Goal: Task Accomplishment & Management: Manage account settings

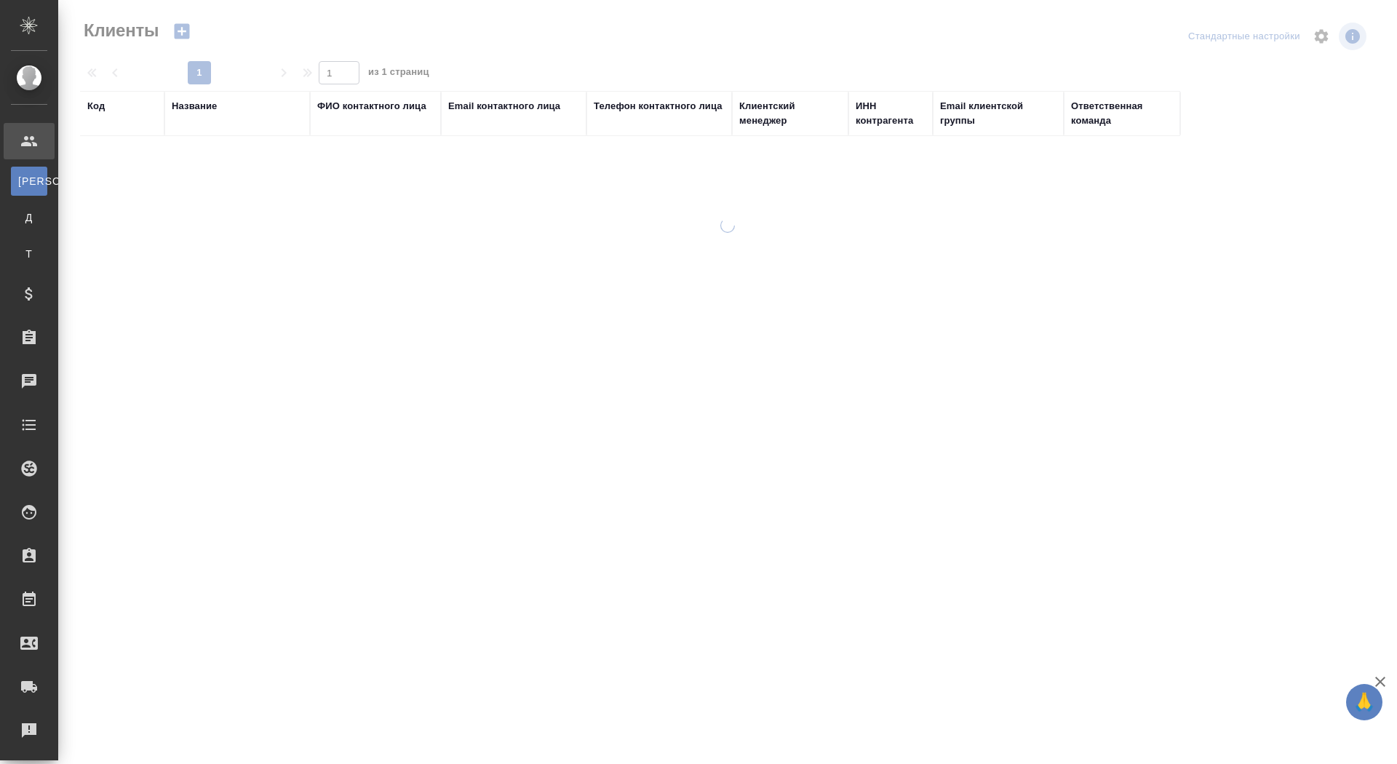
select select "RU"
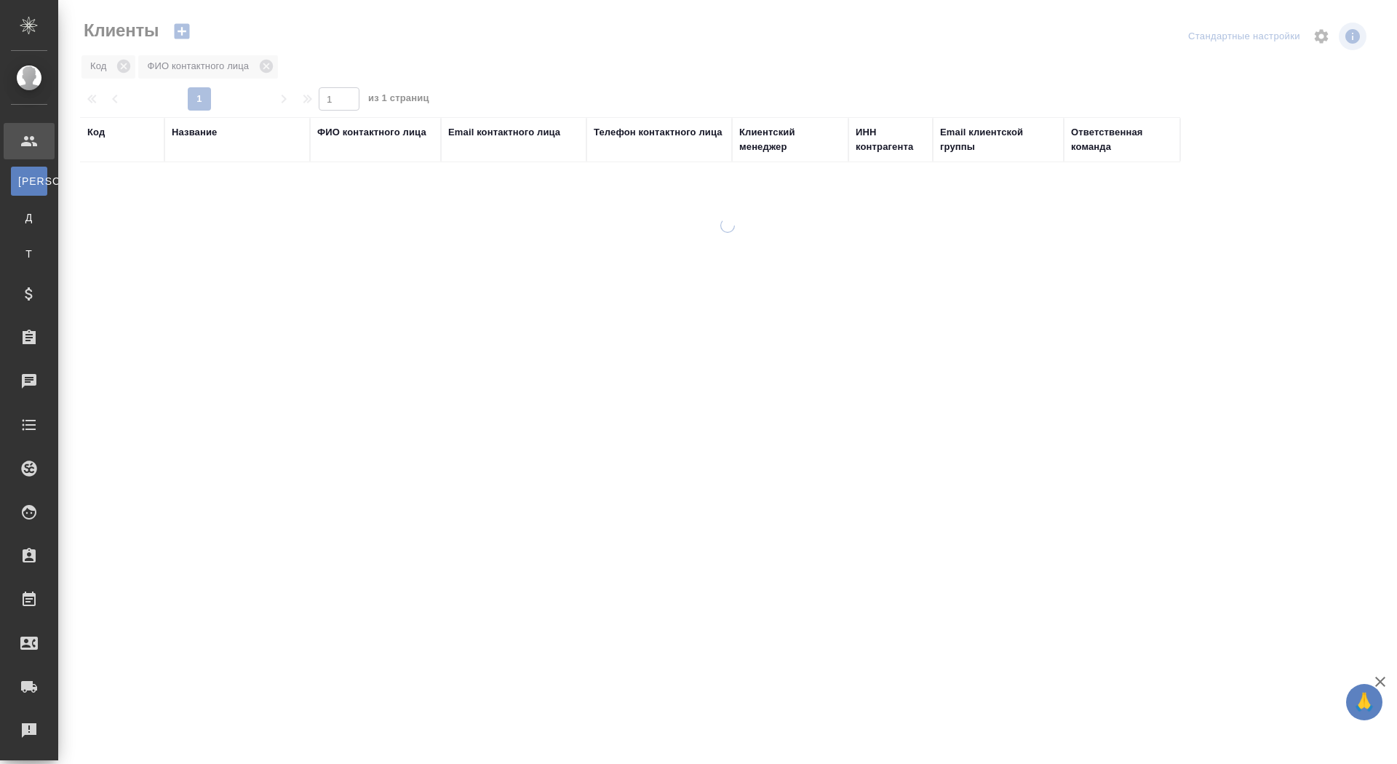
select select "RU"
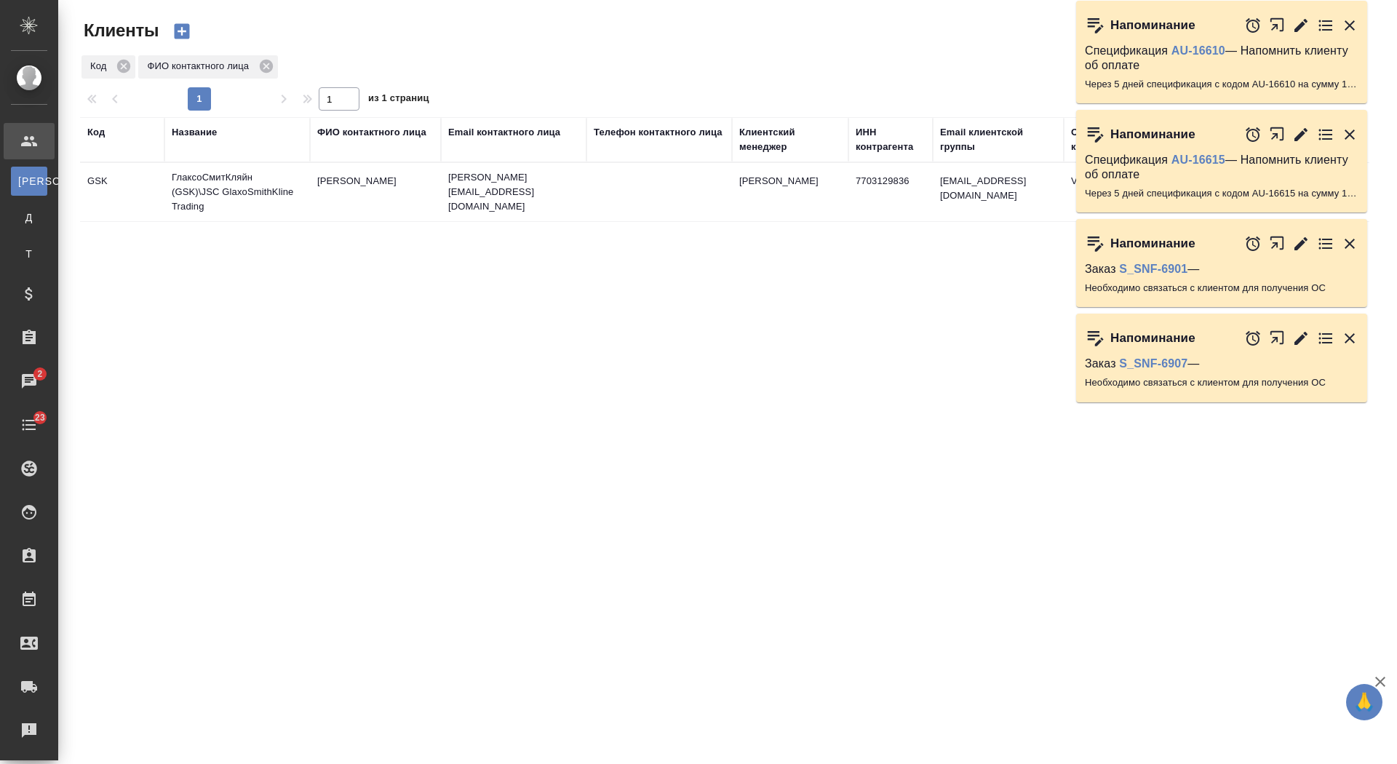
click at [1349, 20] on icon "button" at bounding box center [1349, 25] width 17 height 17
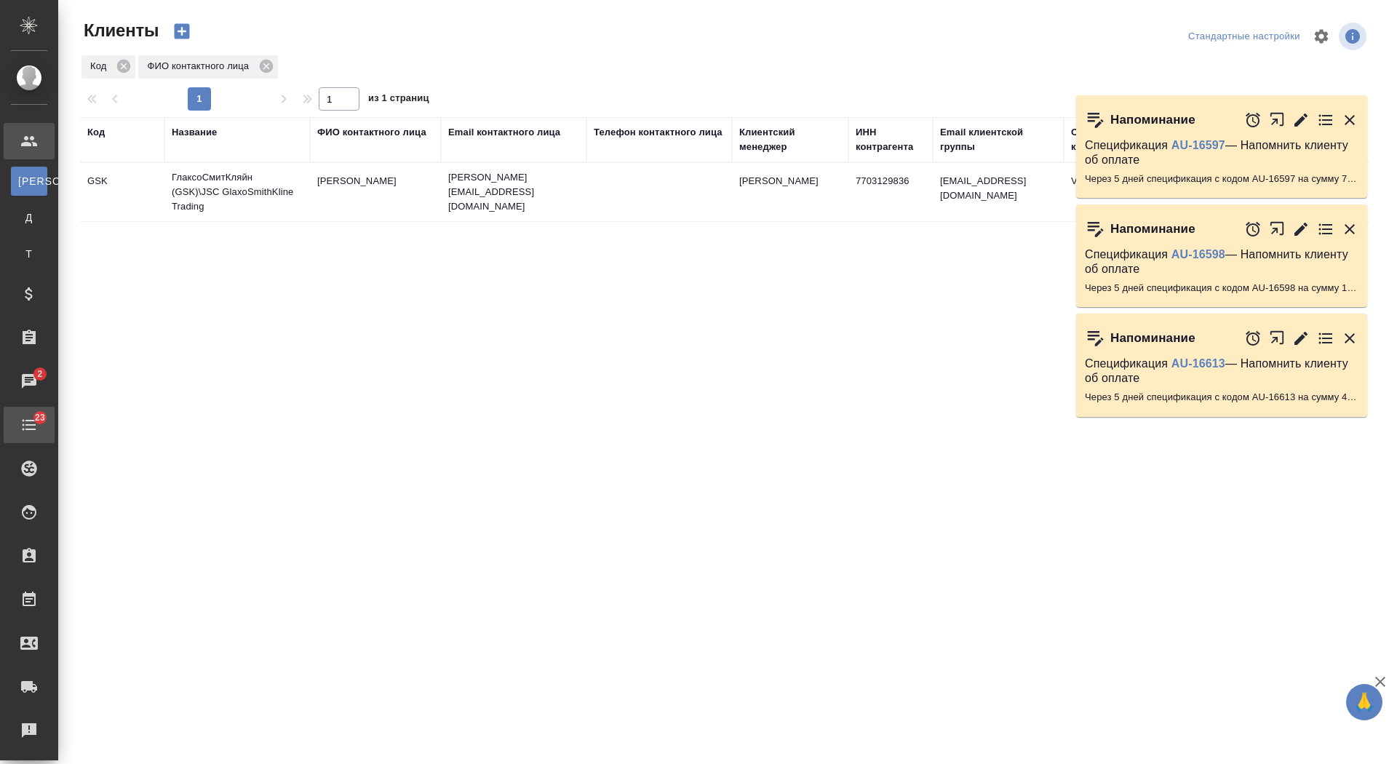
click at [29, 420] on div "Todo" at bounding box center [11, 425] width 36 height 22
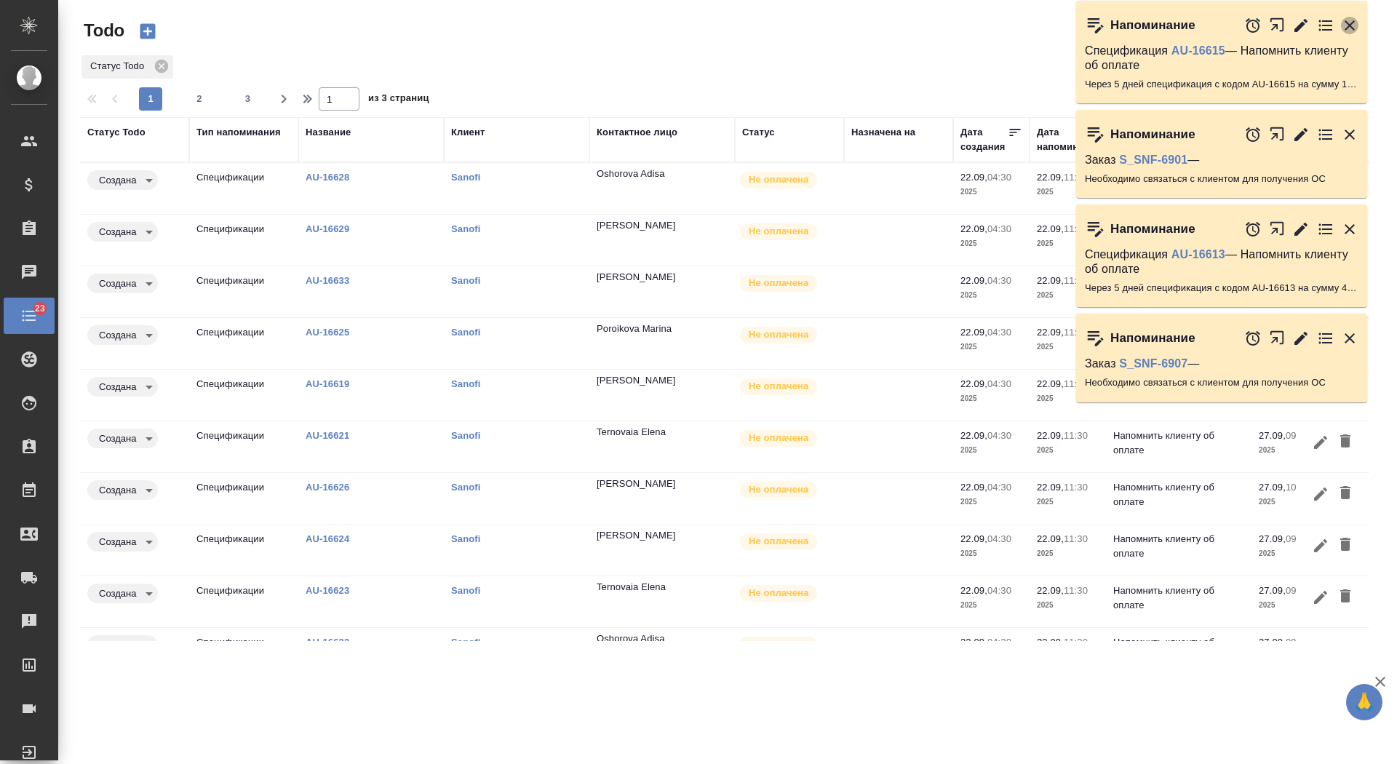
click at [1354, 19] on icon "button" at bounding box center [1349, 25] width 17 height 17
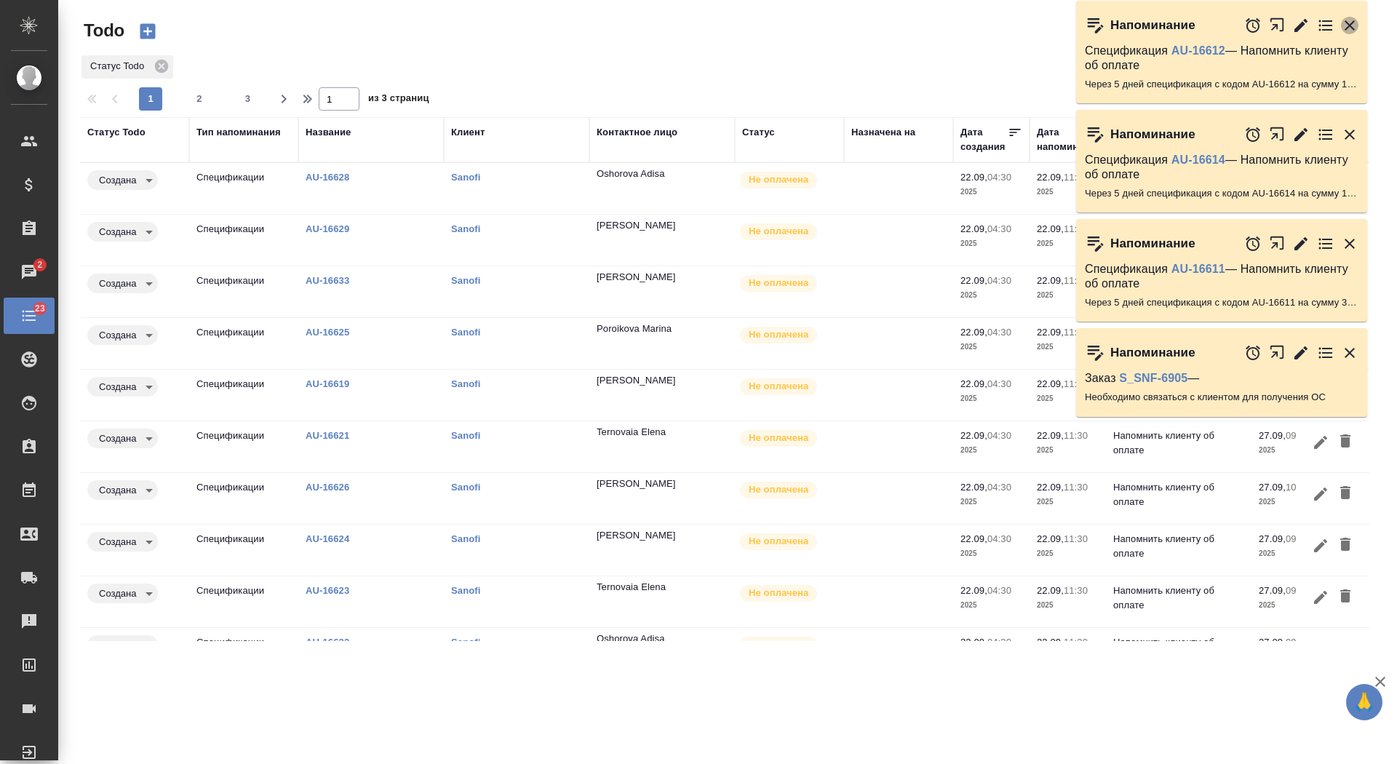
click at [1353, 23] on icon "button" at bounding box center [1349, 25] width 17 height 17
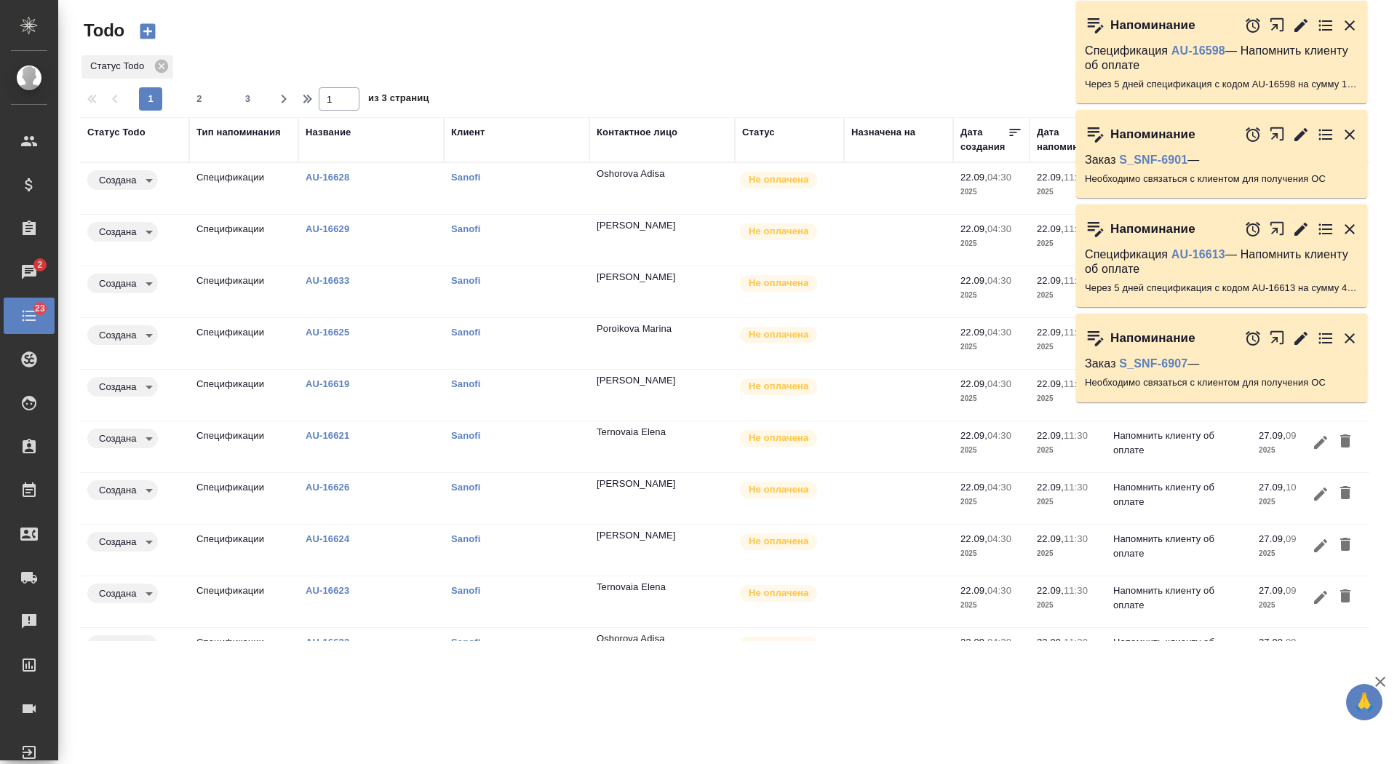
click at [1353, 23] on icon "button" at bounding box center [1349, 25] width 17 height 17
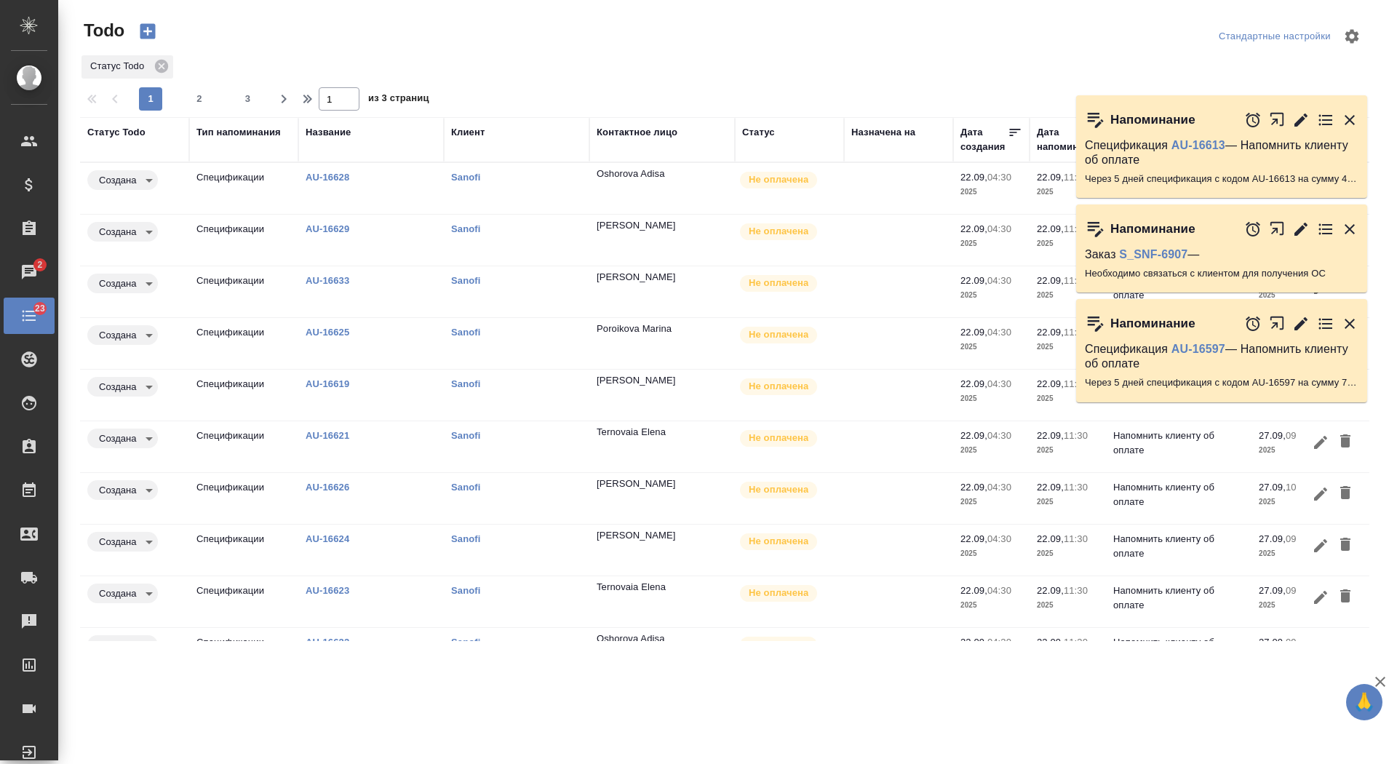
click at [1353, 23] on div "Напоминание Заказ S_SNF-6901 — Необходимо связаться с клиентом для получения ОС" at bounding box center [1229, 58] width 306 height 92
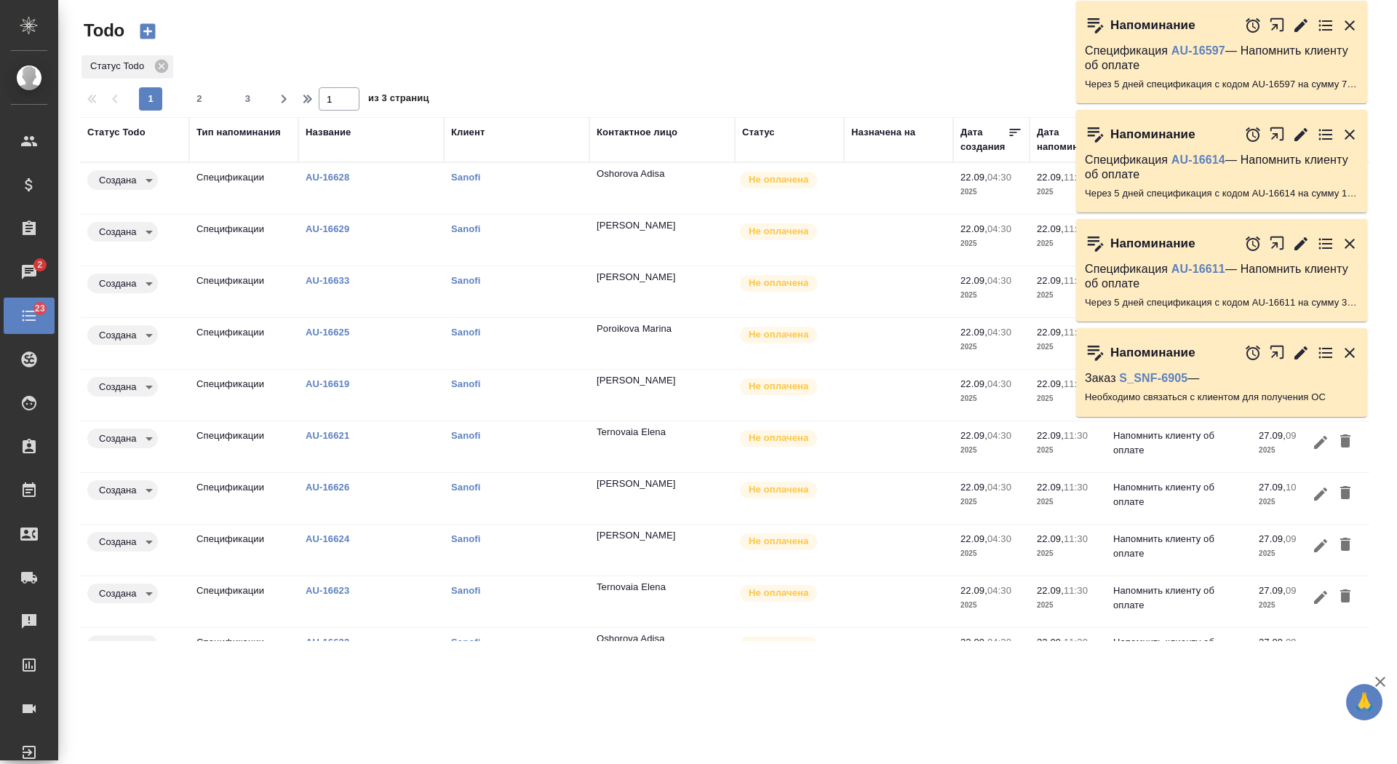
click at [1353, 24] on icon "button" at bounding box center [1349, 25] width 17 height 17
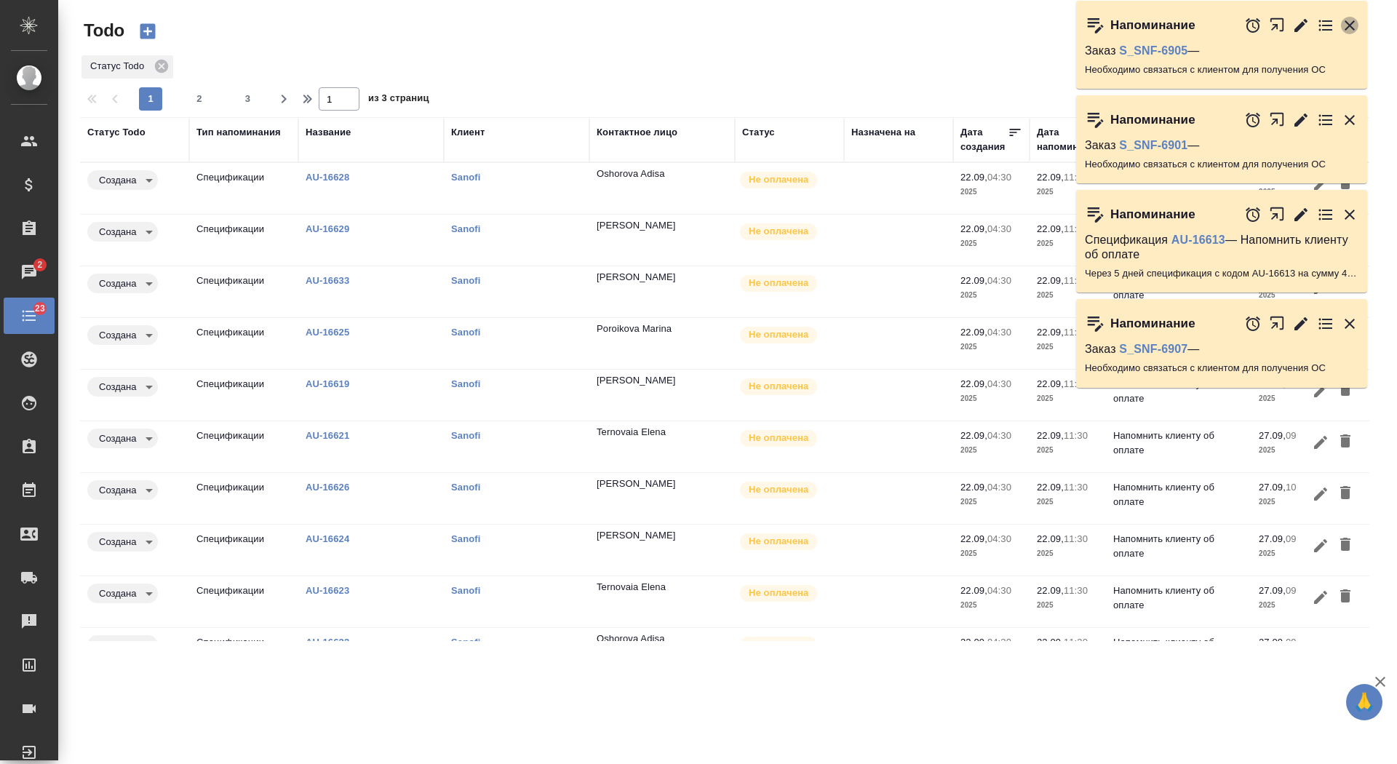
click at [1351, 24] on icon "button" at bounding box center [1349, 25] width 10 height 10
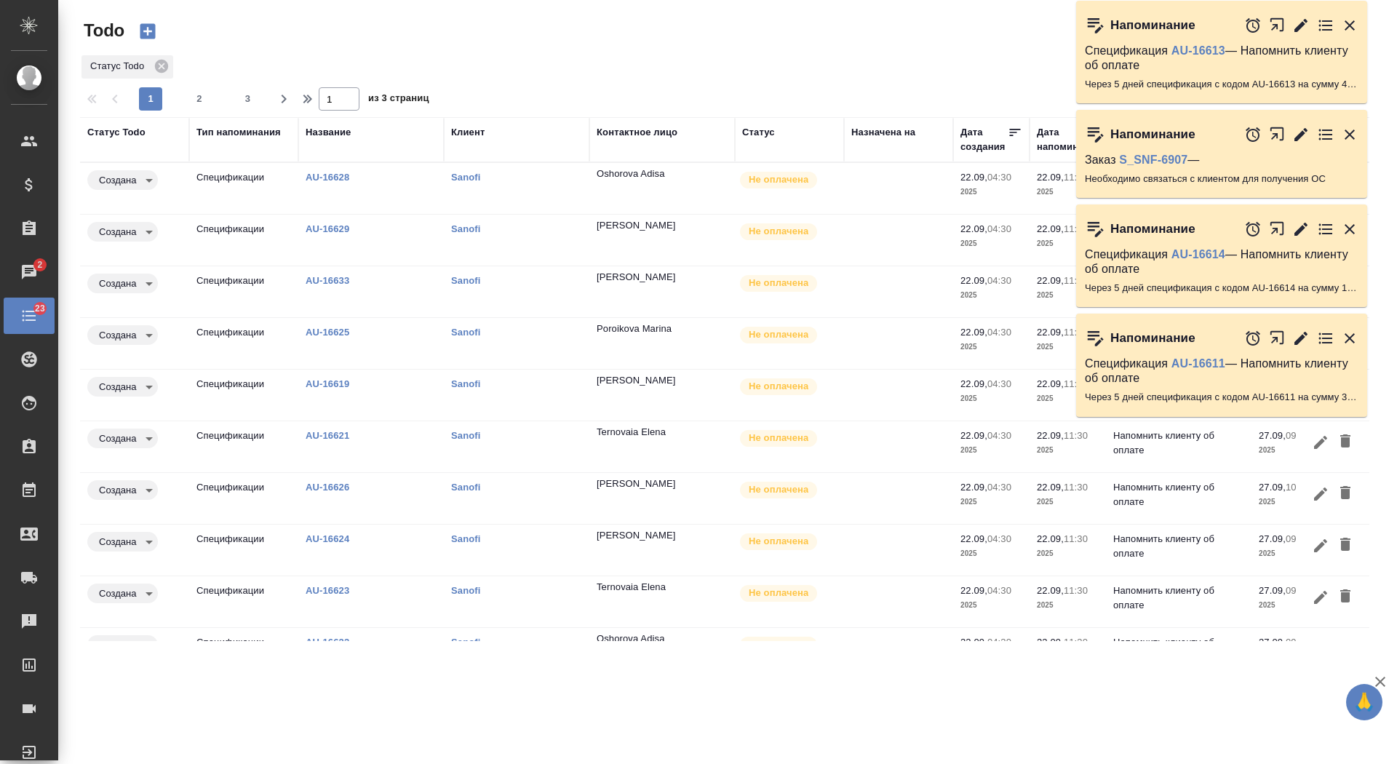
click at [1351, 25] on icon "button" at bounding box center [1349, 25] width 17 height 17
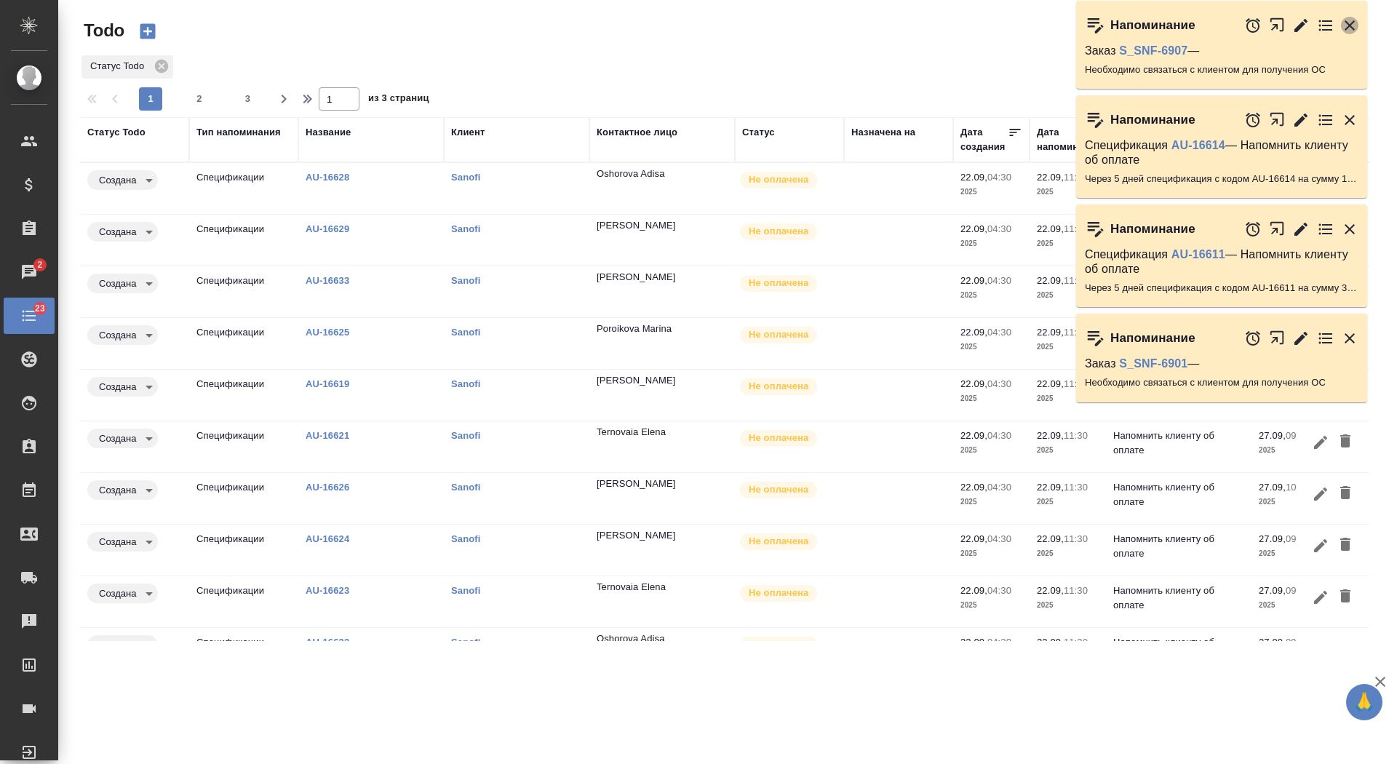
click at [1351, 25] on icon "button" at bounding box center [1349, 25] width 17 height 17
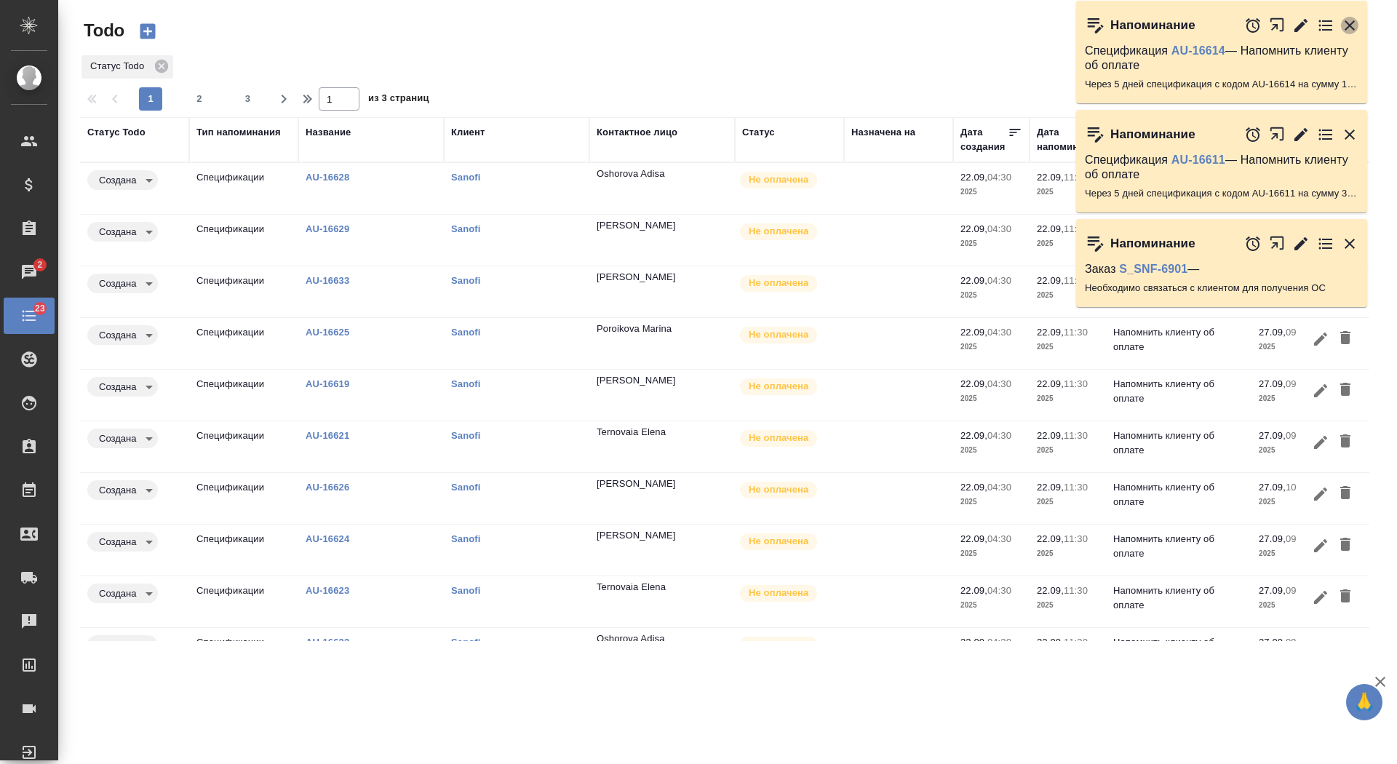
click at [1351, 25] on icon "button" at bounding box center [1349, 25] width 17 height 17
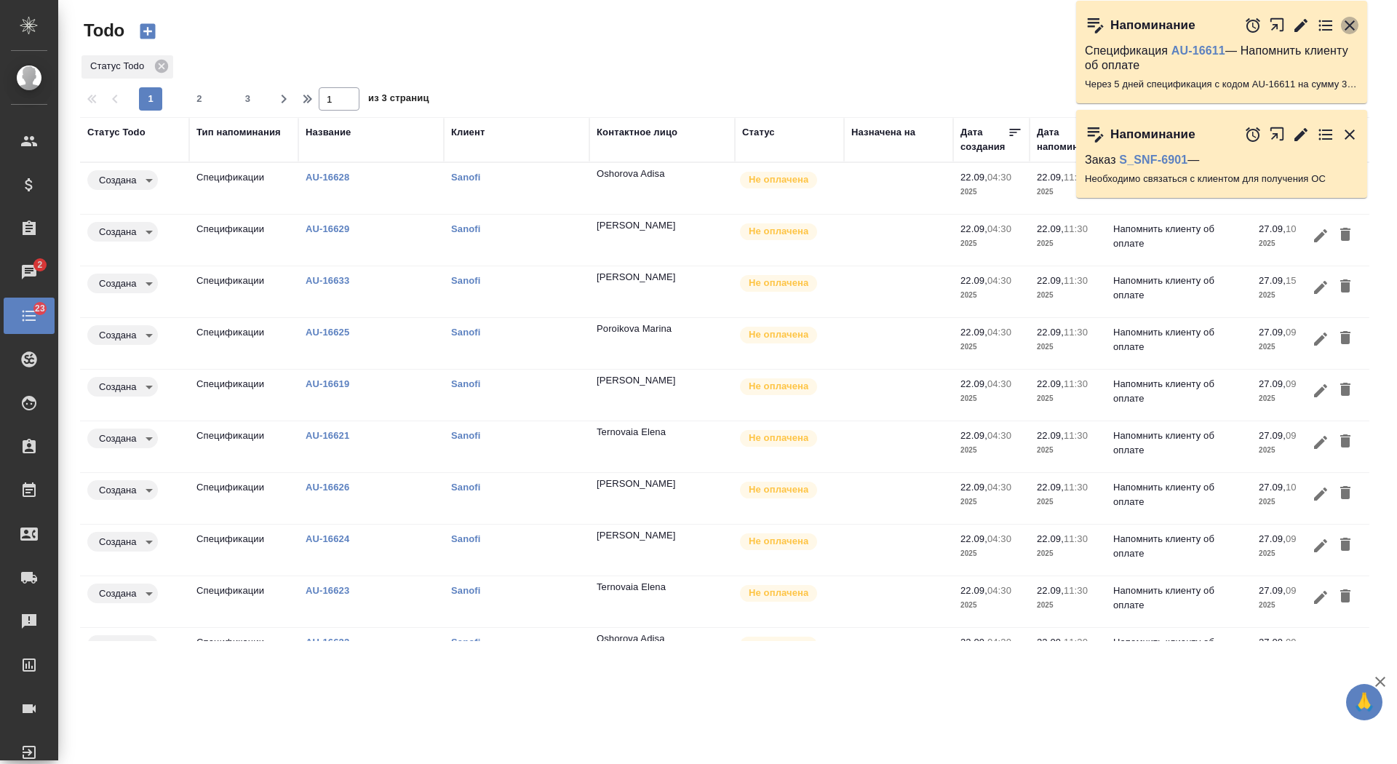
click at [1351, 25] on icon "button" at bounding box center [1349, 25] width 17 height 17
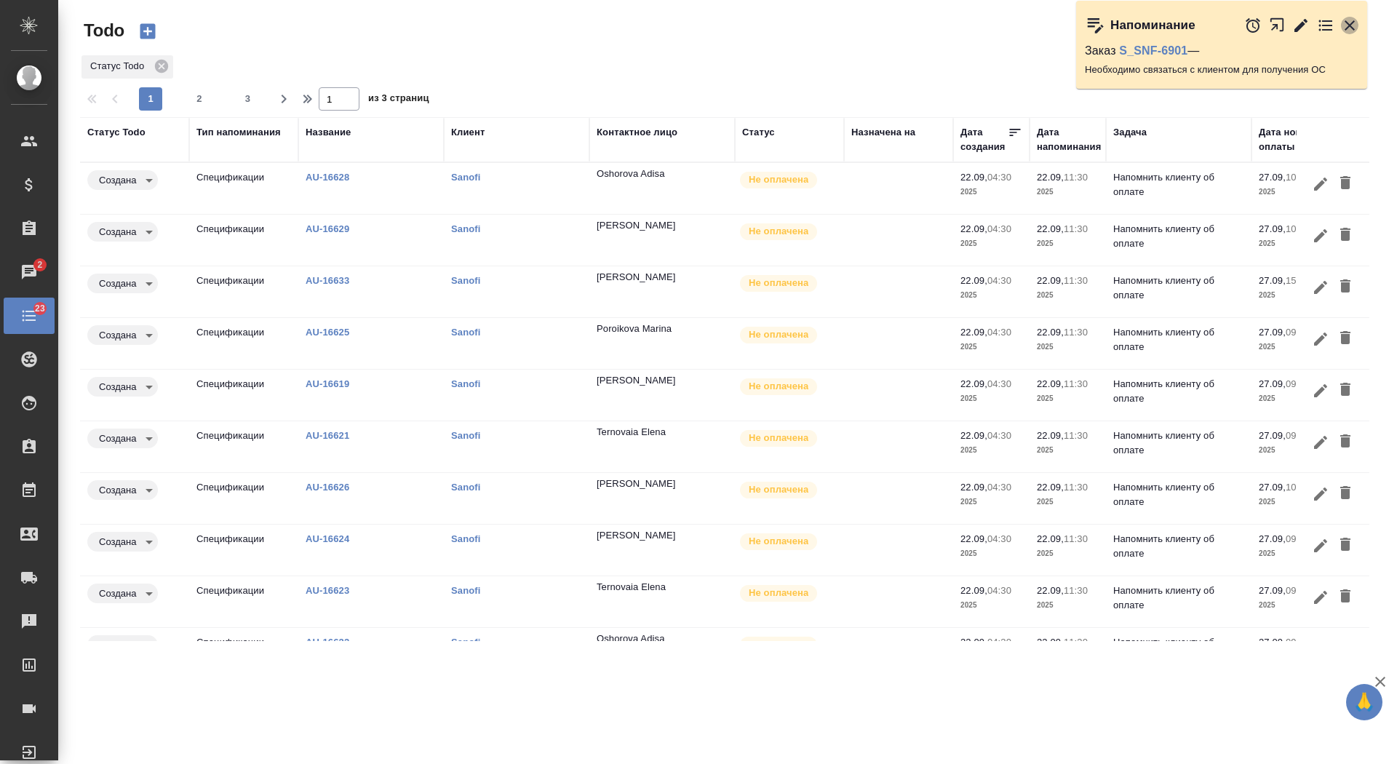
click at [1351, 25] on icon "button" at bounding box center [1349, 25] width 10 height 10
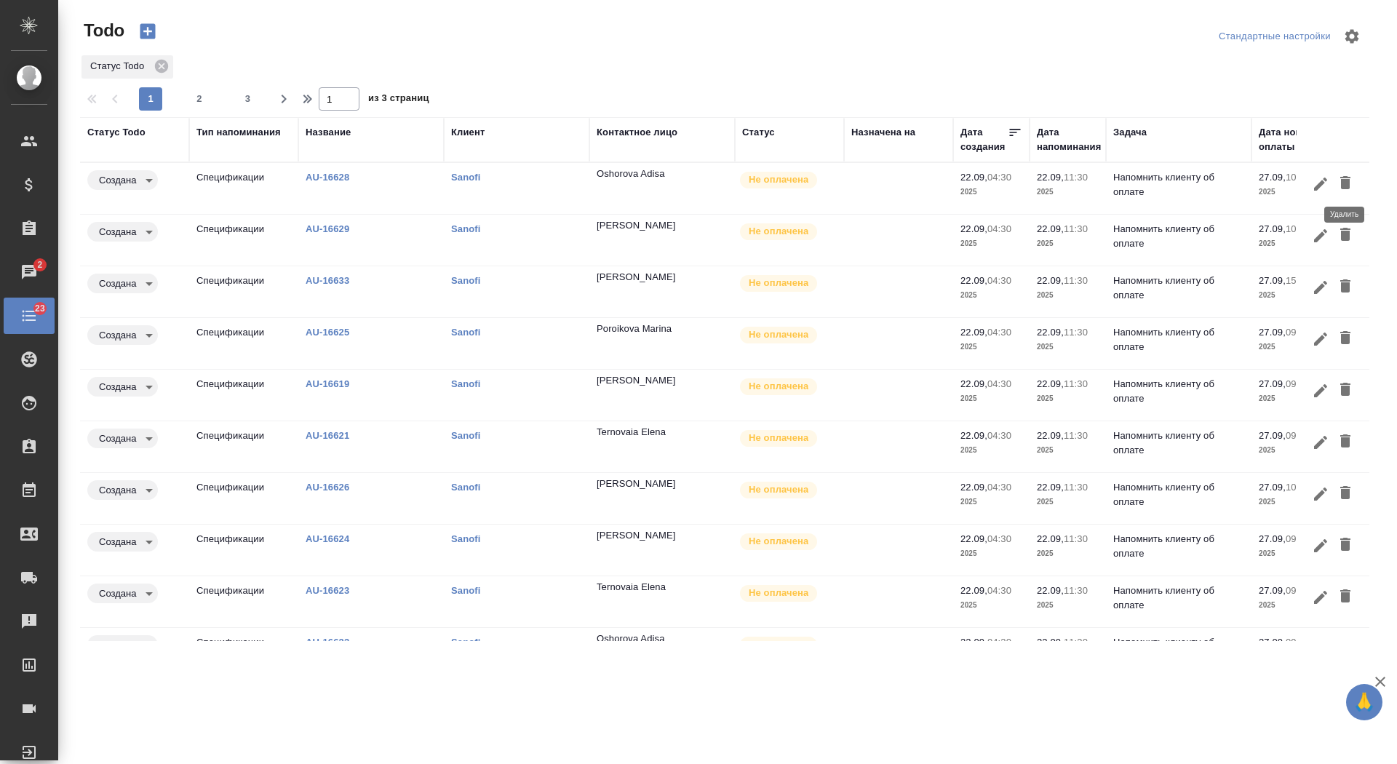
click at [1345, 183] on icon "button" at bounding box center [1345, 182] width 10 height 13
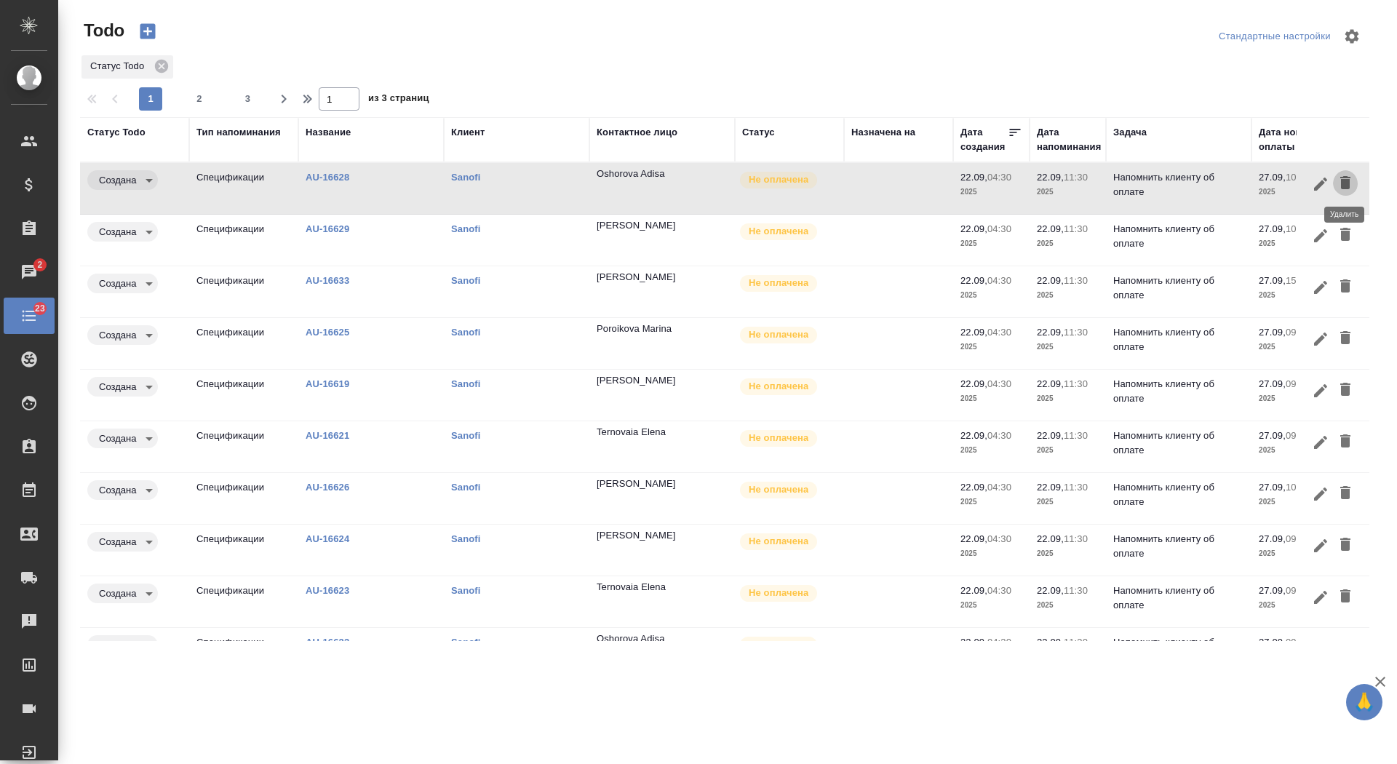
click at [1345, 183] on icon "button" at bounding box center [1345, 182] width 10 height 13
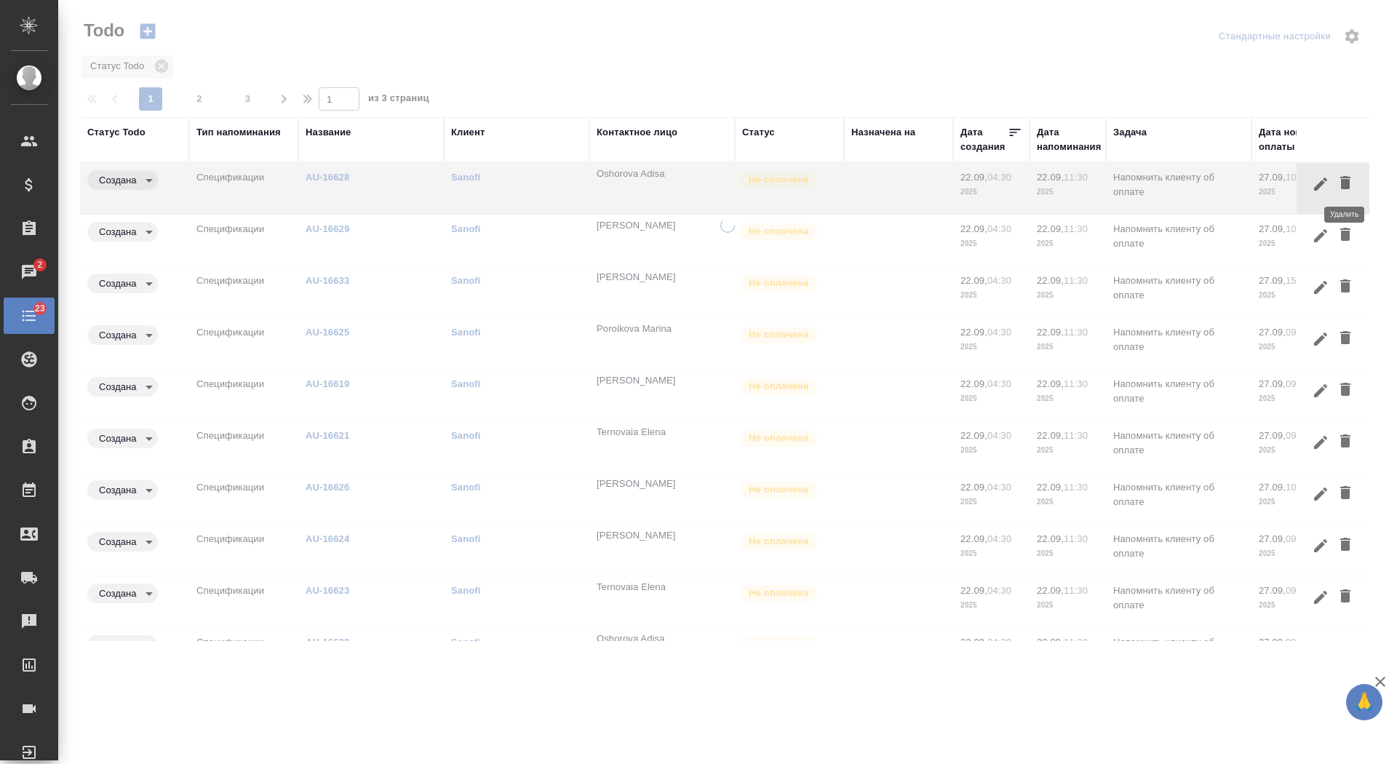
click at [1345, 183] on icon "button" at bounding box center [1345, 182] width 10 height 13
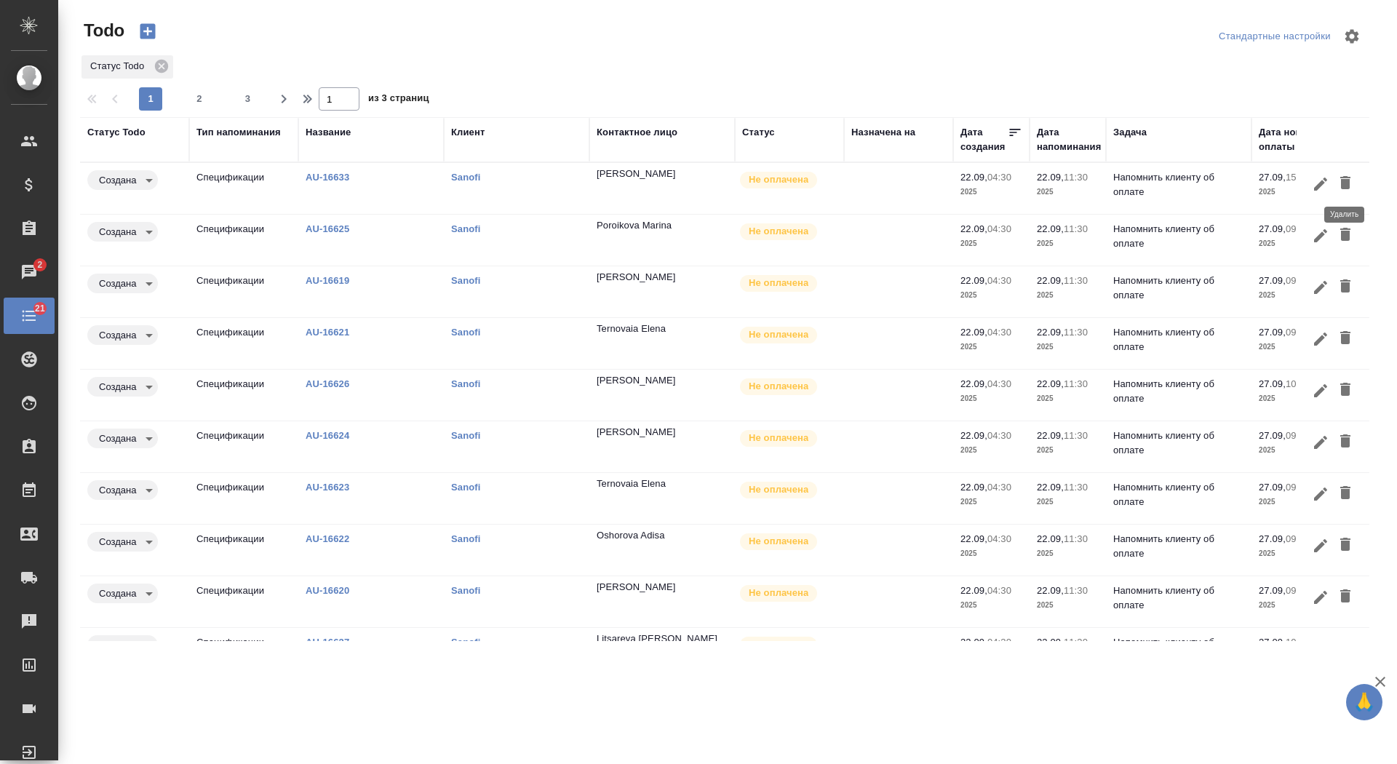
click at [1345, 183] on icon "button" at bounding box center [1345, 182] width 10 height 13
click at [1344, 183] on icon "button" at bounding box center [1345, 182] width 10 height 13
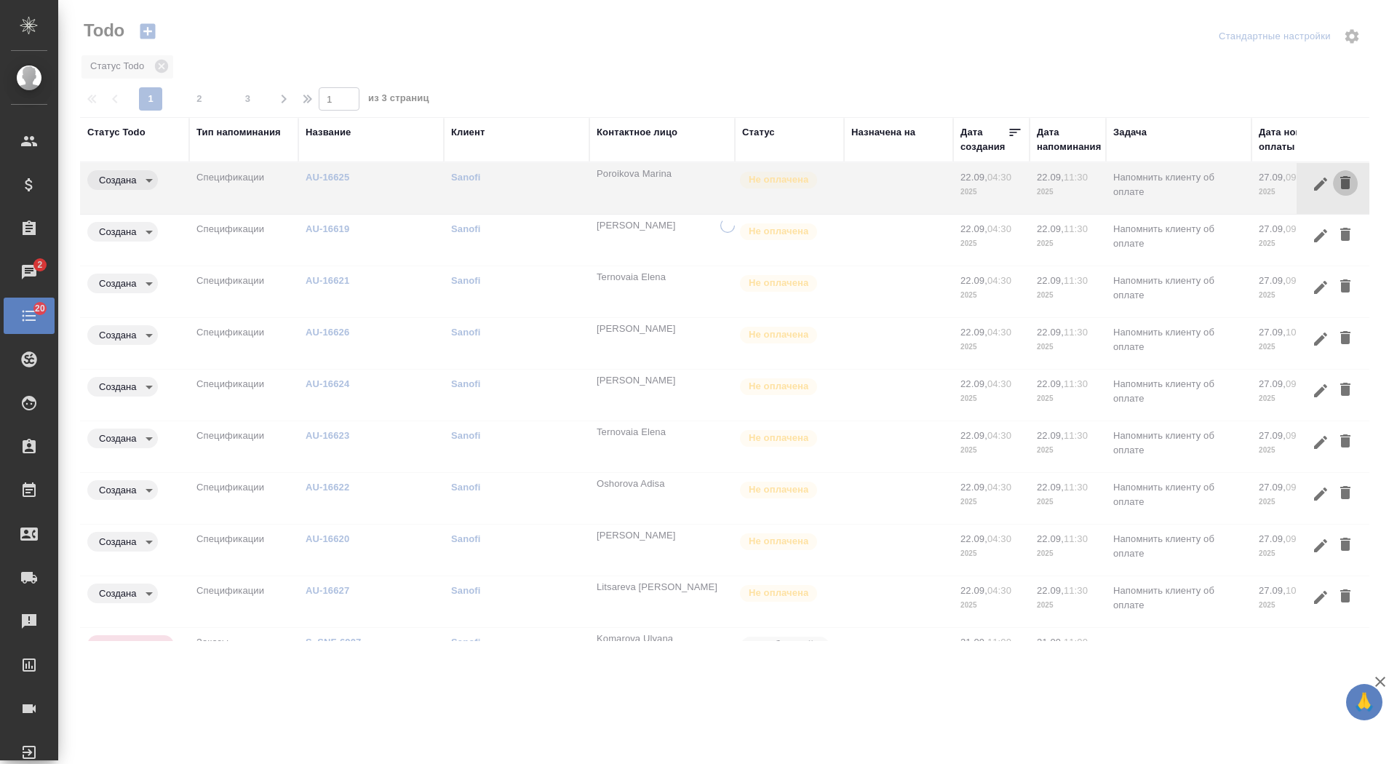
click at [1344, 183] on icon "button" at bounding box center [1345, 182] width 10 height 13
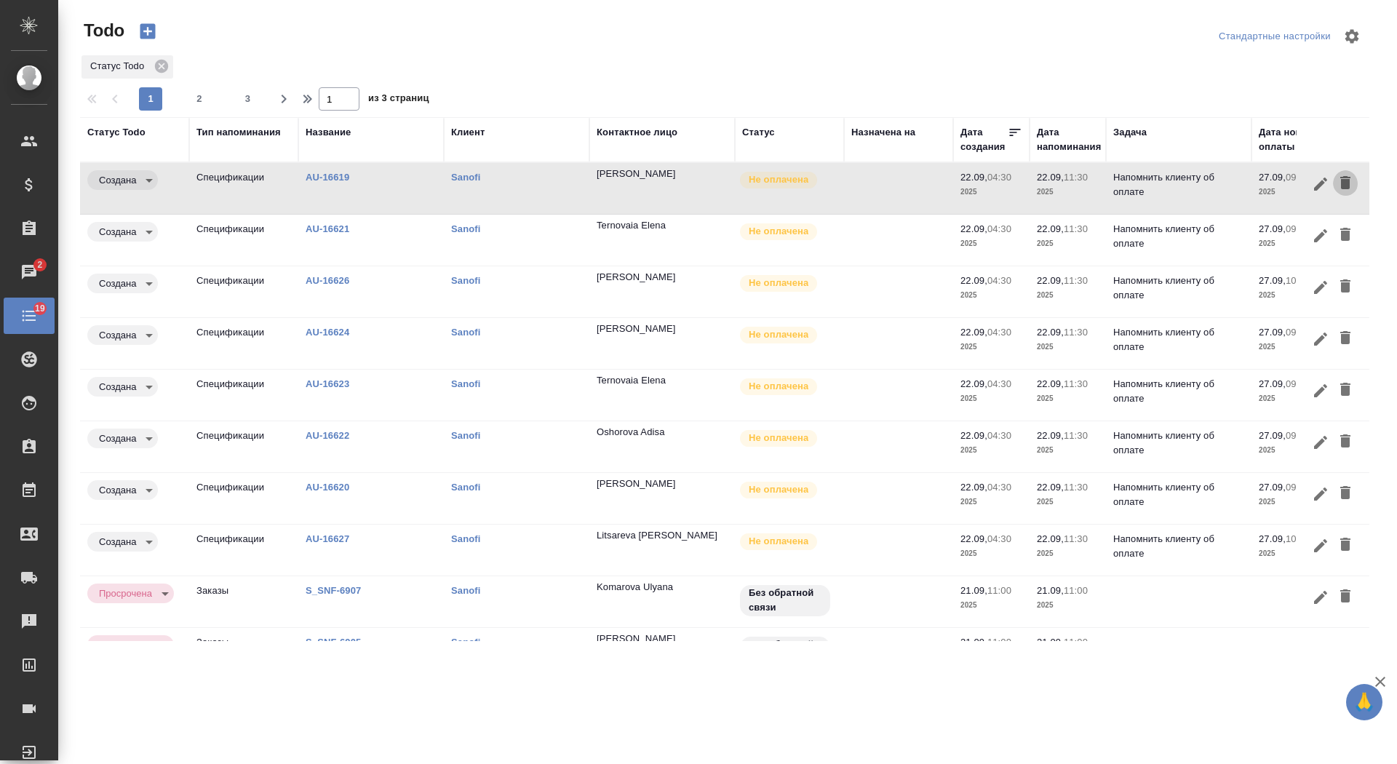
click at [1344, 183] on icon "button" at bounding box center [1345, 182] width 10 height 13
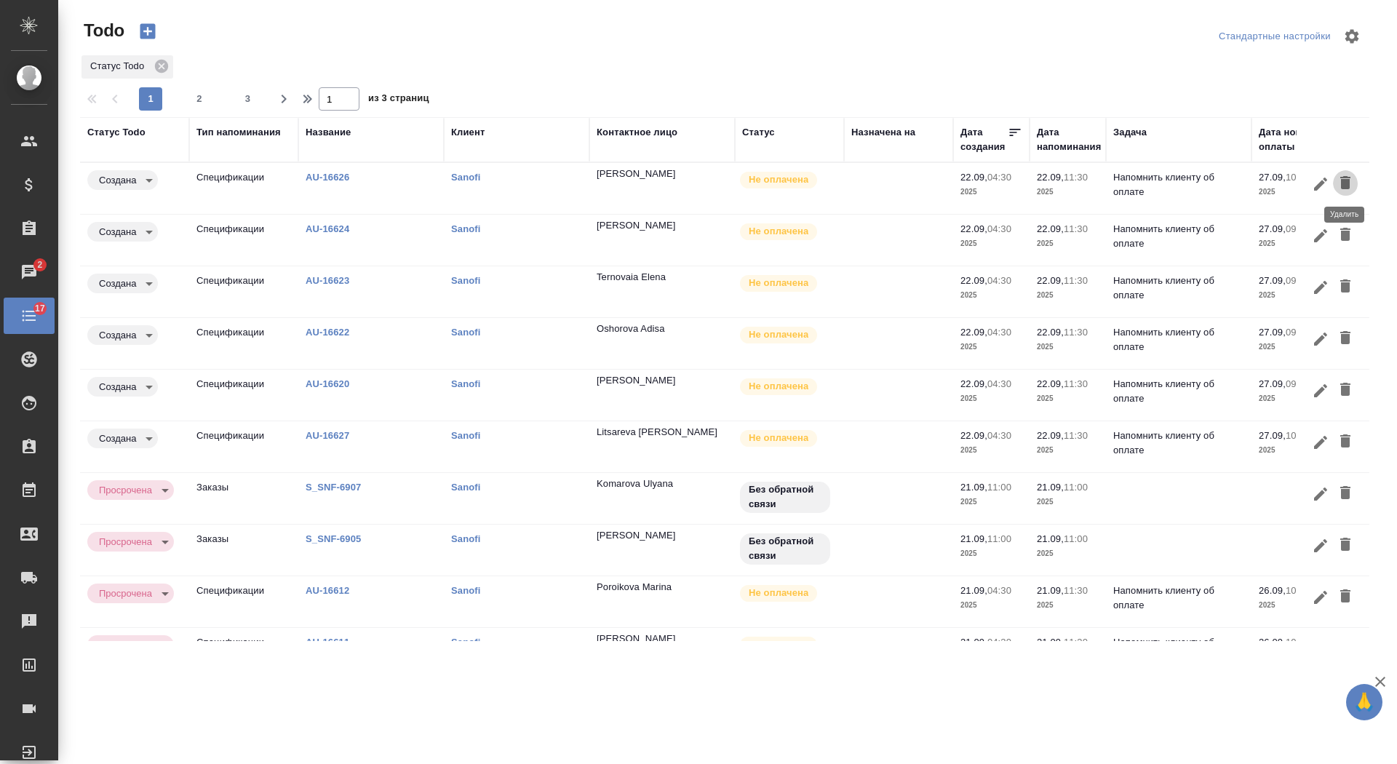
click at [1346, 183] on icon "button" at bounding box center [1345, 182] width 10 height 13
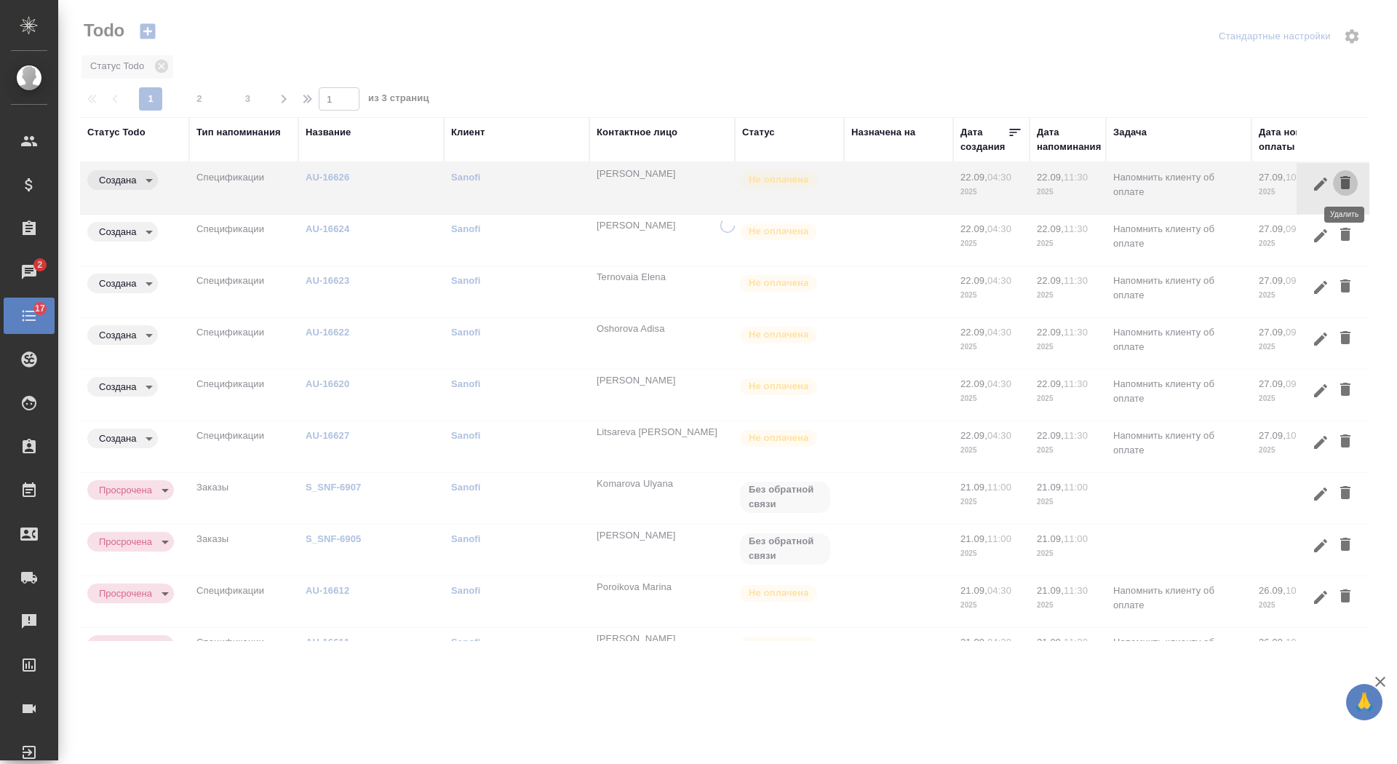
click at [1346, 185] on icon "button" at bounding box center [1345, 182] width 10 height 13
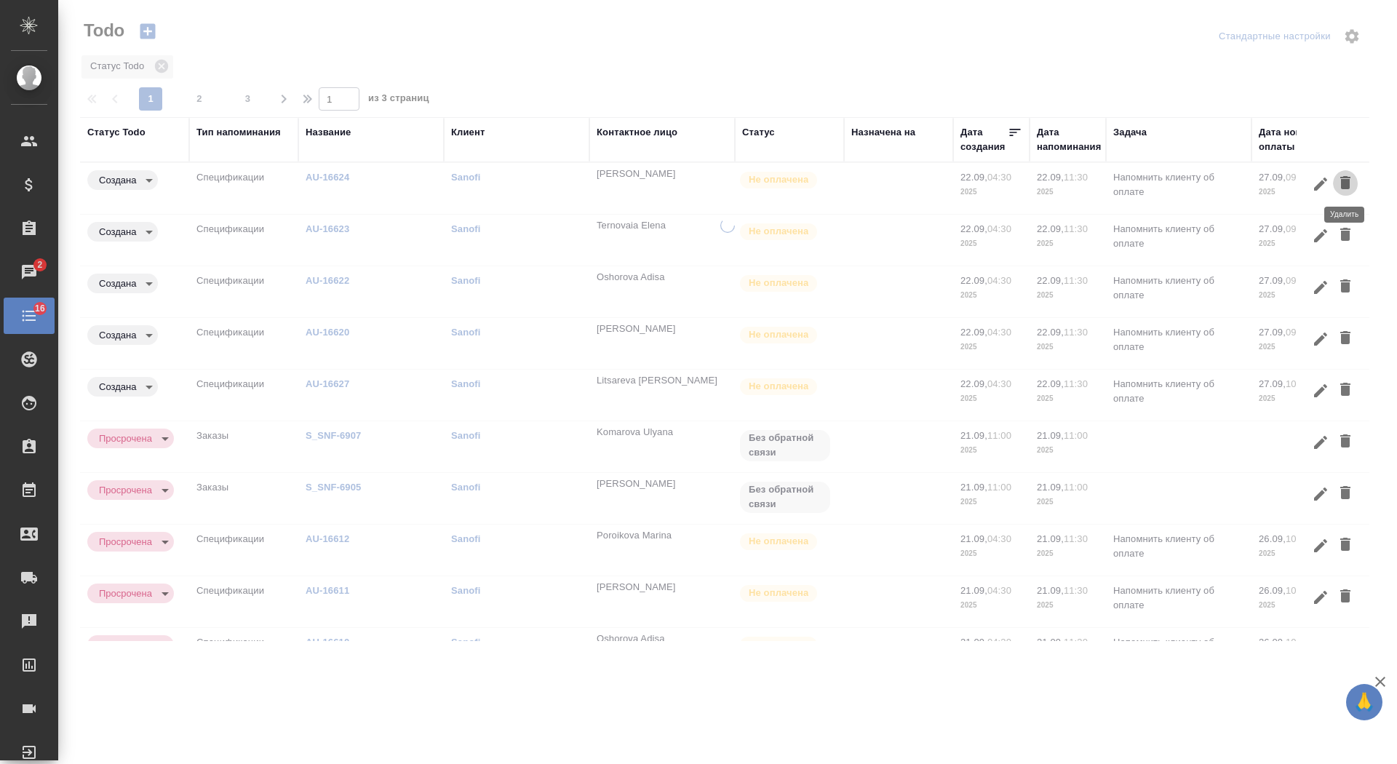
click at [1346, 185] on icon "button" at bounding box center [1345, 182] width 10 height 13
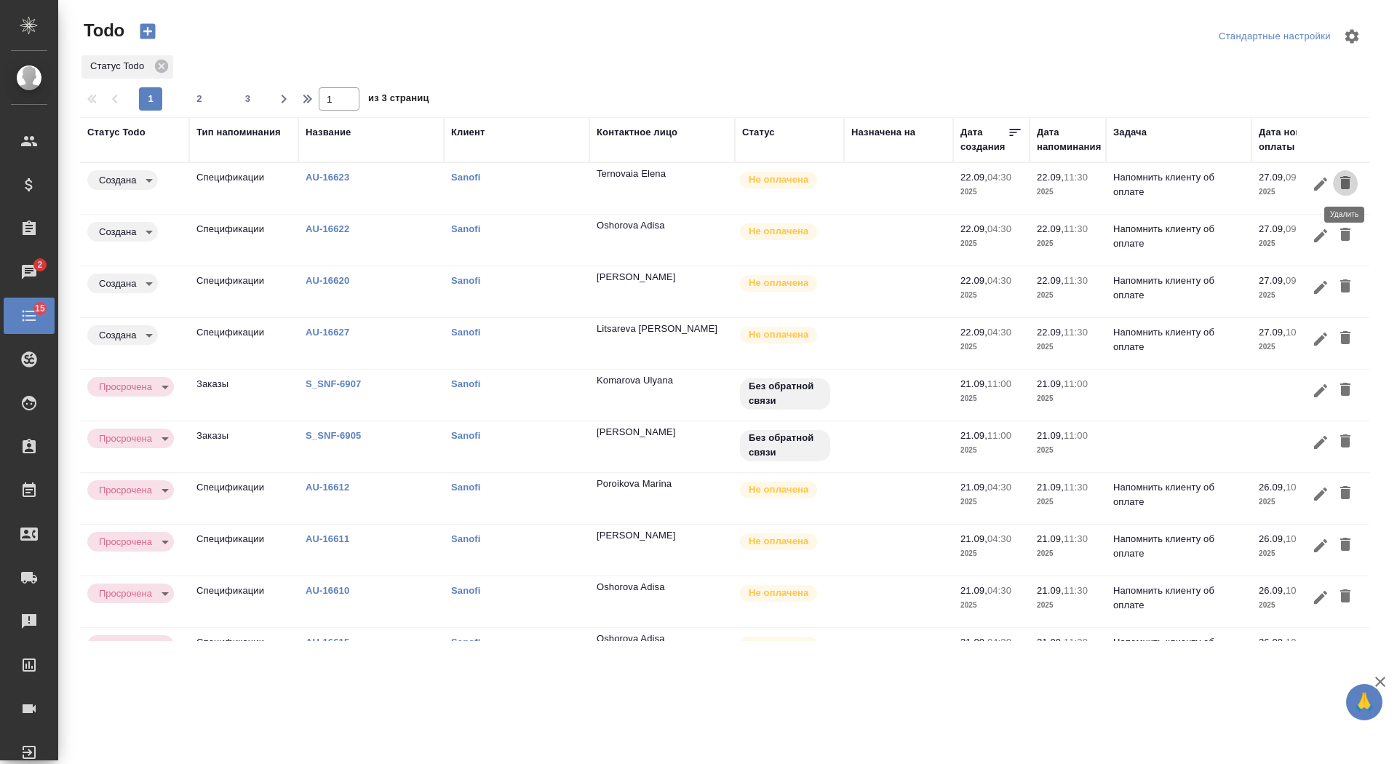
click at [1346, 185] on icon "button" at bounding box center [1345, 182] width 10 height 13
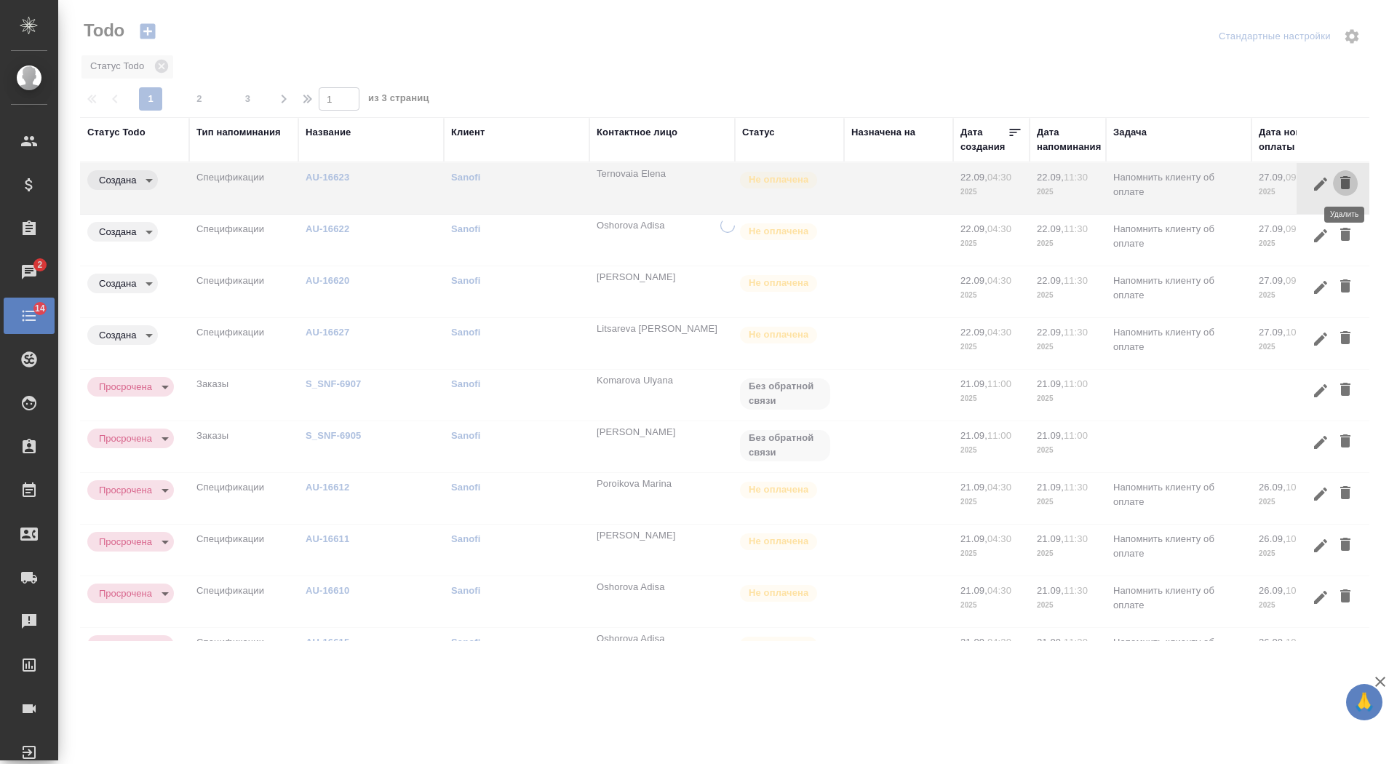
click at [1346, 185] on icon "button" at bounding box center [1345, 182] width 10 height 13
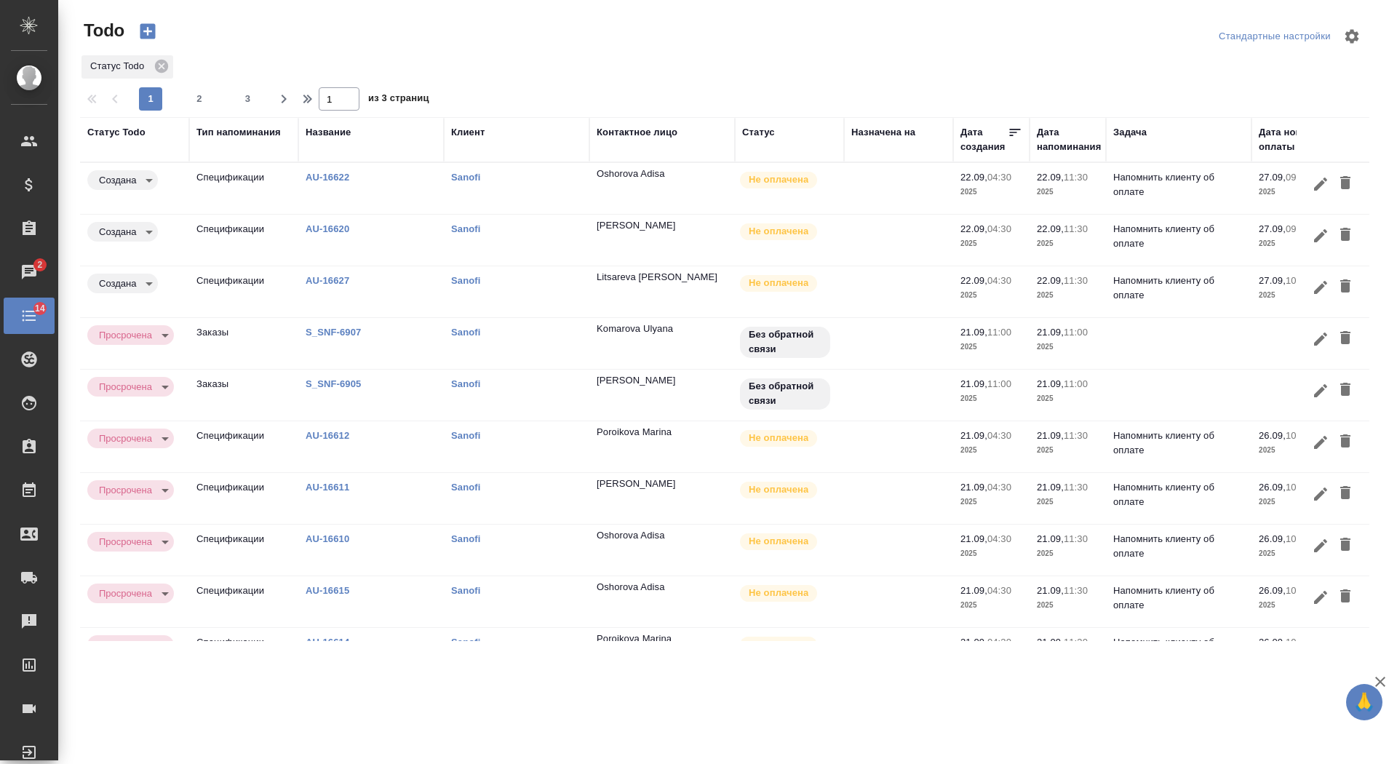
click at [1346, 185] on icon "button" at bounding box center [1345, 182] width 10 height 13
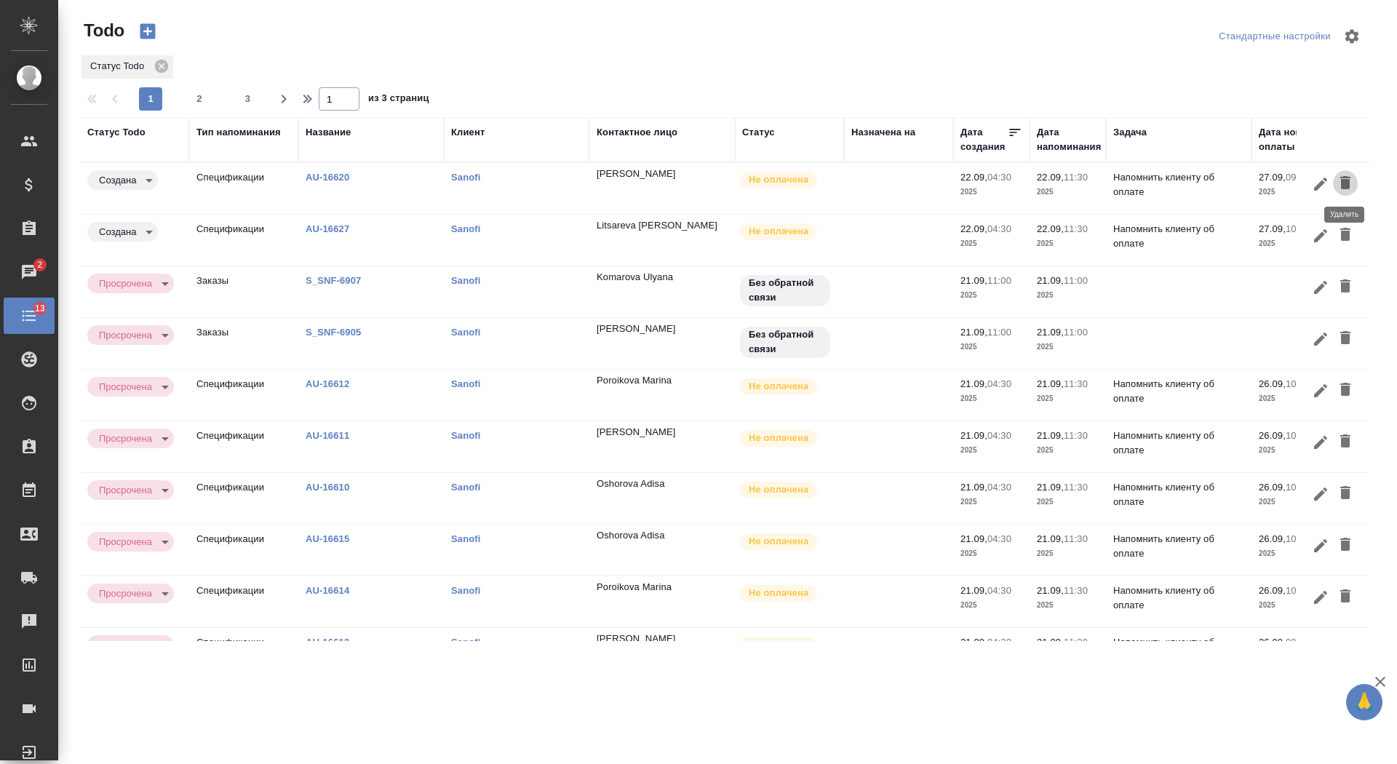
click at [1346, 185] on icon "button" at bounding box center [1345, 182] width 10 height 13
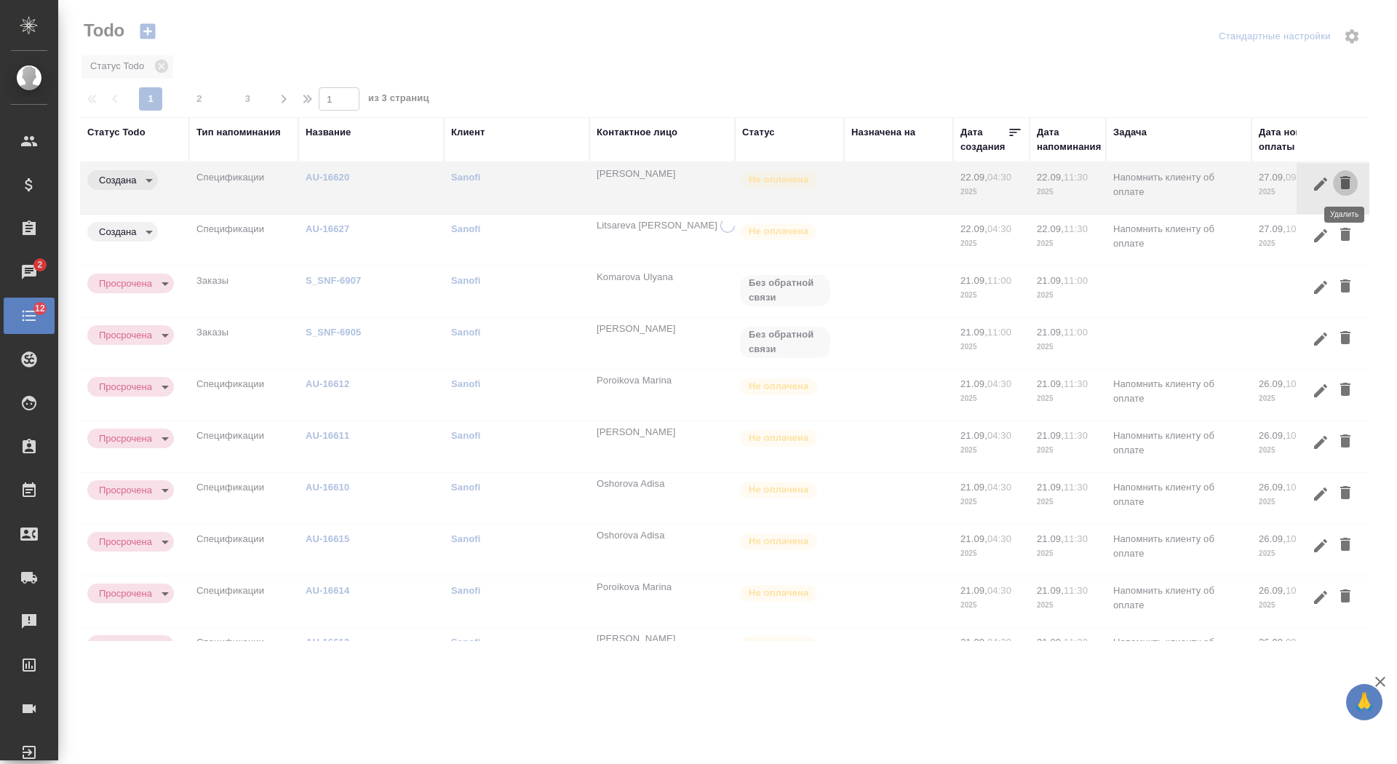
click at [1346, 185] on icon "button" at bounding box center [1345, 182] width 10 height 13
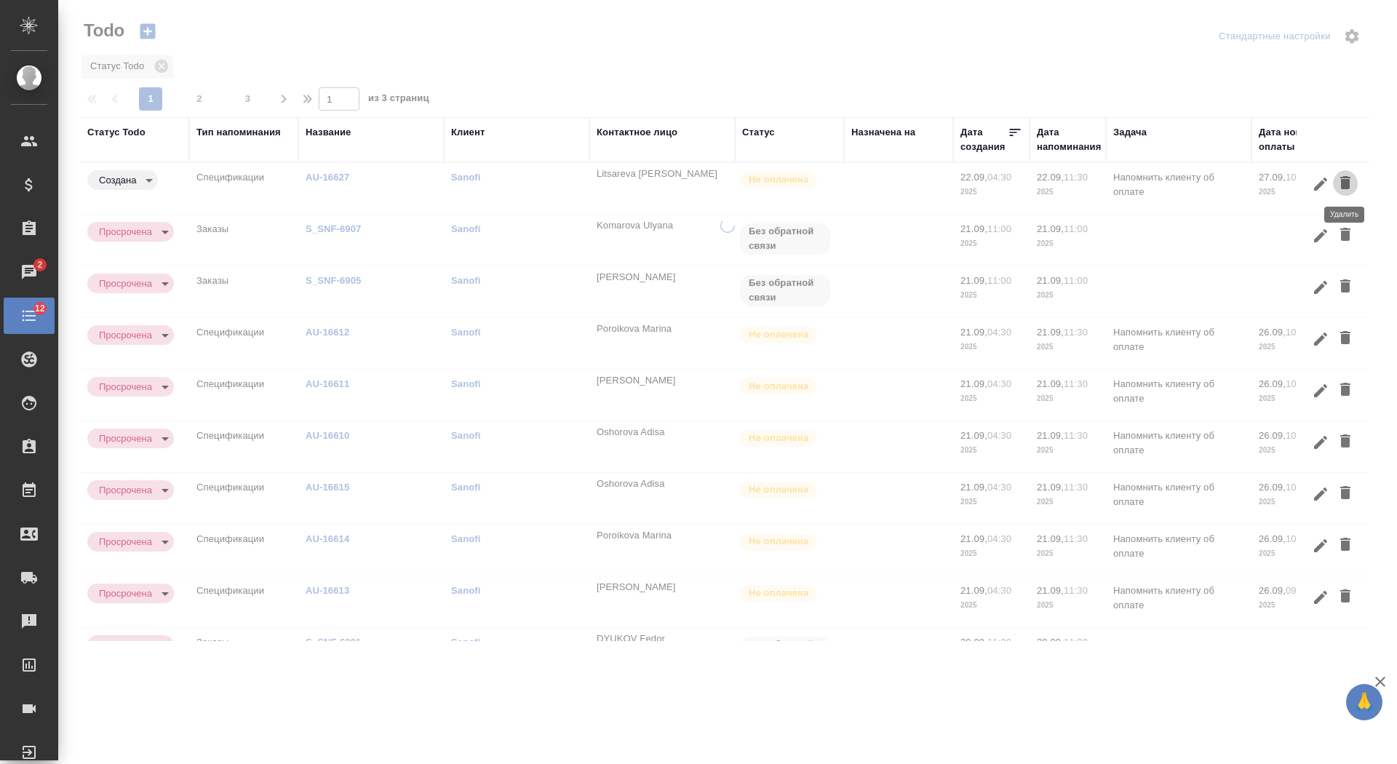
click at [1346, 185] on icon "button" at bounding box center [1345, 182] width 10 height 13
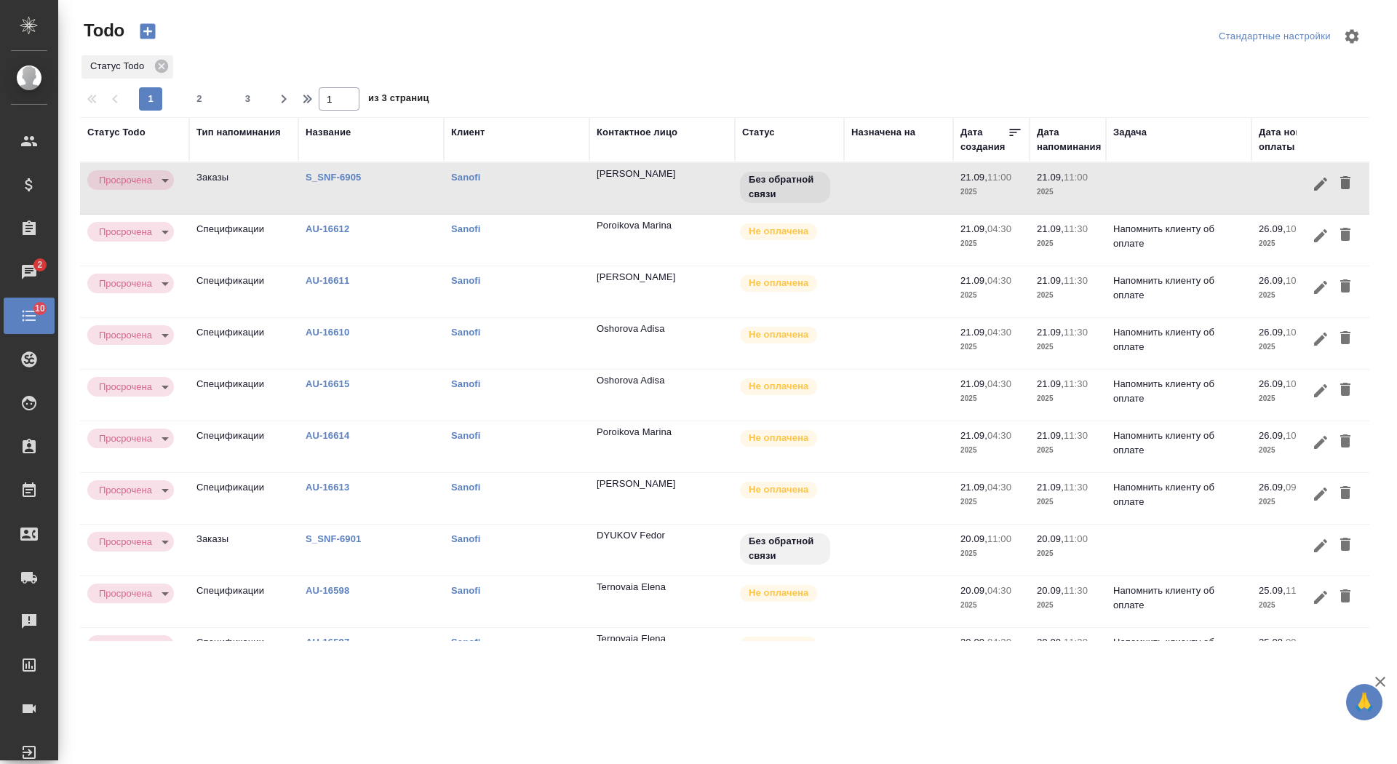
click at [1346, 185] on icon "button" at bounding box center [1345, 182] width 10 height 13
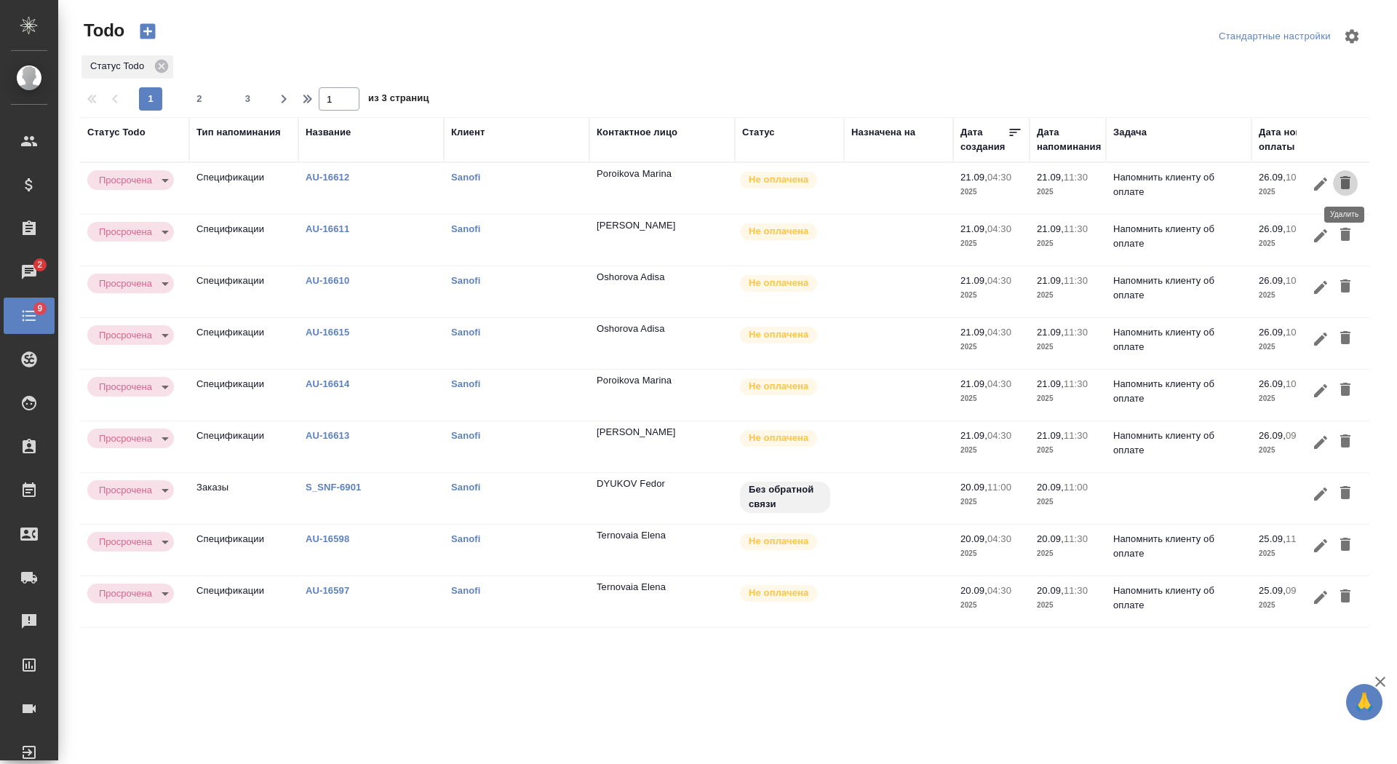
click at [1346, 185] on icon "button" at bounding box center [1345, 182] width 10 height 13
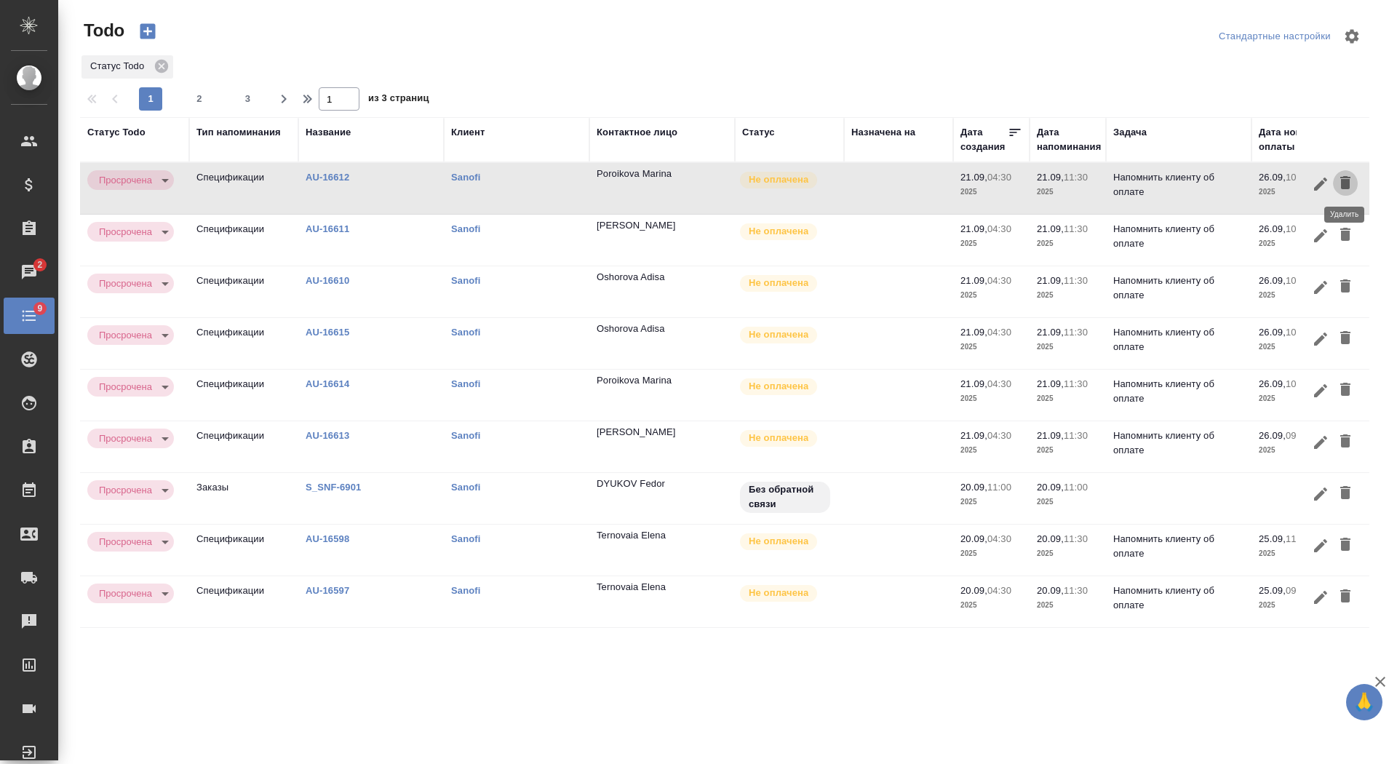
click at [1346, 185] on icon "button" at bounding box center [1345, 182] width 10 height 13
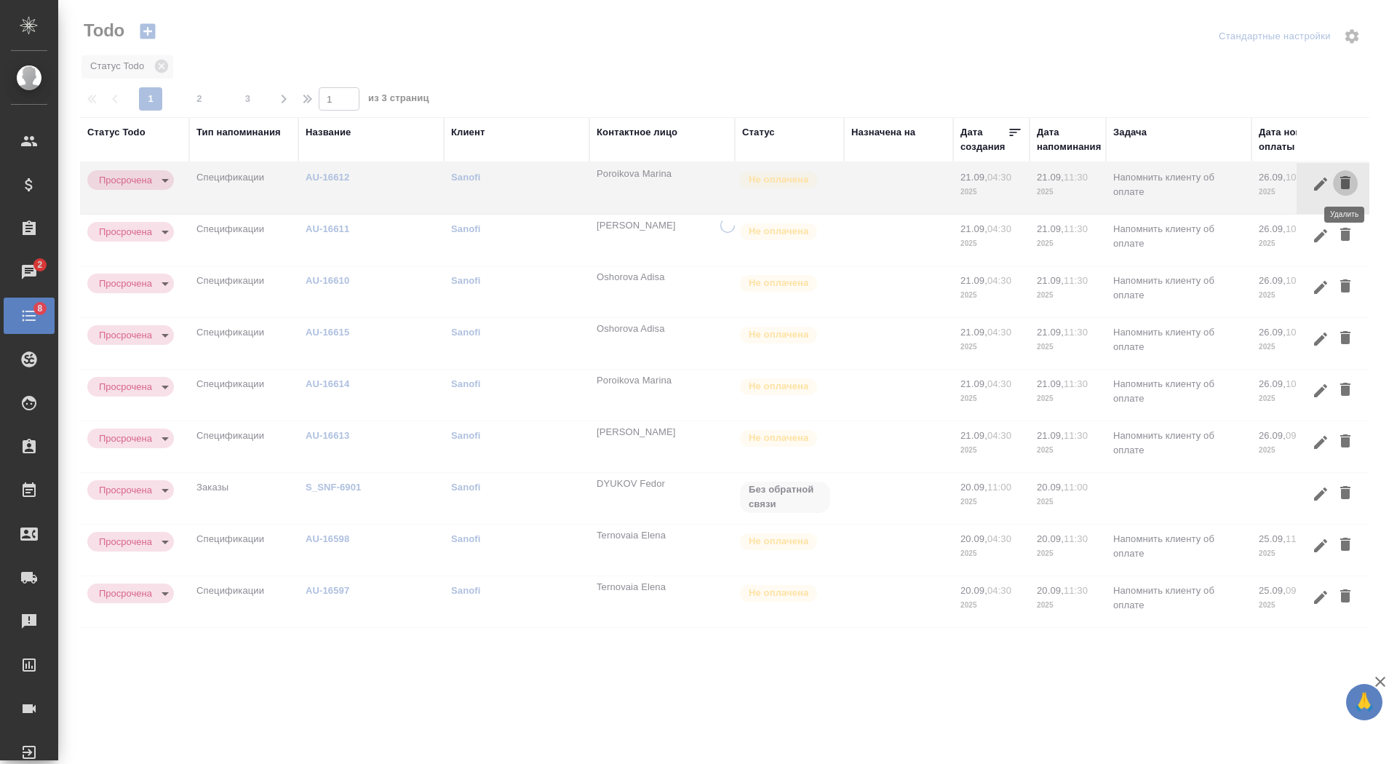
click at [1346, 185] on icon "button" at bounding box center [1345, 182] width 10 height 13
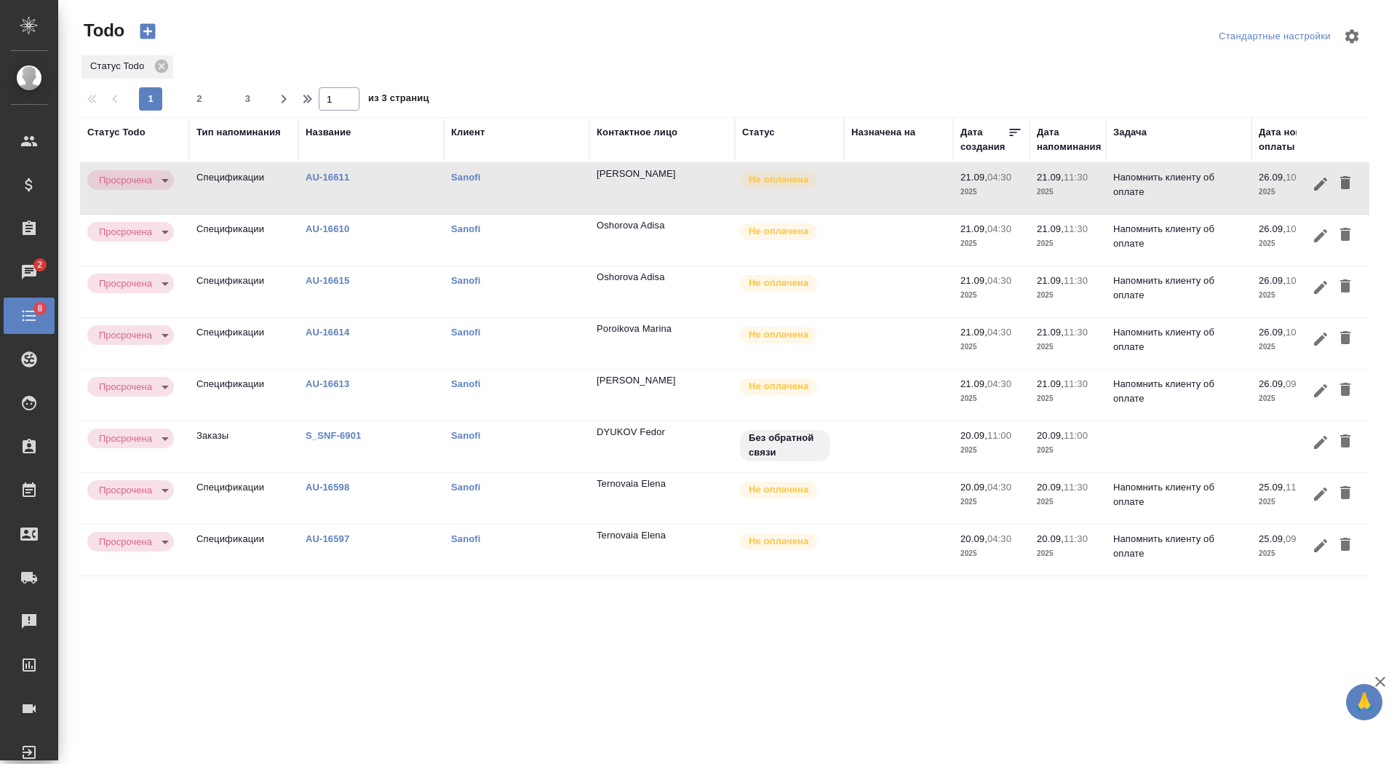
click at [1346, 185] on icon "button" at bounding box center [1345, 182] width 10 height 13
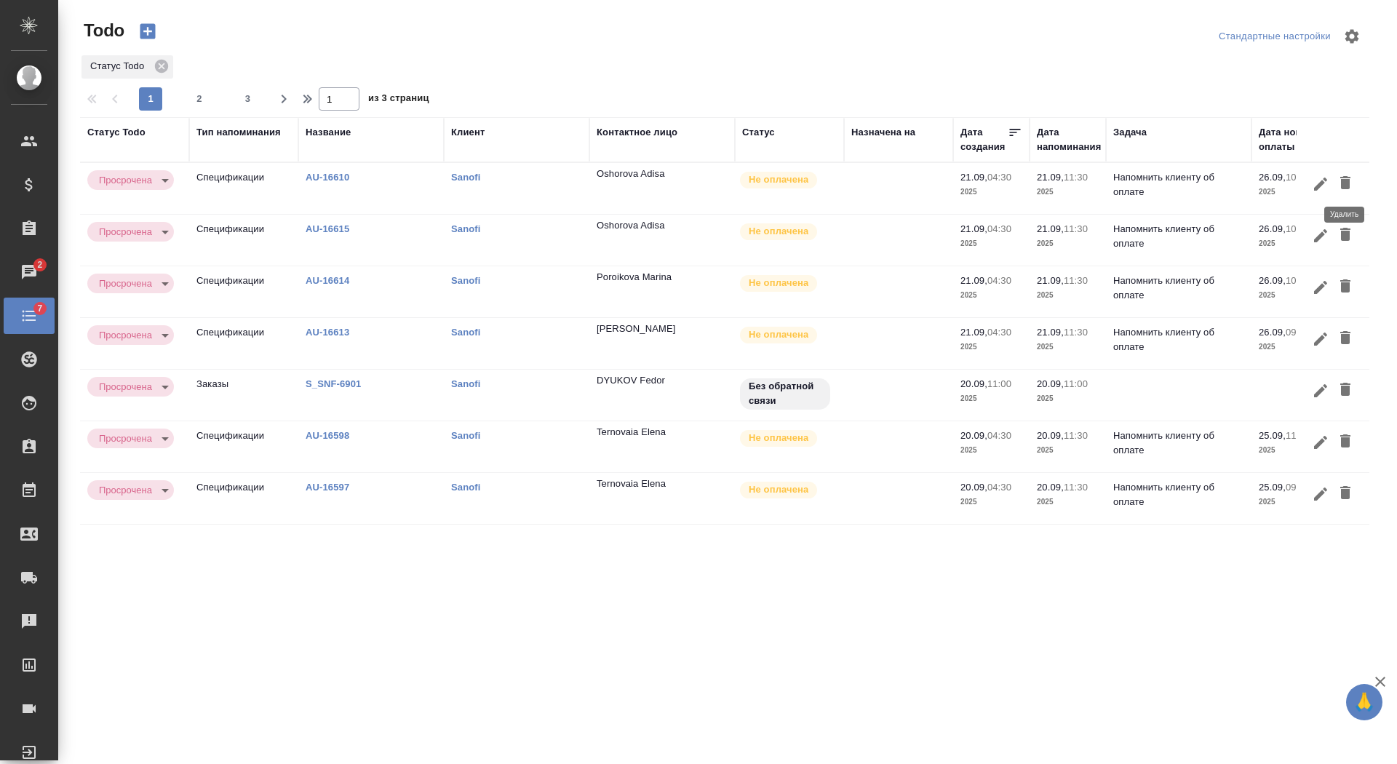
click at [1346, 185] on icon "button" at bounding box center [1345, 182] width 10 height 13
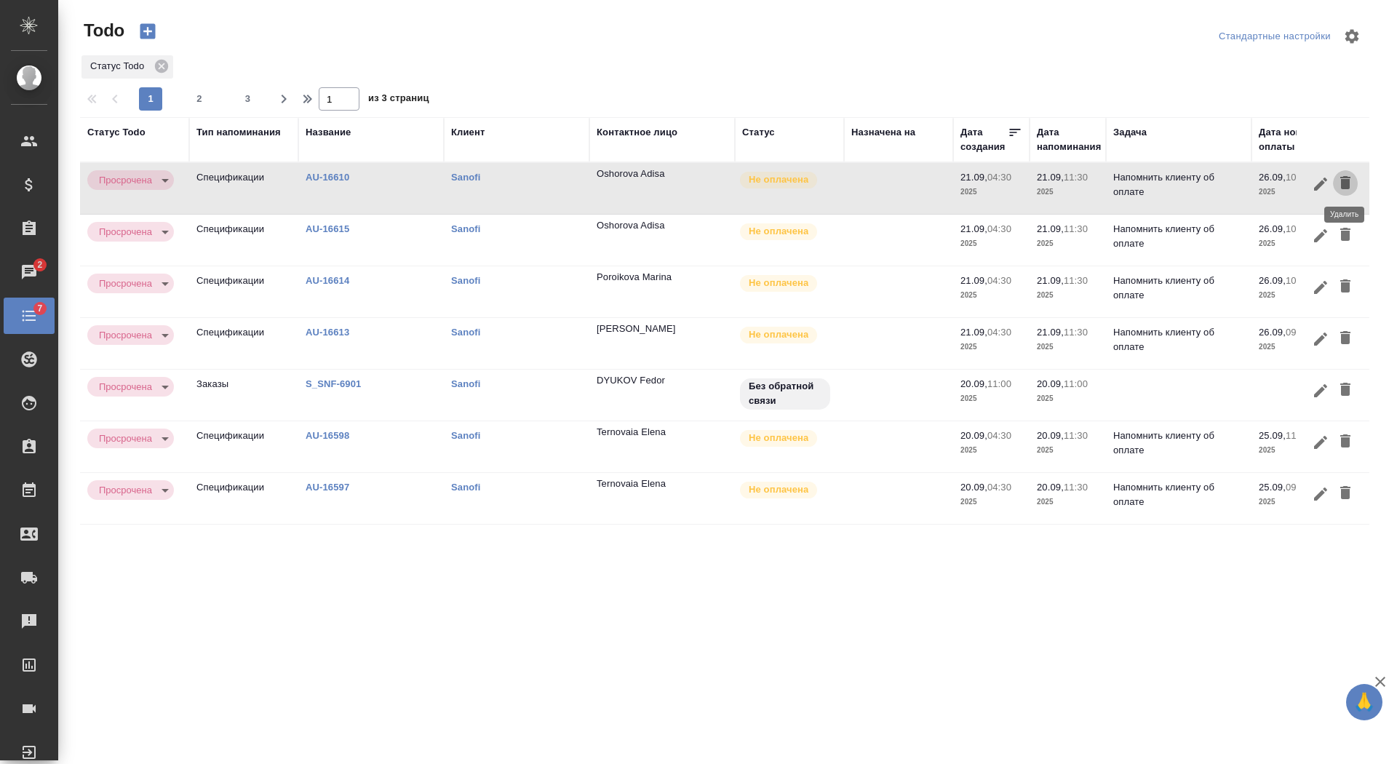
click at [1346, 185] on icon "button" at bounding box center [1345, 182] width 10 height 13
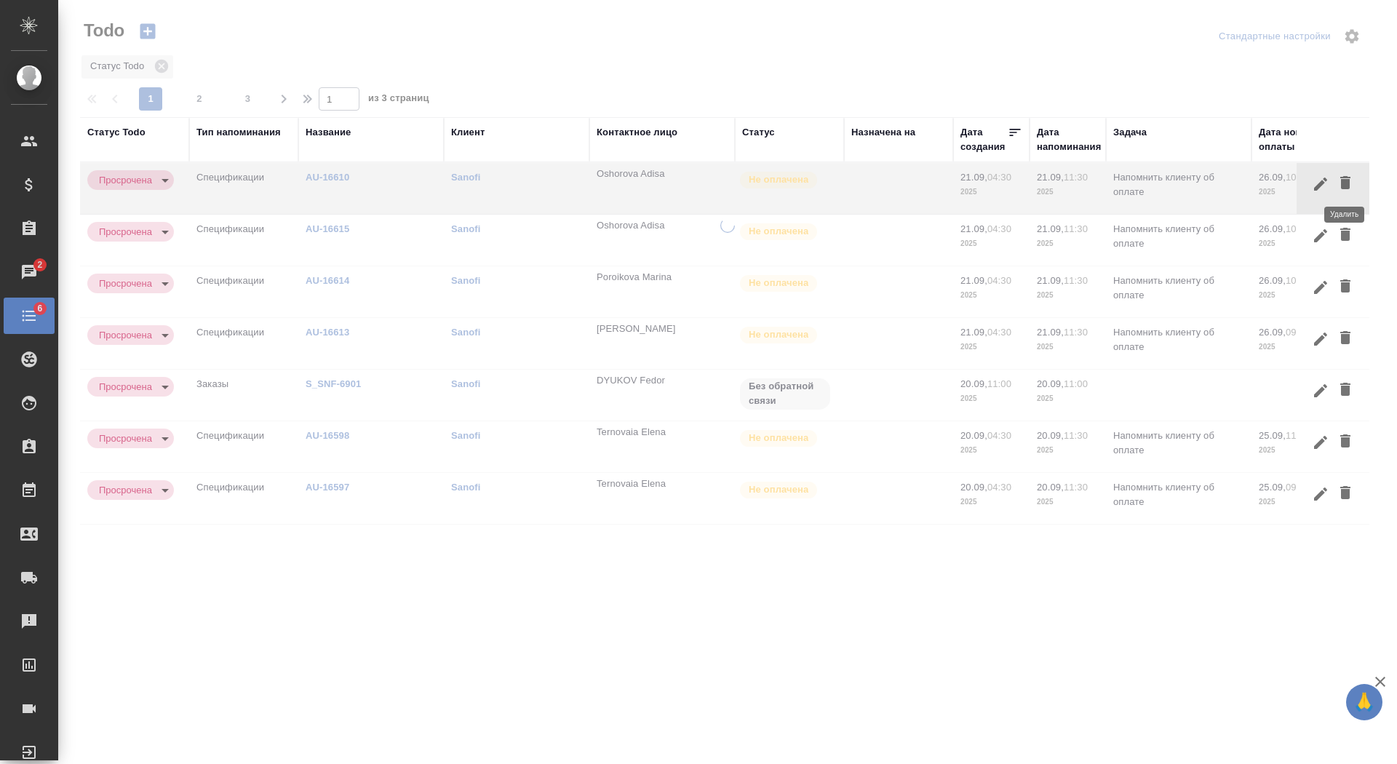
click at [1346, 185] on icon "button" at bounding box center [1345, 182] width 10 height 13
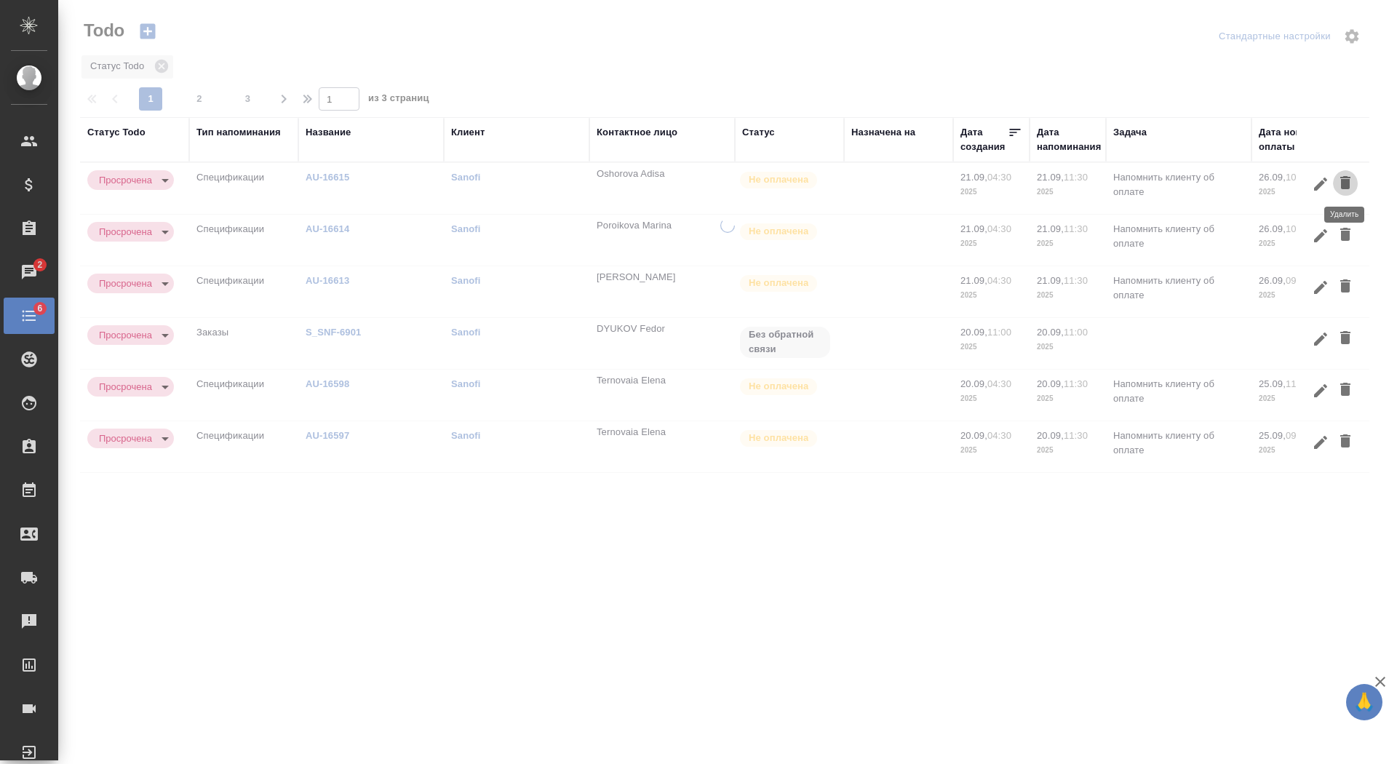
click at [1346, 185] on icon "button" at bounding box center [1345, 182] width 10 height 13
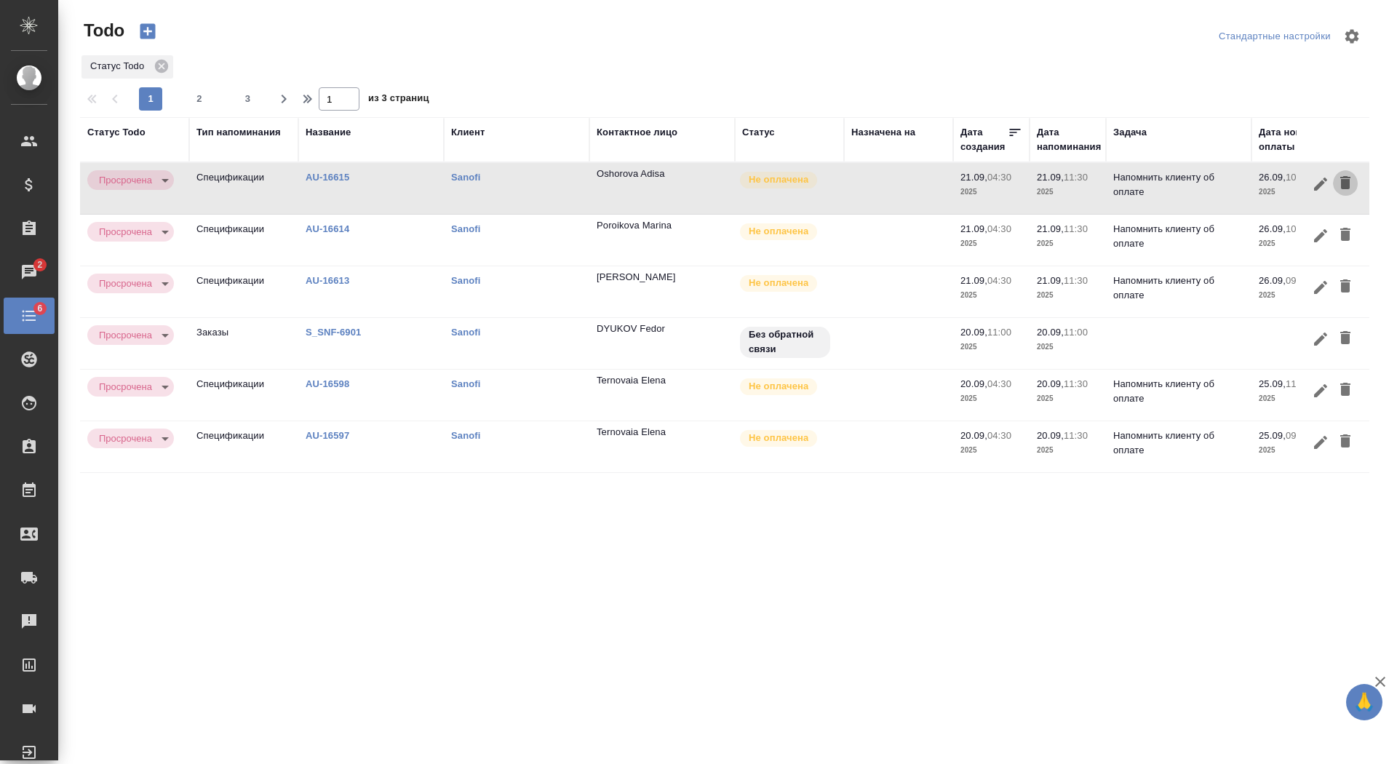
click at [1346, 185] on icon "button" at bounding box center [1345, 182] width 10 height 13
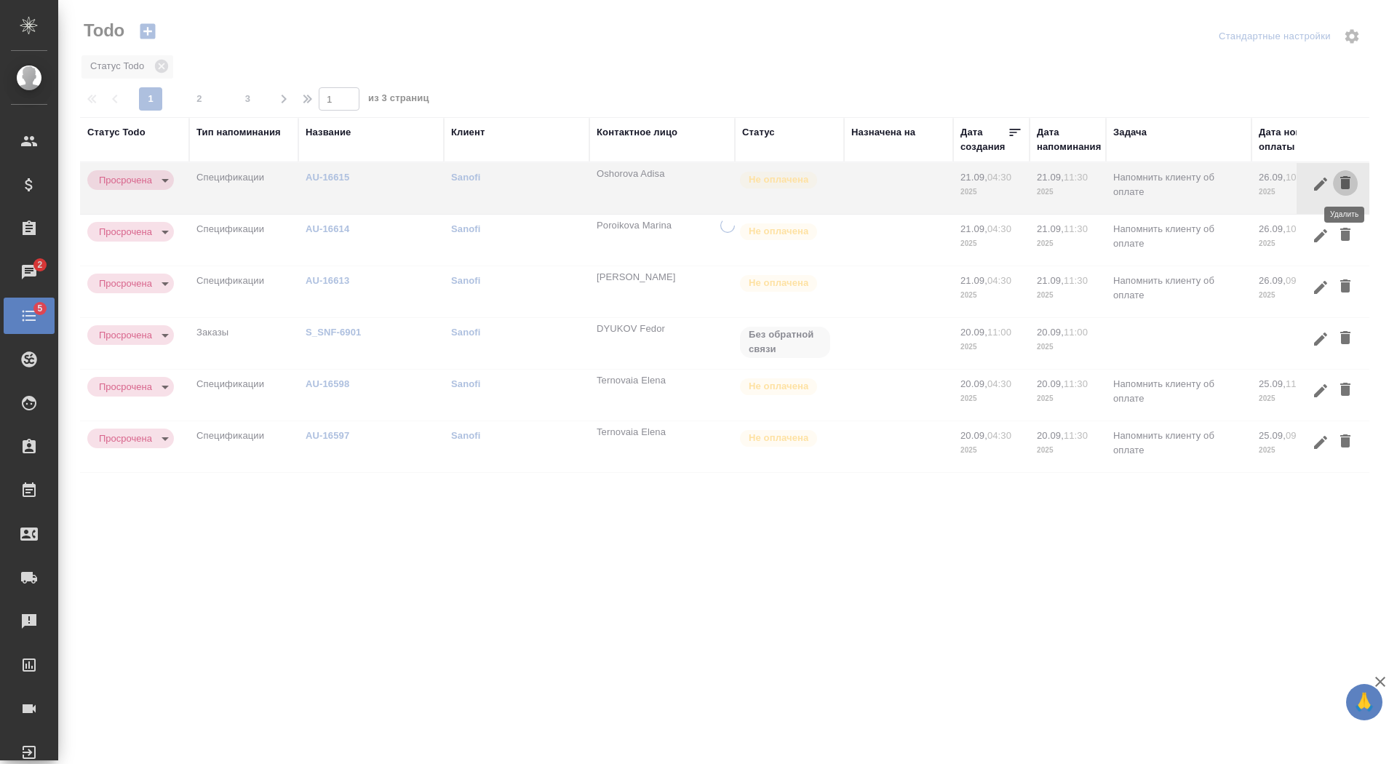
click at [1346, 185] on icon "button" at bounding box center [1345, 182] width 10 height 13
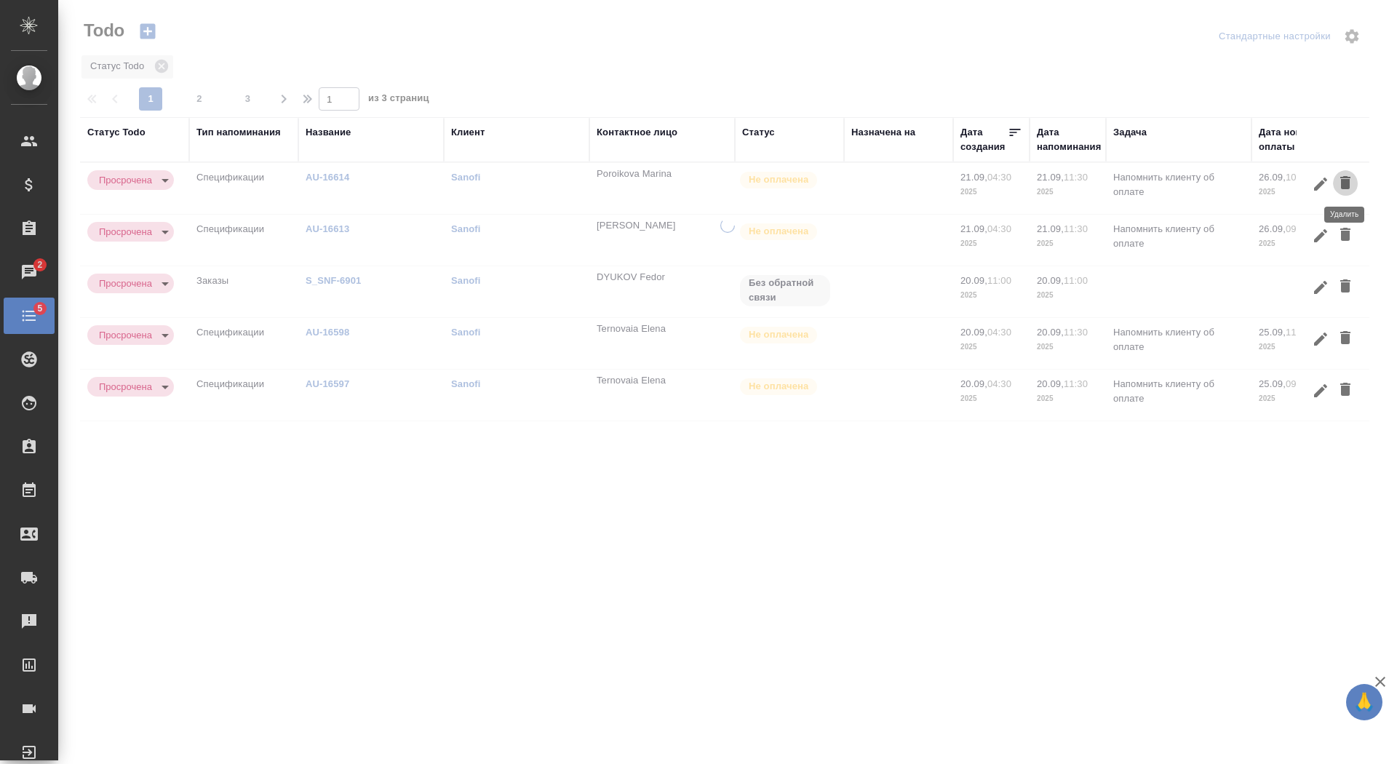
click at [1346, 185] on icon "button" at bounding box center [1345, 182] width 10 height 13
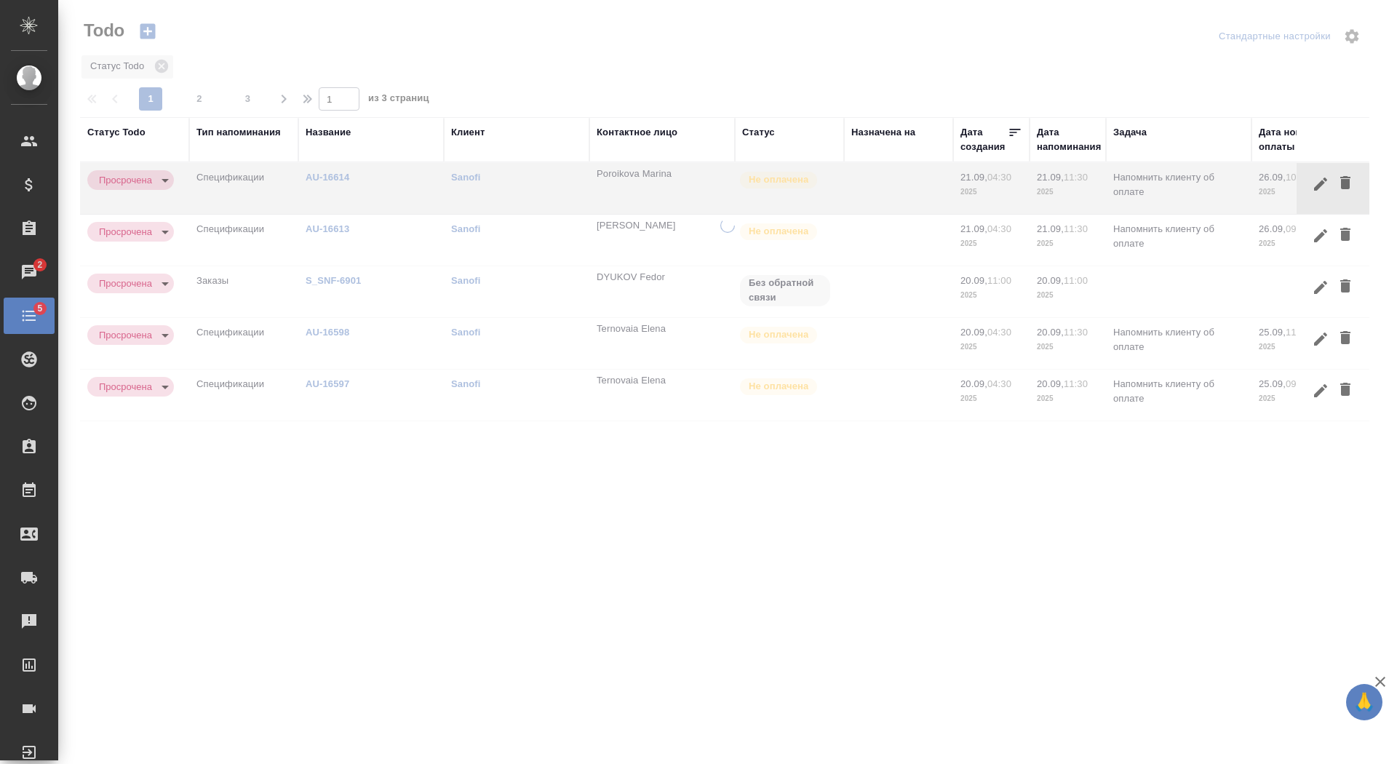
click at [1346, 185] on icon "button" at bounding box center [1345, 182] width 10 height 13
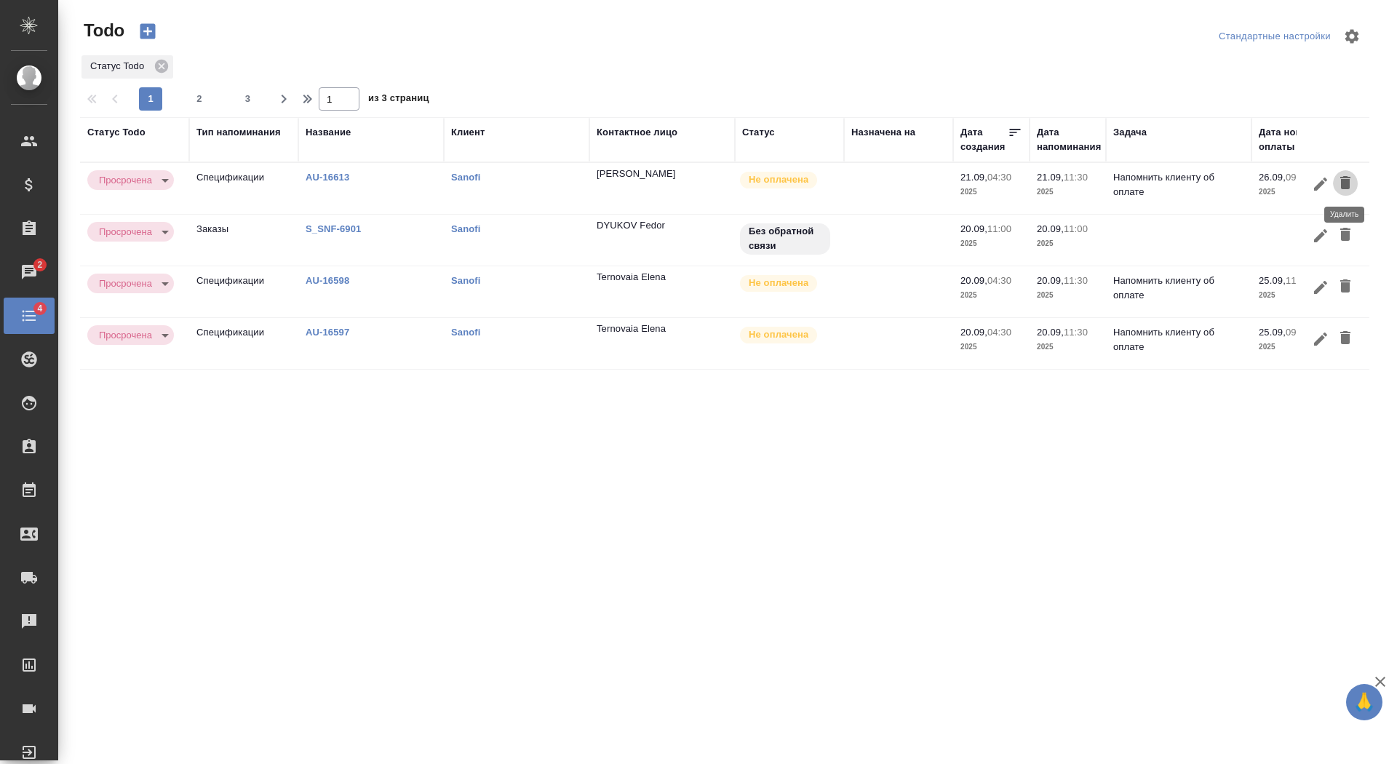
click at [1346, 185] on icon "button" at bounding box center [1345, 182] width 10 height 13
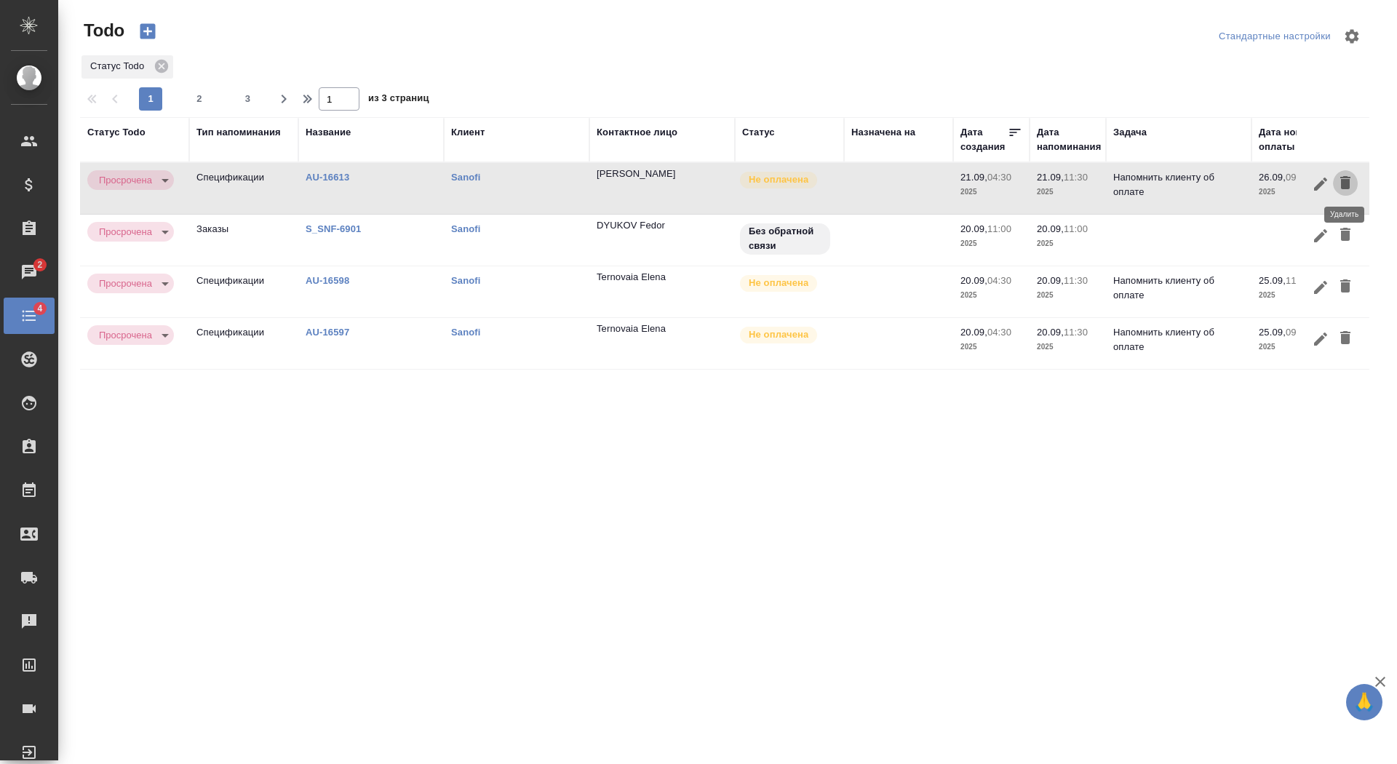
click at [1346, 185] on icon "button" at bounding box center [1345, 182] width 10 height 13
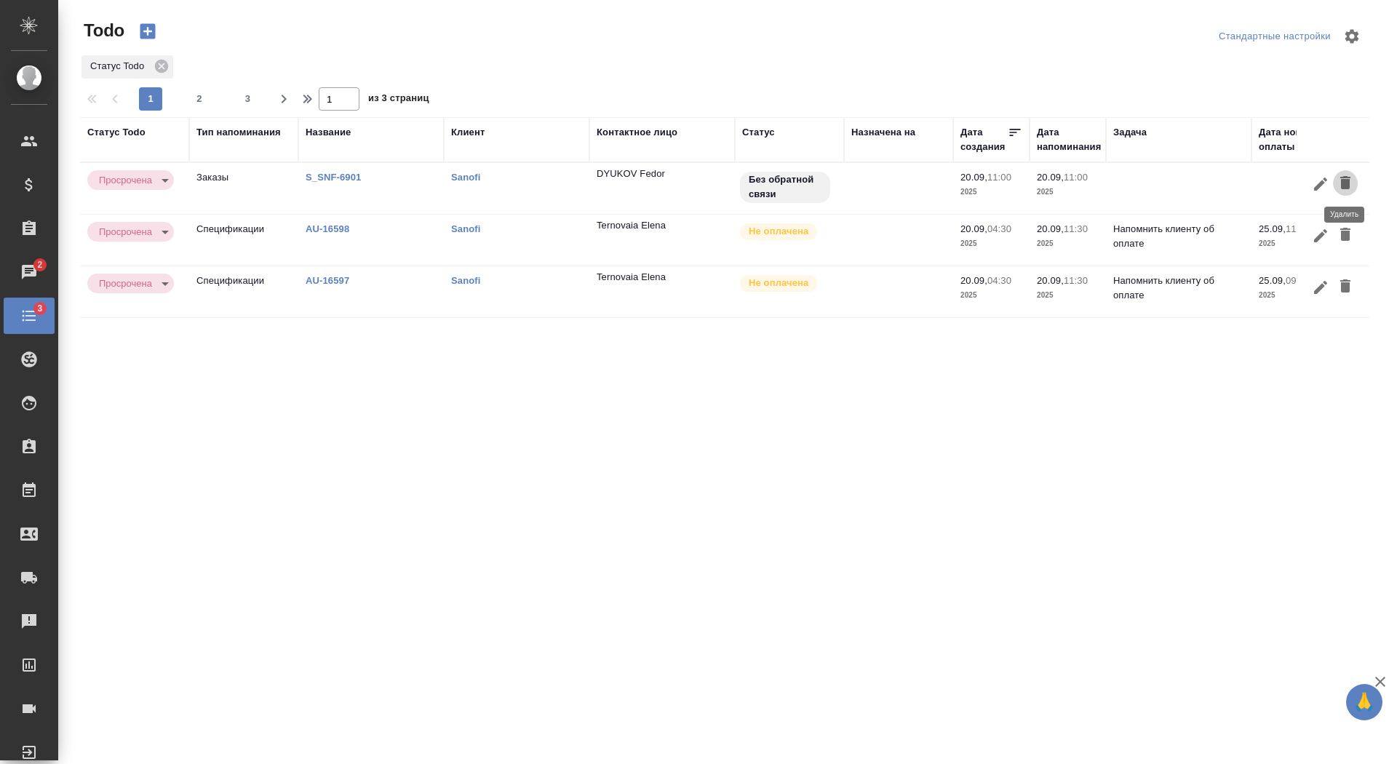
click at [1346, 185] on icon "button" at bounding box center [1345, 182] width 10 height 13
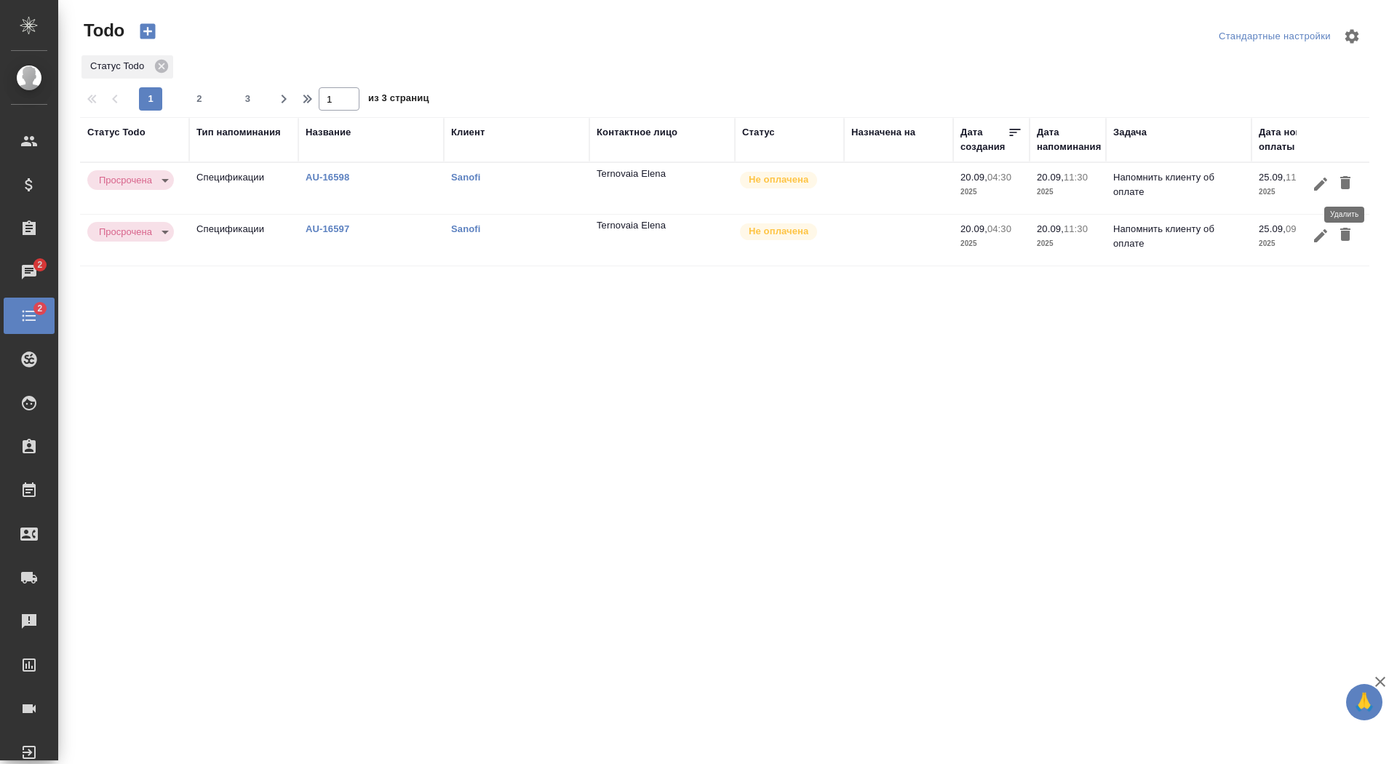
click at [1346, 185] on icon "button" at bounding box center [1345, 182] width 10 height 13
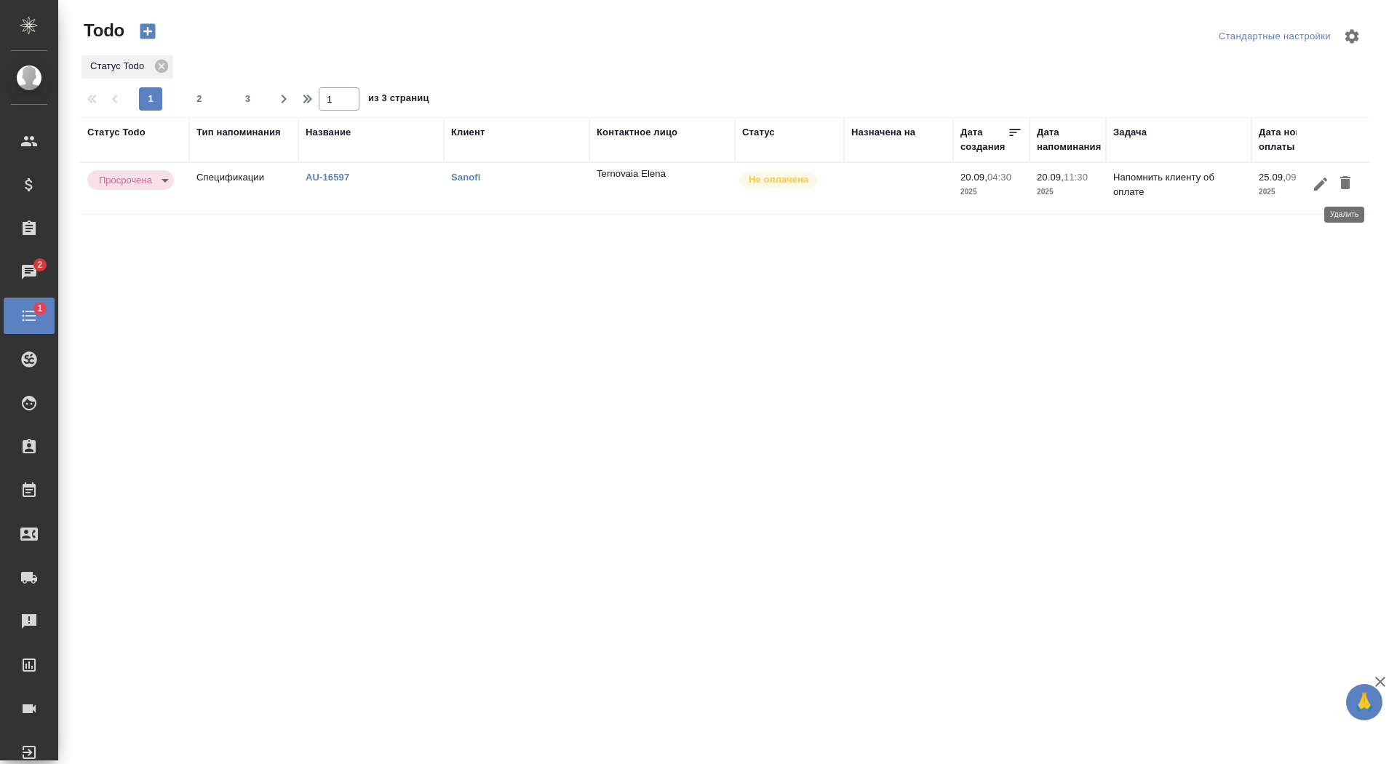
click at [1346, 185] on icon "button" at bounding box center [1345, 182] width 10 height 13
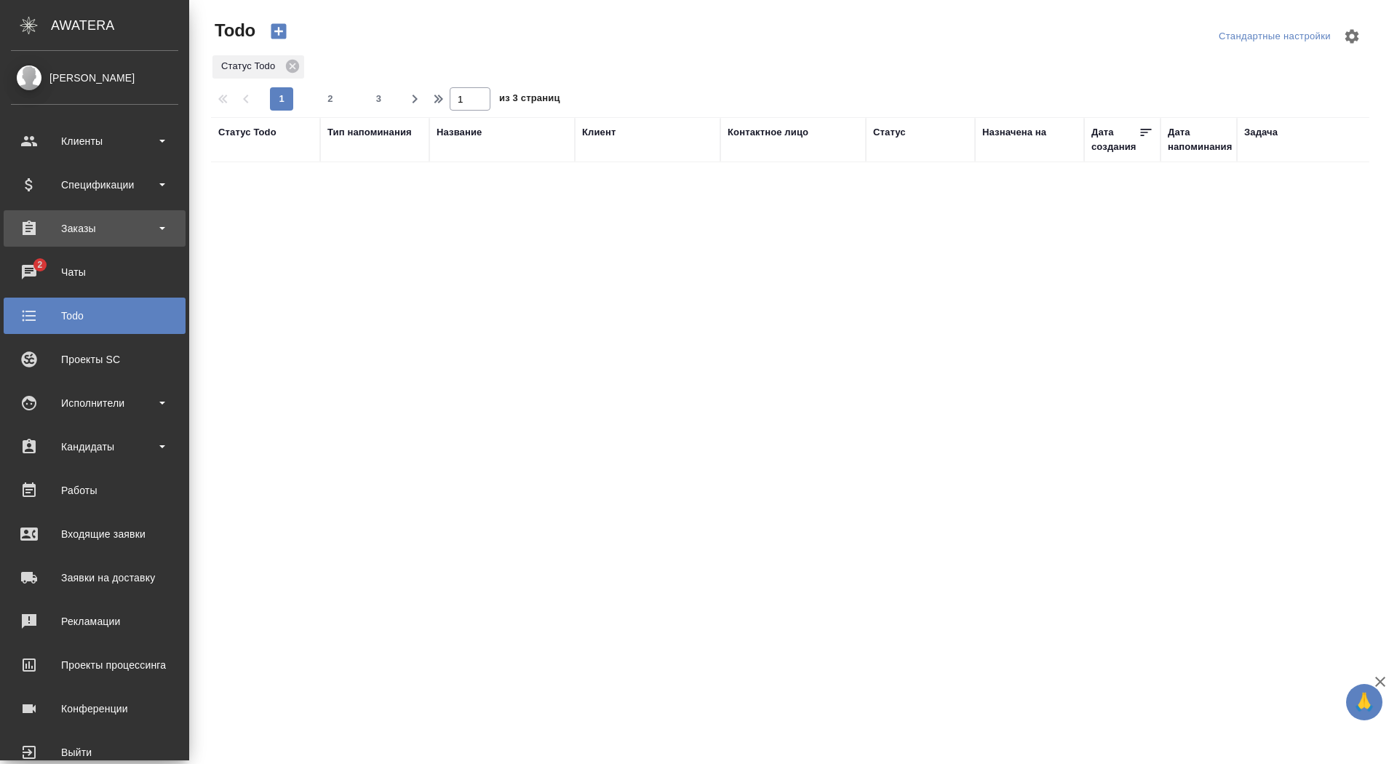
click at [36, 231] on div "Заказы" at bounding box center [94, 228] width 167 height 22
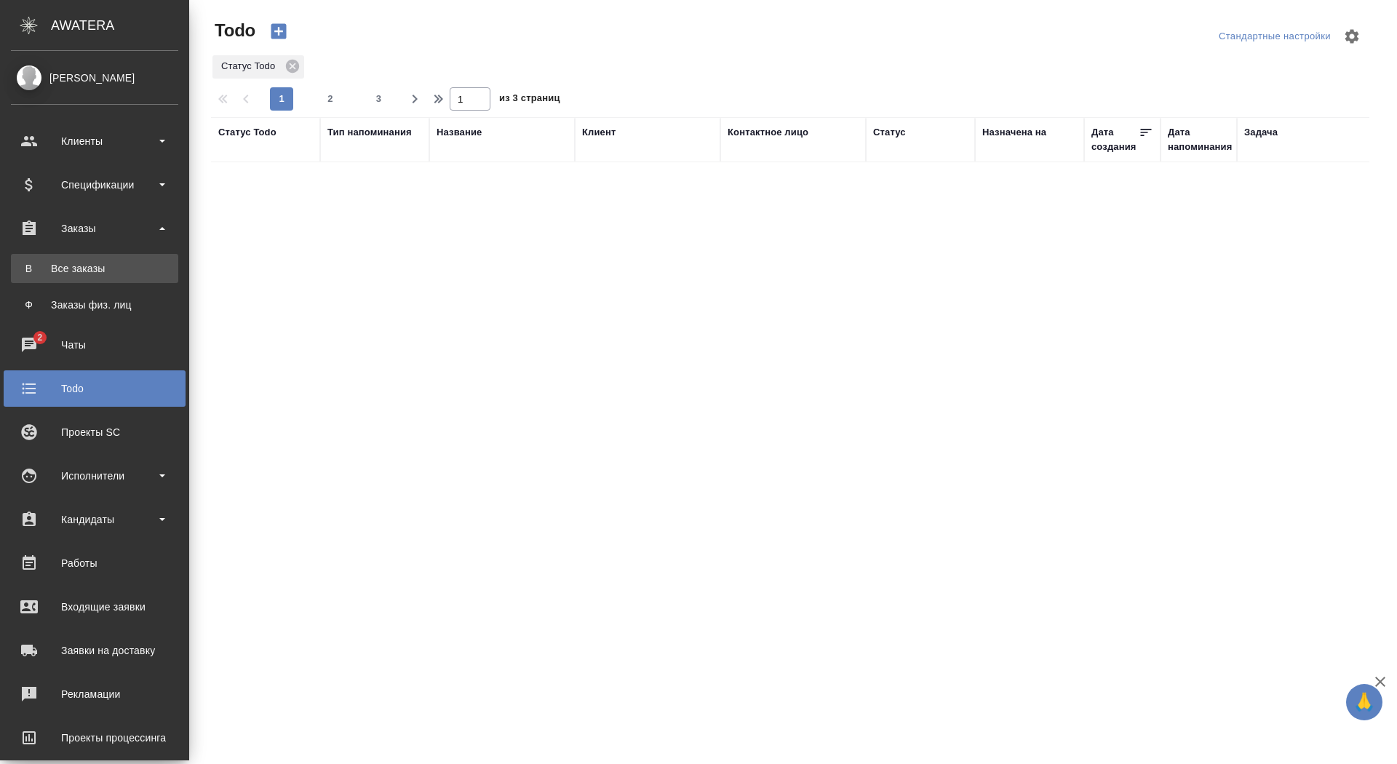
click at [37, 266] on div "Все заказы" at bounding box center [94, 268] width 153 height 15
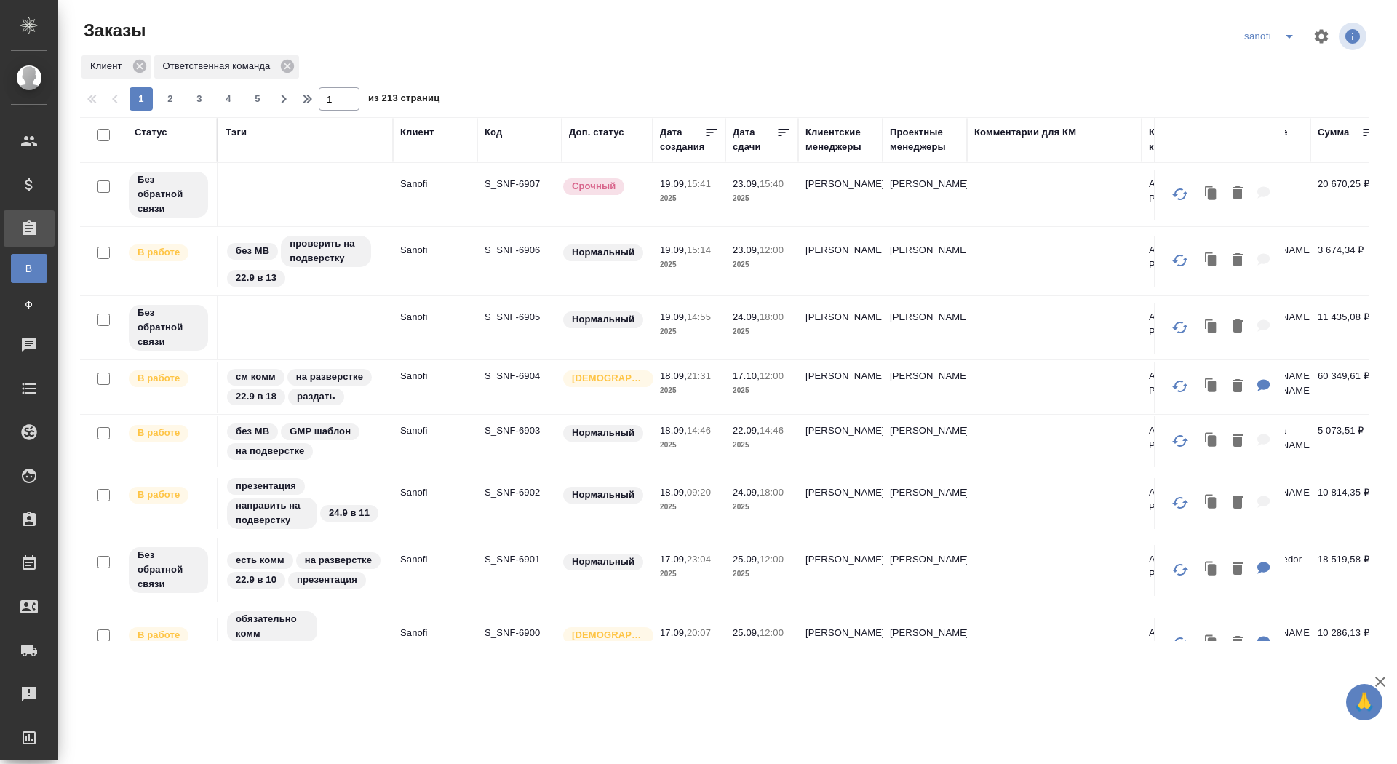
click at [506, 178] on p "S_SNF-6907" at bounding box center [519, 184] width 70 height 15
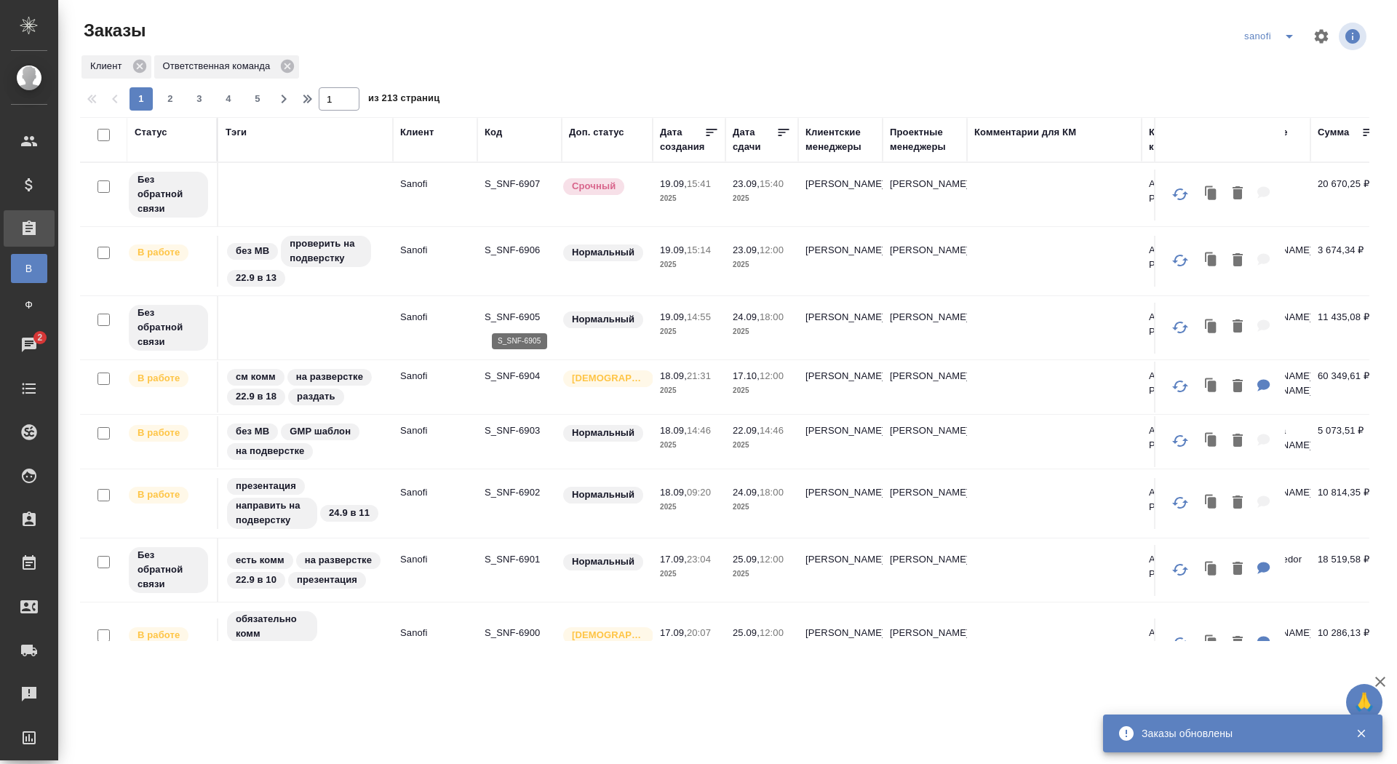
click at [516, 317] on p "S_SNF-6905" at bounding box center [519, 317] width 70 height 15
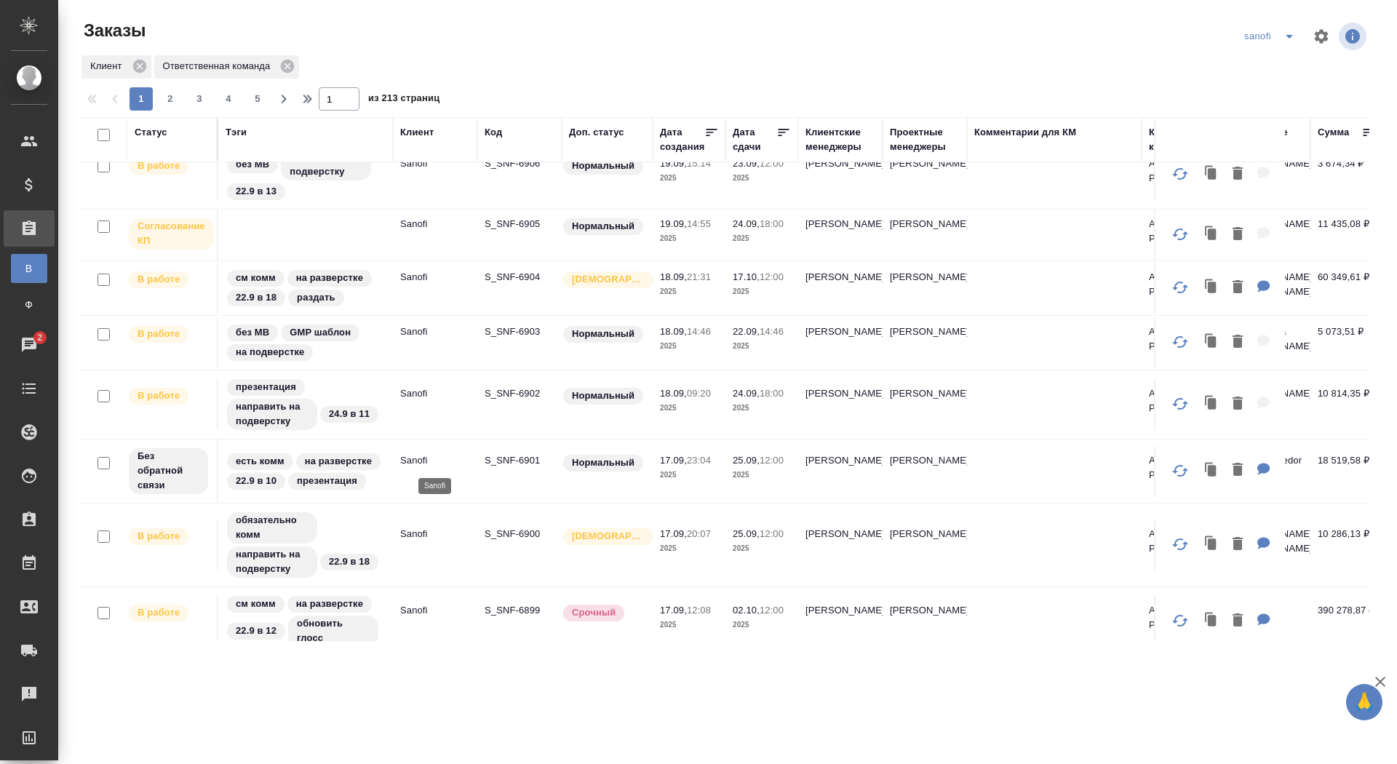
scroll to position [81, 0]
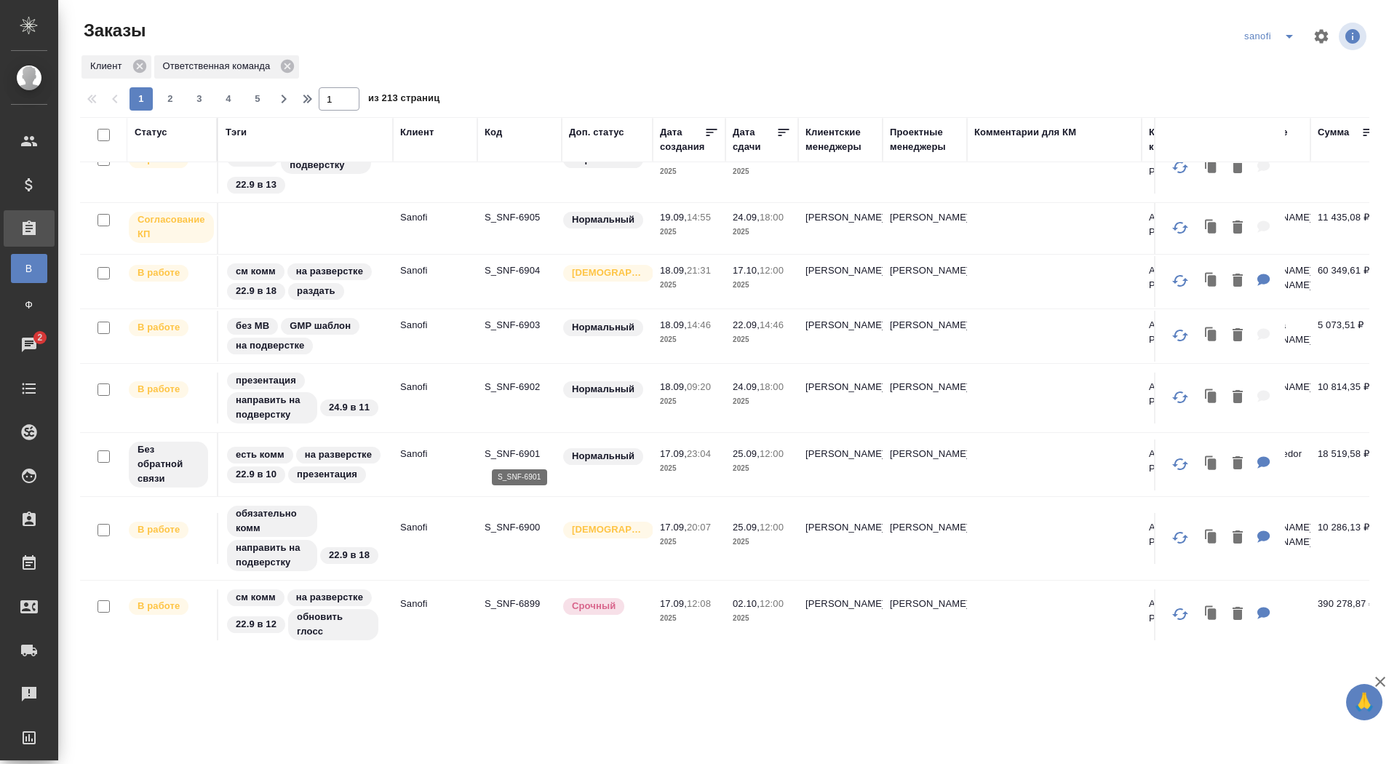
click at [510, 448] on p "S_SNF-6901" at bounding box center [519, 454] width 70 height 15
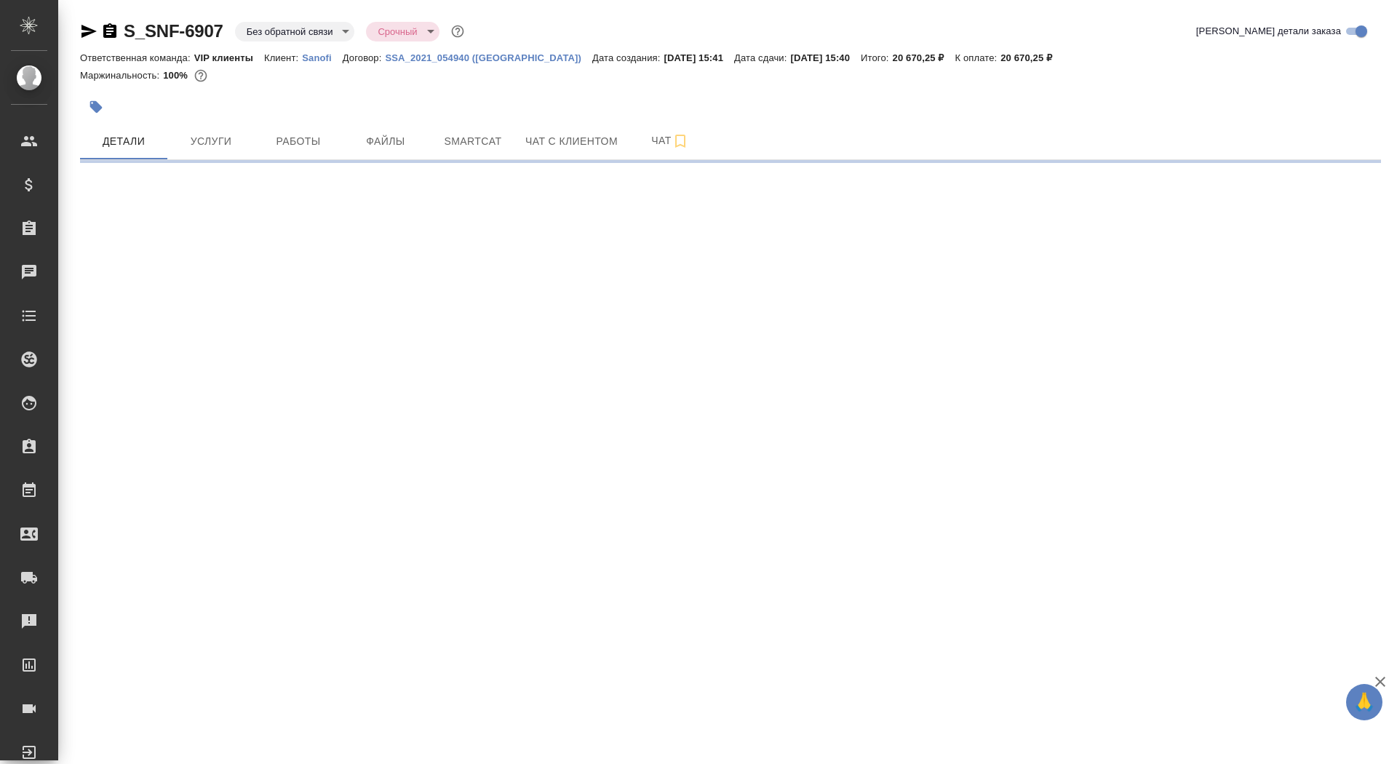
click at [282, 37] on body "🙏 .cls-1 fill:#fff; AWATERA Saydasheva Dilyara Клиенты Спецификации Заказы Чаты…" at bounding box center [698, 382] width 1397 height 764
select select "RU"
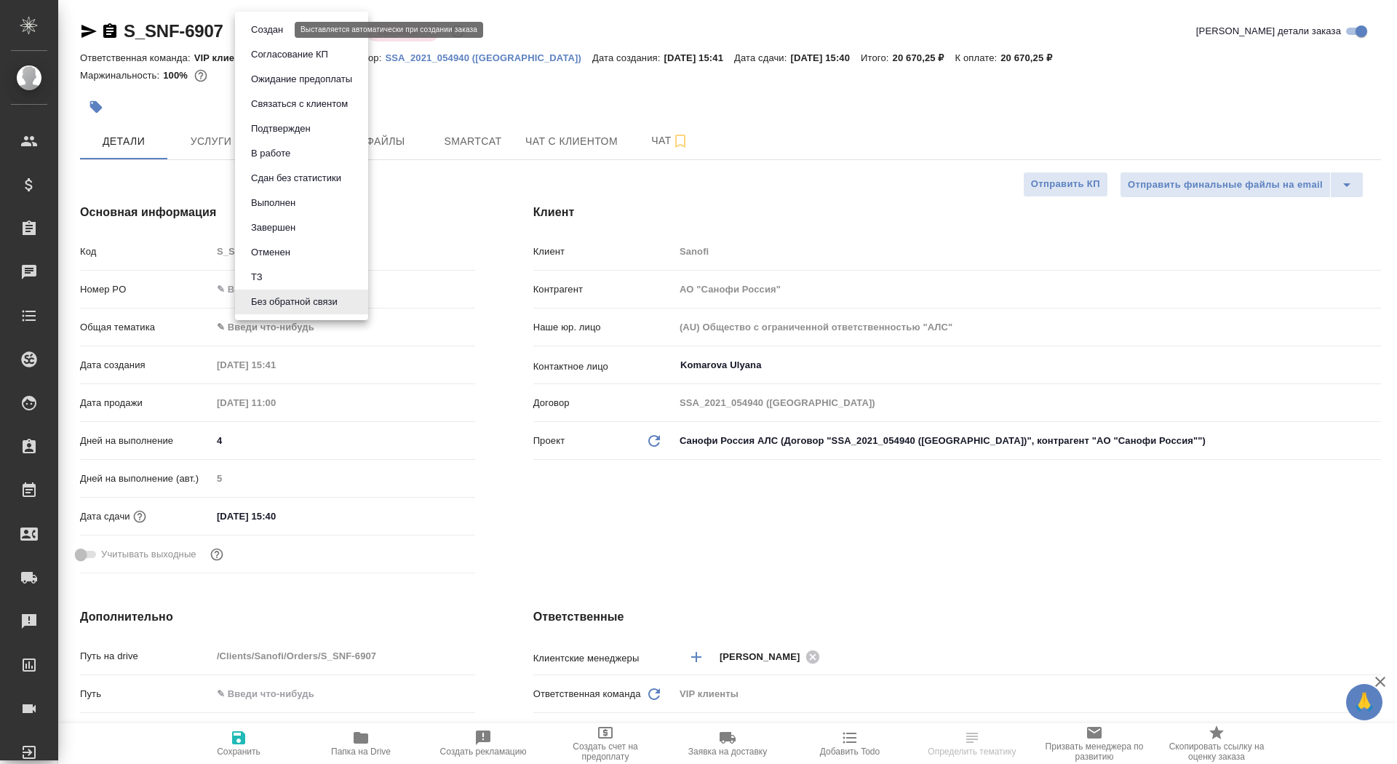
type textarea "x"
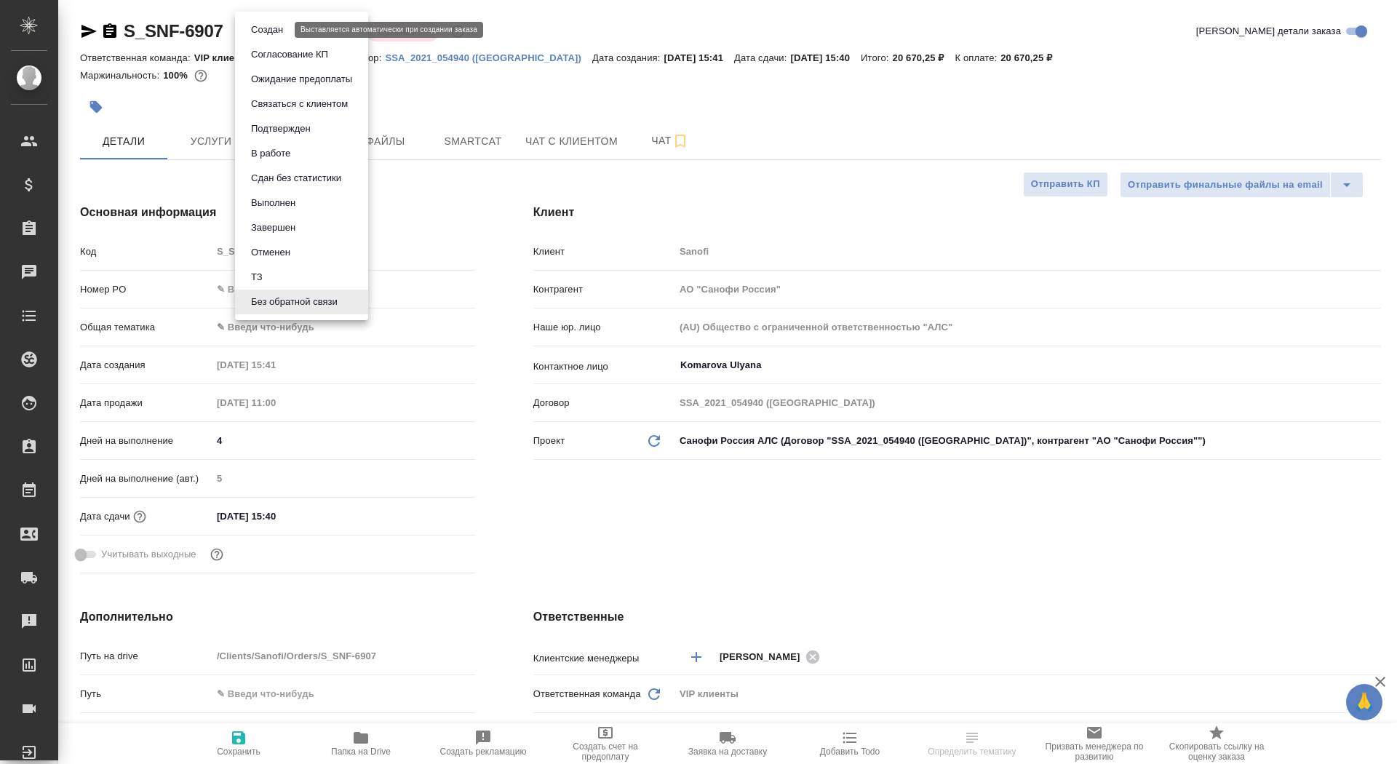
type textarea "x"
click at [280, 54] on button "Согласование КП" at bounding box center [290, 55] width 86 height 16
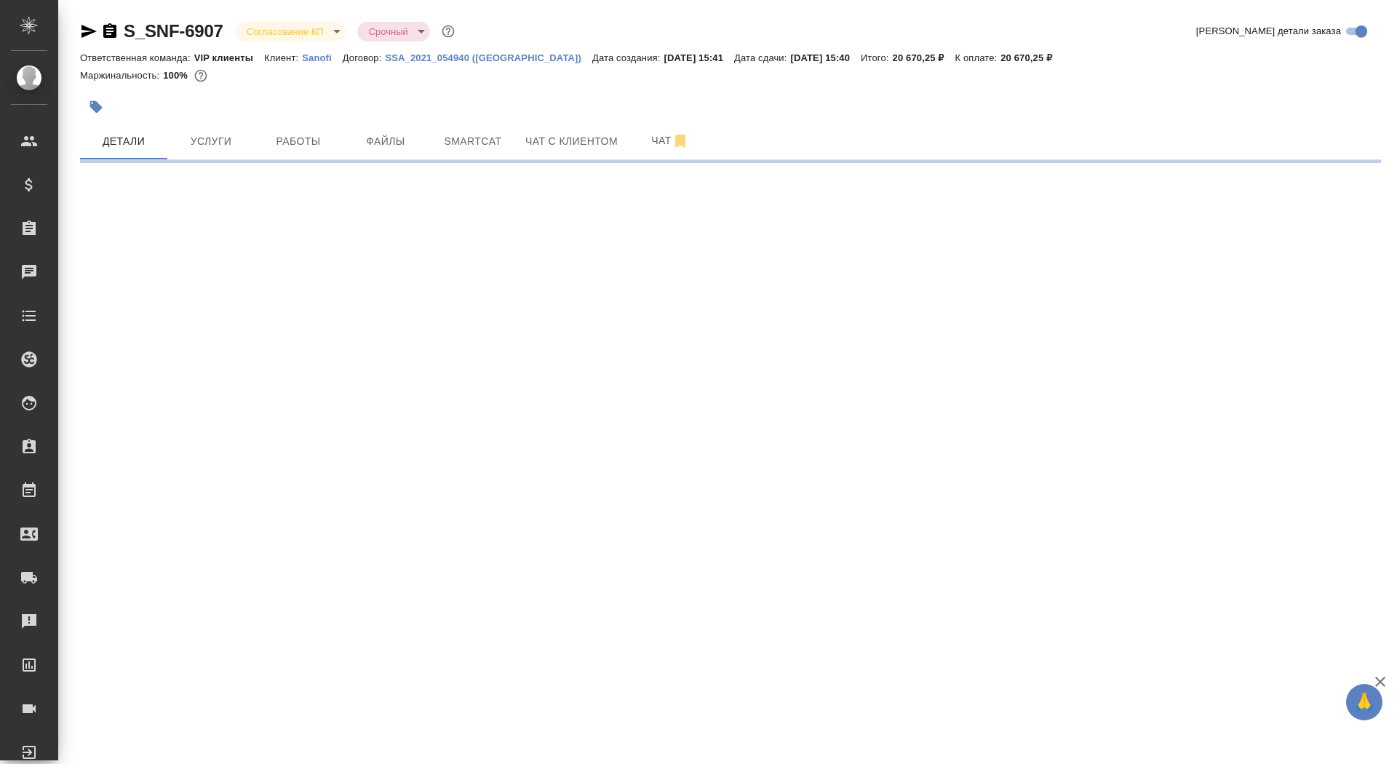
select select "RU"
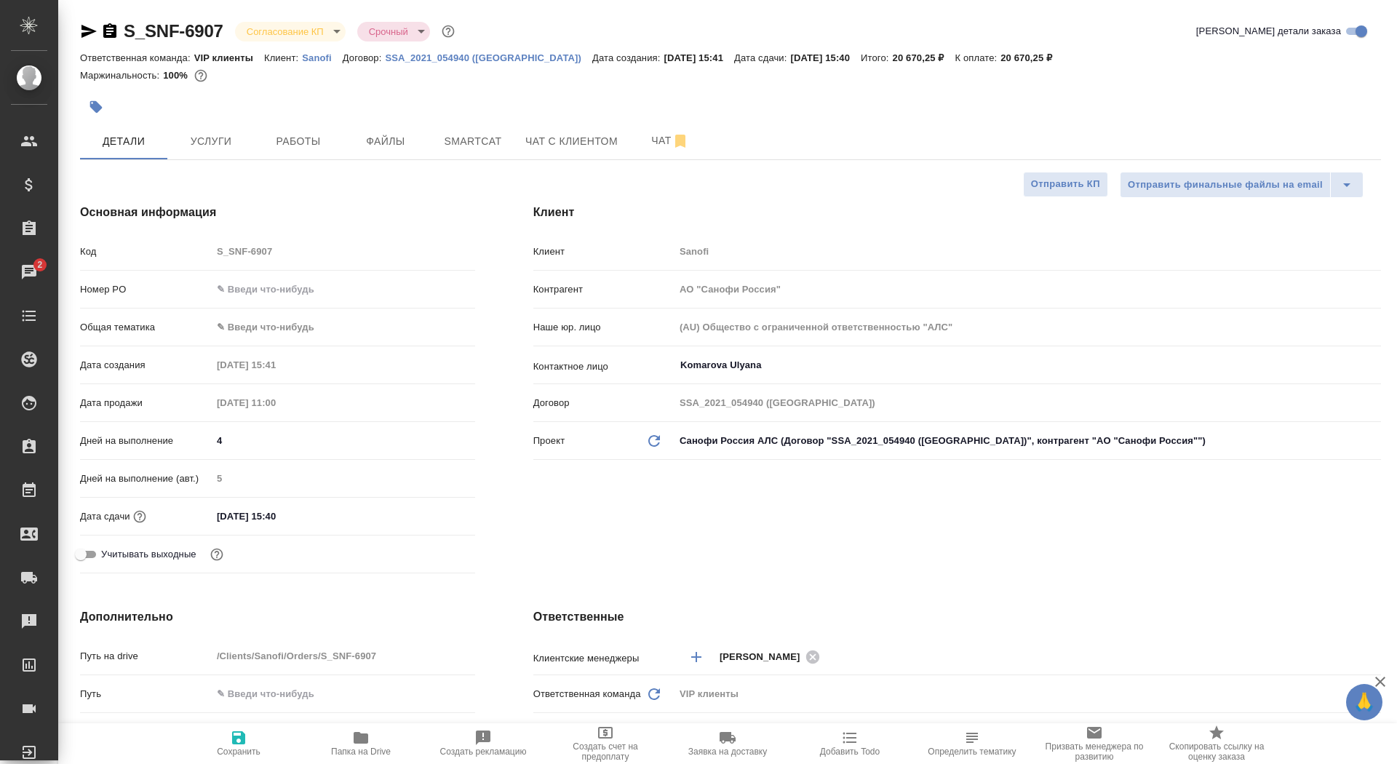
type textarea "x"
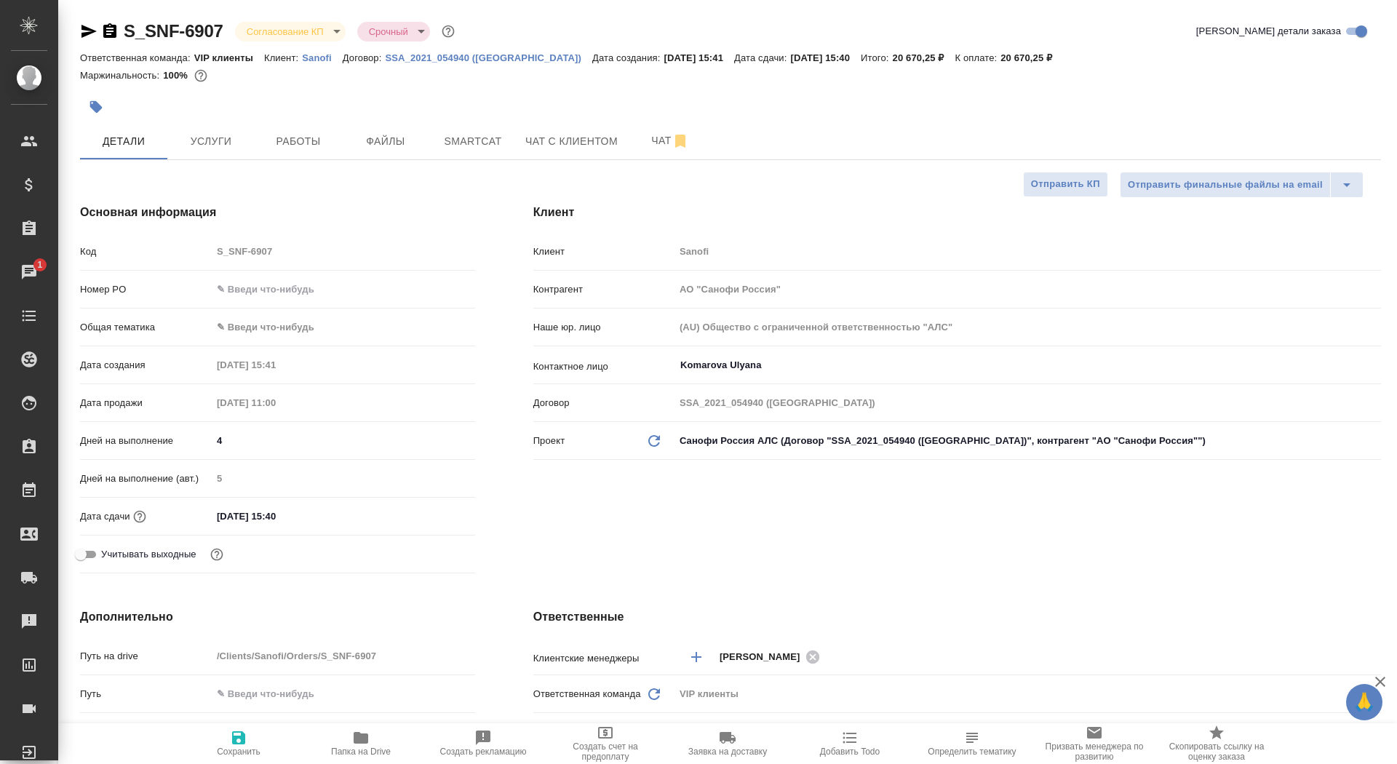
type textarea "x"
click at [92, 45] on div "S_SNF-6907 Согласование КП kpNegotiation Срочный urgent Кратко детали заказа" at bounding box center [730, 34] width 1301 height 29
click at [87, 31] on icon "button" at bounding box center [88, 31] width 17 height 17
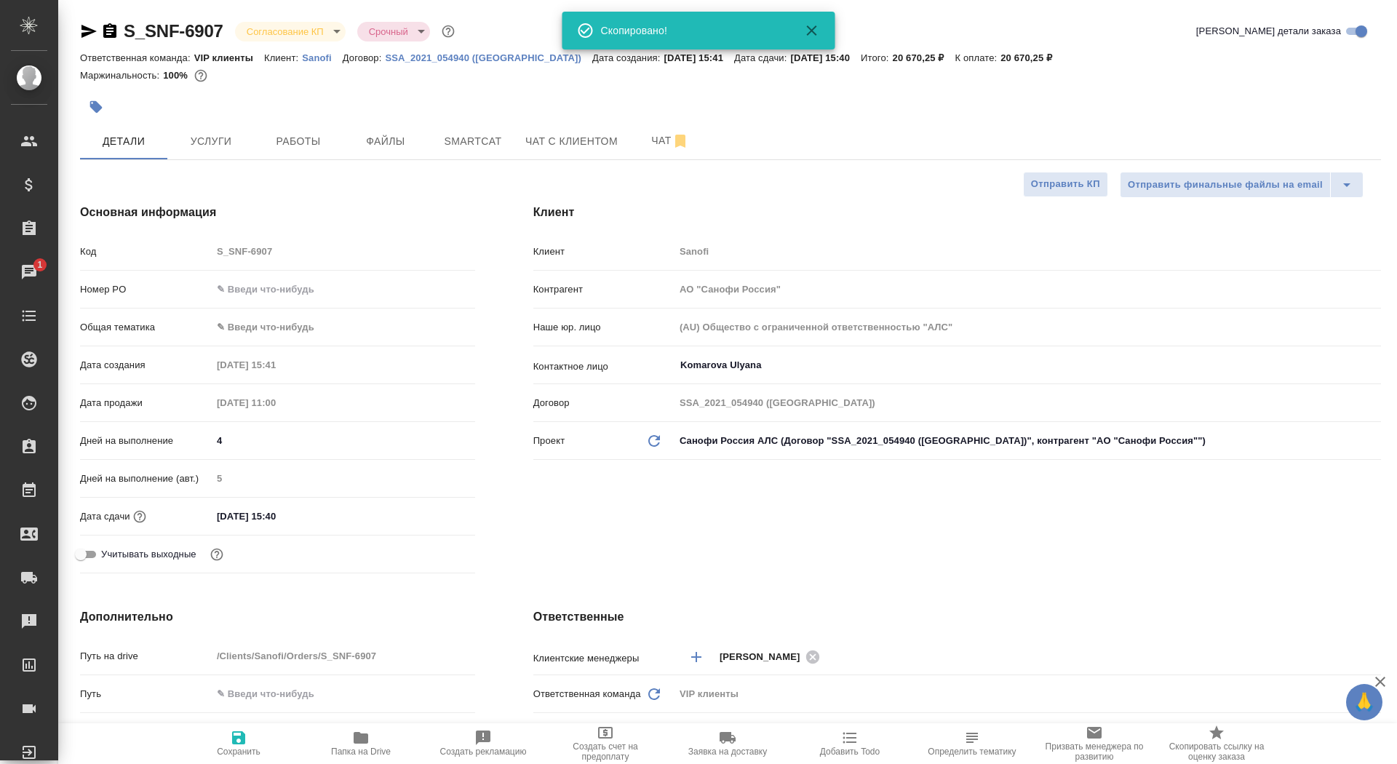
type textarea "x"
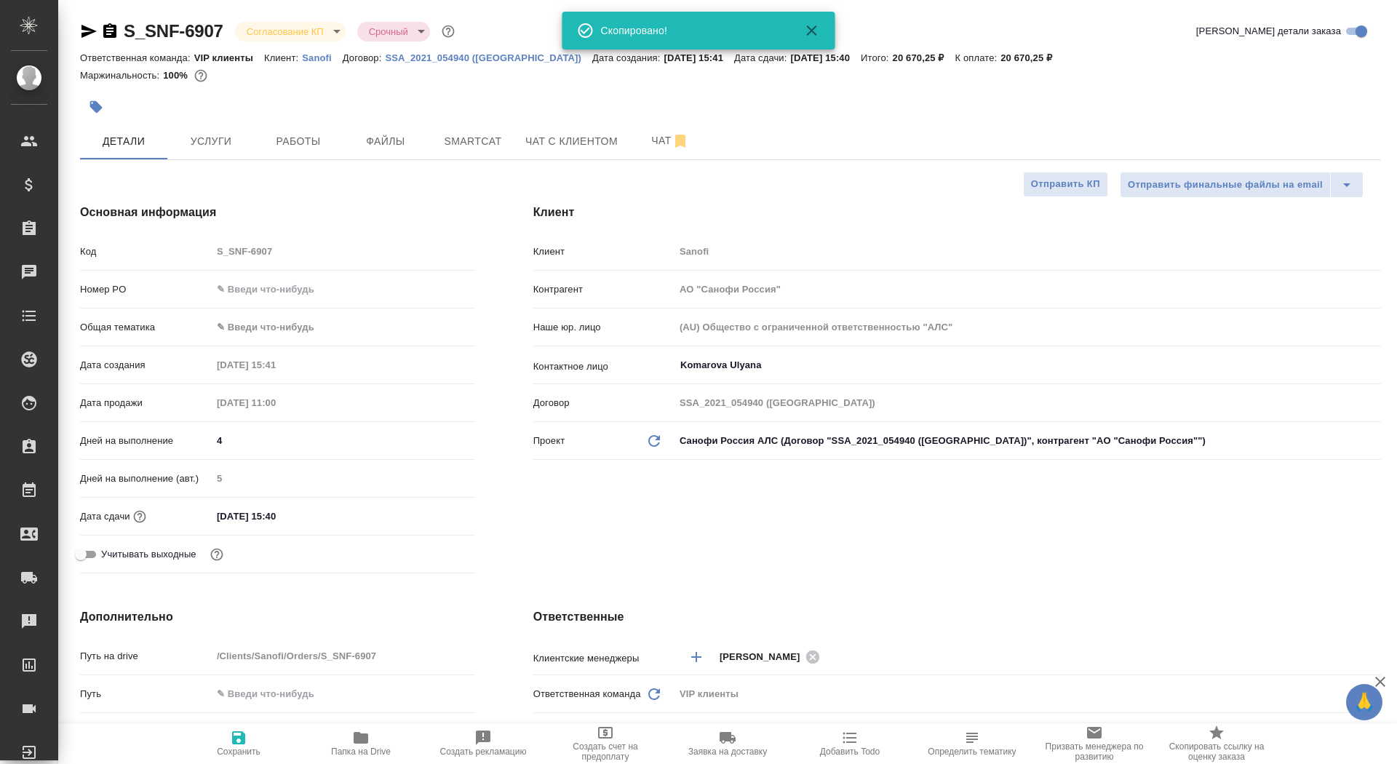
type textarea "x"
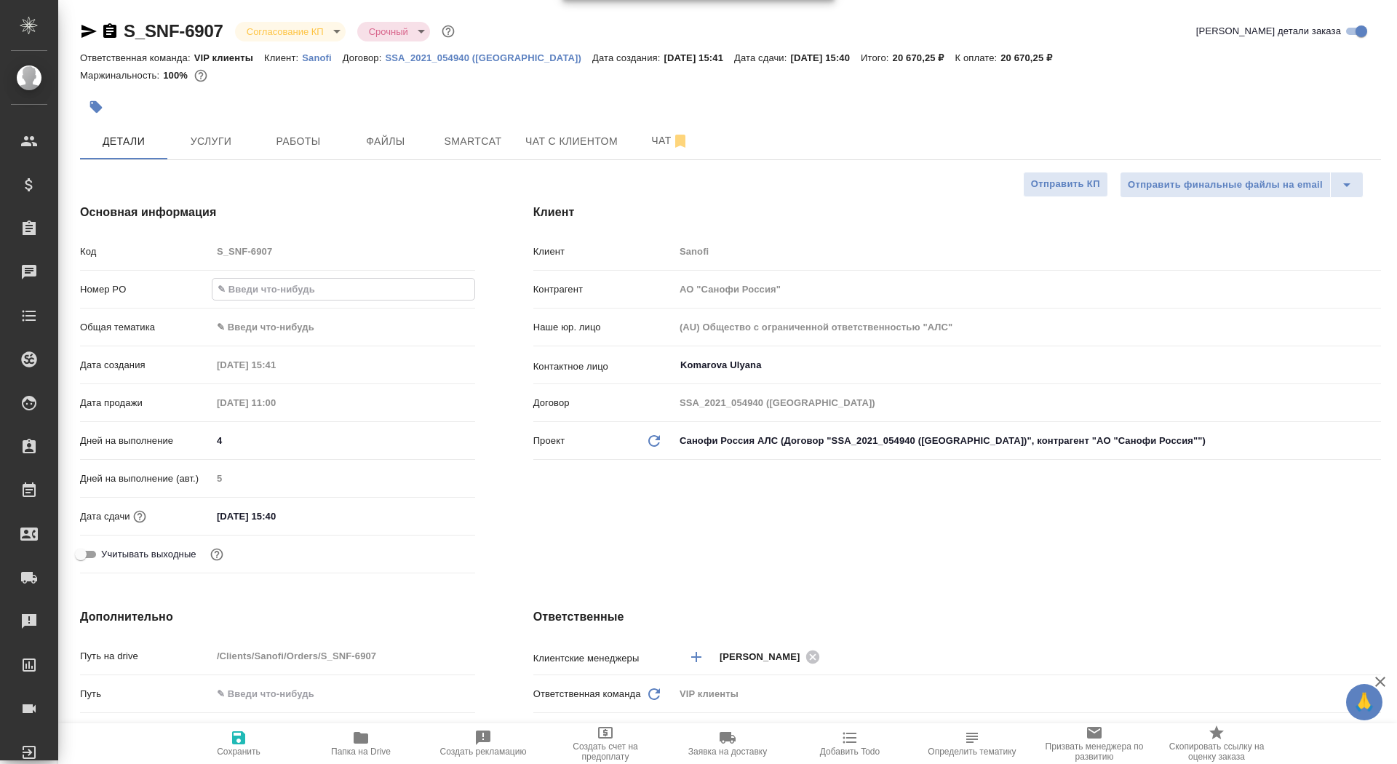
click at [249, 292] on input "text" at bounding box center [343, 289] width 262 height 21
paste input "E005866066"
type input "E005866066"
type textarea "x"
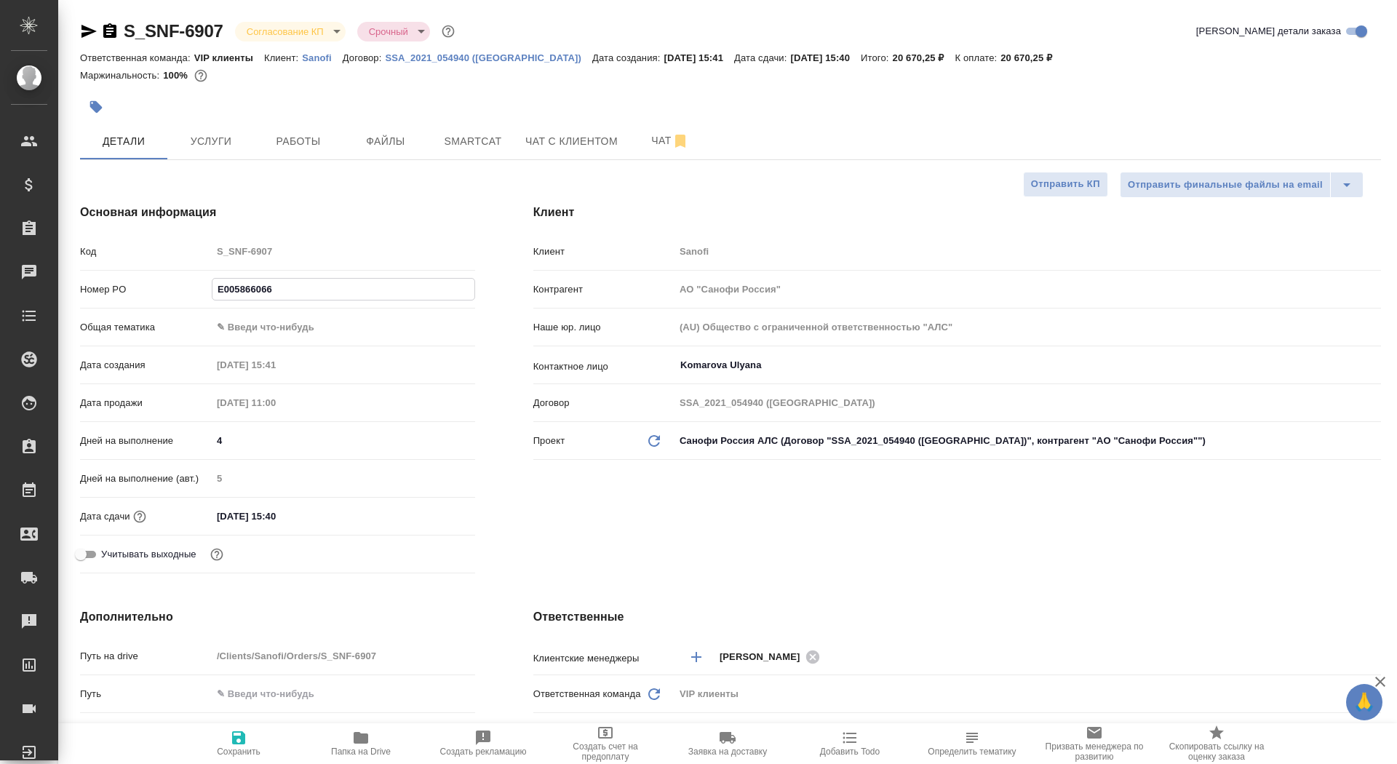
type textarea "x"
type input "E005866066"
click at [241, 752] on span "Сохранить" at bounding box center [239, 751] width 44 height 10
type textarea "x"
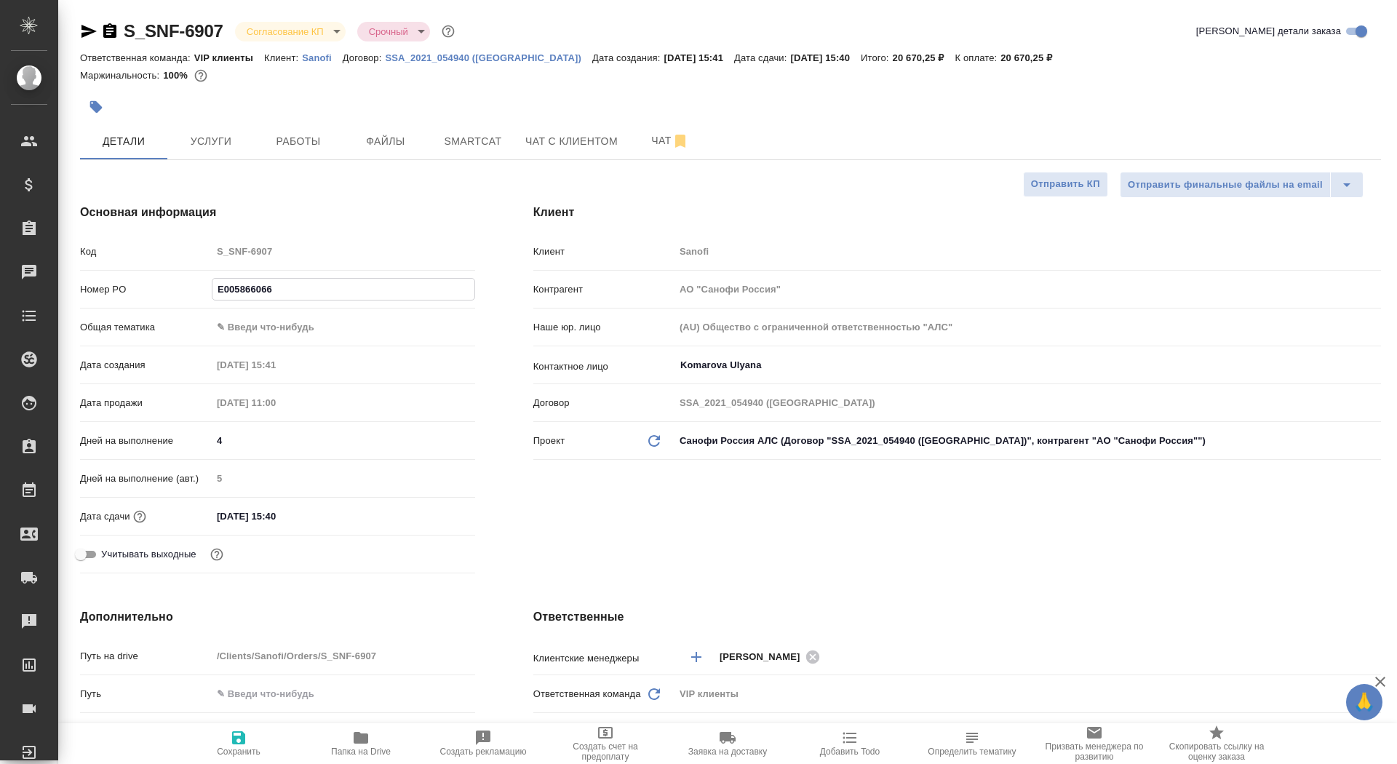
type textarea "x"
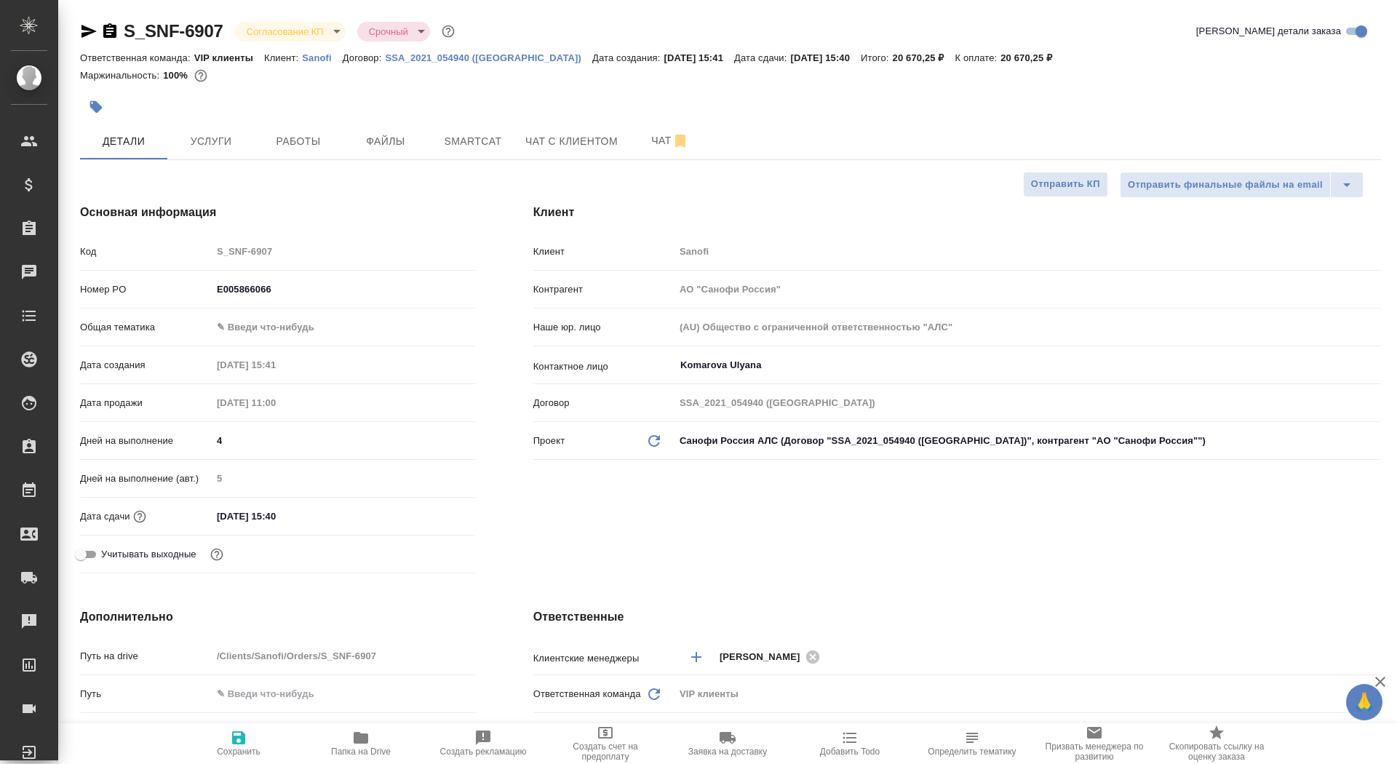
type textarea "x"
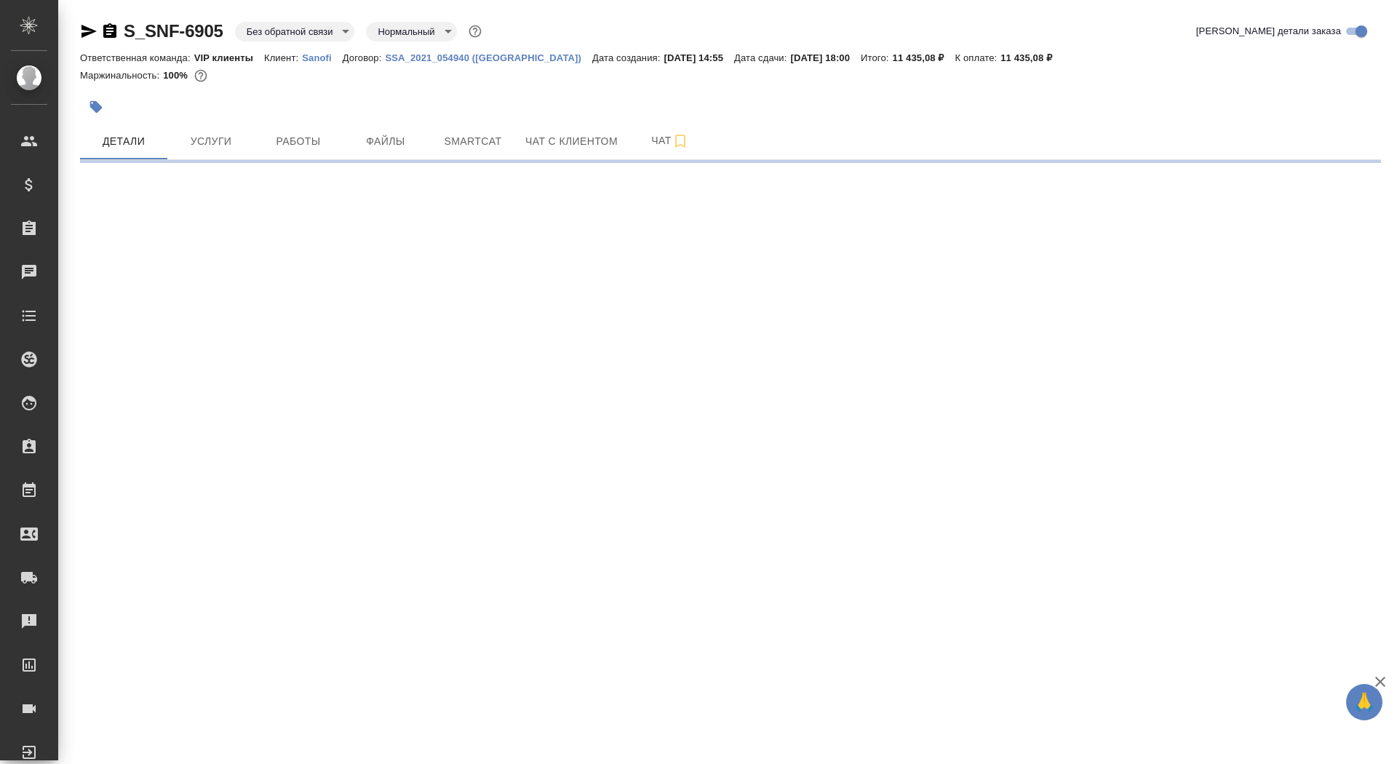
select select "RU"
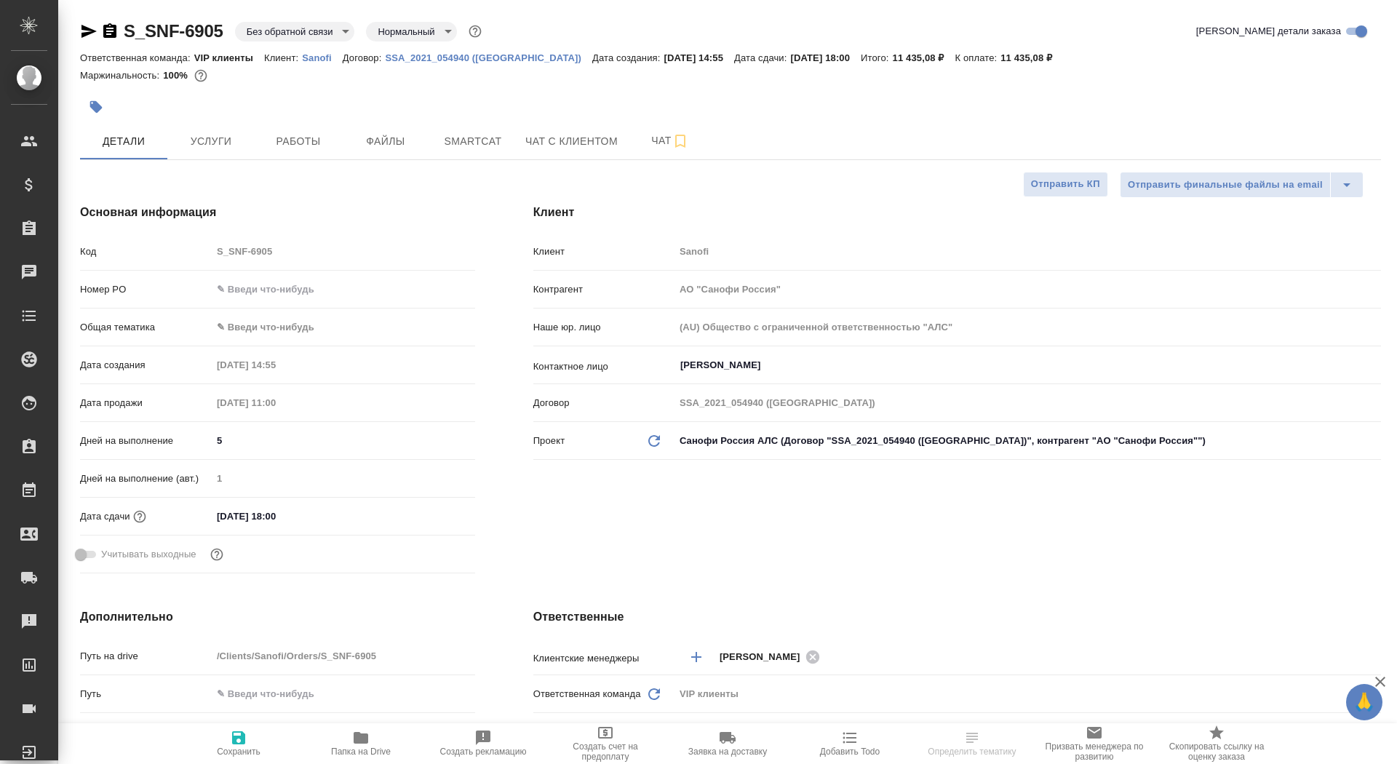
type textarea "x"
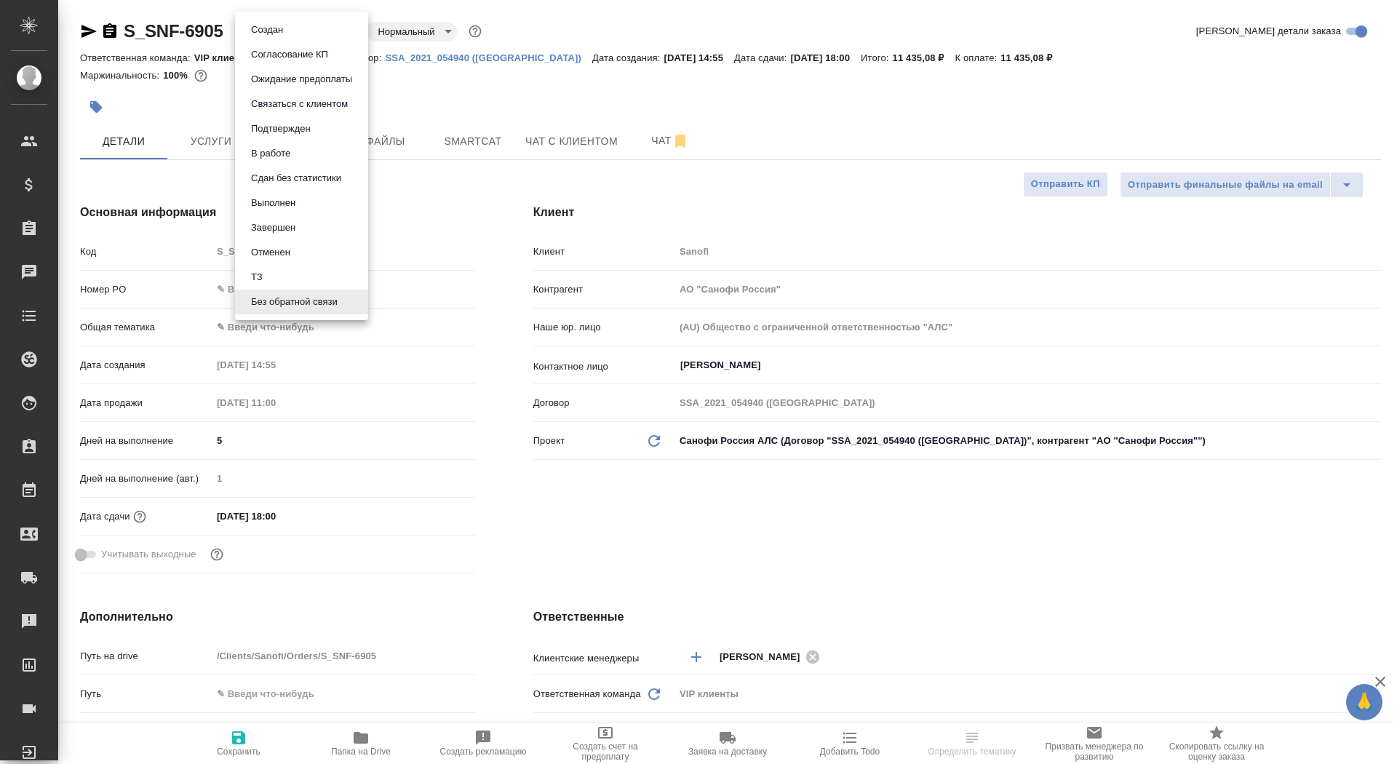
click at [290, 26] on body "🙏 .cls-1 fill:#fff; AWATERA Saydasheva Dilyara Клиенты Спецификации Заказы Чаты…" at bounding box center [698, 382] width 1397 height 764
type textarea "x"
click at [290, 56] on button "Согласование КП" at bounding box center [290, 55] width 86 height 16
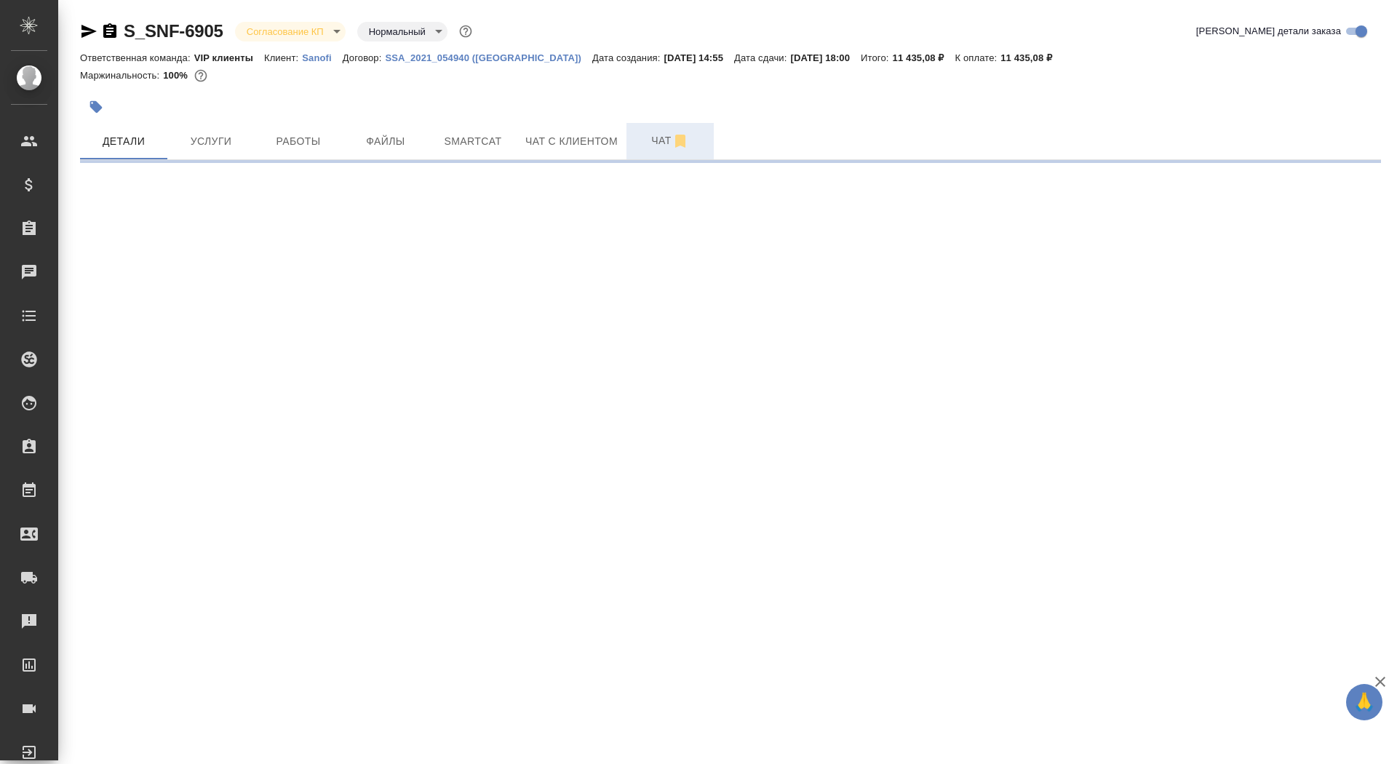
select select "RU"
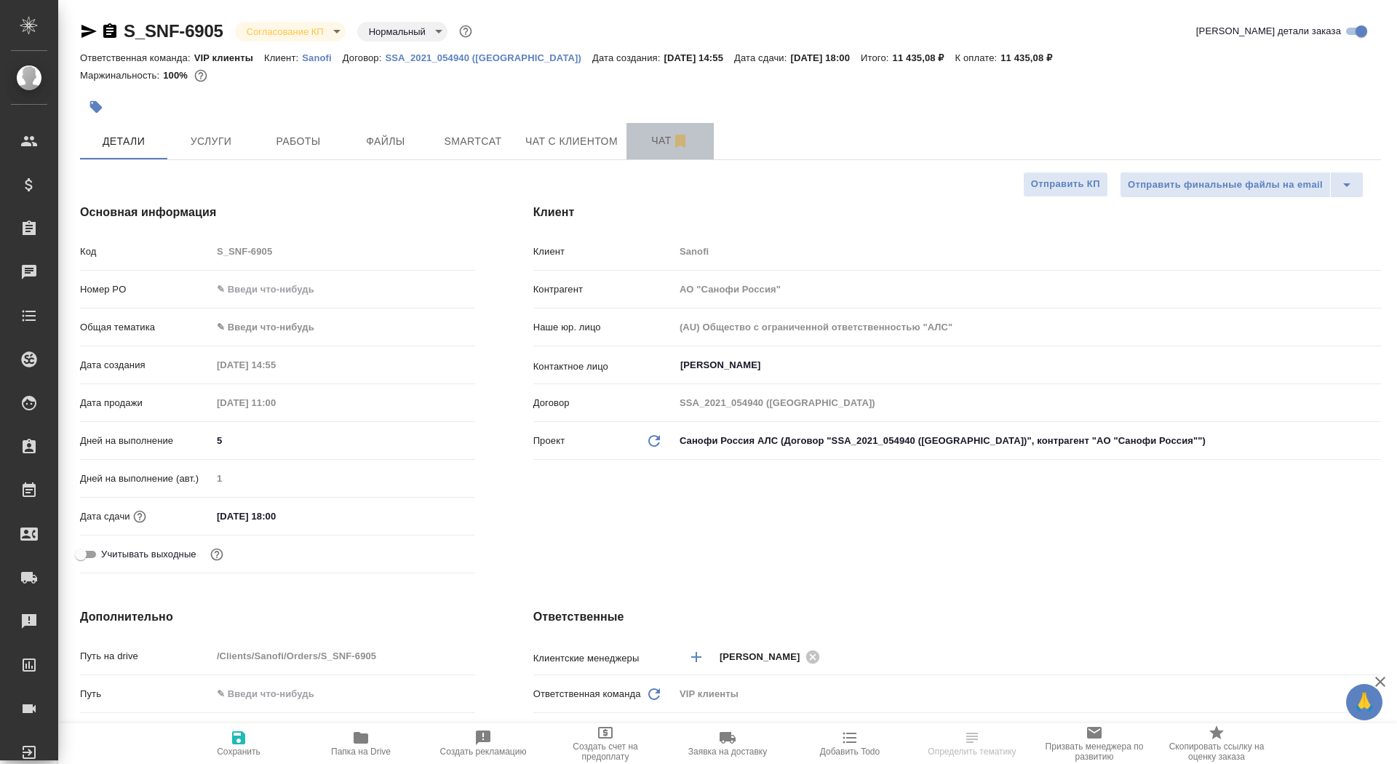
click at [639, 146] on span "Чат" at bounding box center [670, 141] width 70 height 18
type textarea "x"
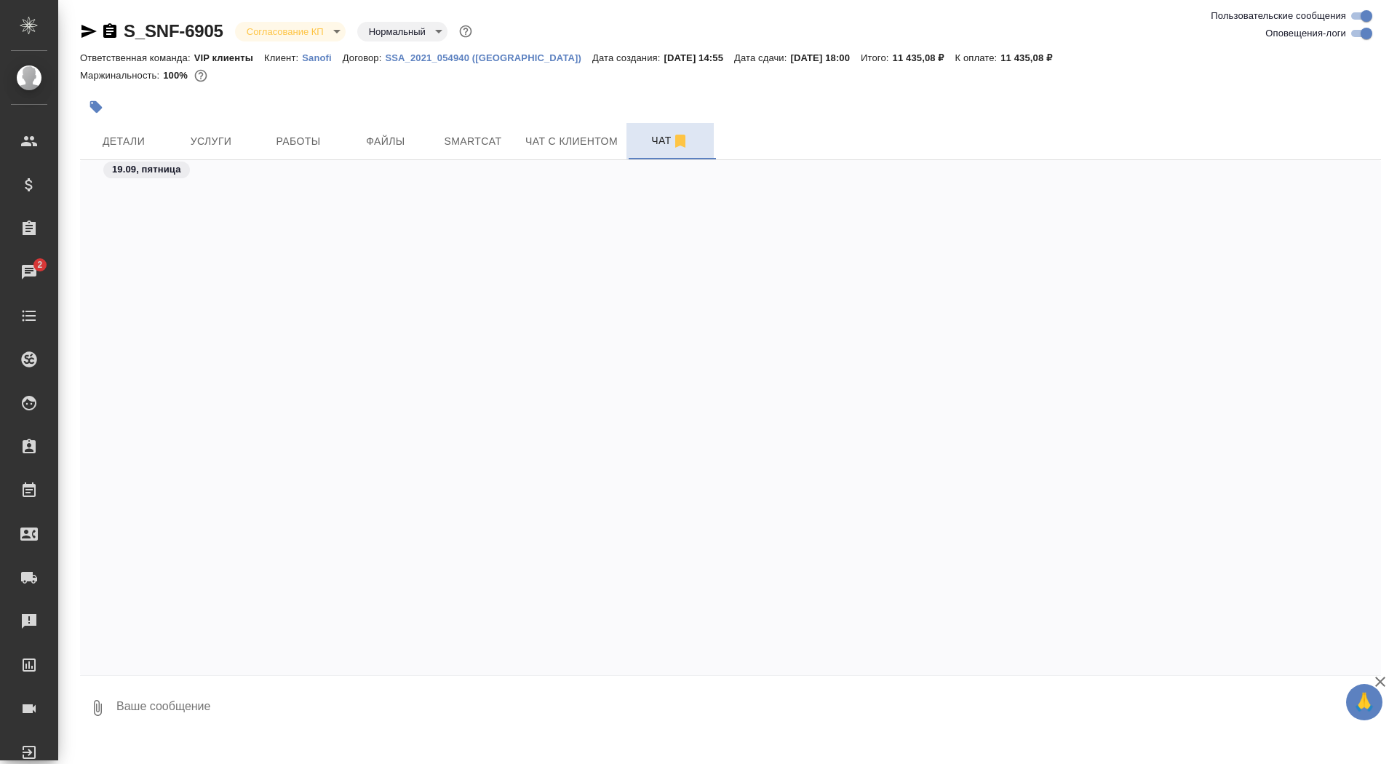
scroll to position [1824, 0]
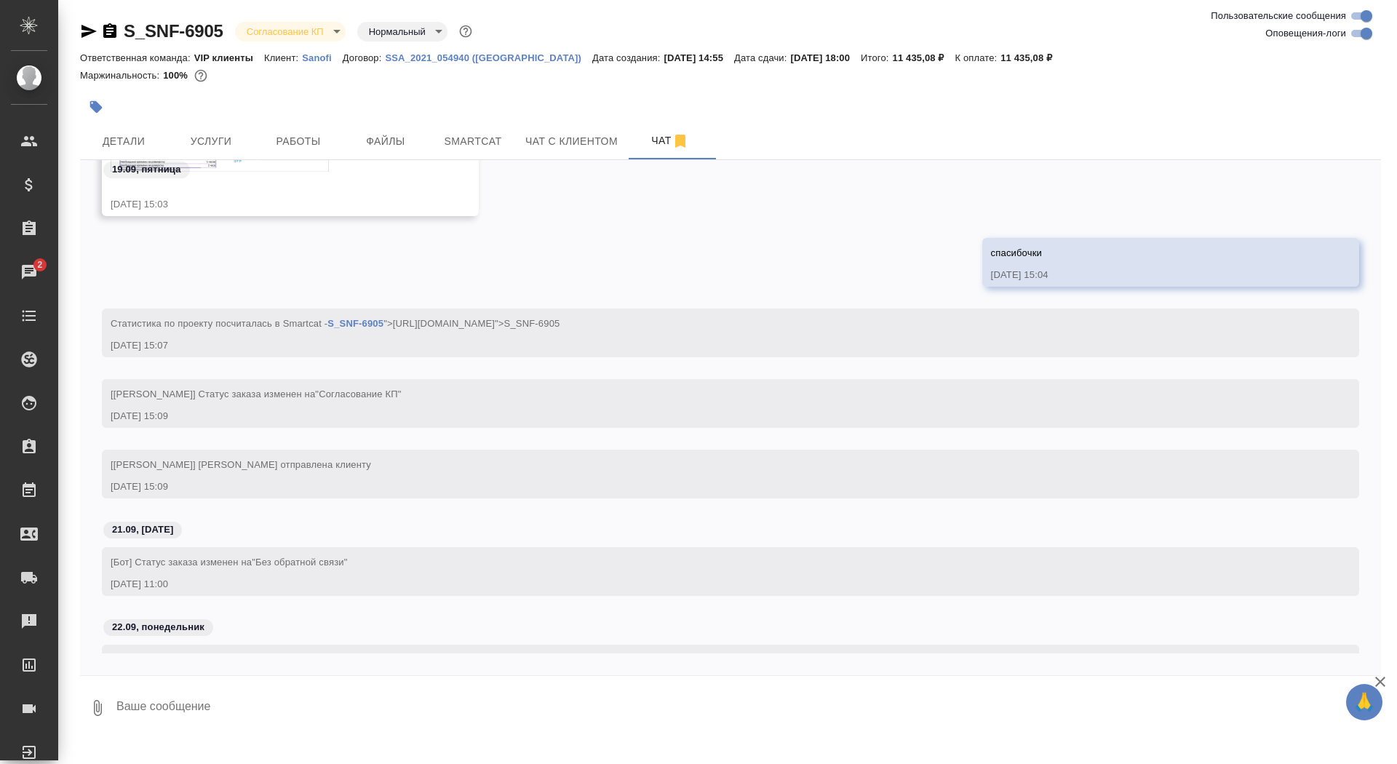
click at [109, 39] on icon "button" at bounding box center [109, 31] width 17 height 17
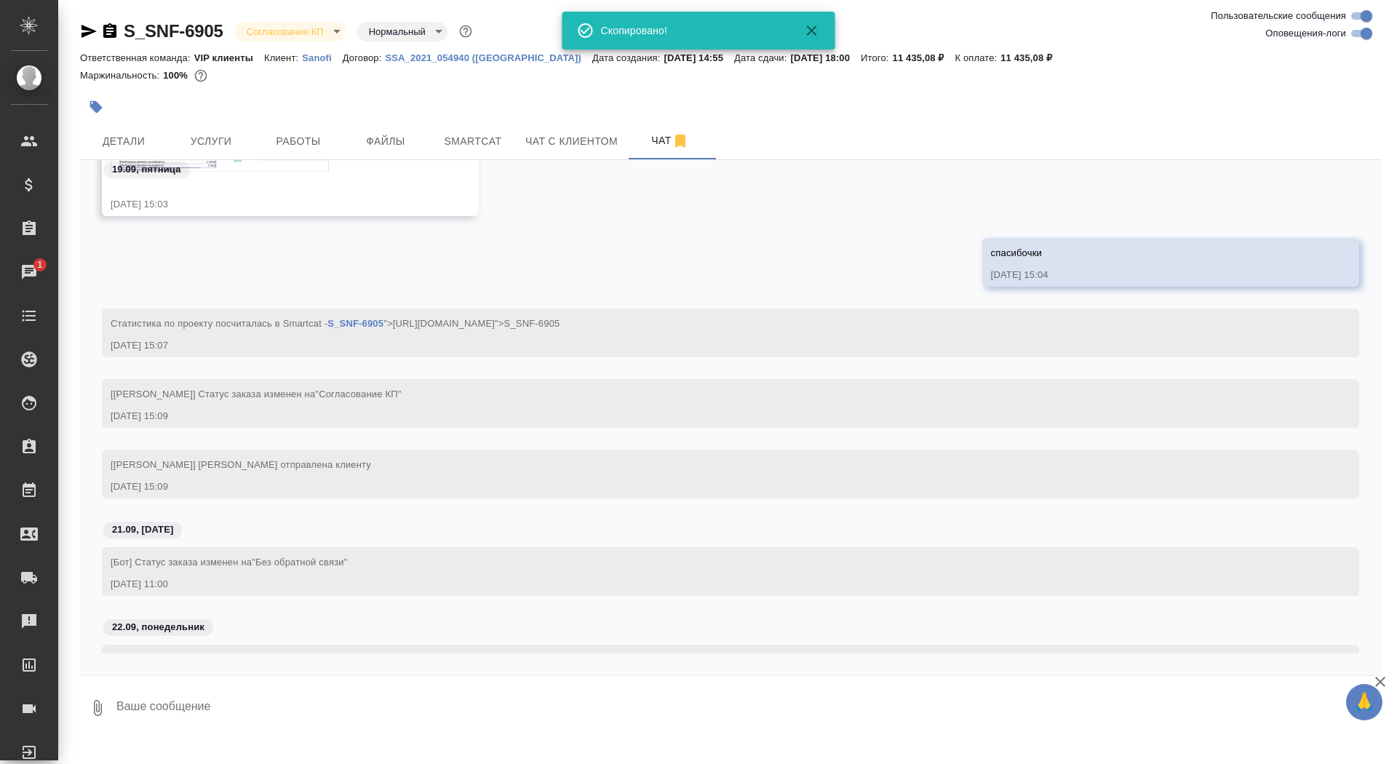
scroll to position [1886, 0]
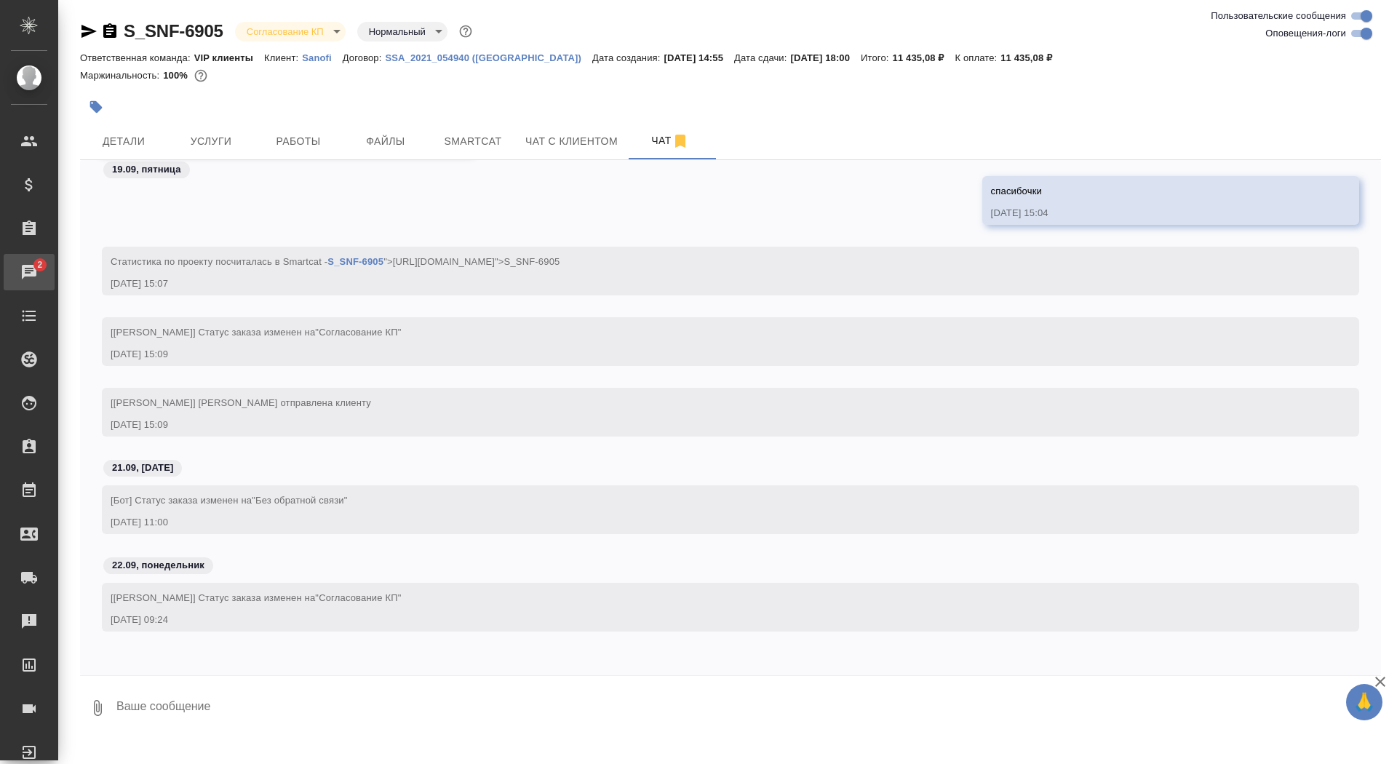
click at [29, 268] on div "Чаты" at bounding box center [11, 272] width 36 height 22
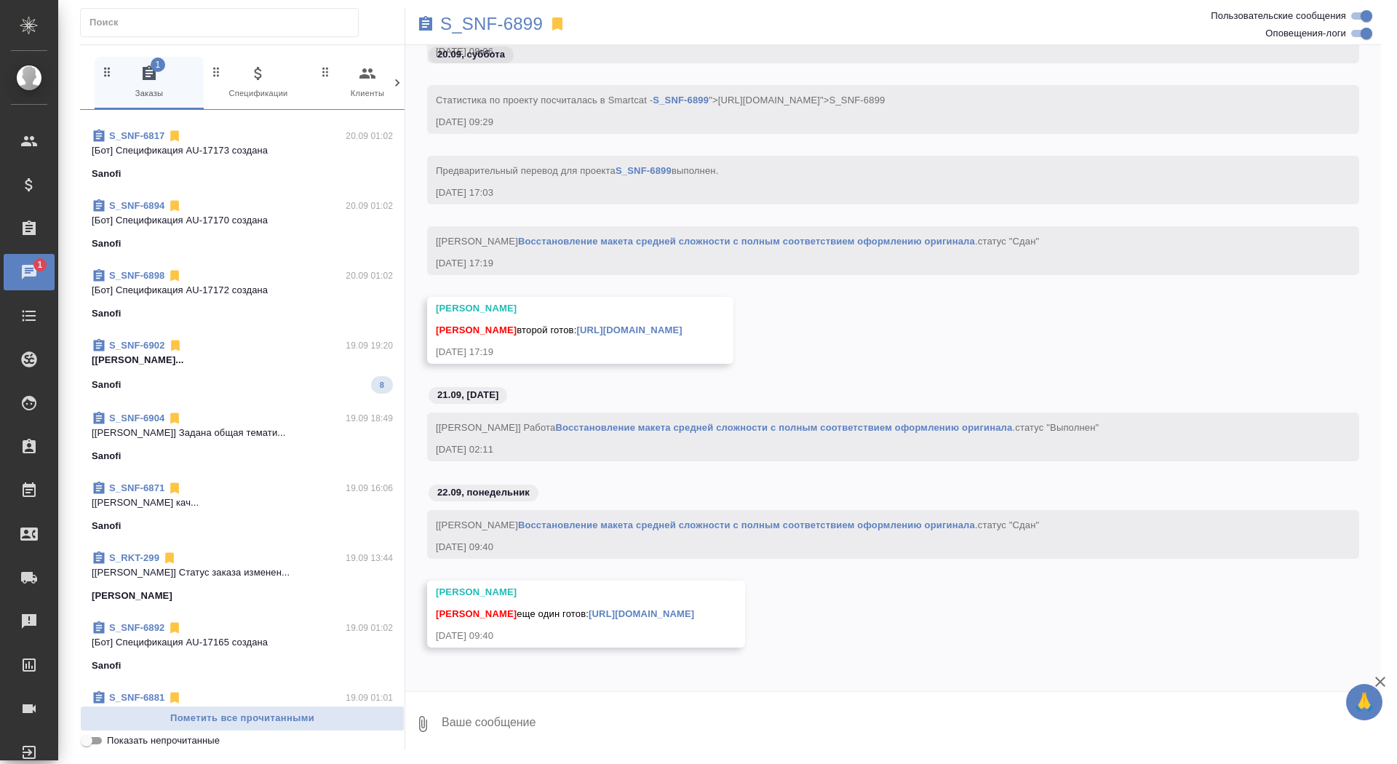
scroll to position [554, 0]
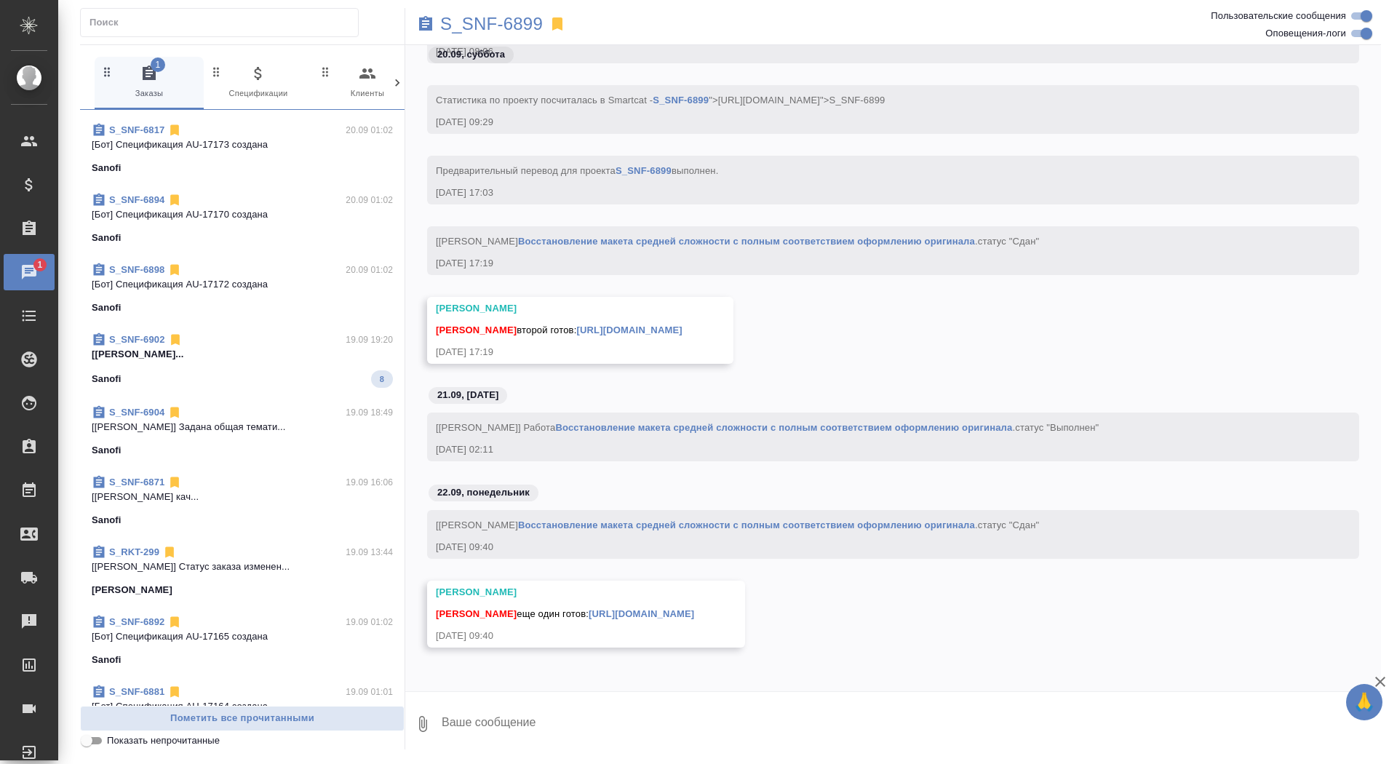
click at [302, 362] on span "S_SNF-6902 19.09 19:20 [Горшкова Валентина] Работа Постредактур... Sanofi 8" at bounding box center [242, 359] width 301 height 55
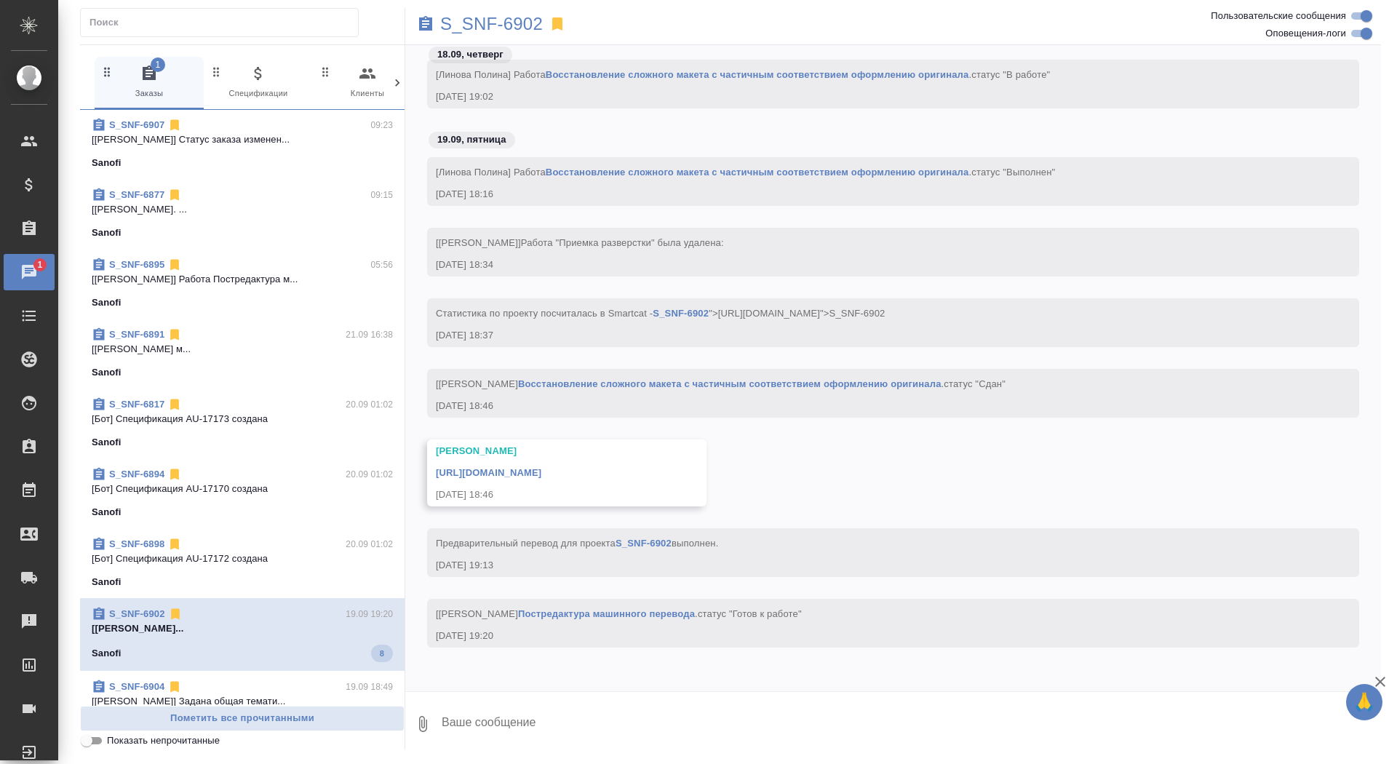
scroll to position [0, 0]
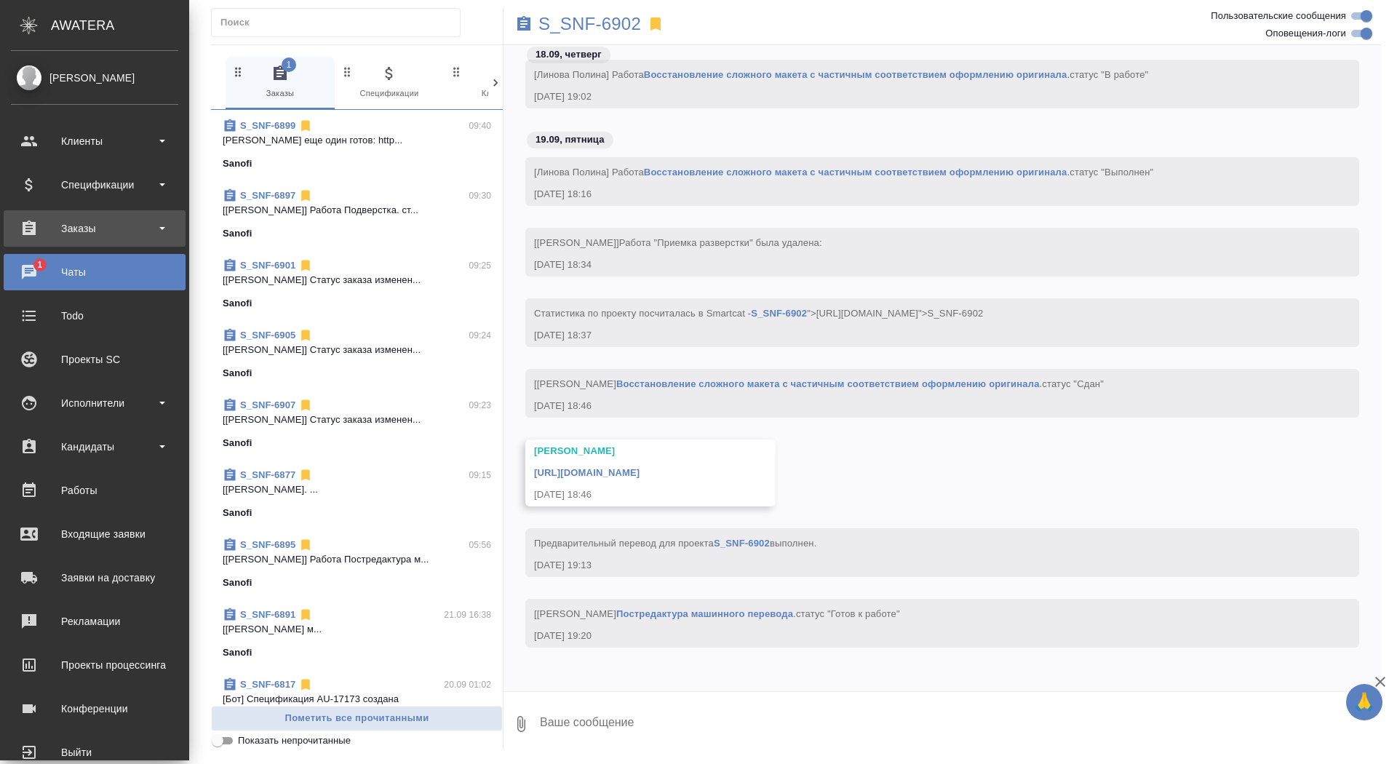
click at [46, 239] on div "Заказы" at bounding box center [94, 228] width 167 height 22
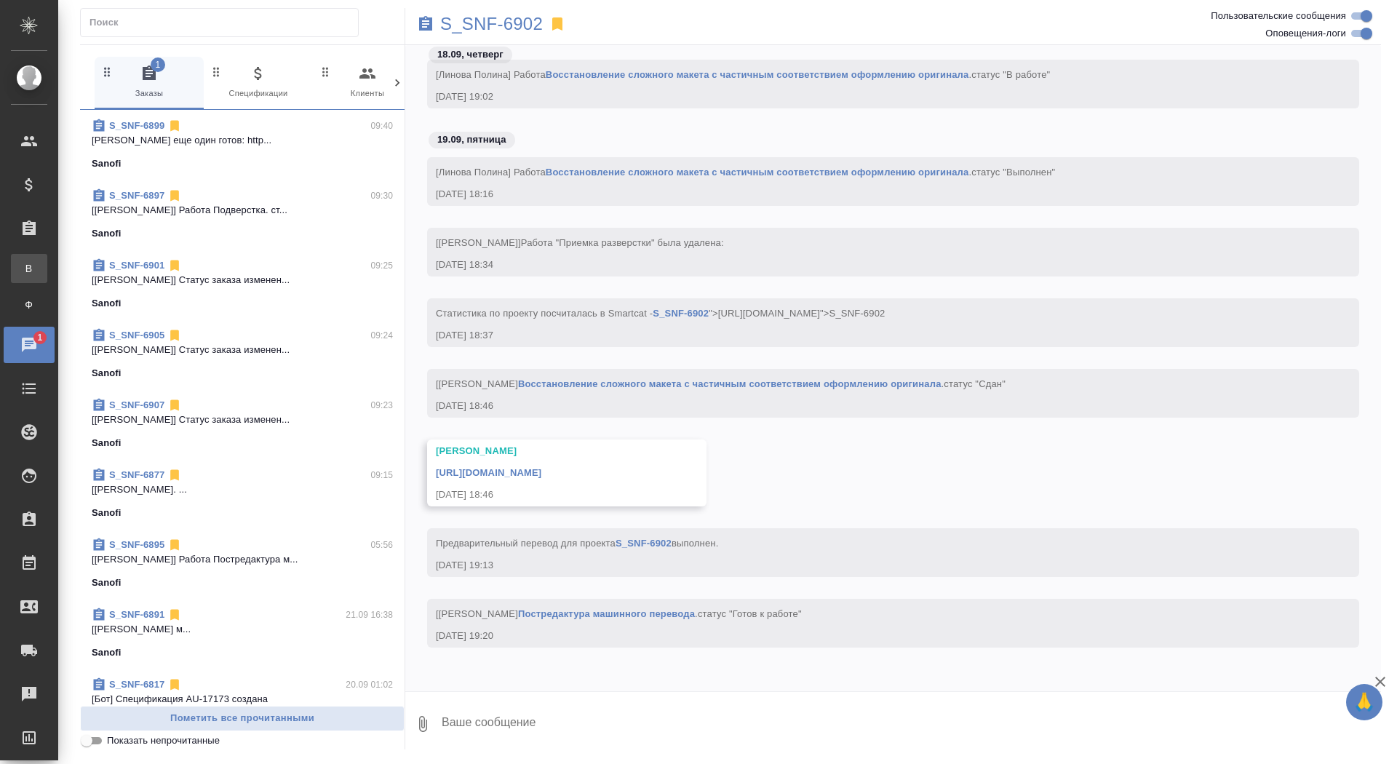
click at [22, 263] on div "Все заказы" at bounding box center [11, 268] width 22 height 15
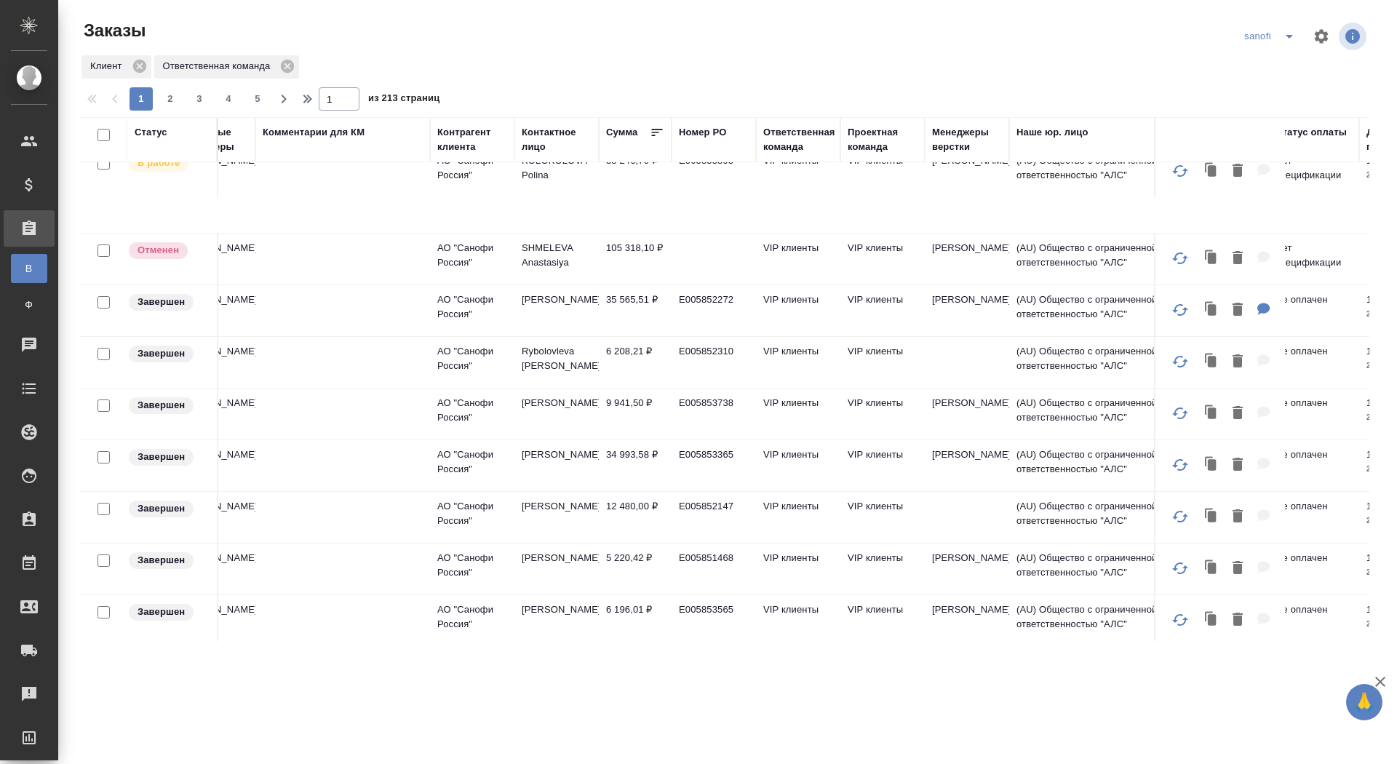
scroll to position [1026, 0]
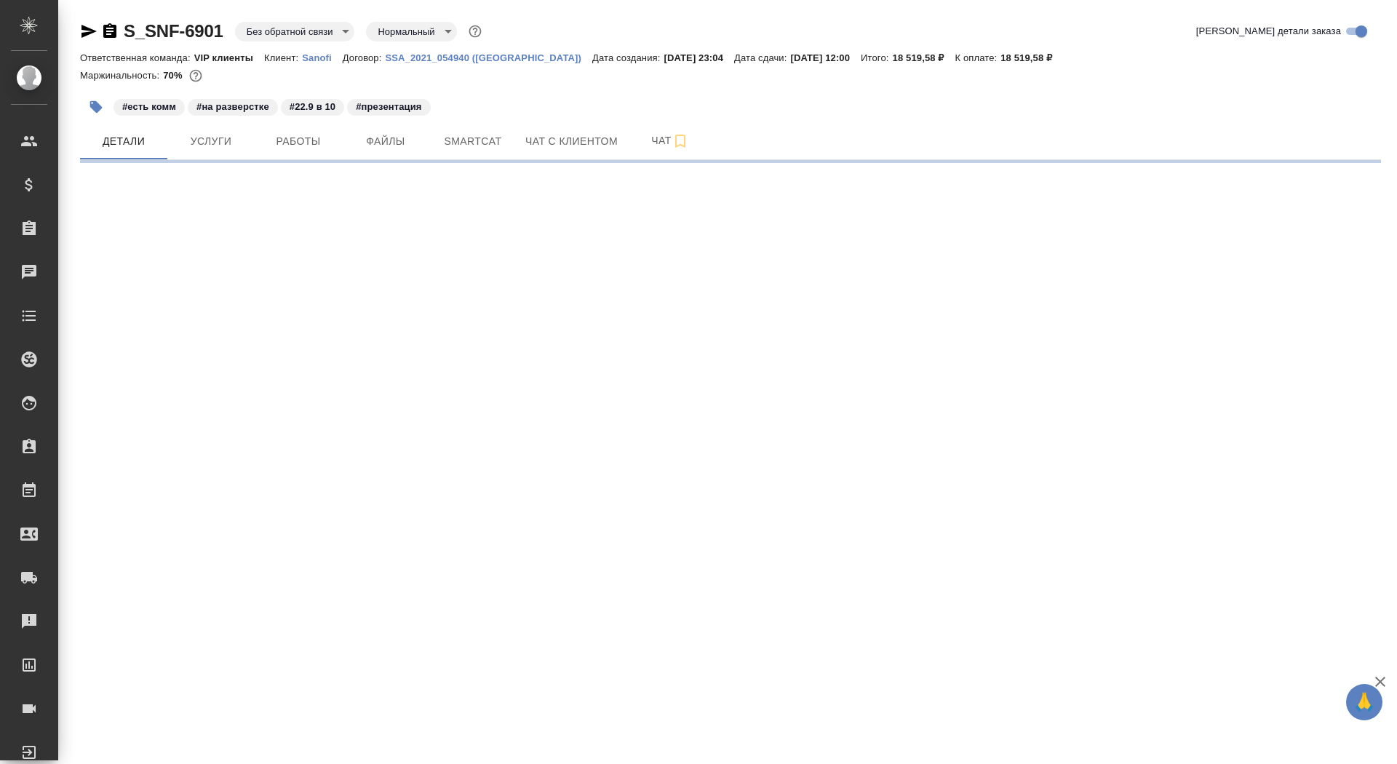
select select "RU"
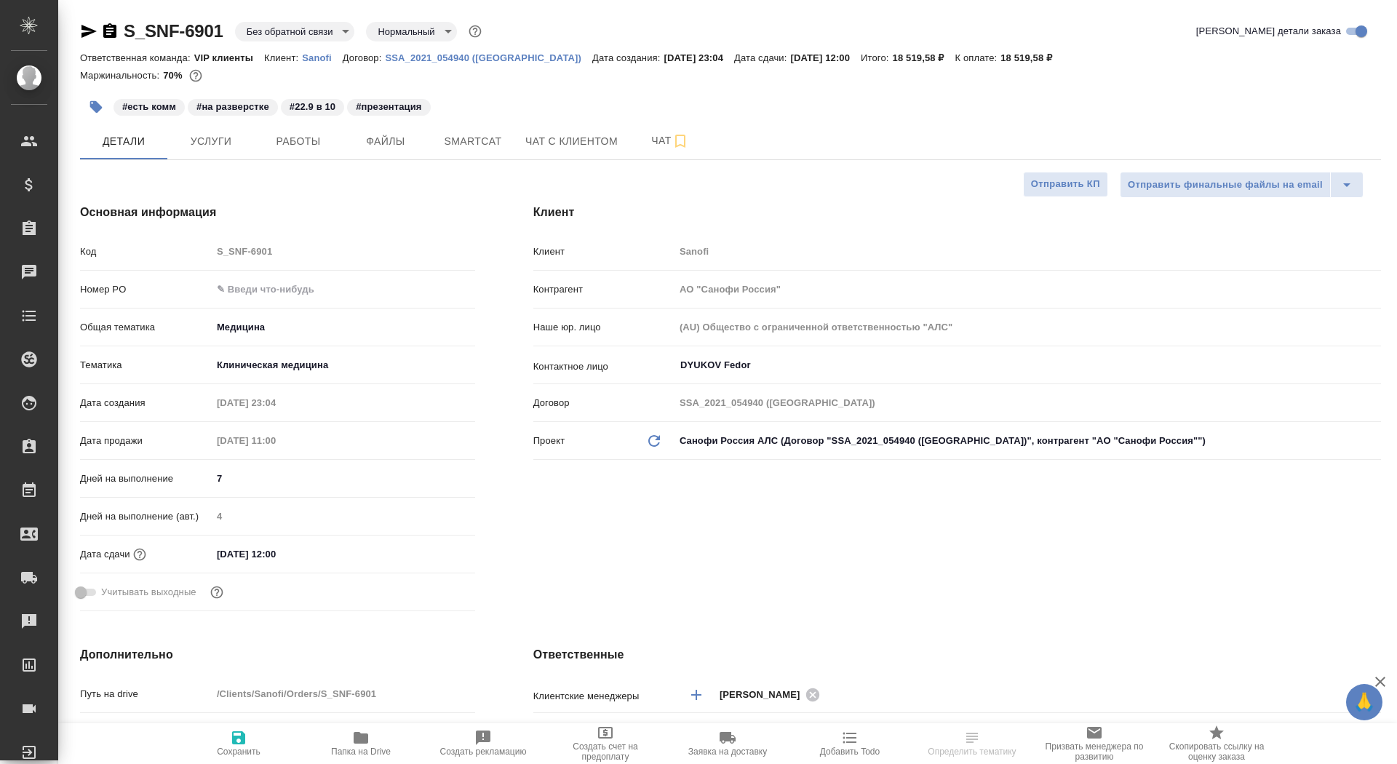
type textarea "x"
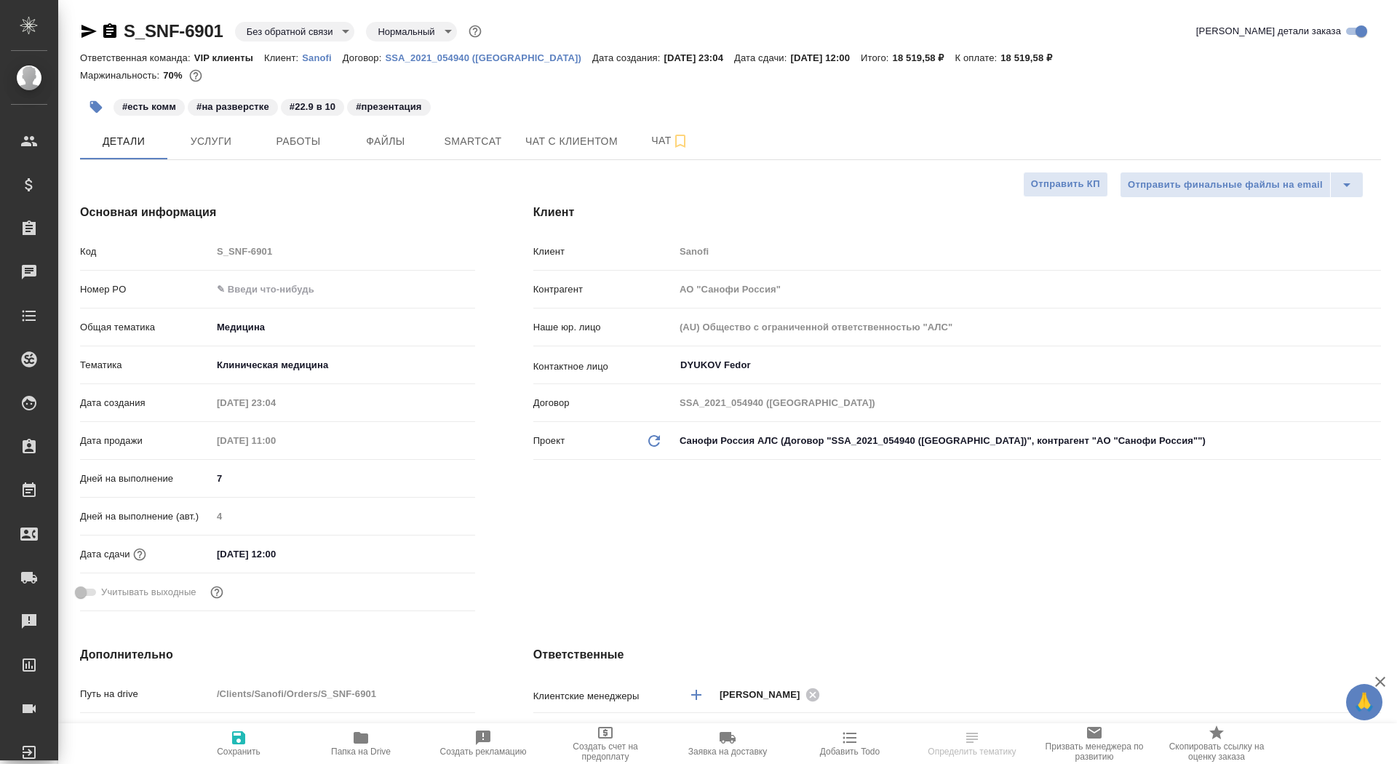
type textarea "x"
click at [287, 30] on body "🙏 .cls-1 fill:#fff; AWATERA Saydasheva Dilyara Клиенты Спецификации Заказы Чаты…" at bounding box center [698, 382] width 1397 height 764
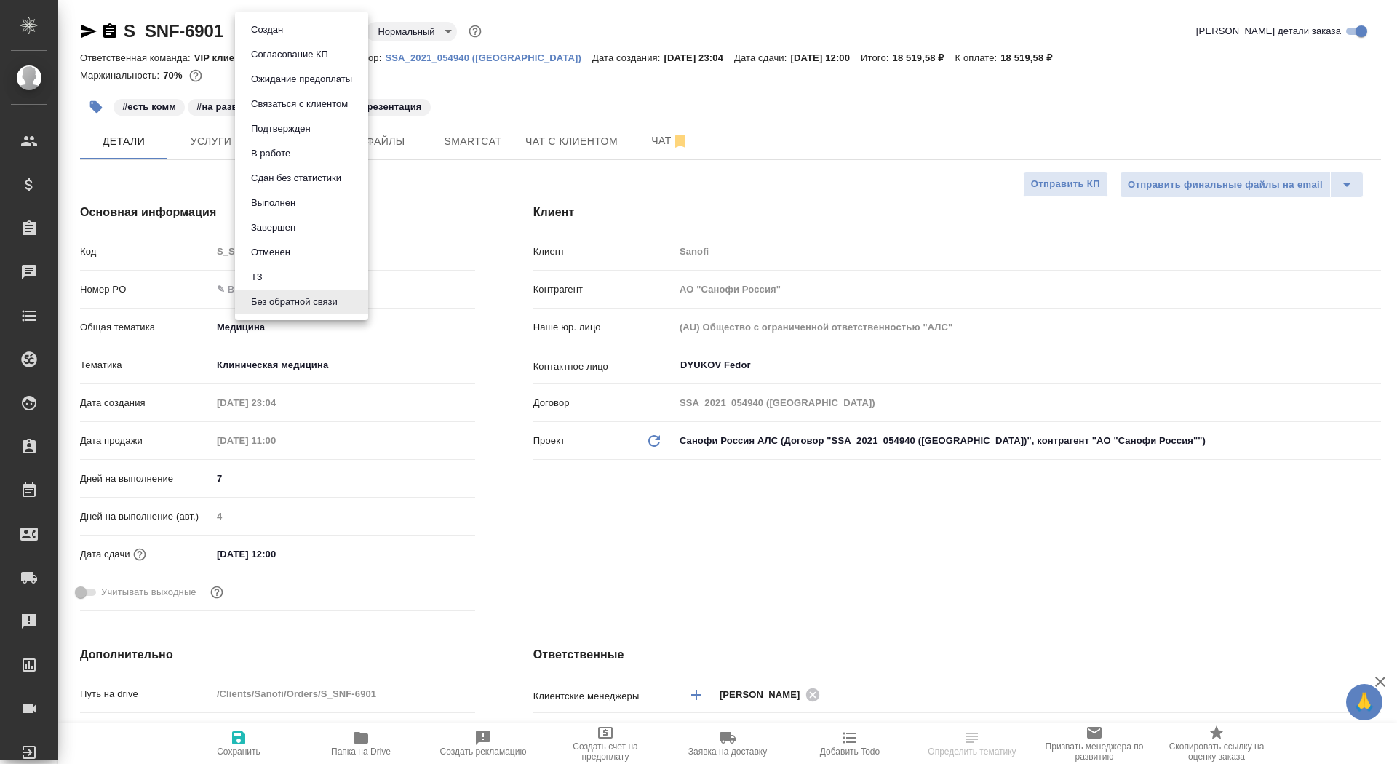
click at [291, 53] on button "Согласование КП" at bounding box center [290, 55] width 86 height 16
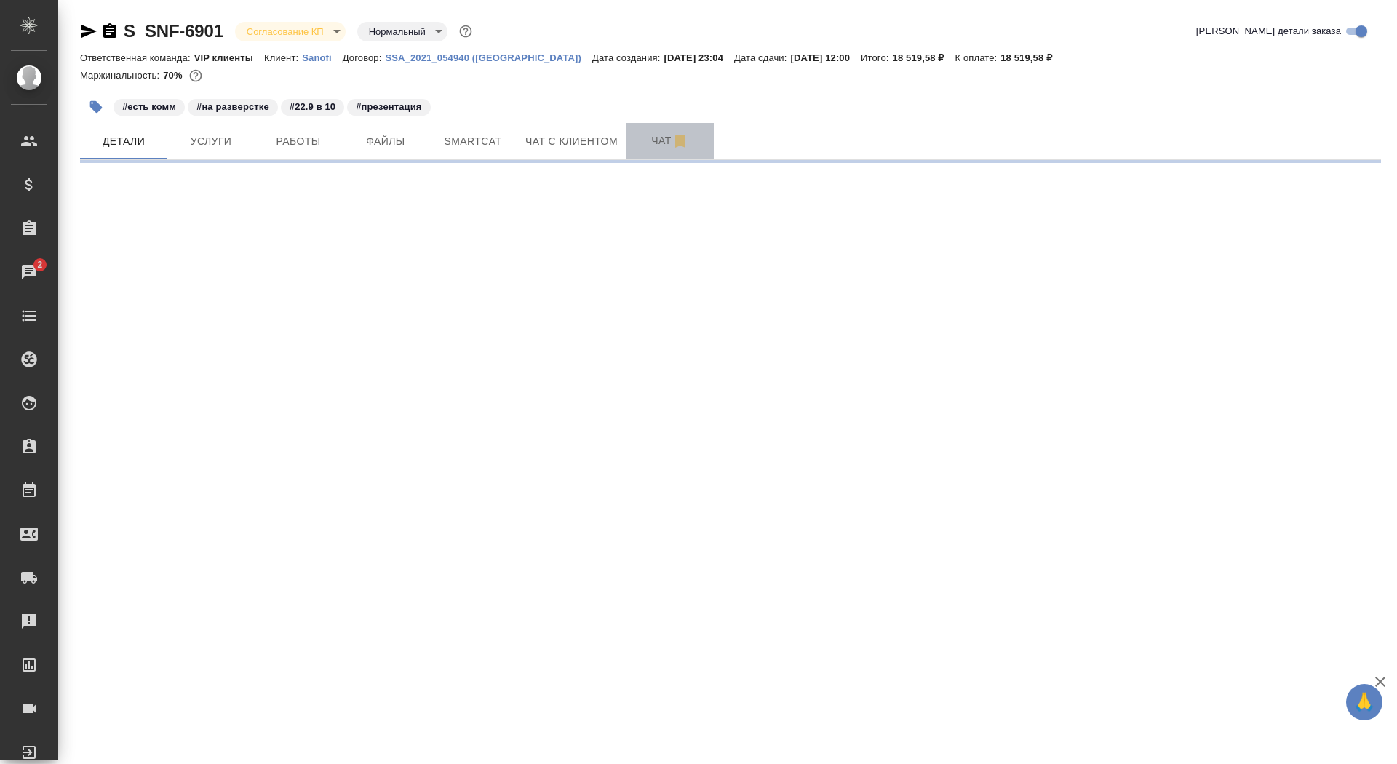
click at [648, 131] on button "Чат" at bounding box center [669, 141] width 87 height 36
select select "RU"
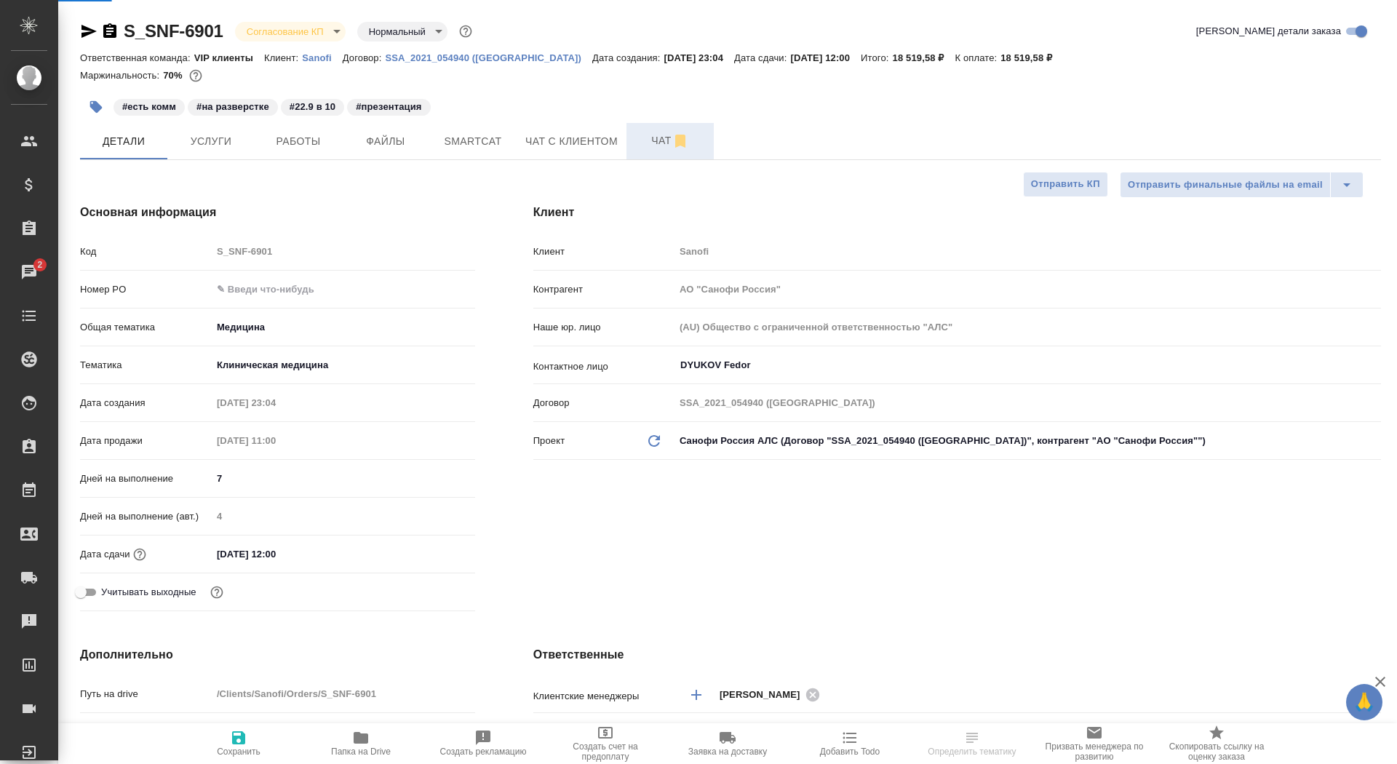
type textarea "x"
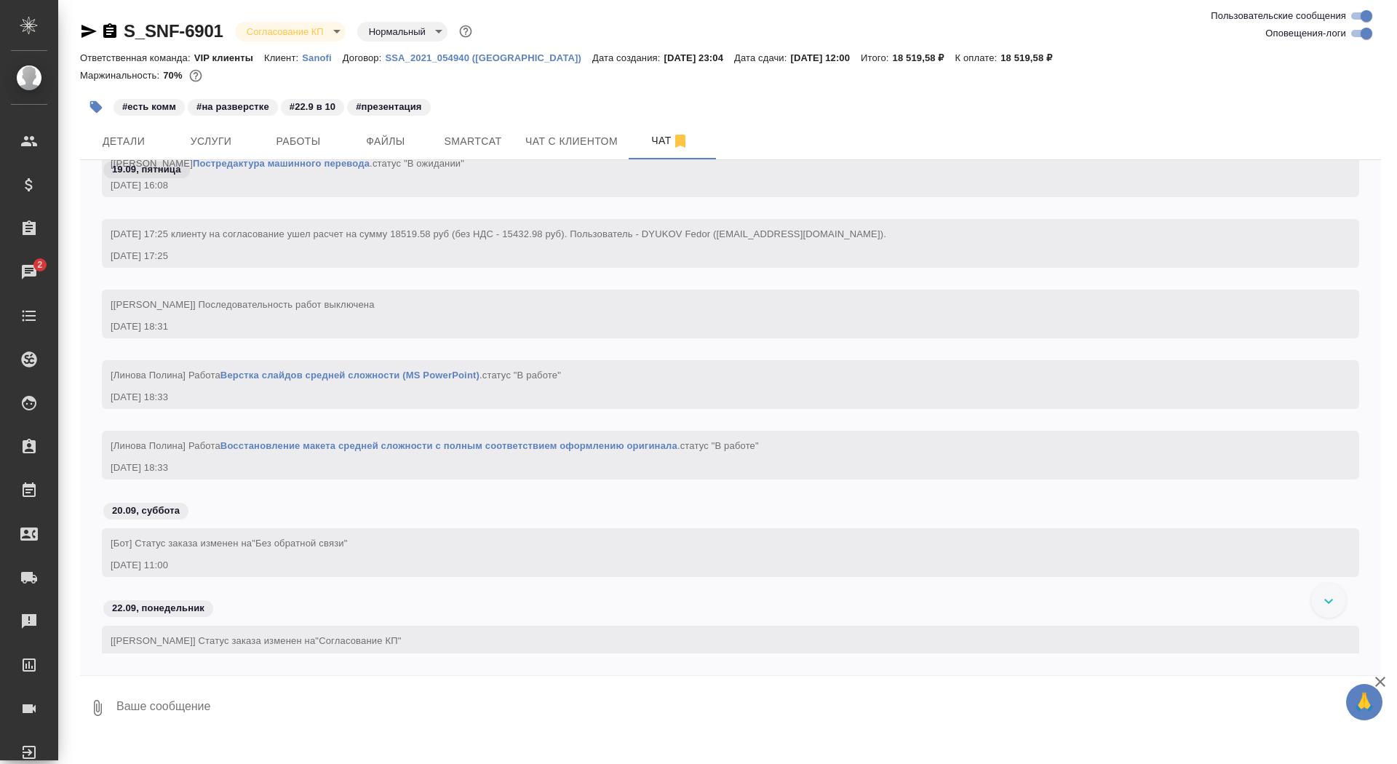
scroll to position [33481, 0]
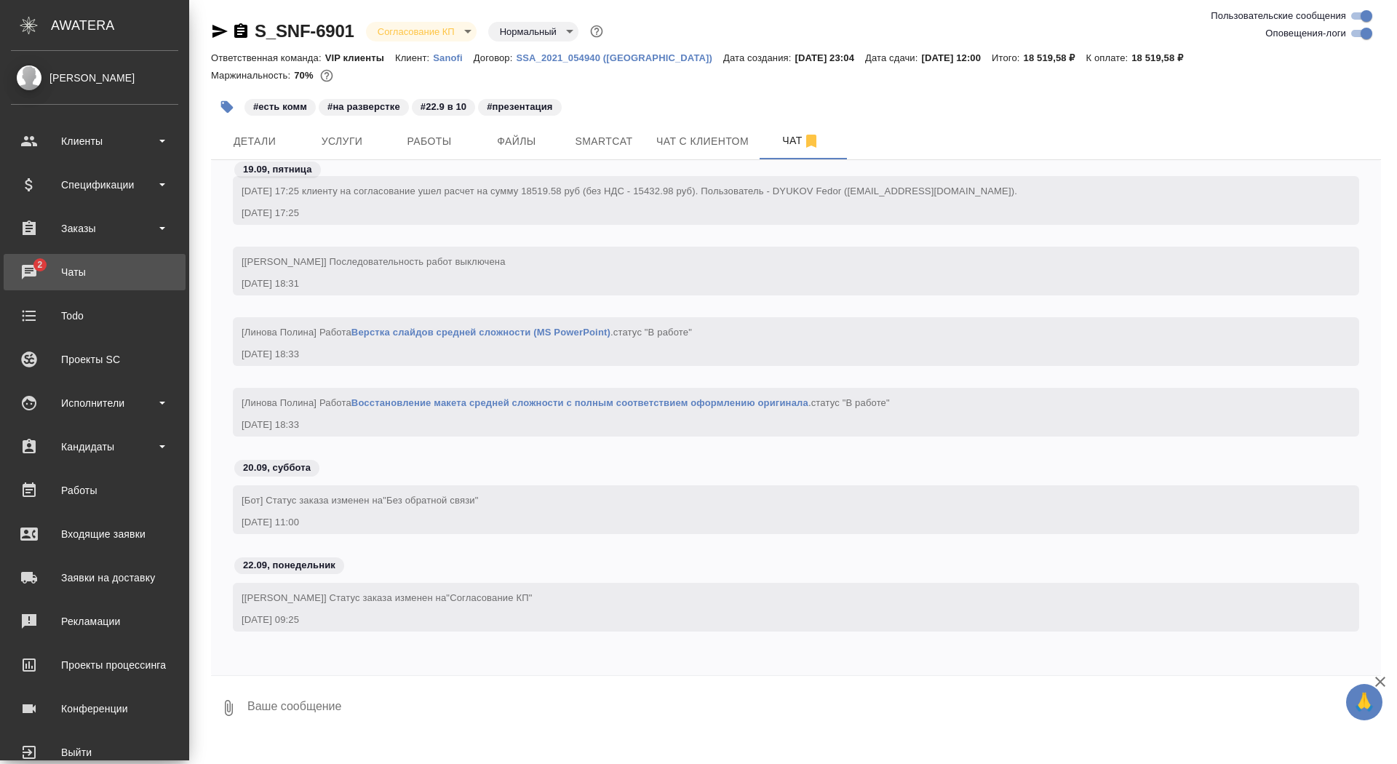
click at [23, 257] on link "2 Чаты" at bounding box center [95, 272] width 182 height 36
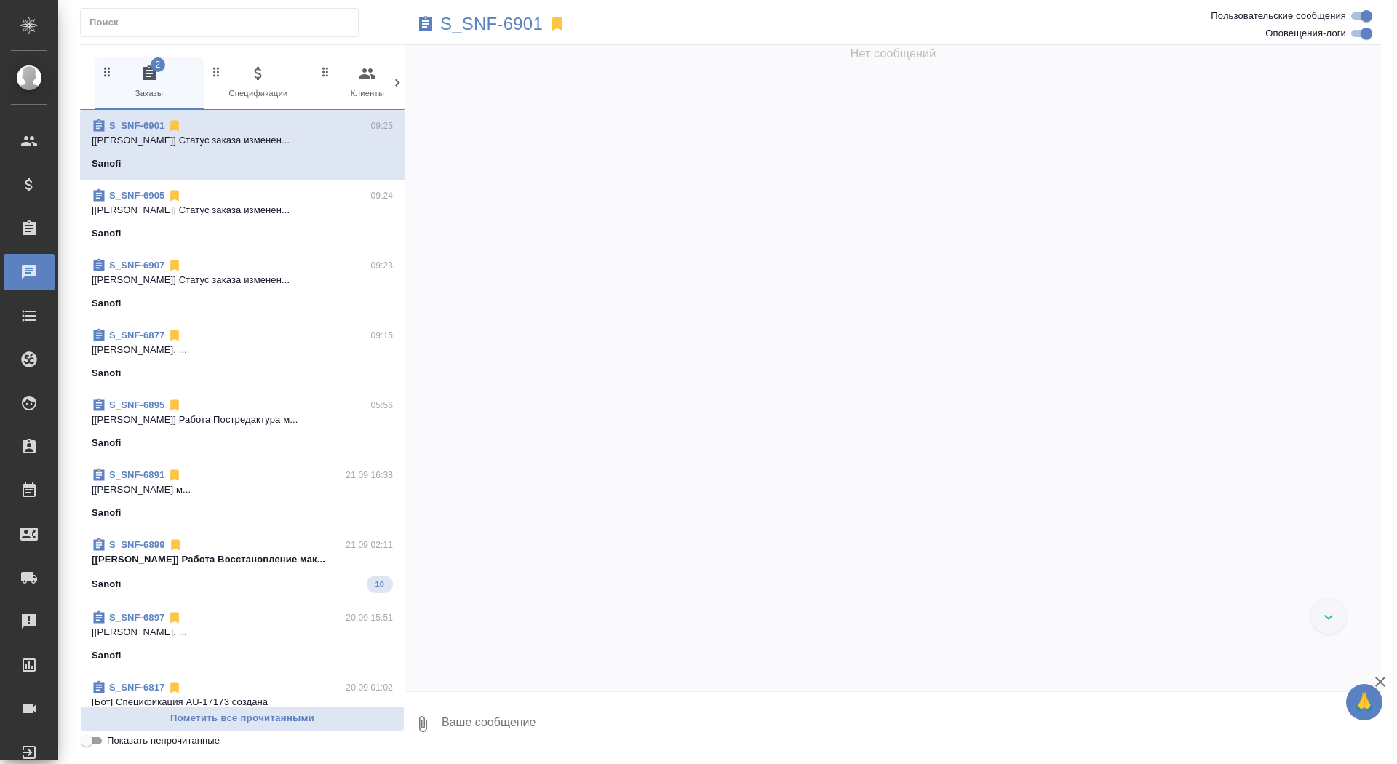
scroll to position [34862, 0]
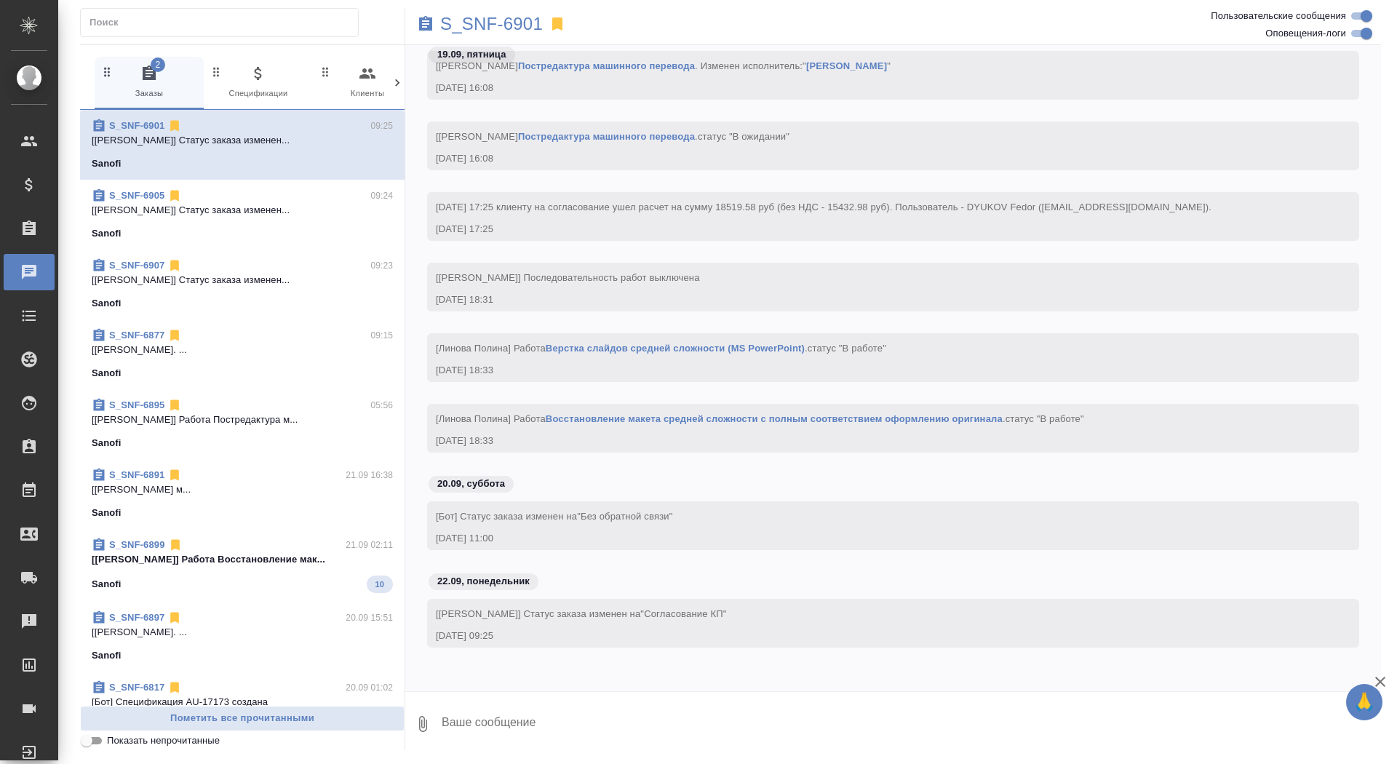
click at [238, 558] on p "[Риянова Анна] Работа Восстановление мак..." at bounding box center [242, 559] width 301 height 15
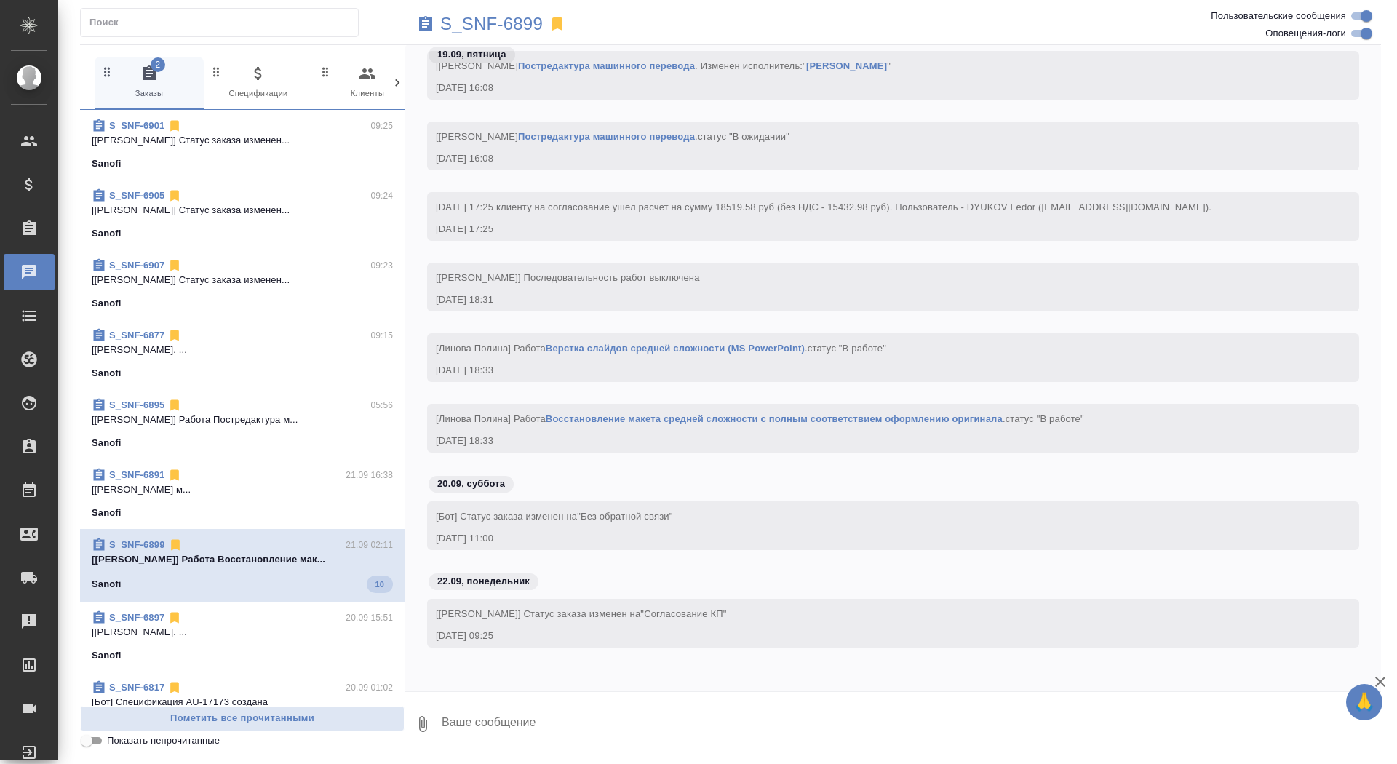
scroll to position [80220, 0]
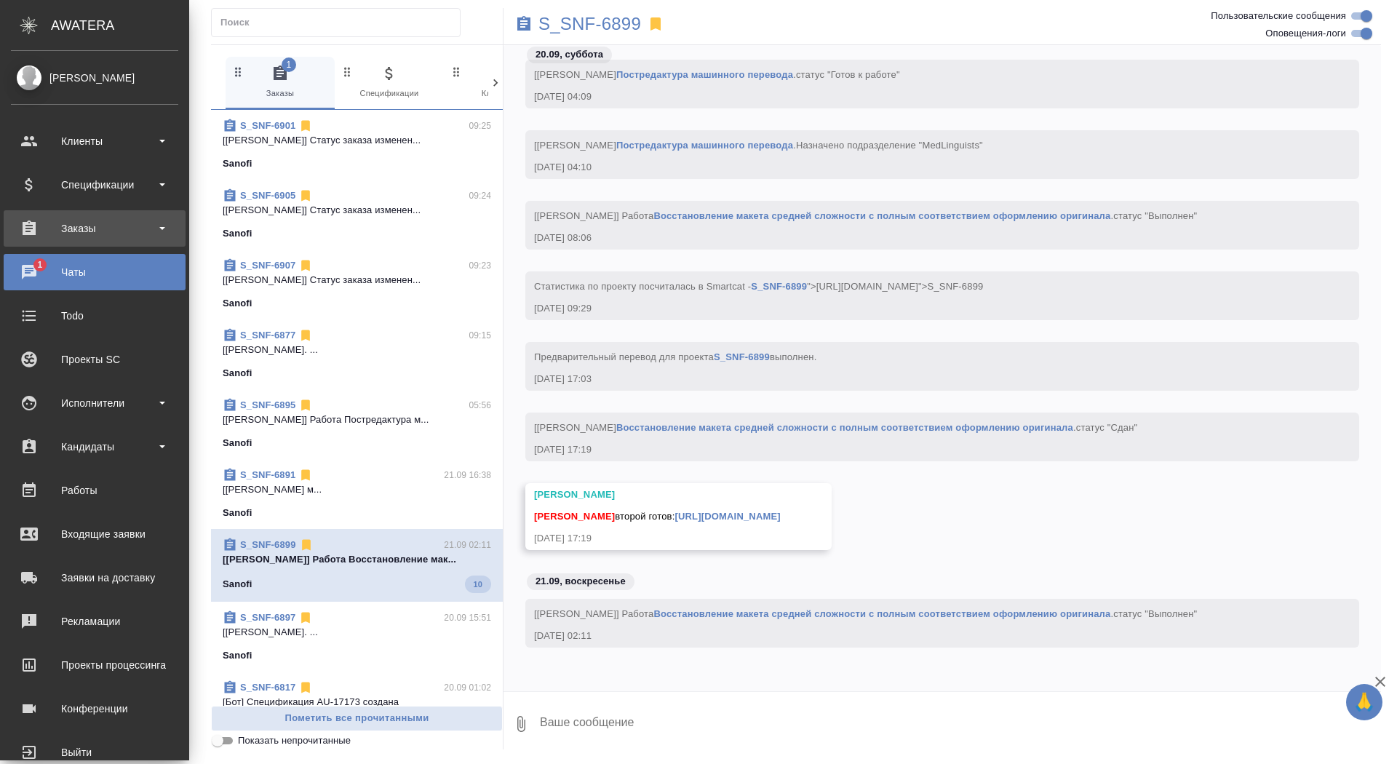
click at [34, 231] on div "Заказы" at bounding box center [94, 228] width 167 height 22
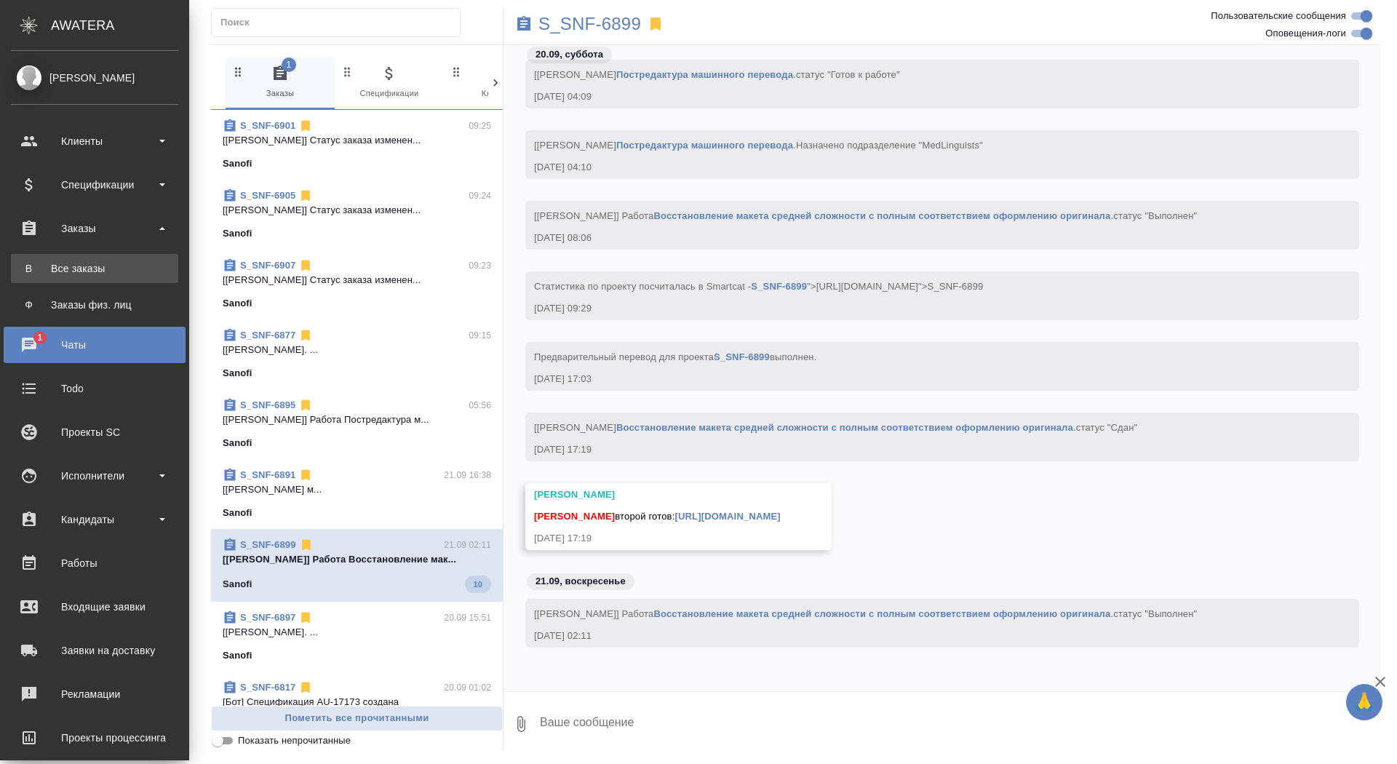
click at [34, 260] on link "В Все заказы" at bounding box center [94, 268] width 167 height 29
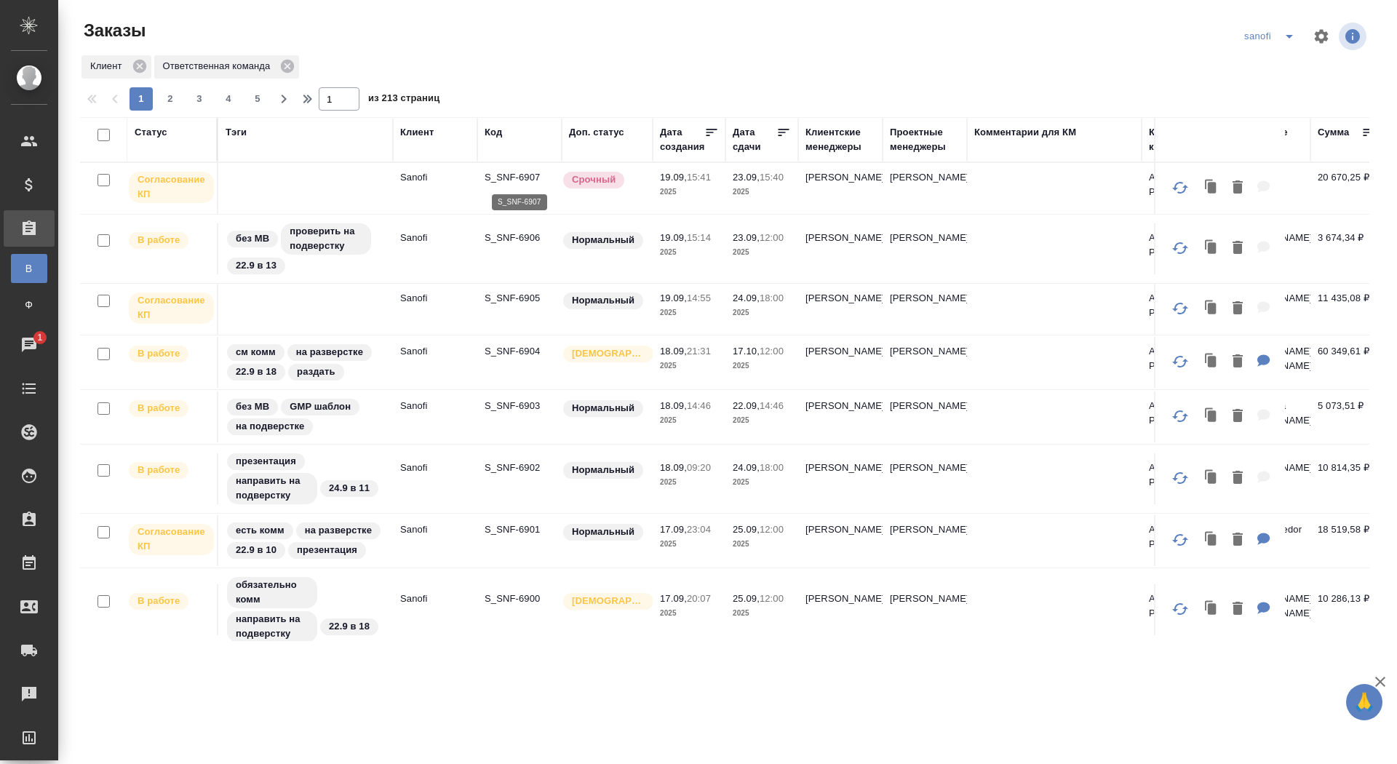
click at [527, 173] on p "S_SNF-6907" at bounding box center [519, 177] width 70 height 15
click at [750, 145] on div "Дата сдачи" at bounding box center [754, 139] width 44 height 29
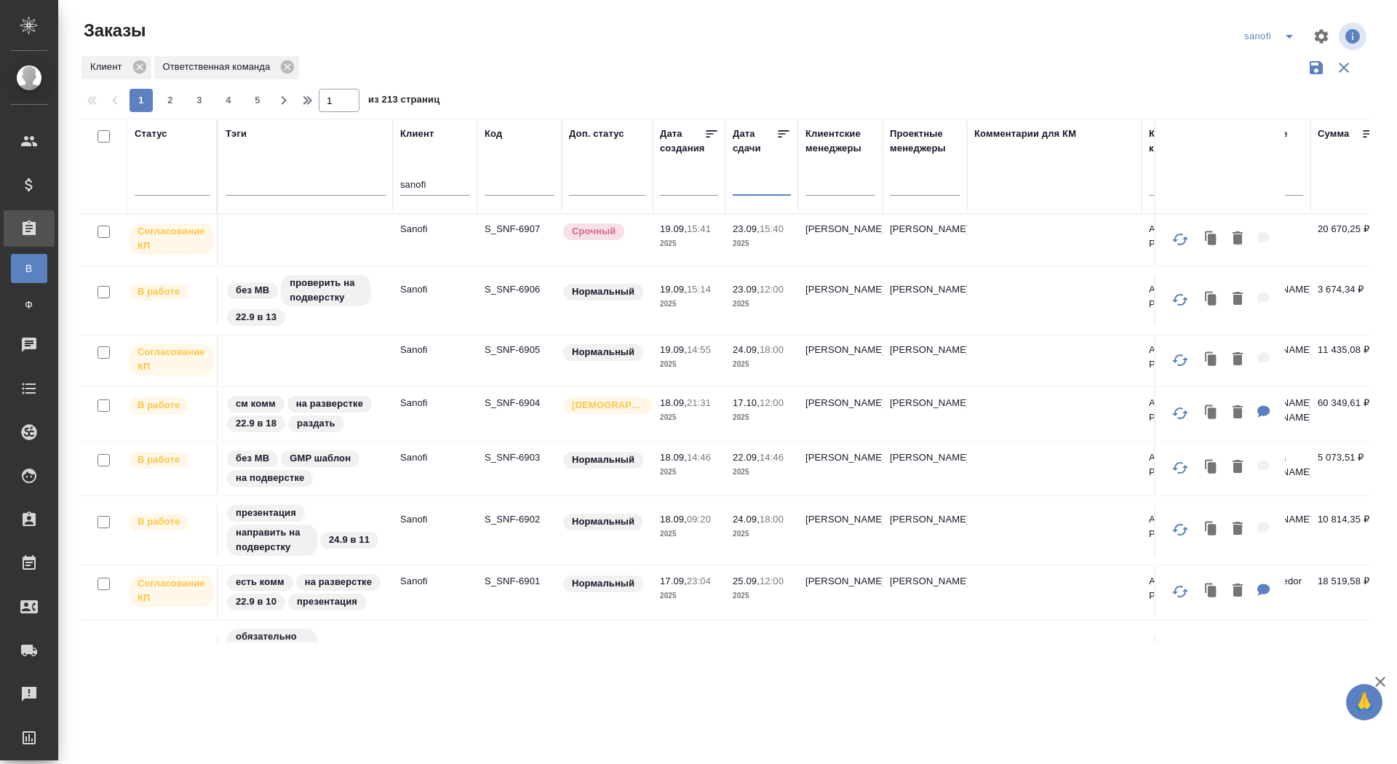
click at [751, 191] on input "text" at bounding box center [765, 183] width 49 height 20
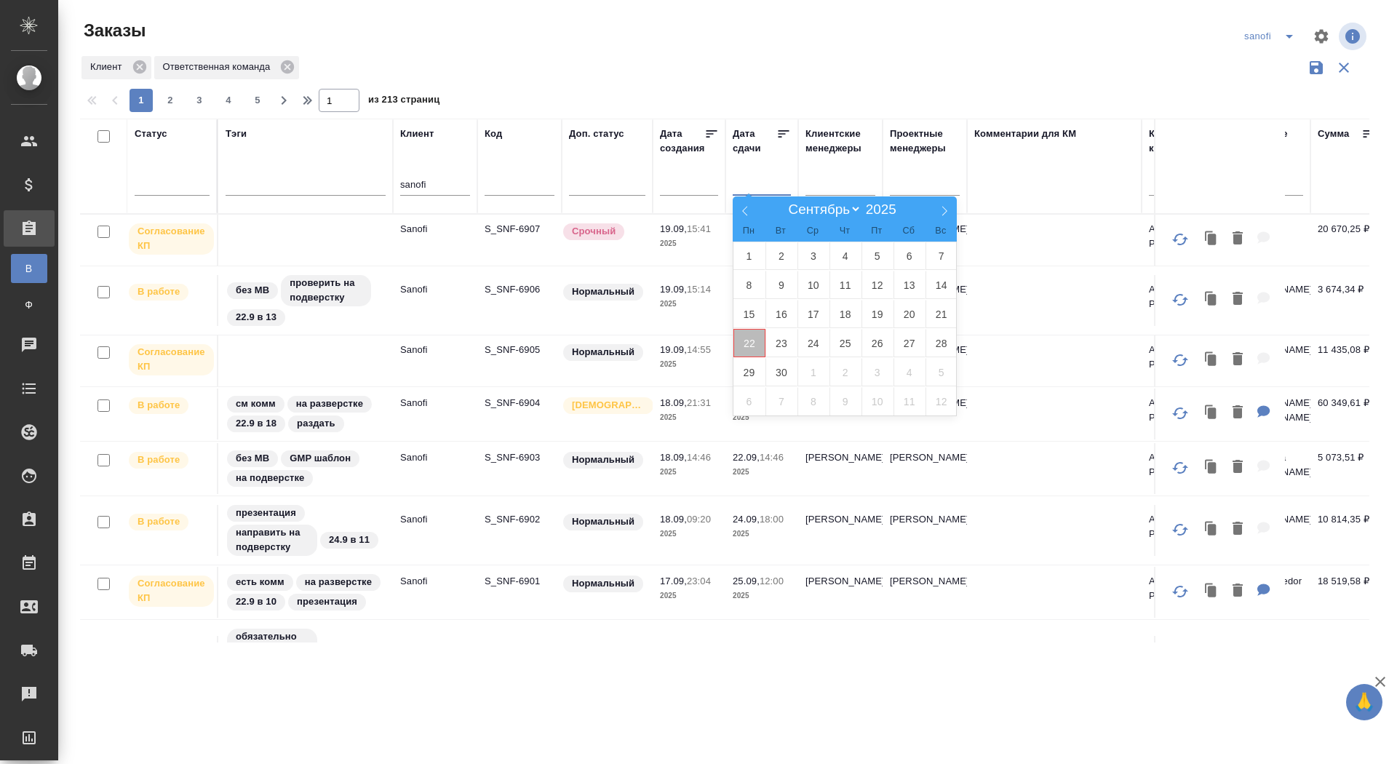
click at [751, 339] on span "22" at bounding box center [749, 343] width 32 height 28
type div "2025-09-21T21:00:00.000Z"
click at [787, 340] on span "23" at bounding box center [781, 343] width 32 height 28
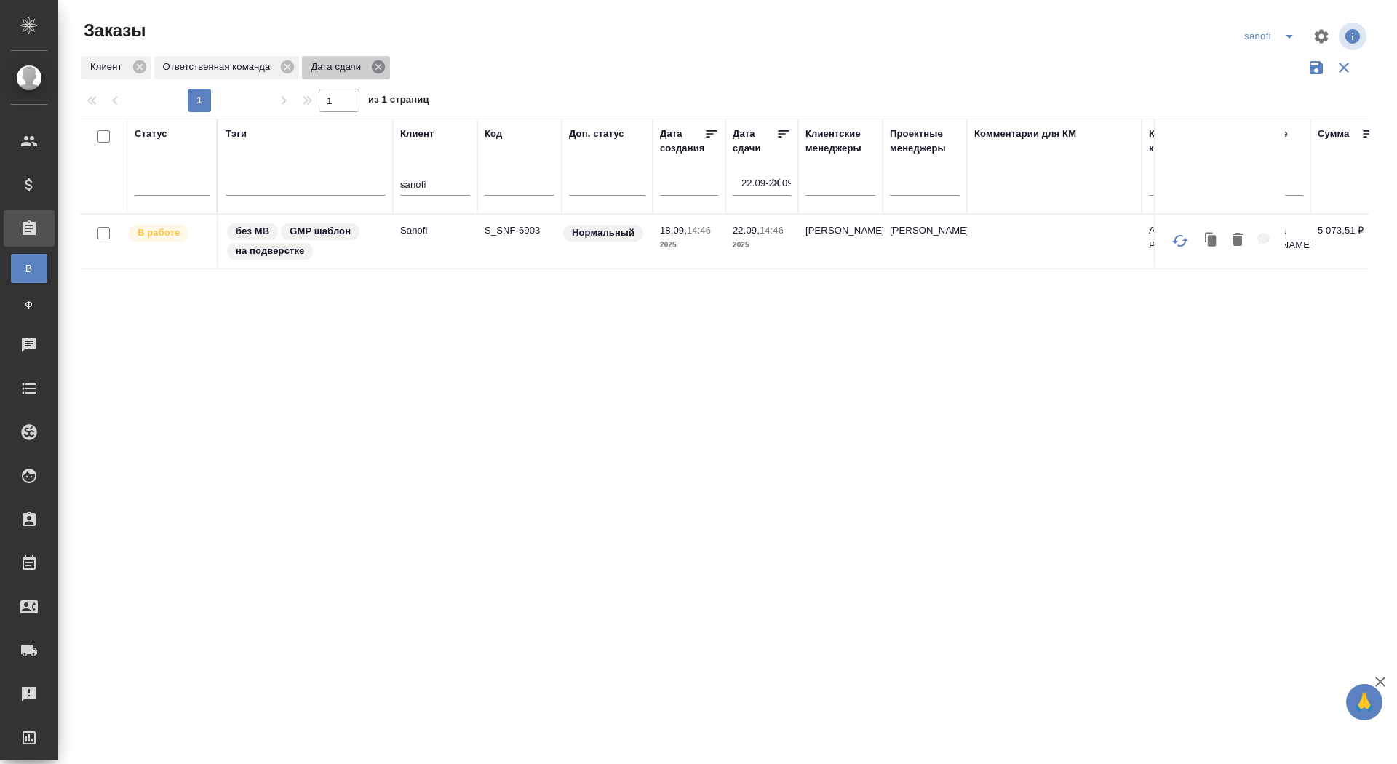
click at [382, 64] on icon at bounding box center [378, 67] width 16 height 16
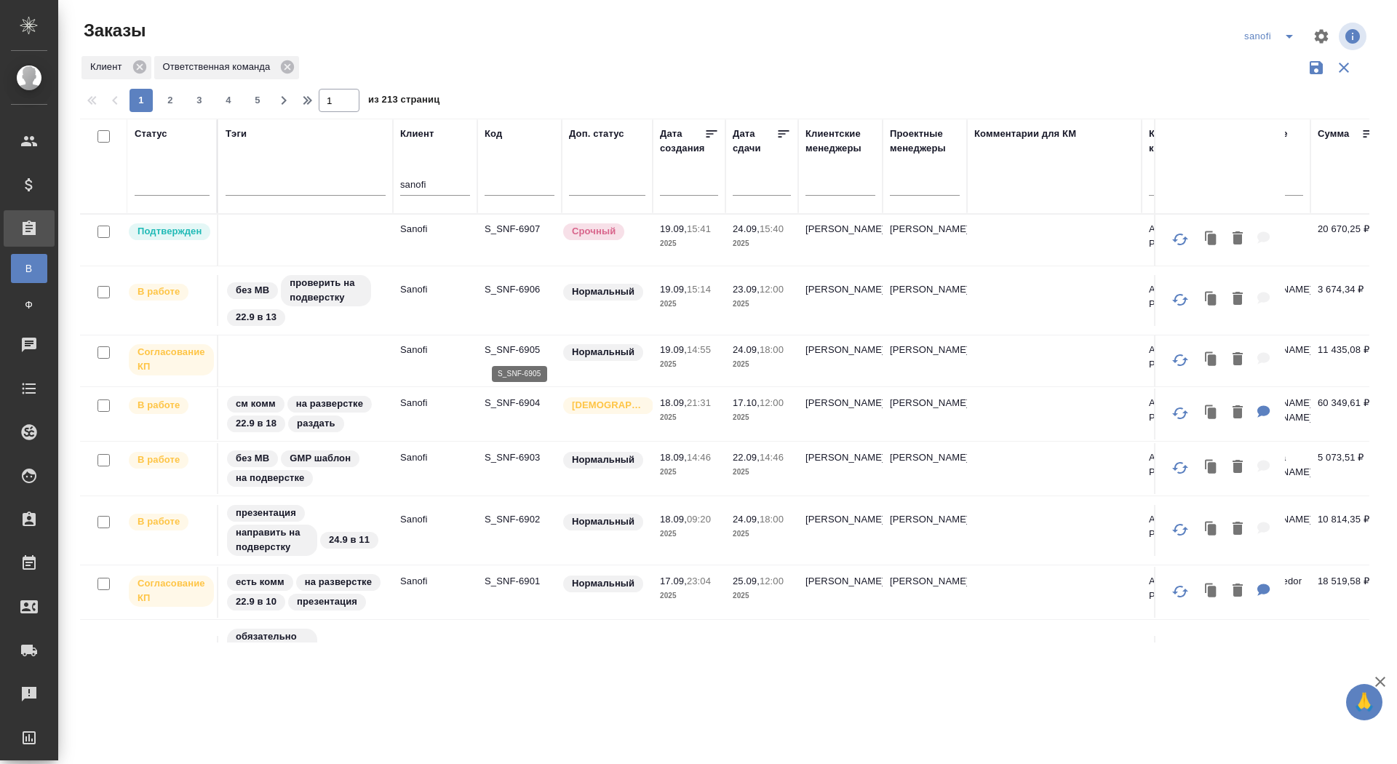
click at [499, 347] on p "S_SNF-6905" at bounding box center [519, 350] width 70 height 15
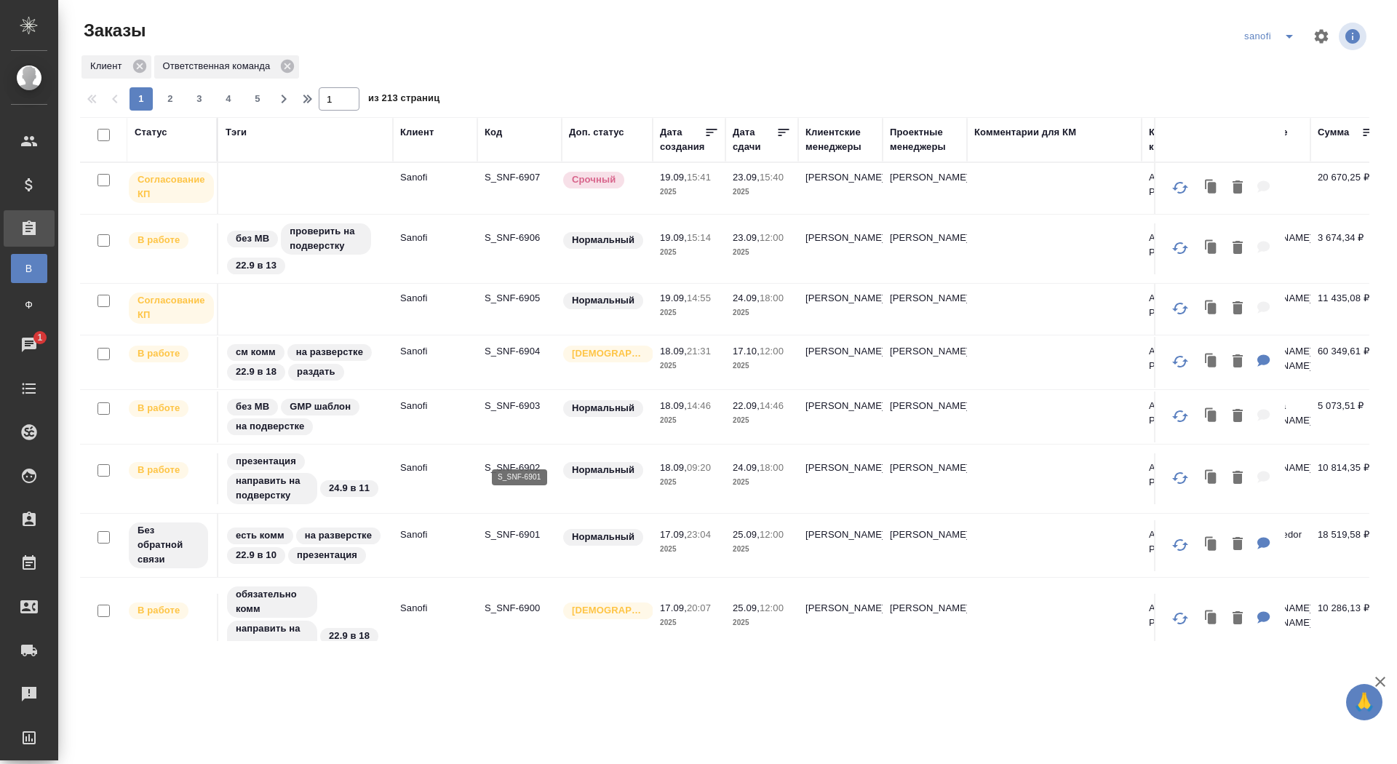
scroll to position [81, 0]
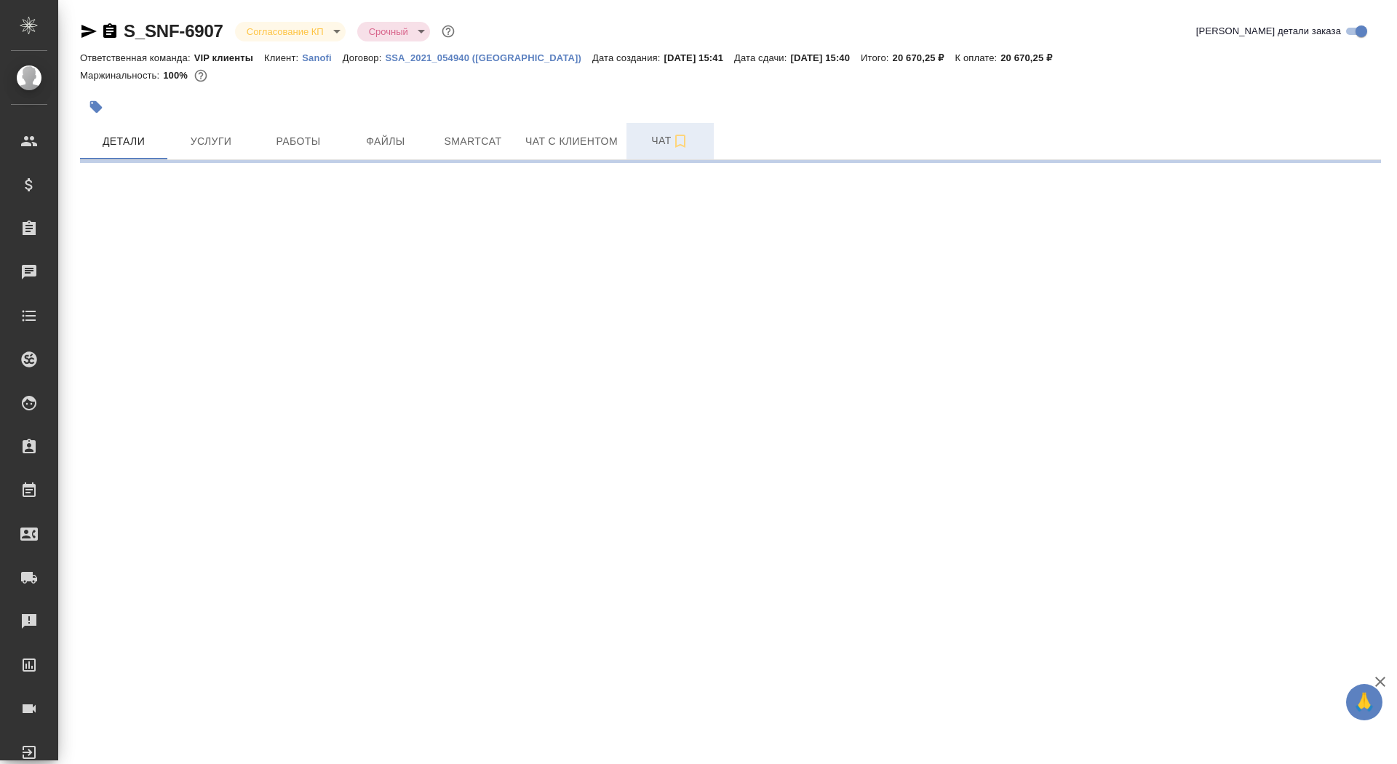
click at [659, 145] on span "Чат" at bounding box center [670, 141] width 70 height 18
select select "RU"
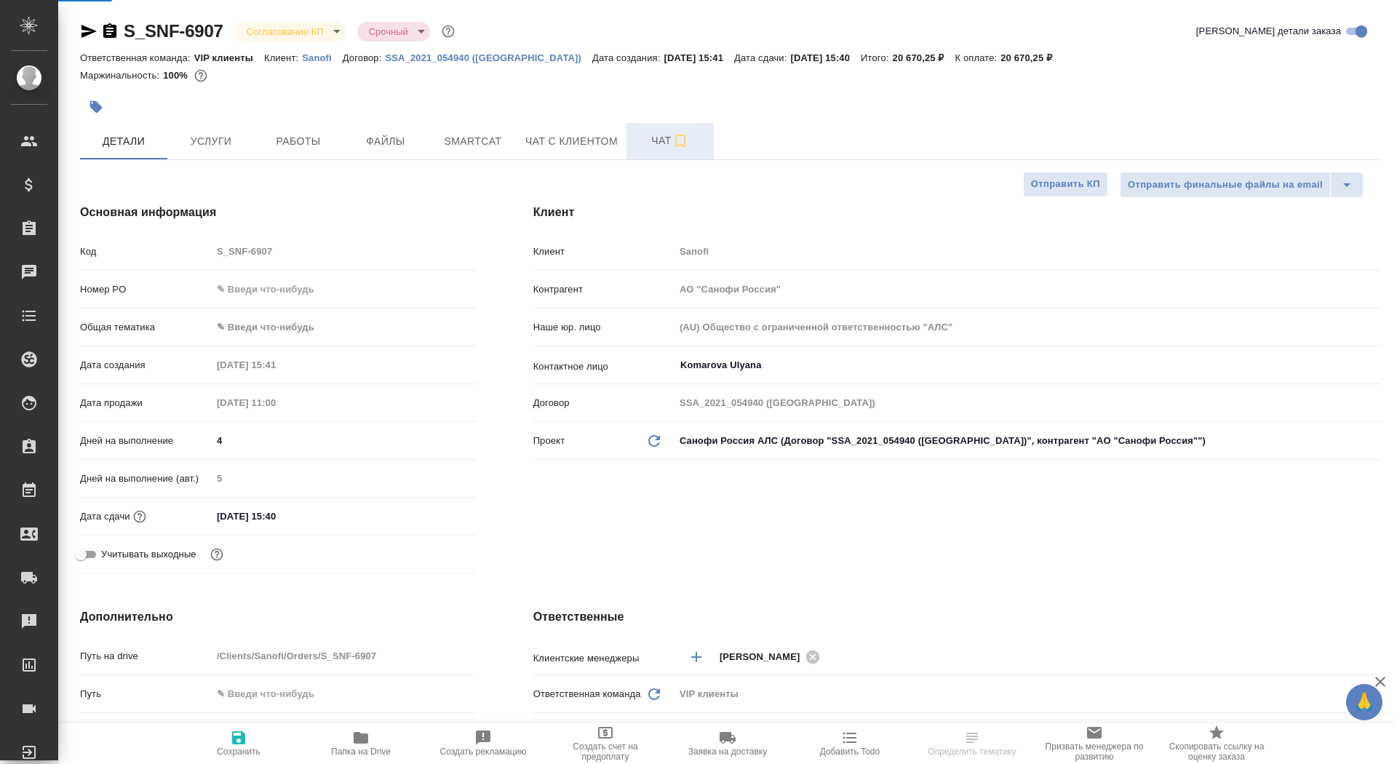
type textarea "x"
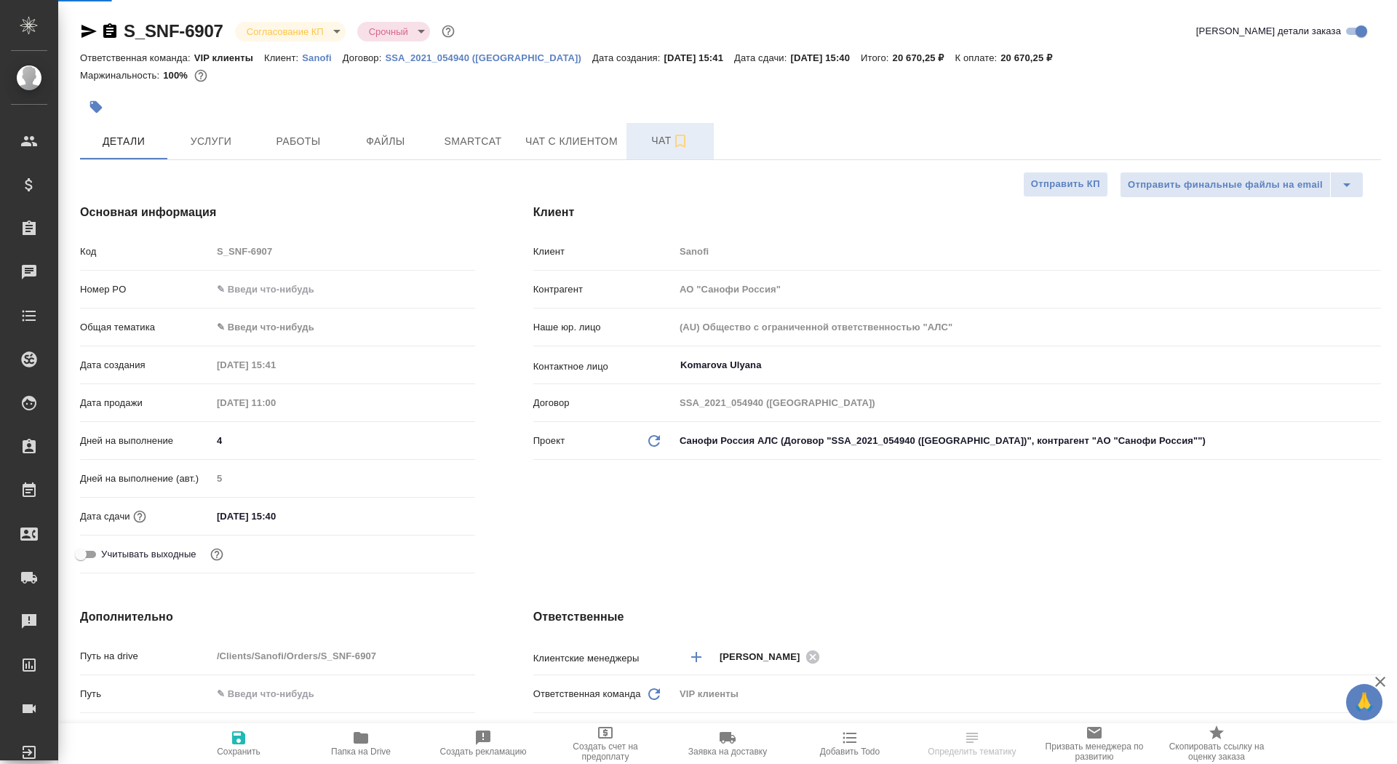
type textarea "x"
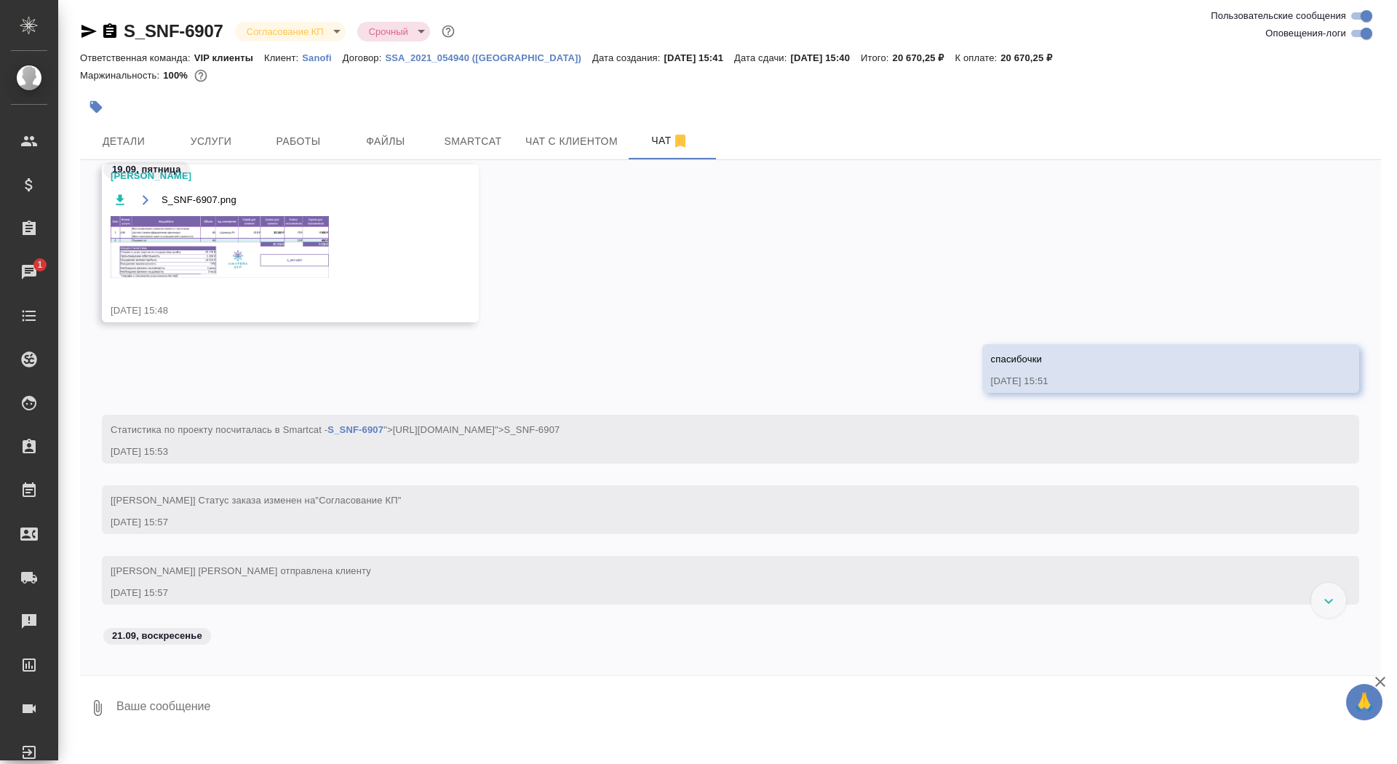
scroll to position [725, 0]
click at [271, 257] on img at bounding box center [220, 251] width 218 height 62
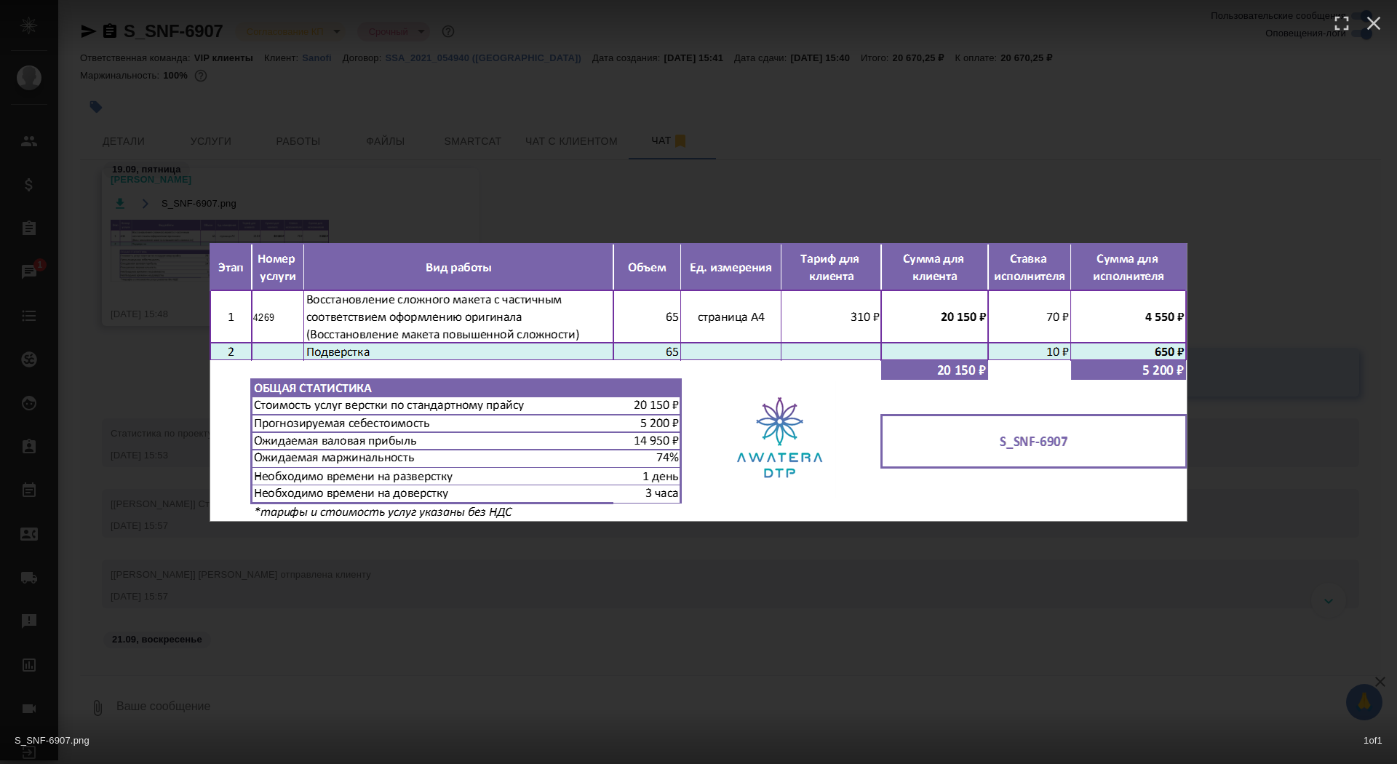
click at [180, 275] on div "S_SNF-6907.png 1 of 1" at bounding box center [698, 382] width 1397 height 764
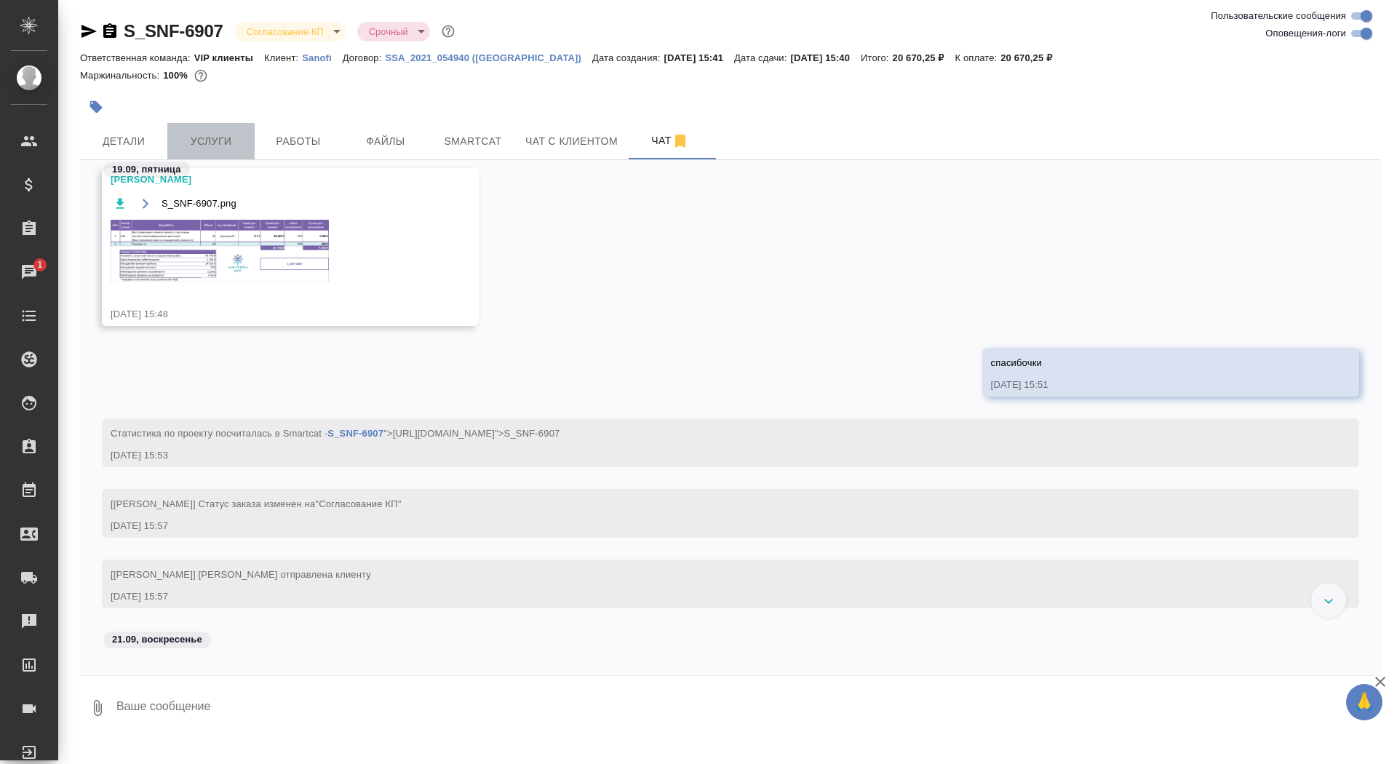
click at [223, 152] on button "Услуги" at bounding box center [210, 141] width 87 height 36
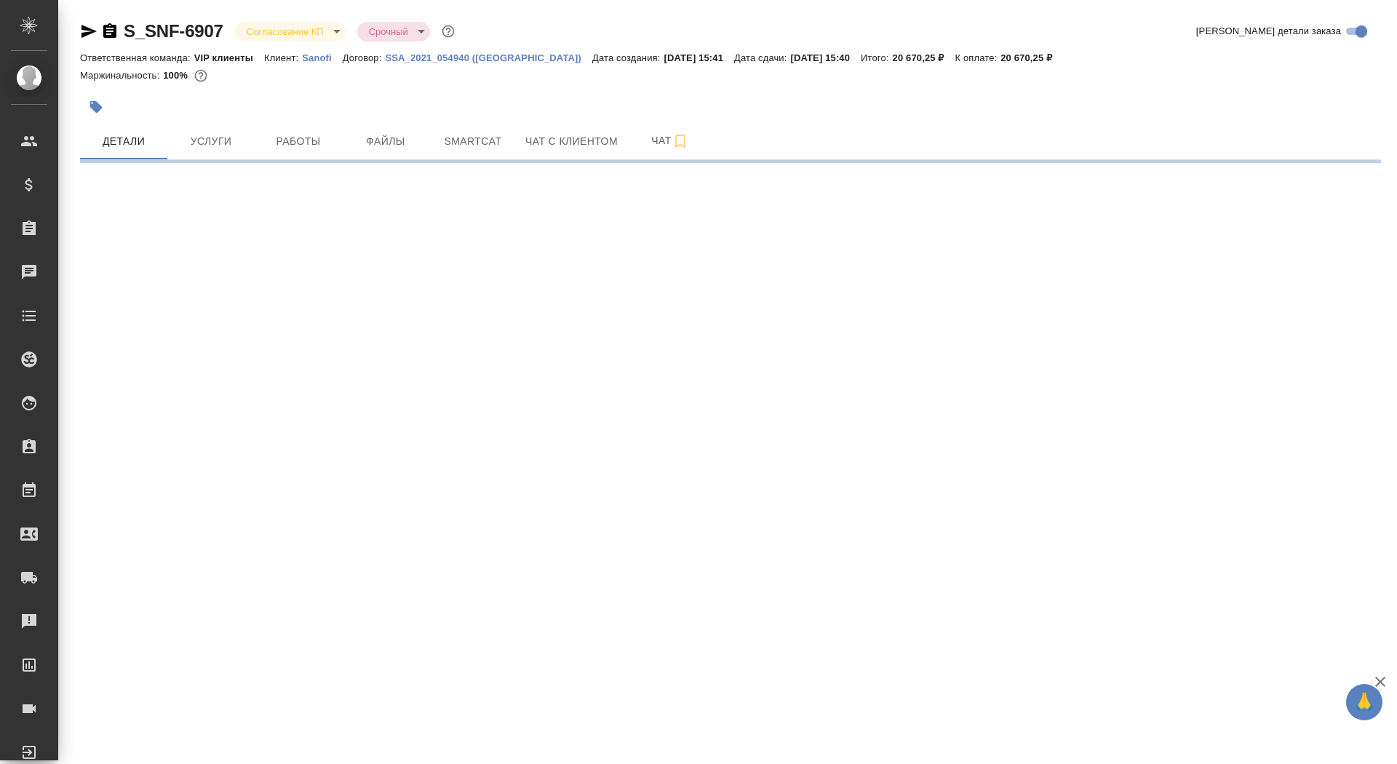
select select "RU"
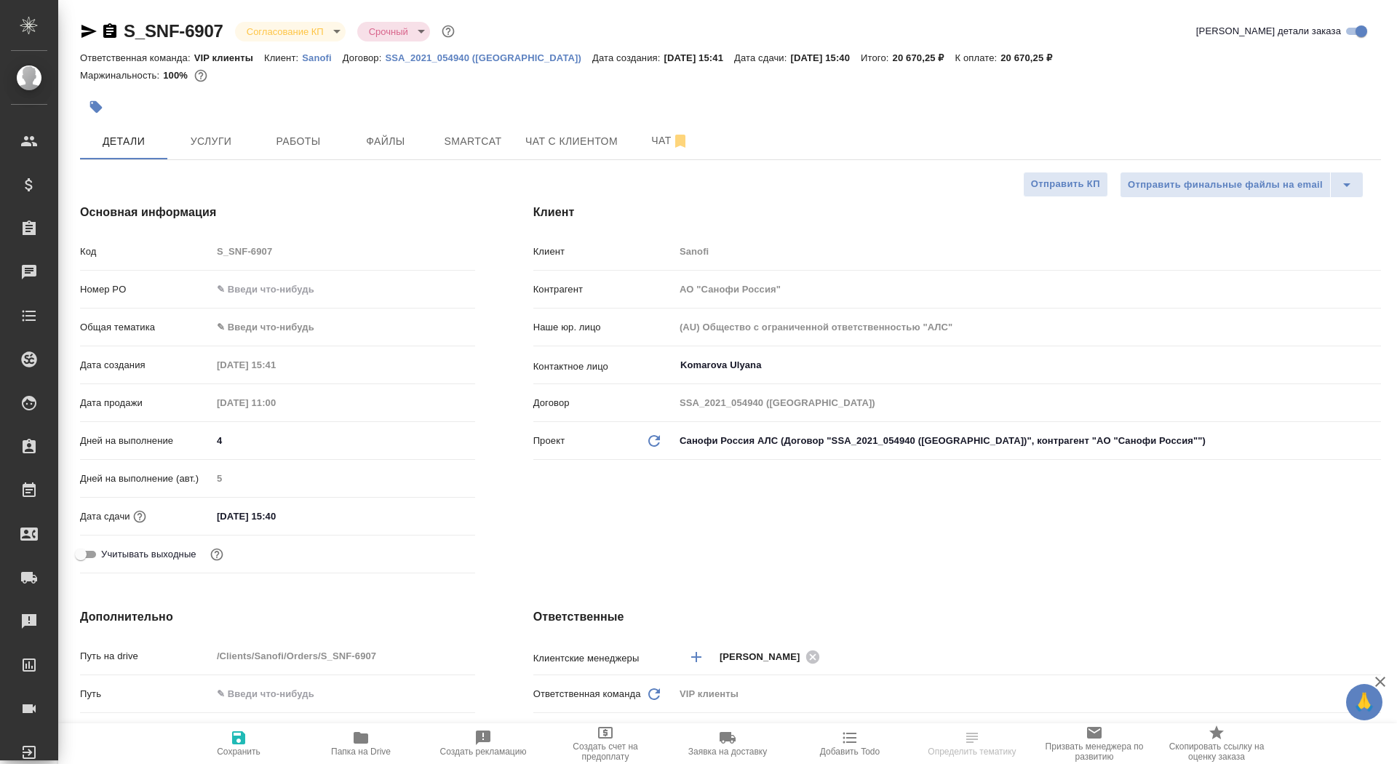
type textarea "x"
click at [300, 291] on input "text" at bounding box center [343, 289] width 263 height 21
paste input "E005866066"
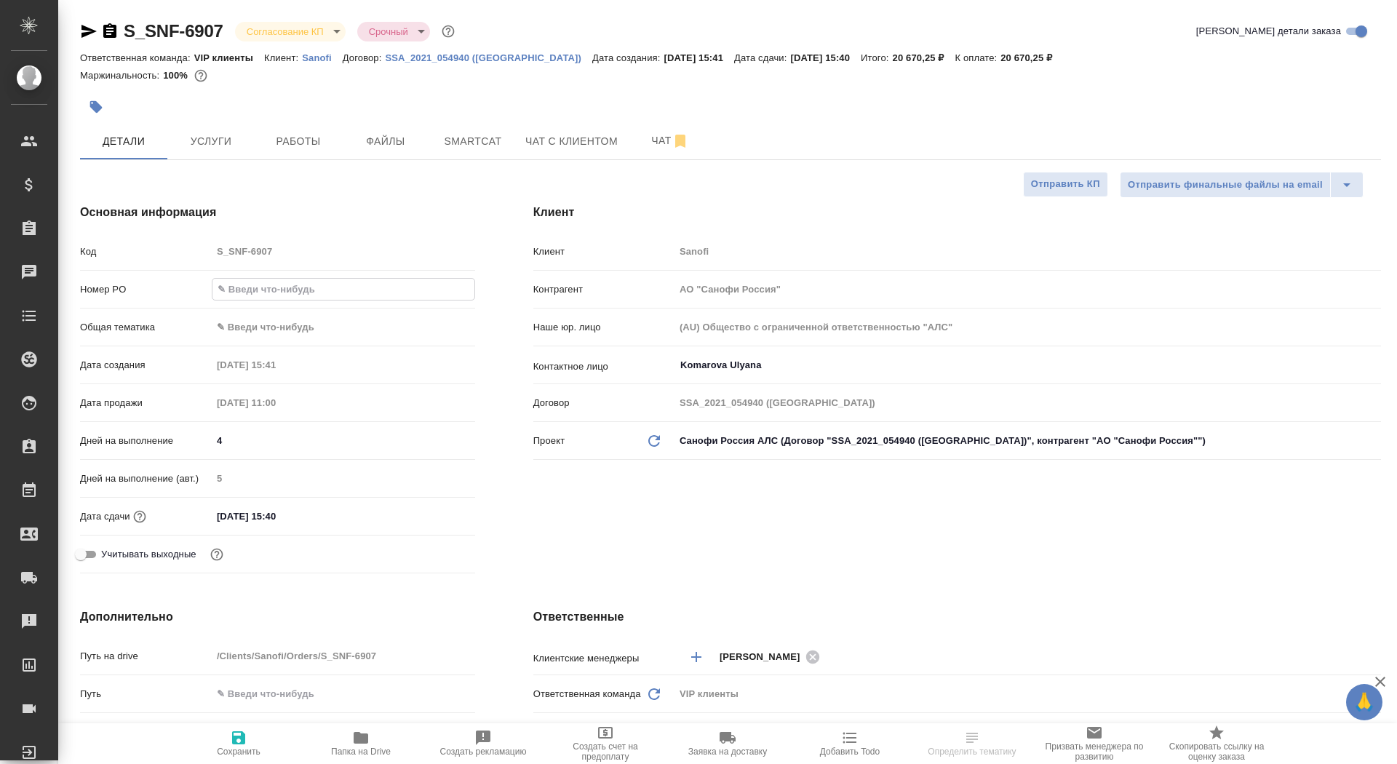
type input "E005866066"
type textarea "x"
type input "E005866066"
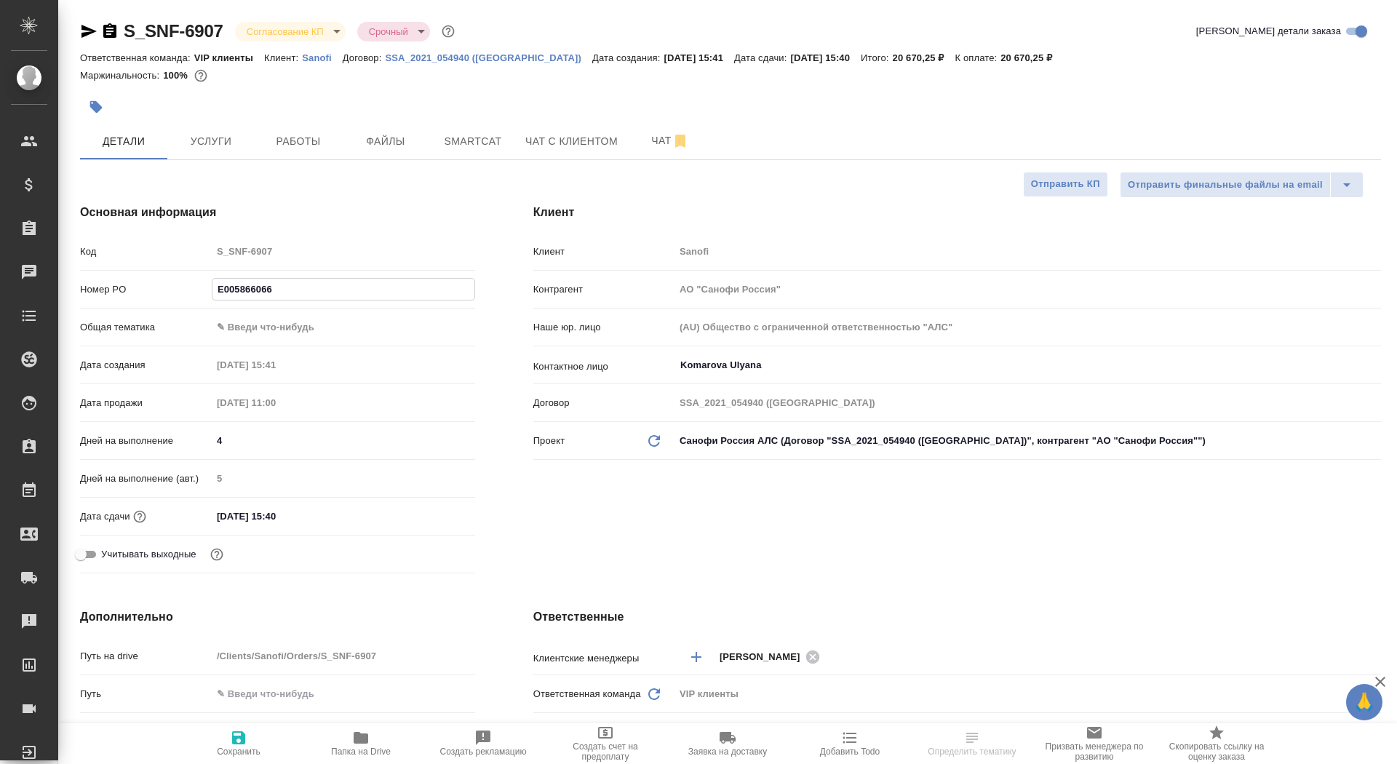
click at [242, 751] on span "Сохранить" at bounding box center [239, 751] width 44 height 10
type textarea "x"
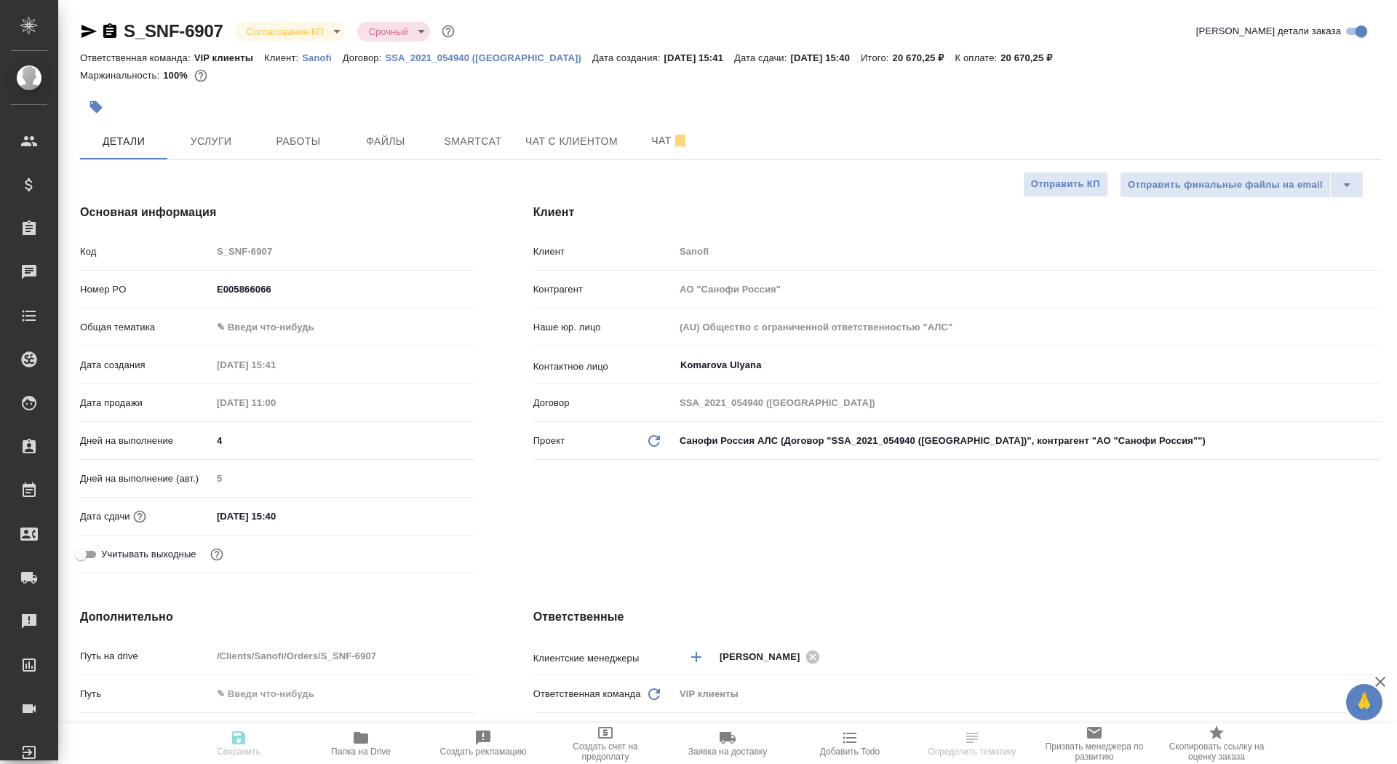
type textarea "x"
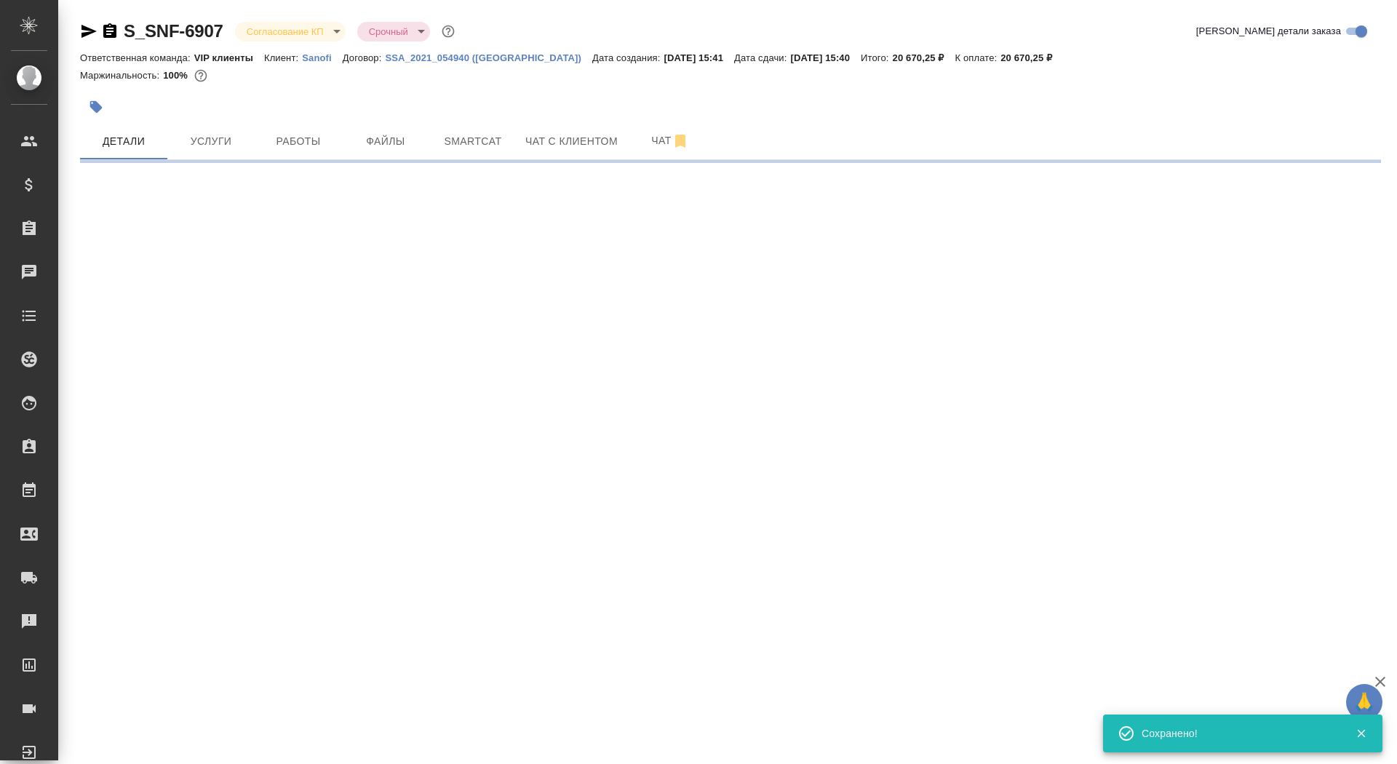
select select "RU"
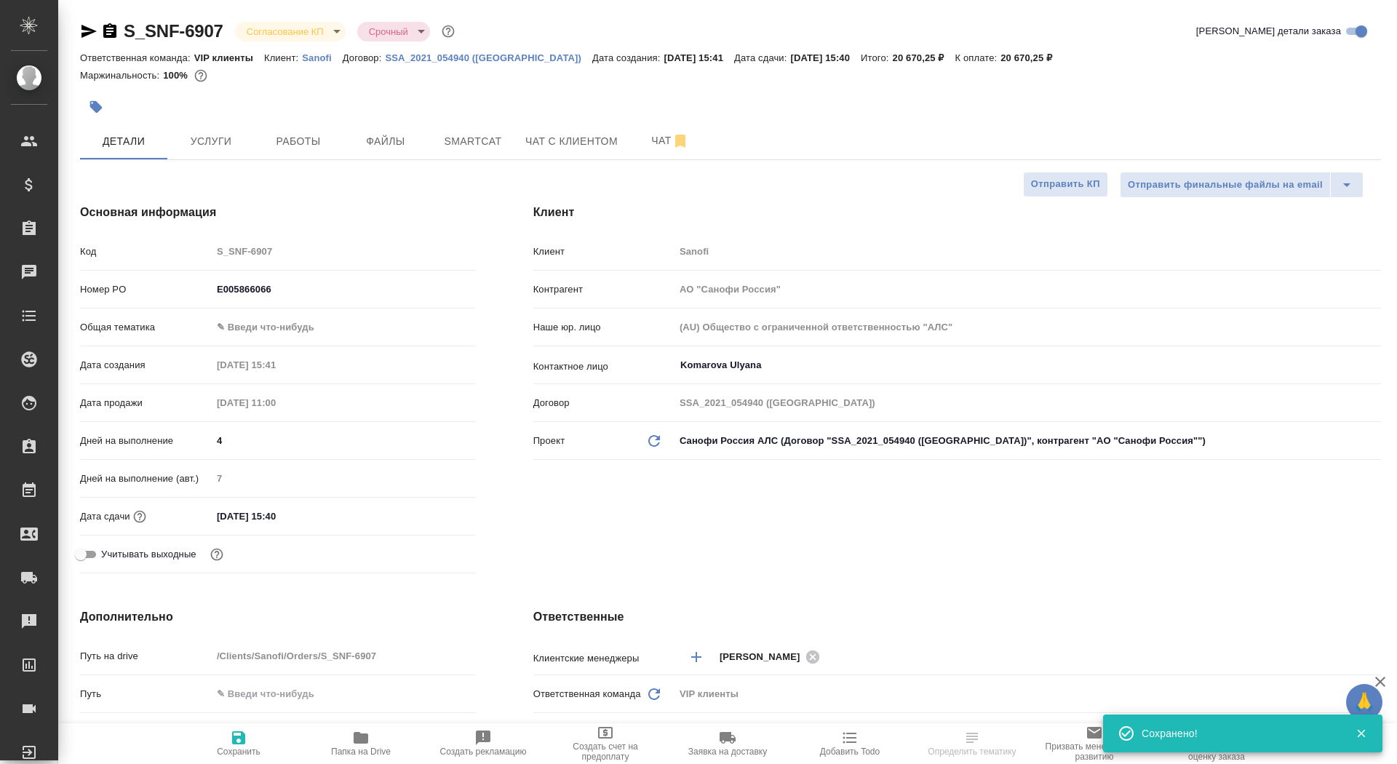
type textarea "x"
click at [242, 751] on span "Сохранить" at bounding box center [239, 751] width 44 height 10
type textarea "x"
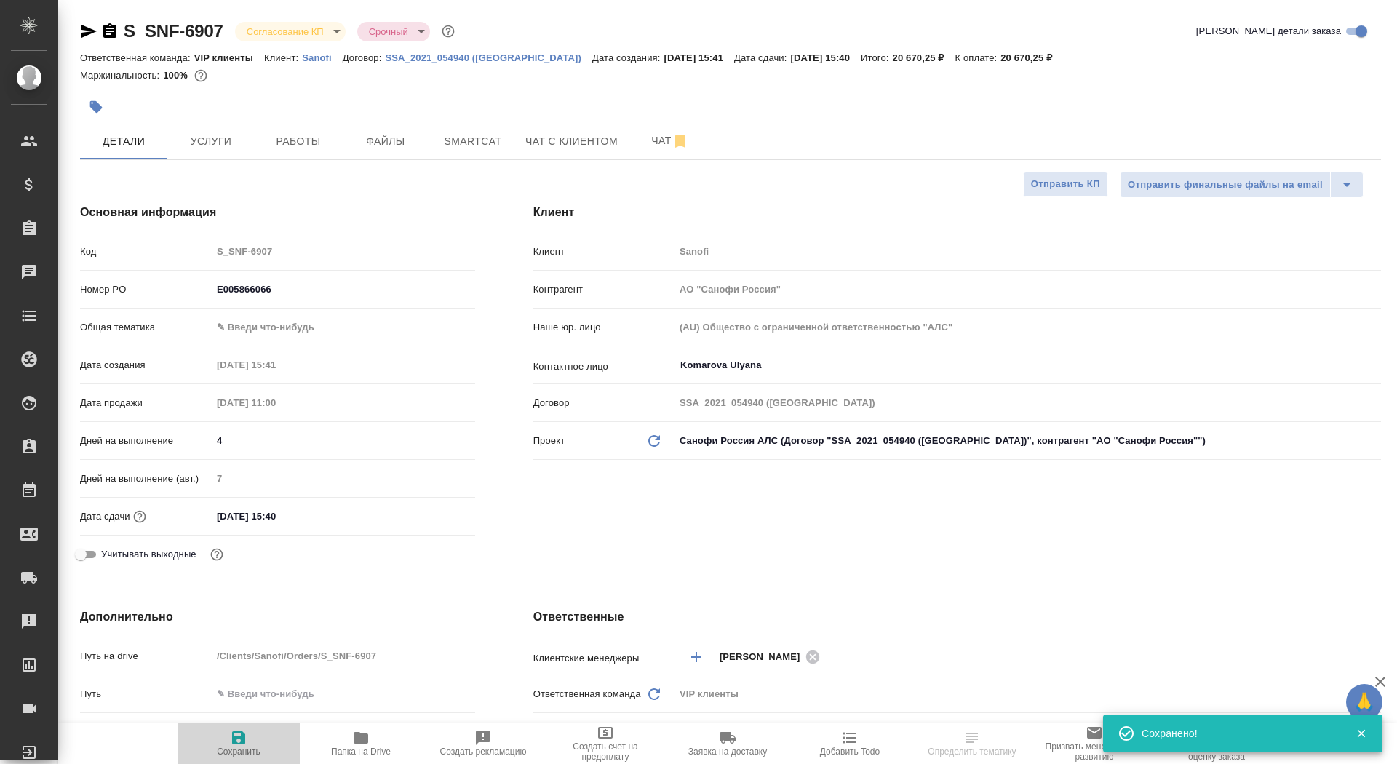
type textarea "x"
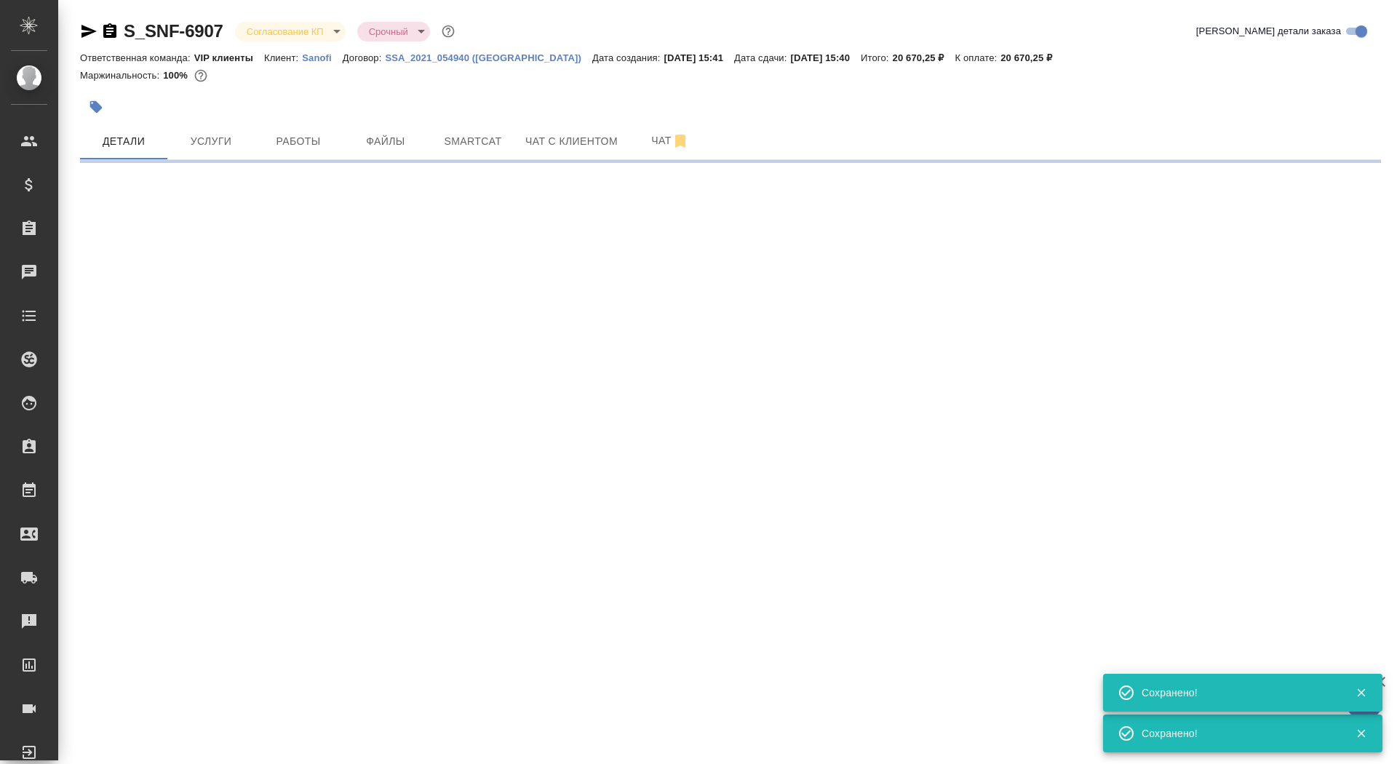
select select "RU"
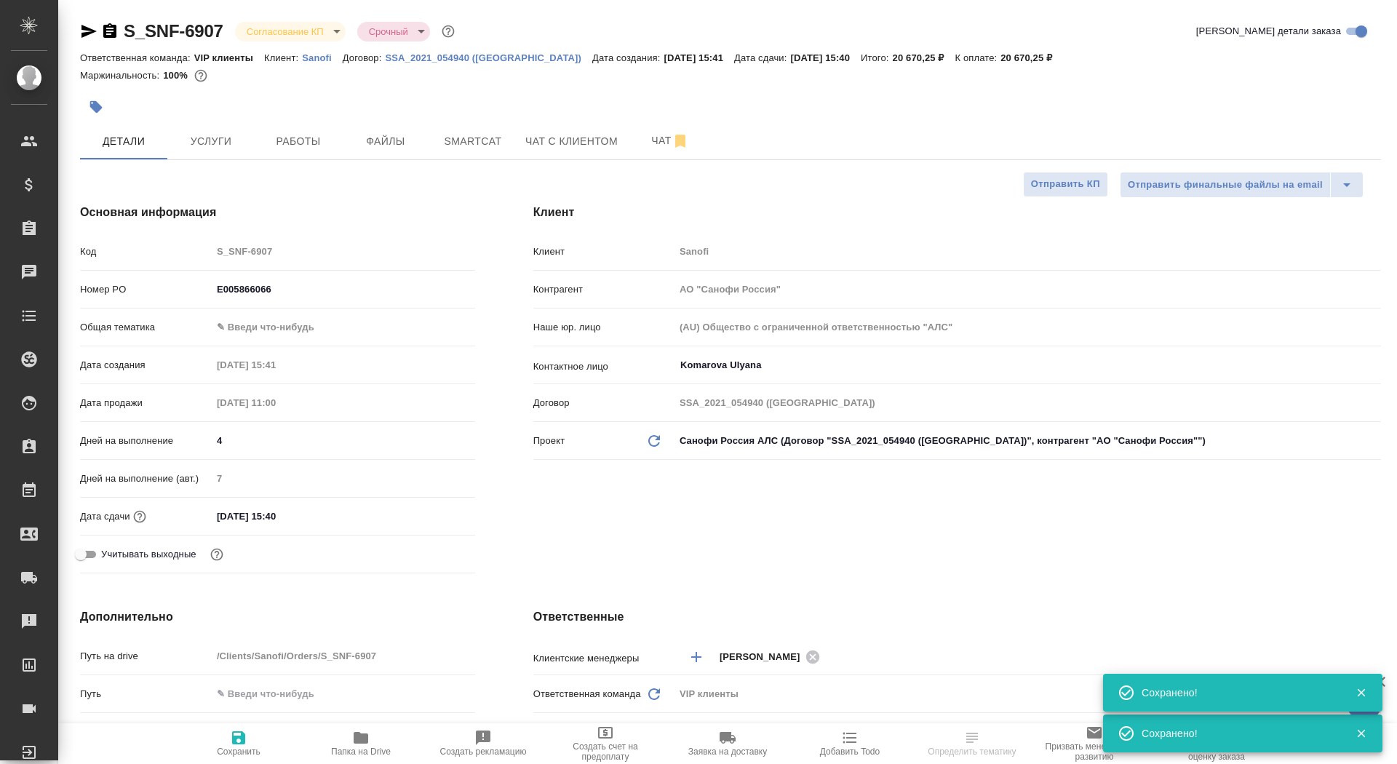
type textarea "x"
click at [224, 516] on input "23.09.2025 15:40" at bounding box center [275, 516] width 127 height 21
type input "20.92.0251 54:0_"
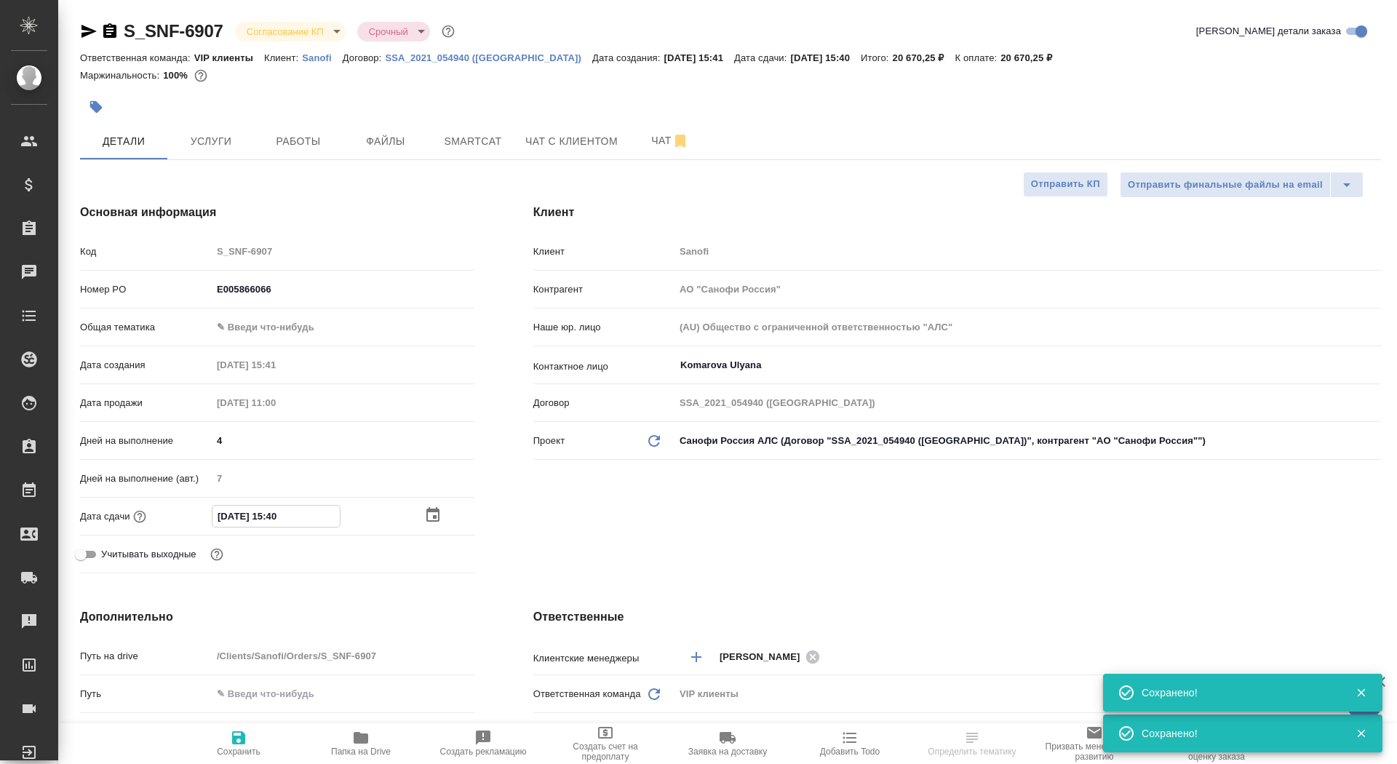
type textarea "x"
type input "24.09.2025 15:40"
type textarea "x"
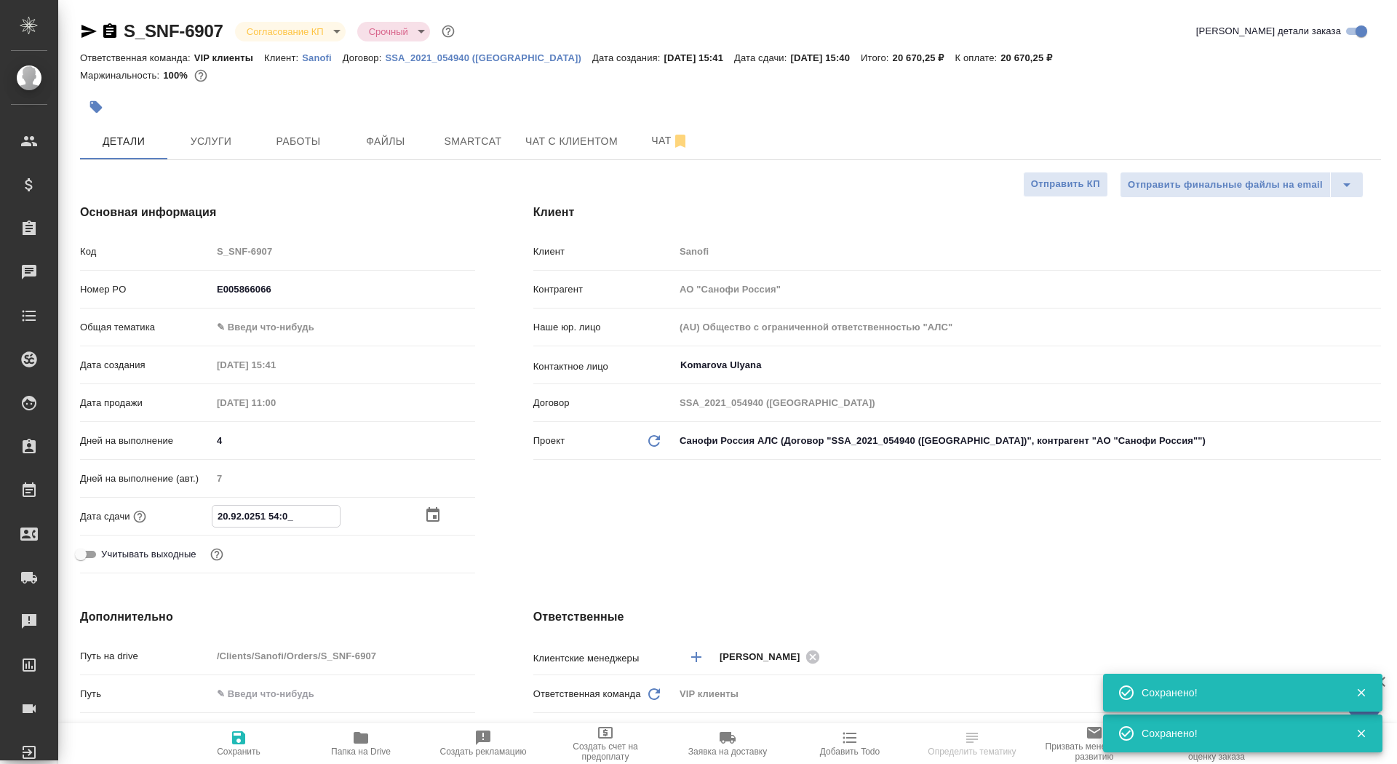
type textarea "x"
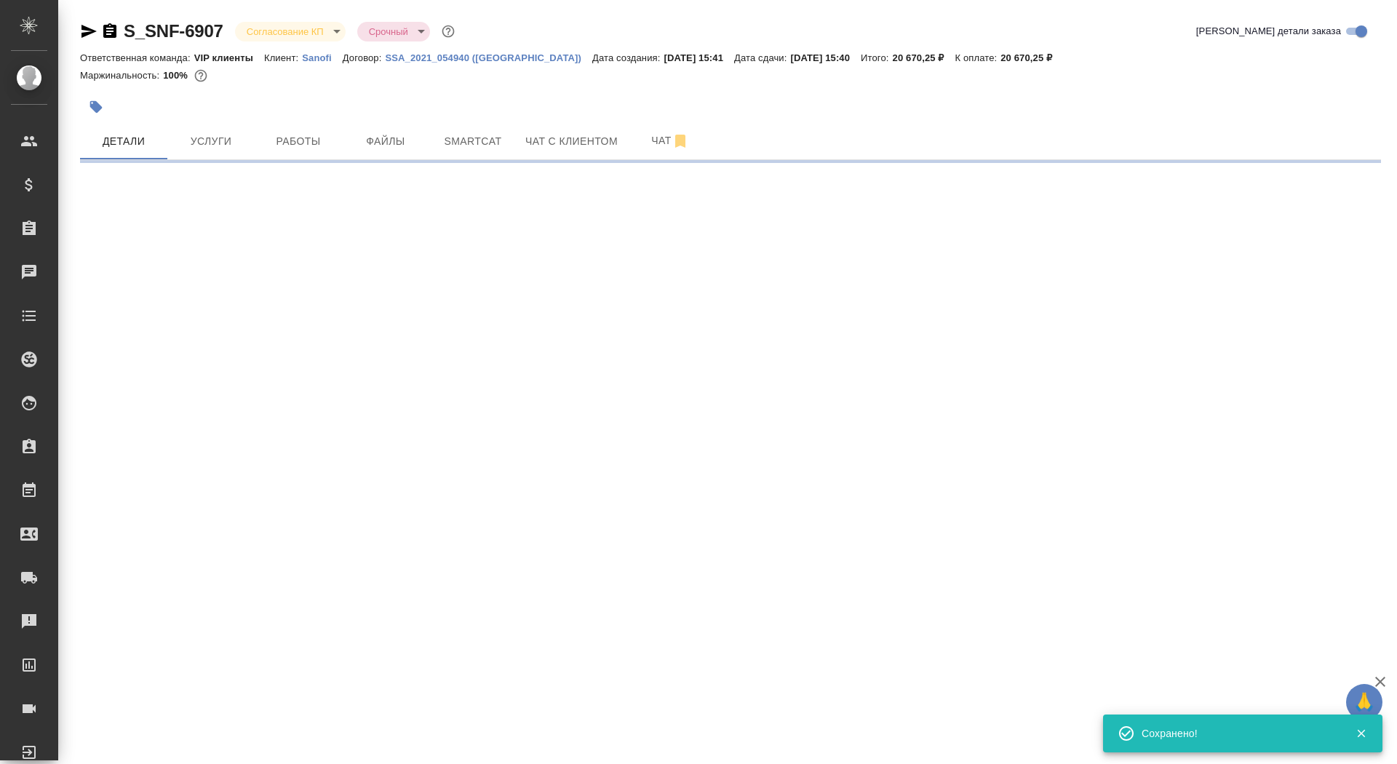
select select "RU"
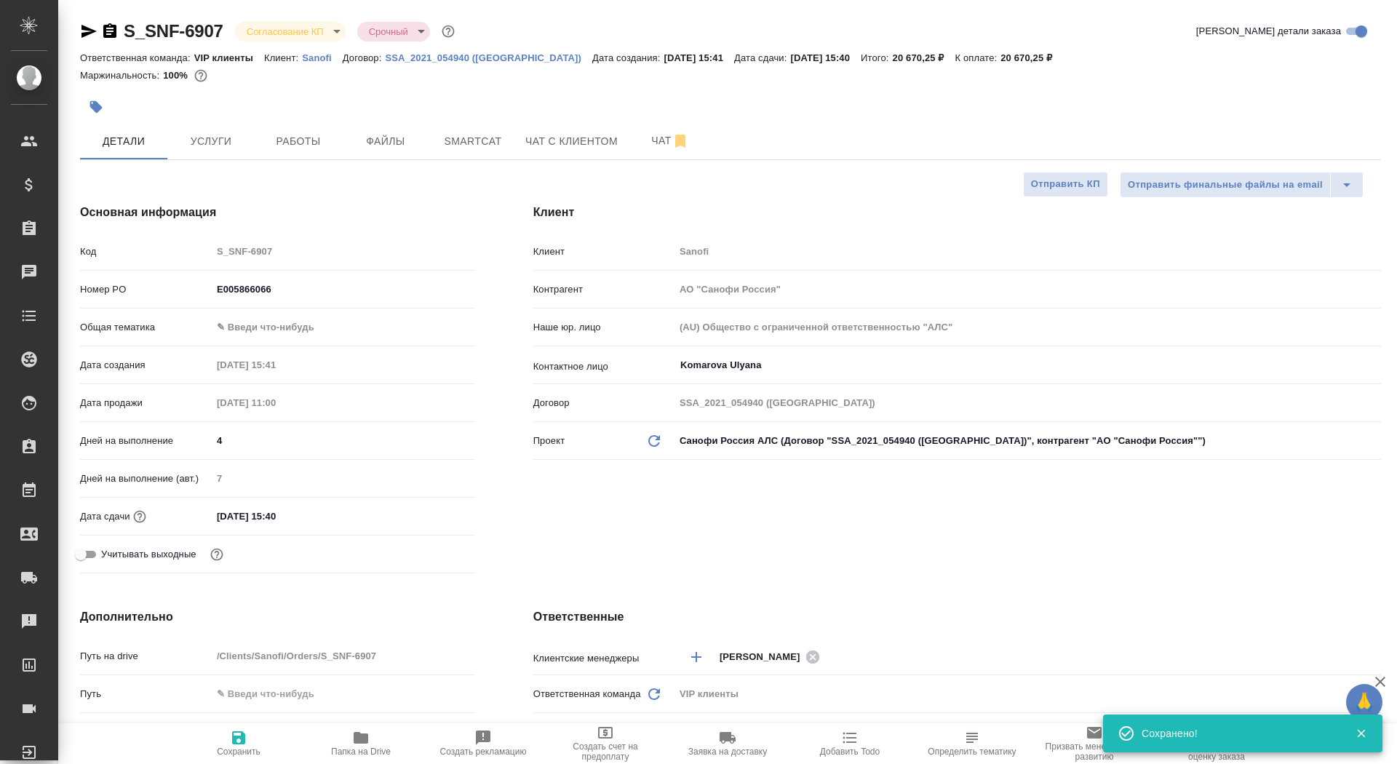
type textarea "x"
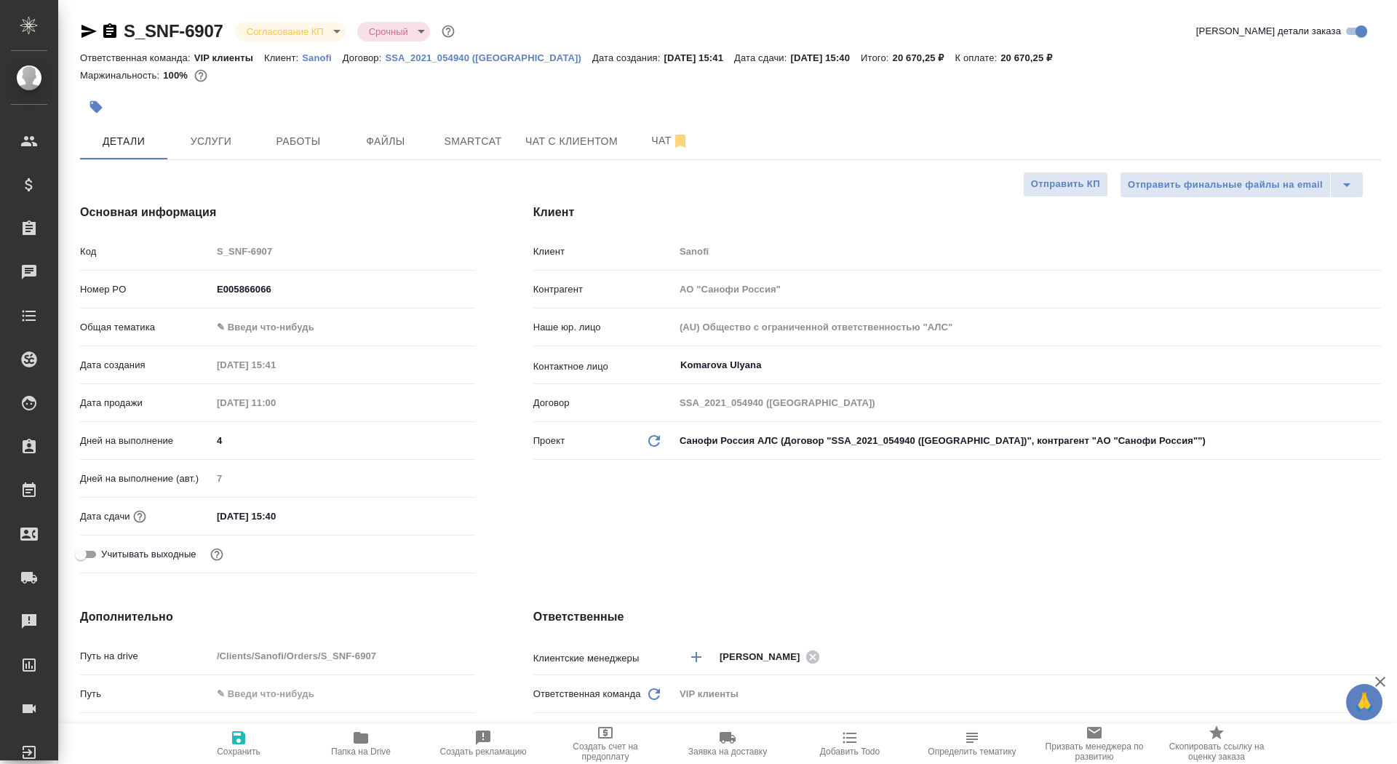
click at [223, 518] on input "23.09.2025 15:40" at bounding box center [275, 516] width 127 height 21
type input "20.92.0251 54:0_"
type textarea "x"
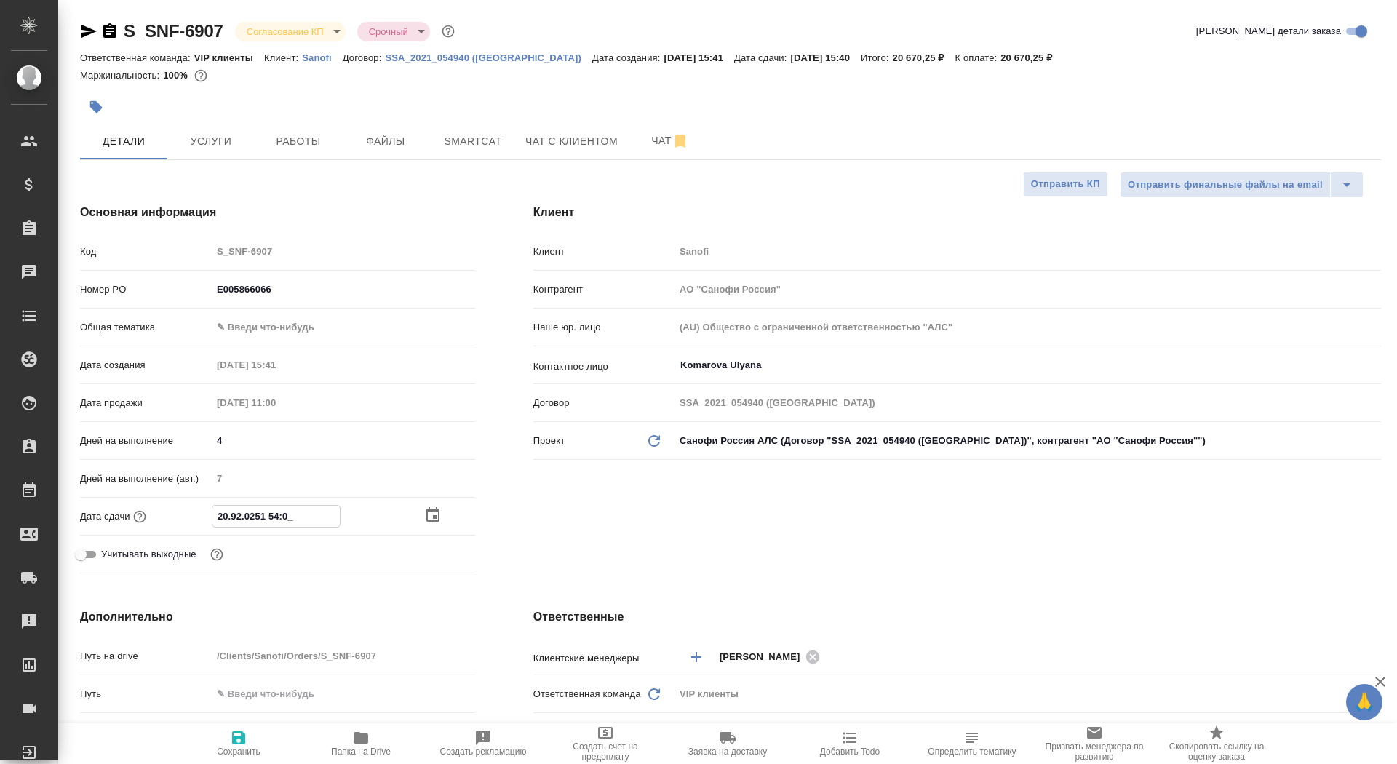
type input "24.09.2025 15:40"
type textarea "x"
type input "24.09.2025 15:40"
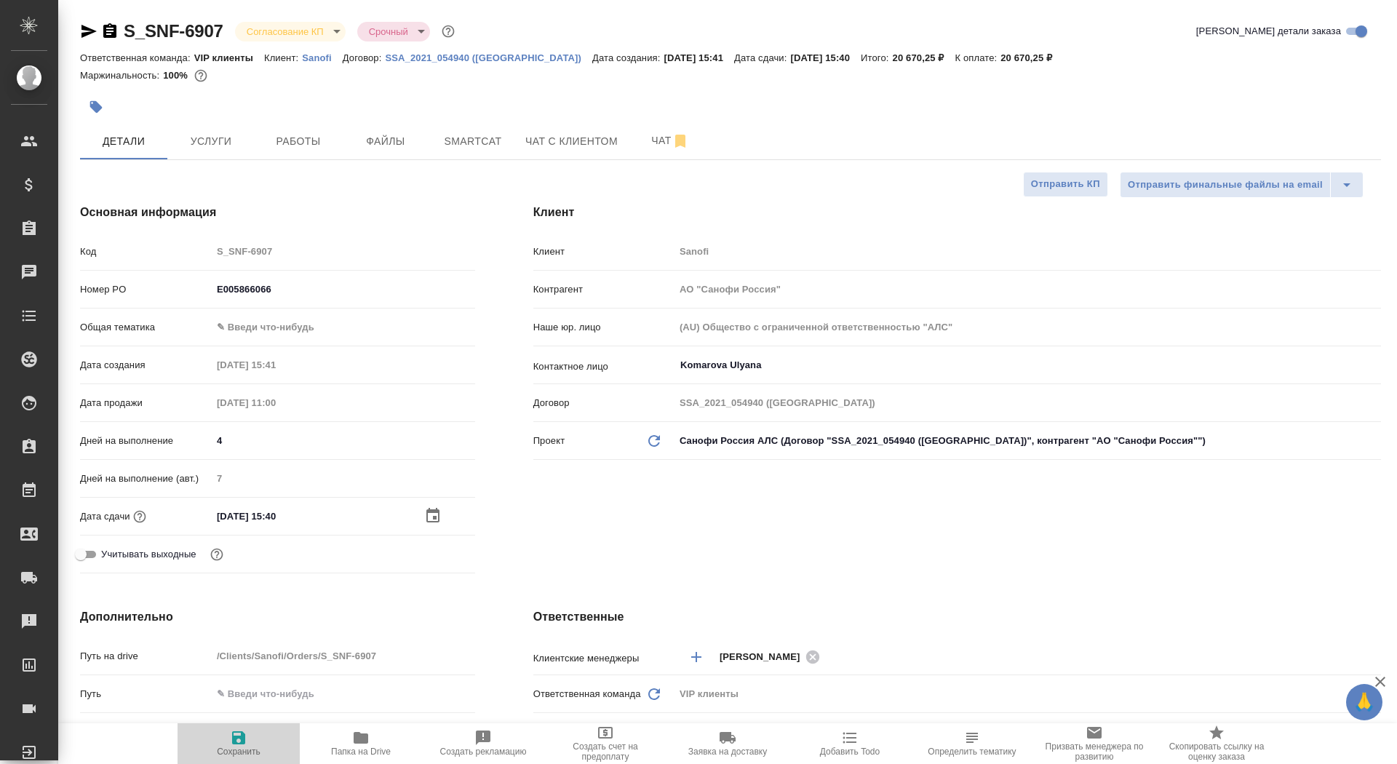
click at [256, 755] on span "Сохранить" at bounding box center [239, 751] width 44 height 10
type textarea "x"
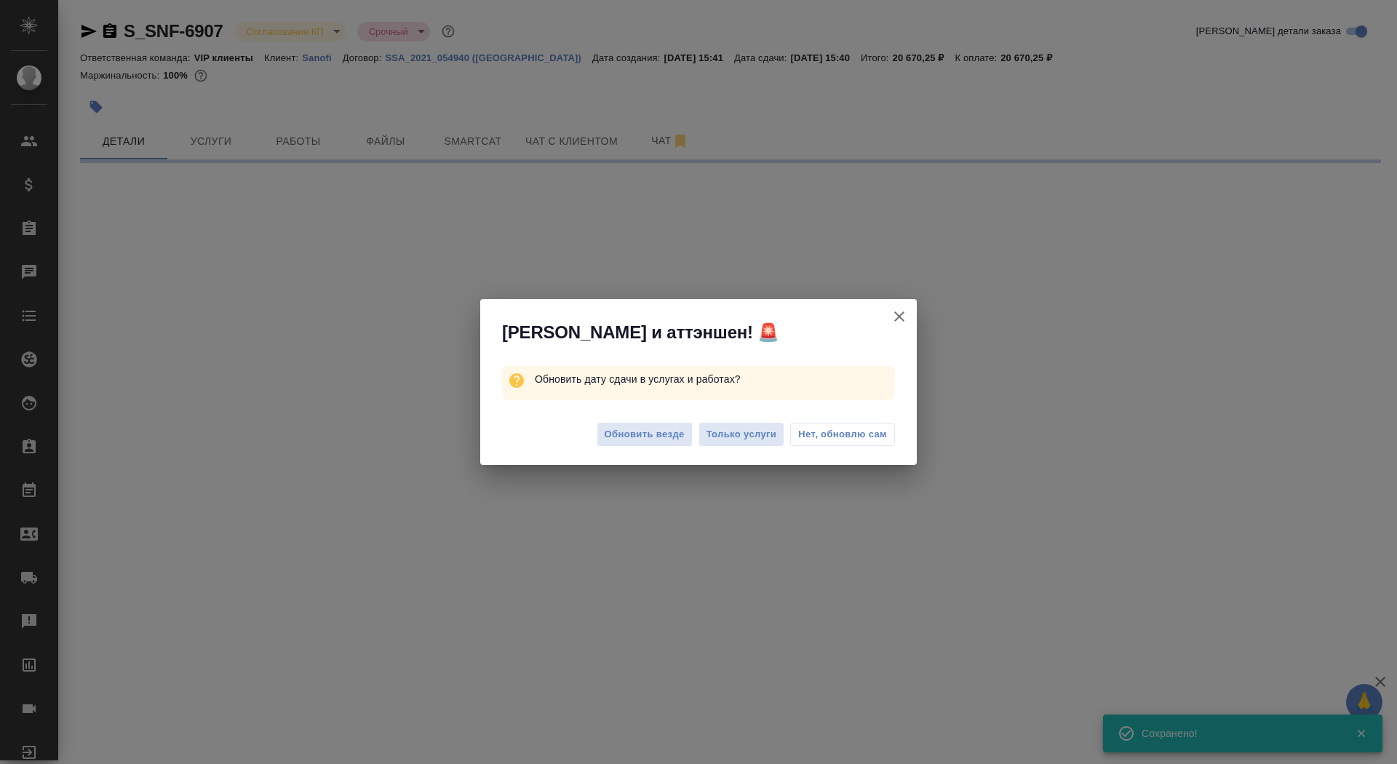
select select "RU"
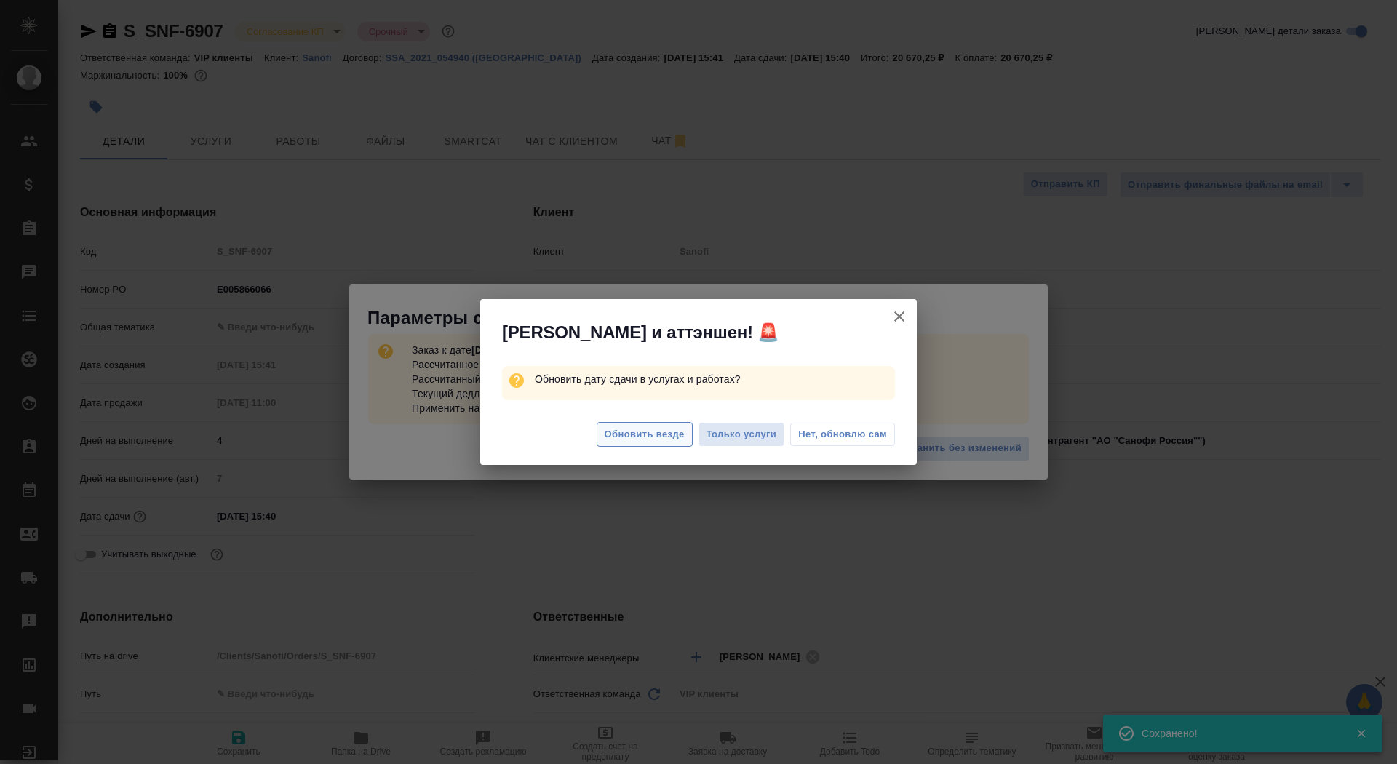
type textarea "x"
click at [644, 435] on span "Обновить везде" at bounding box center [644, 434] width 80 height 17
type textarea "x"
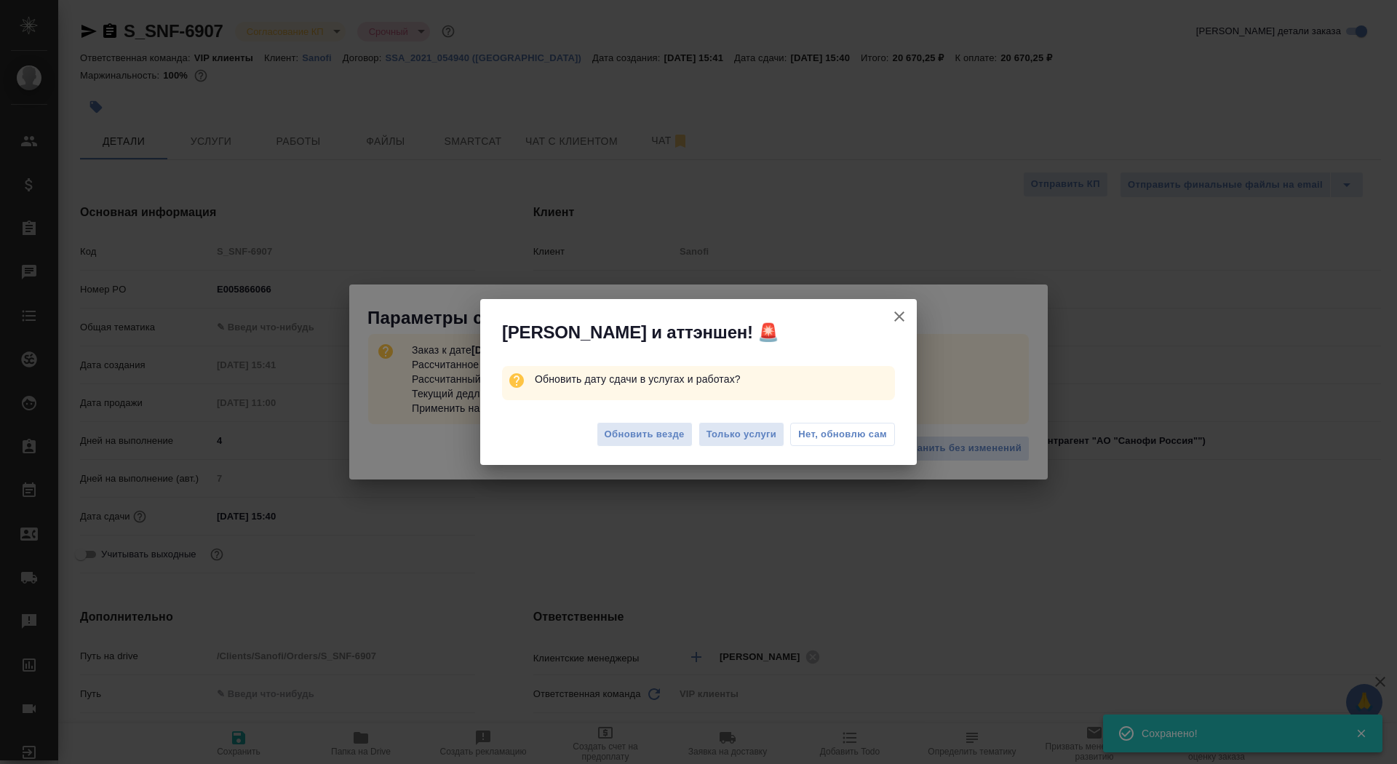
type textarea "x"
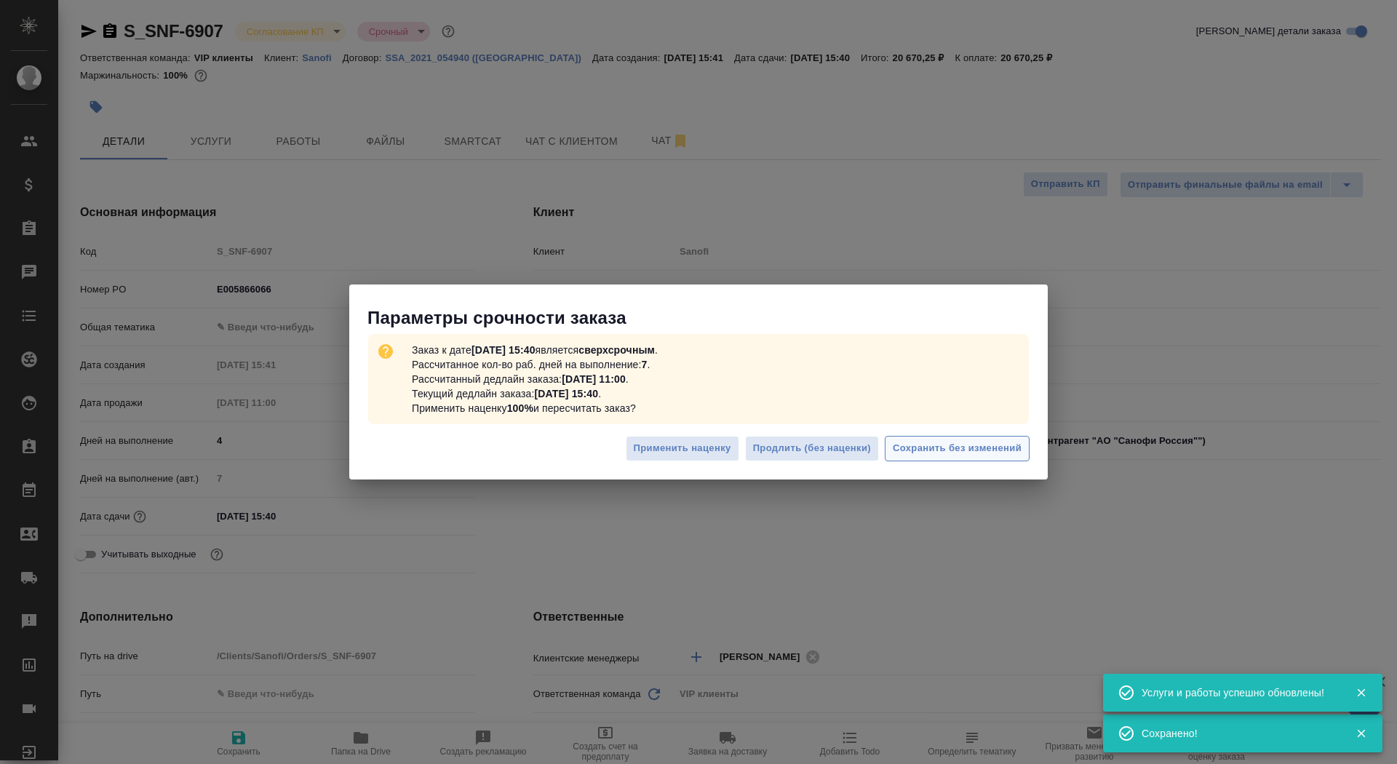
click at [972, 446] on span "Сохранить без изменений" at bounding box center [957, 448] width 129 height 17
type textarea "x"
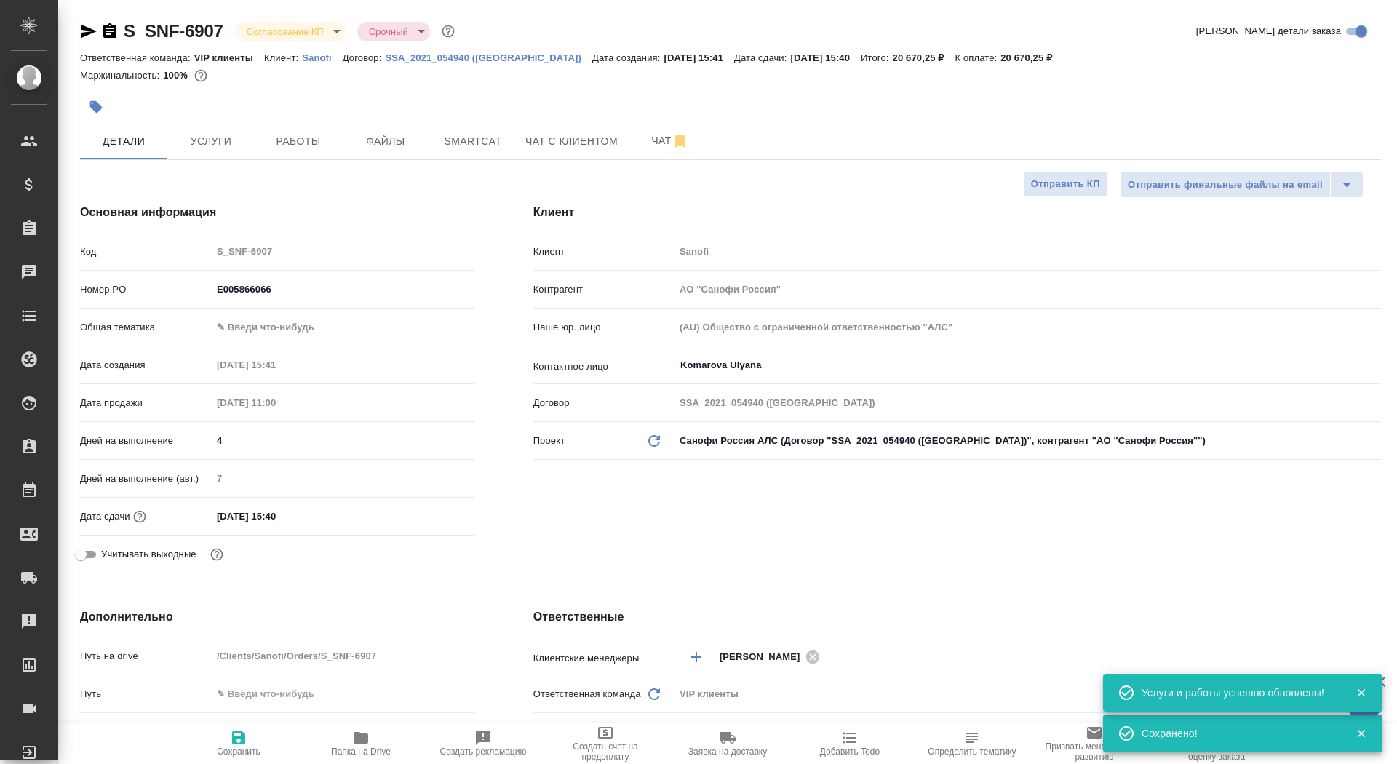
type textarea "x"
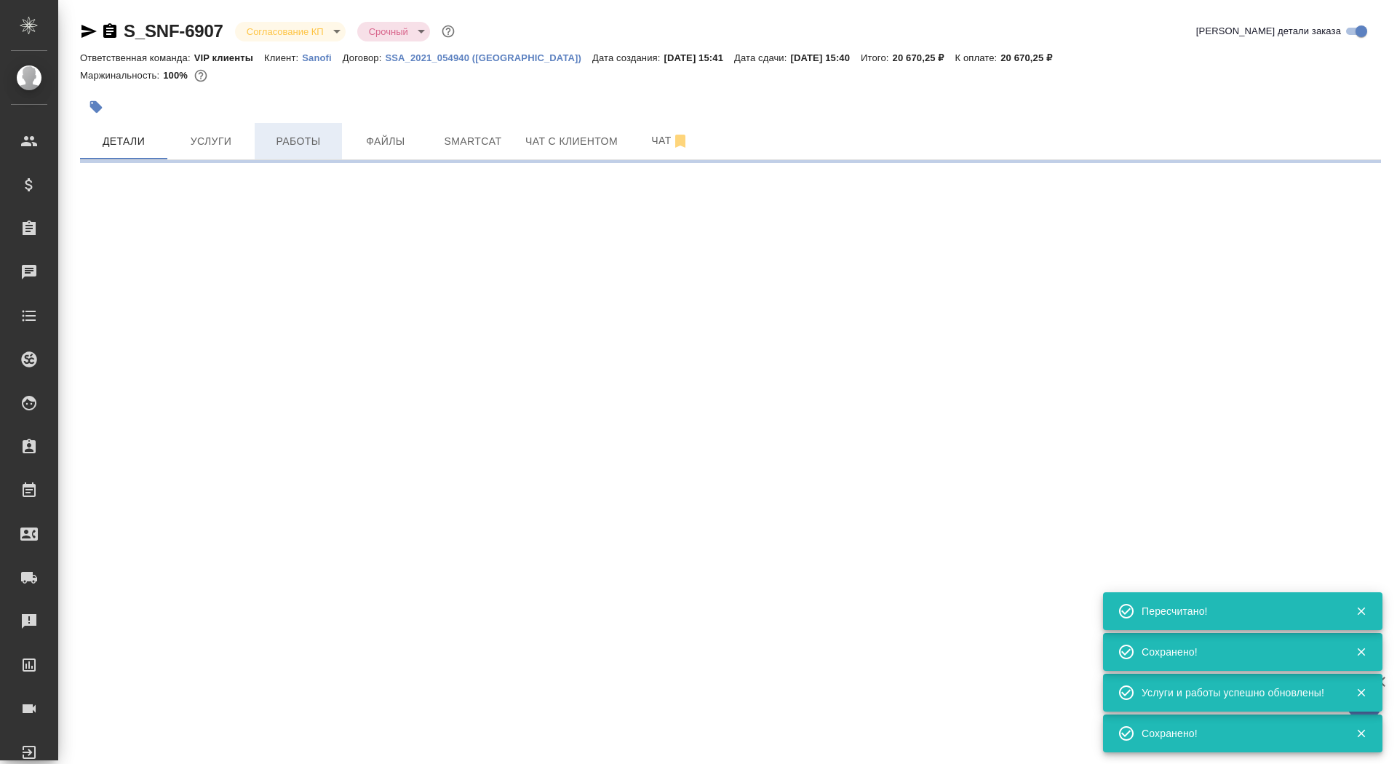
select select "RU"
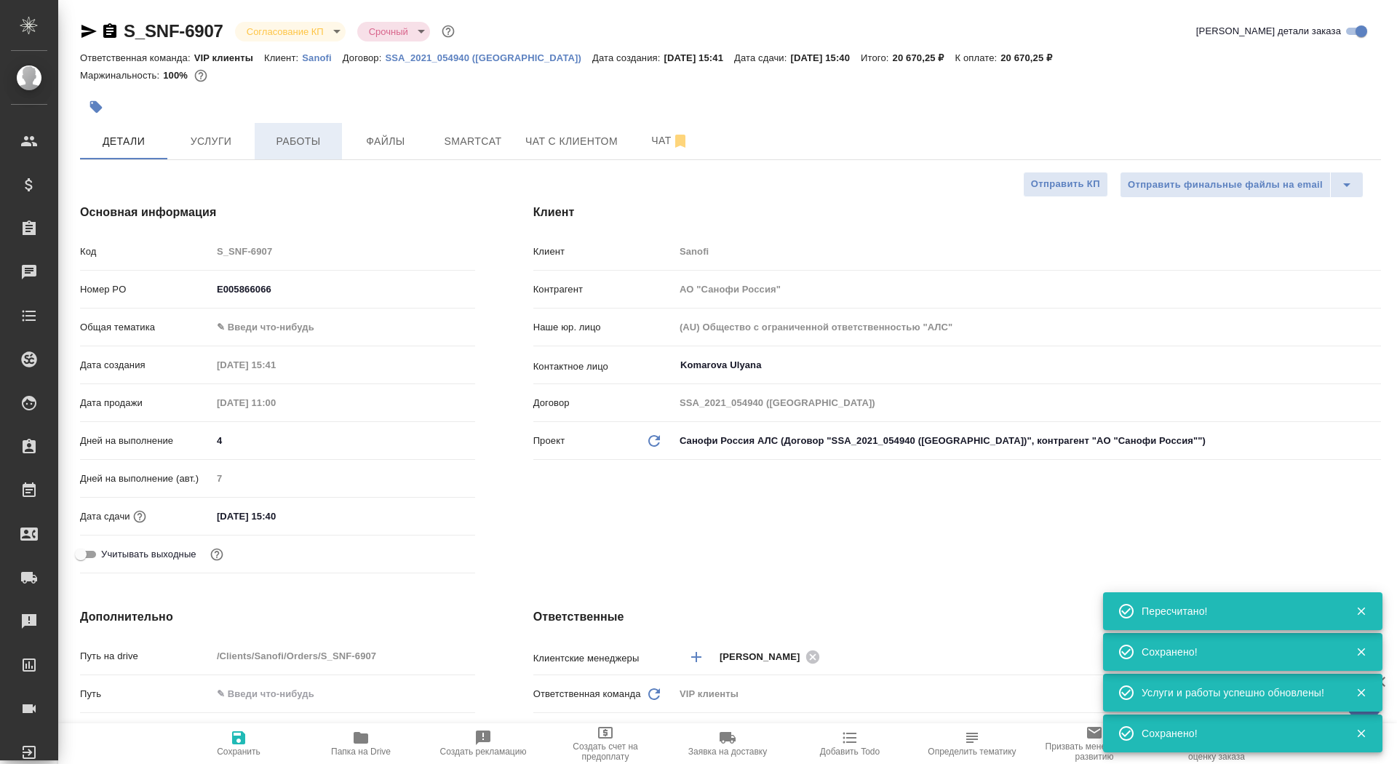
type textarea "x"
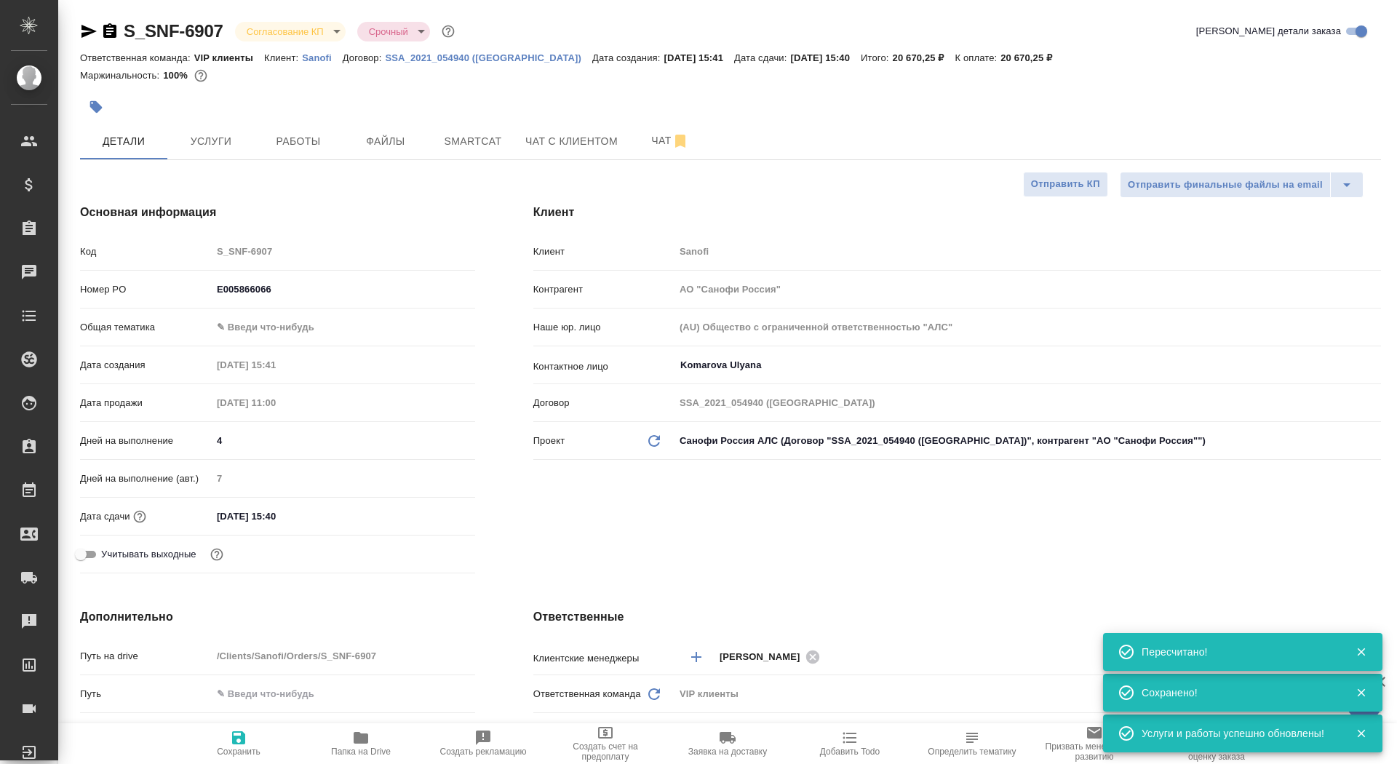
click at [276, 31] on body "🙏 .cls-1 fill:#fff; AWATERA Saydasheva Dilyara Клиенты Спецификации Заказы 0 Ча…" at bounding box center [698, 382] width 1397 height 764
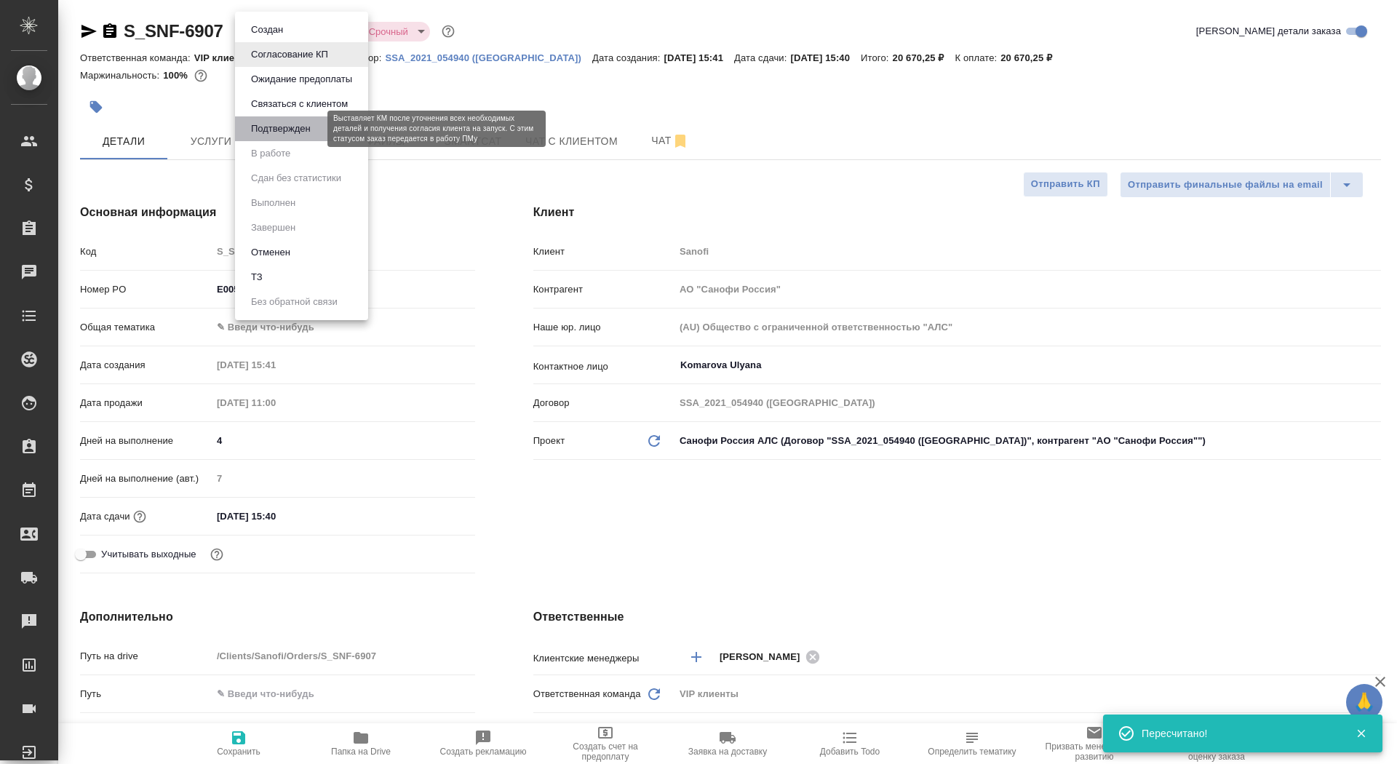
click at [289, 121] on button "Подтвержден" at bounding box center [281, 129] width 68 height 16
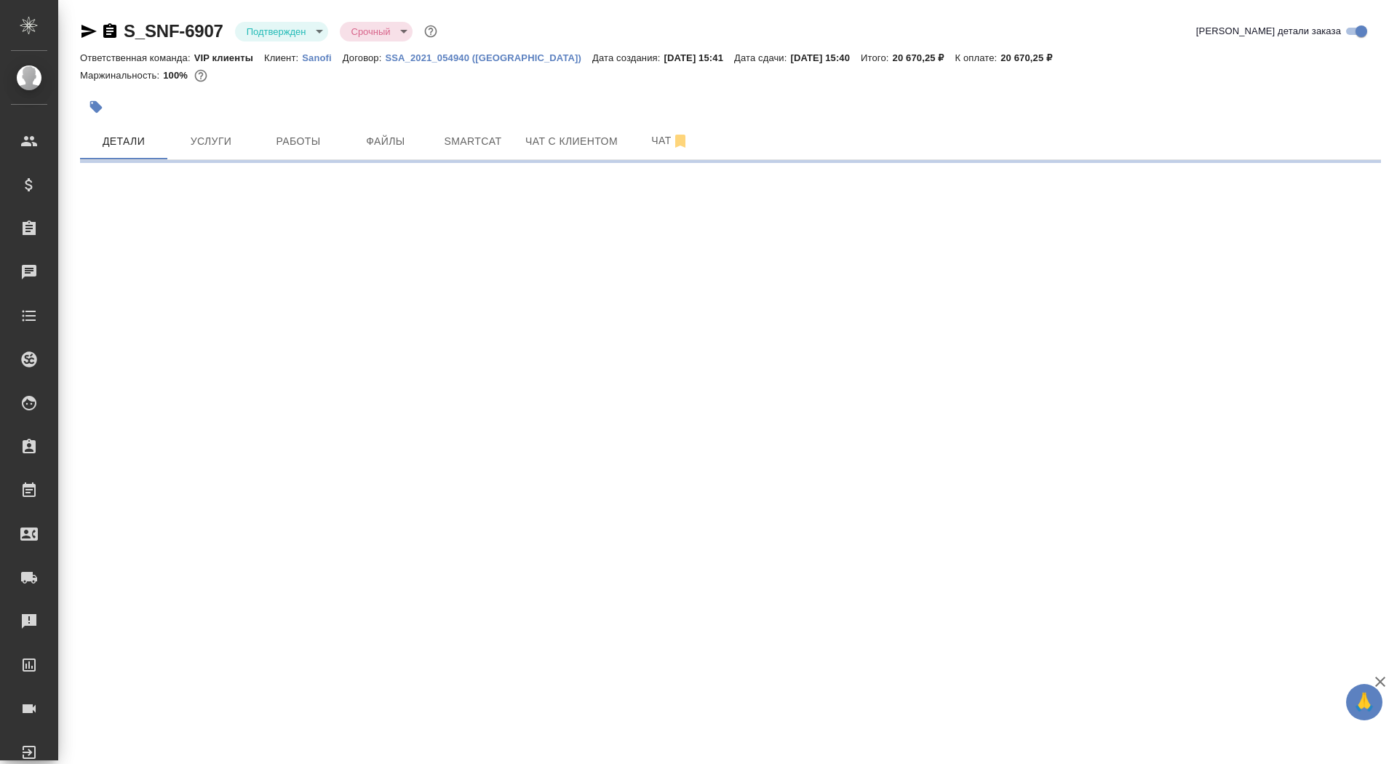
select select "RU"
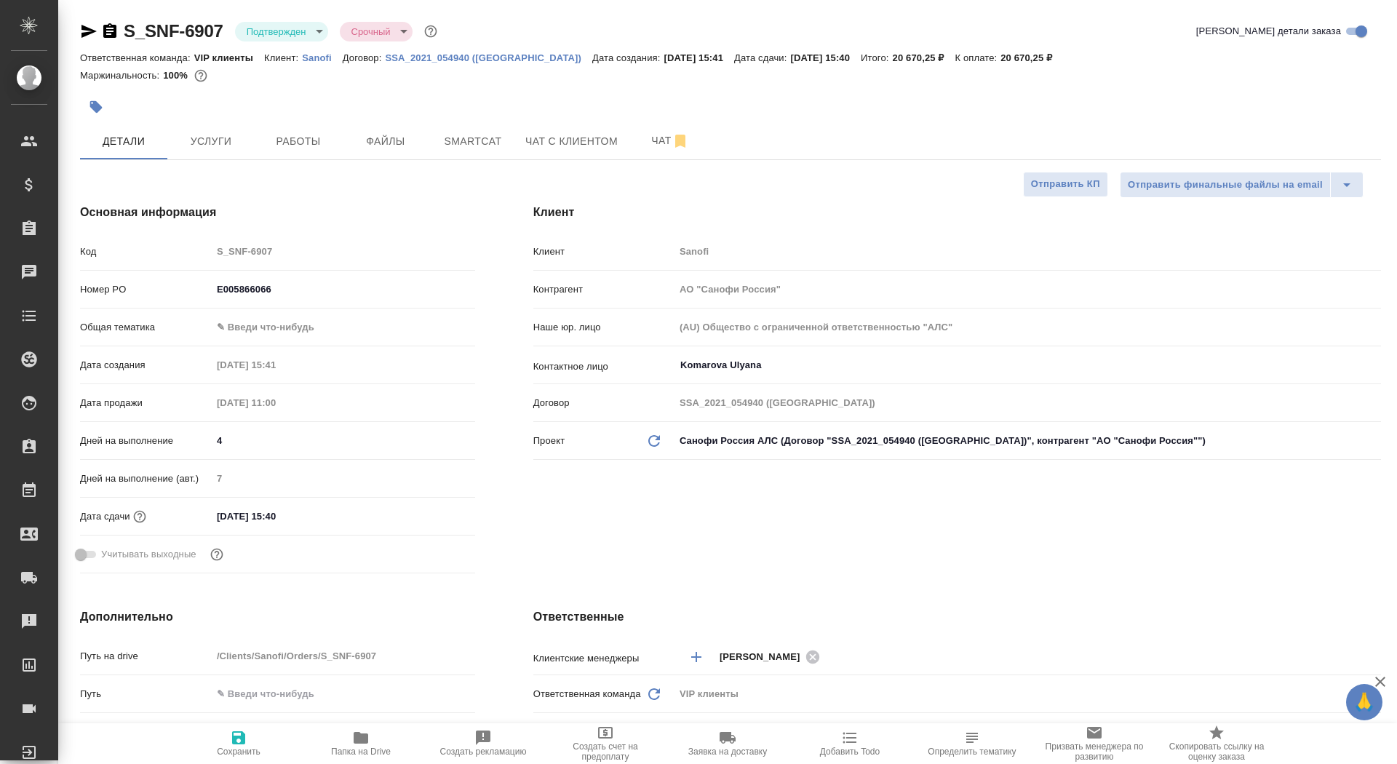
type textarea "x"
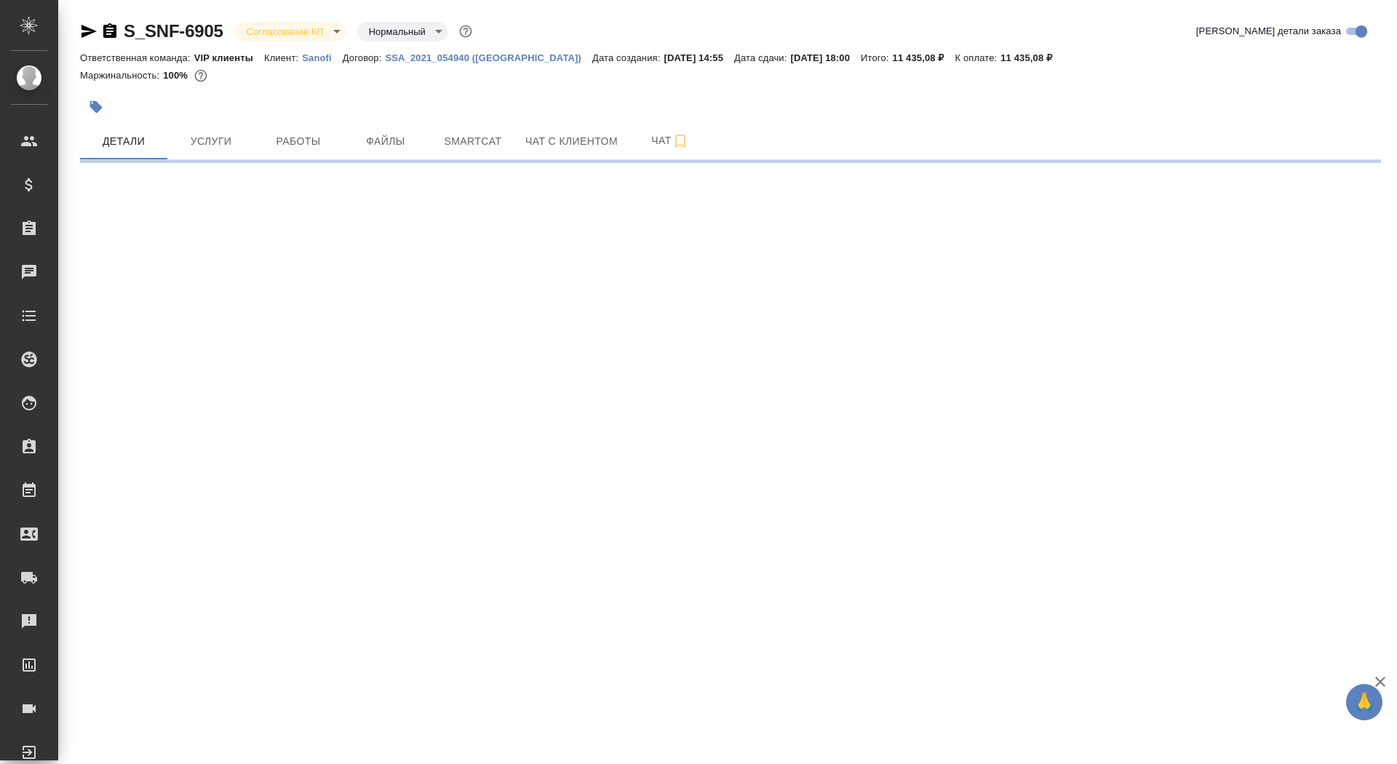
select select "RU"
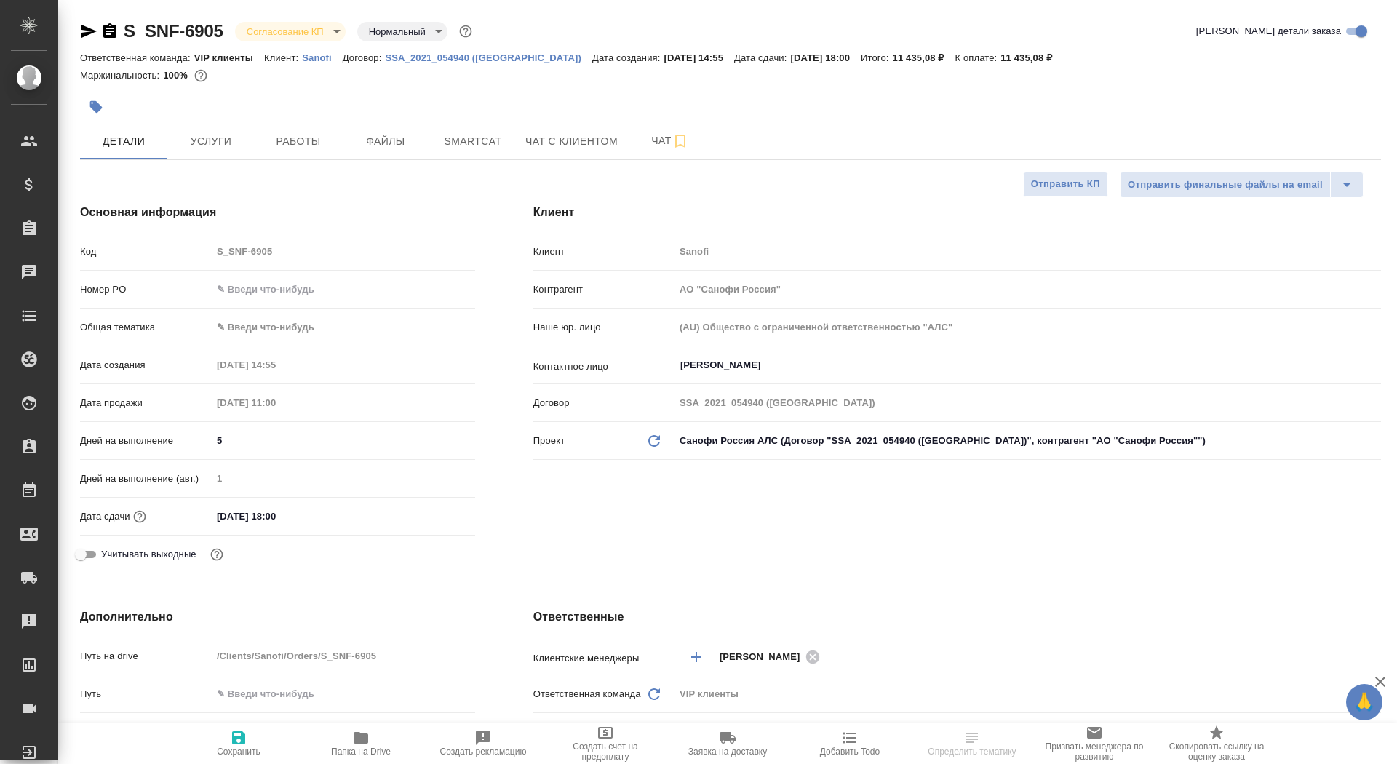
type textarea "x"
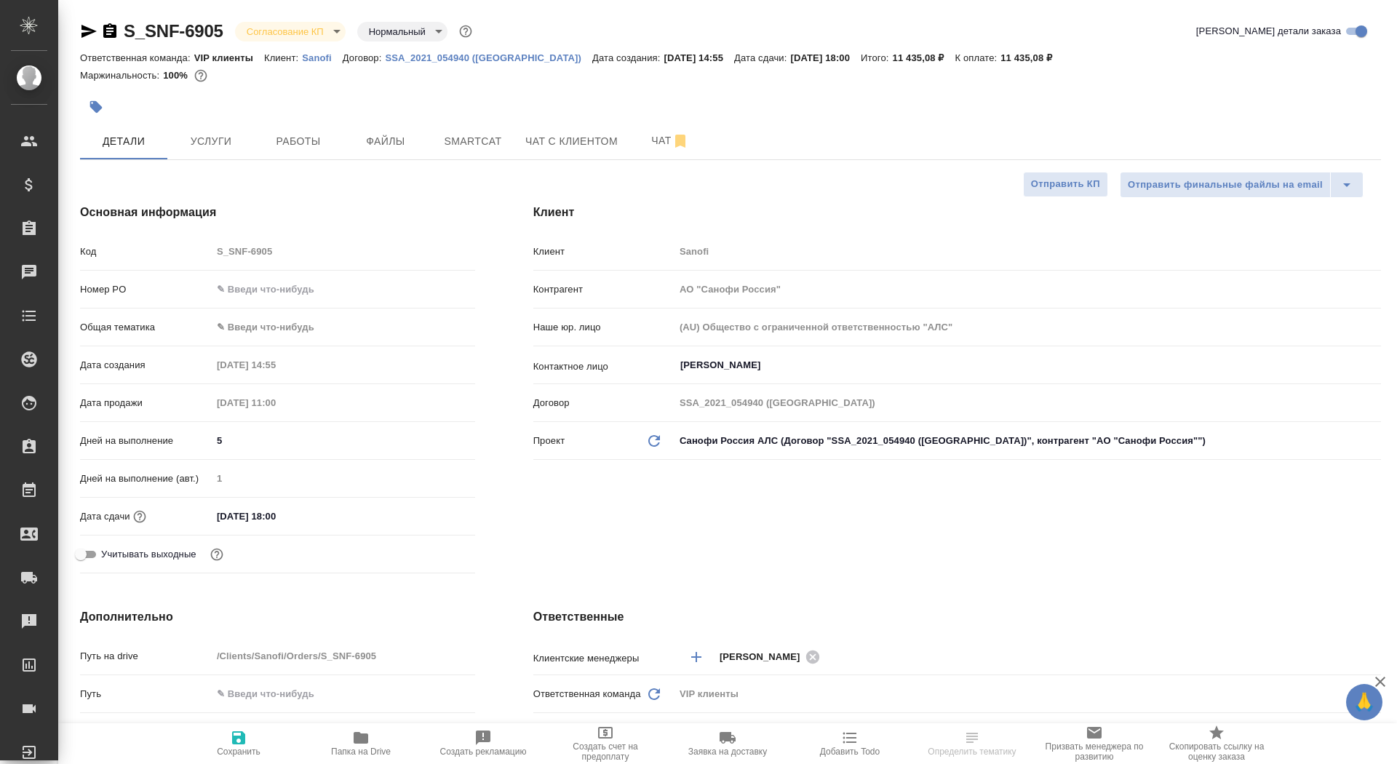
type textarea "x"
click at [230, 292] on input "text" at bounding box center [343, 289] width 263 height 21
paste input "E005866068"
type input "E005866068"
type textarea "x"
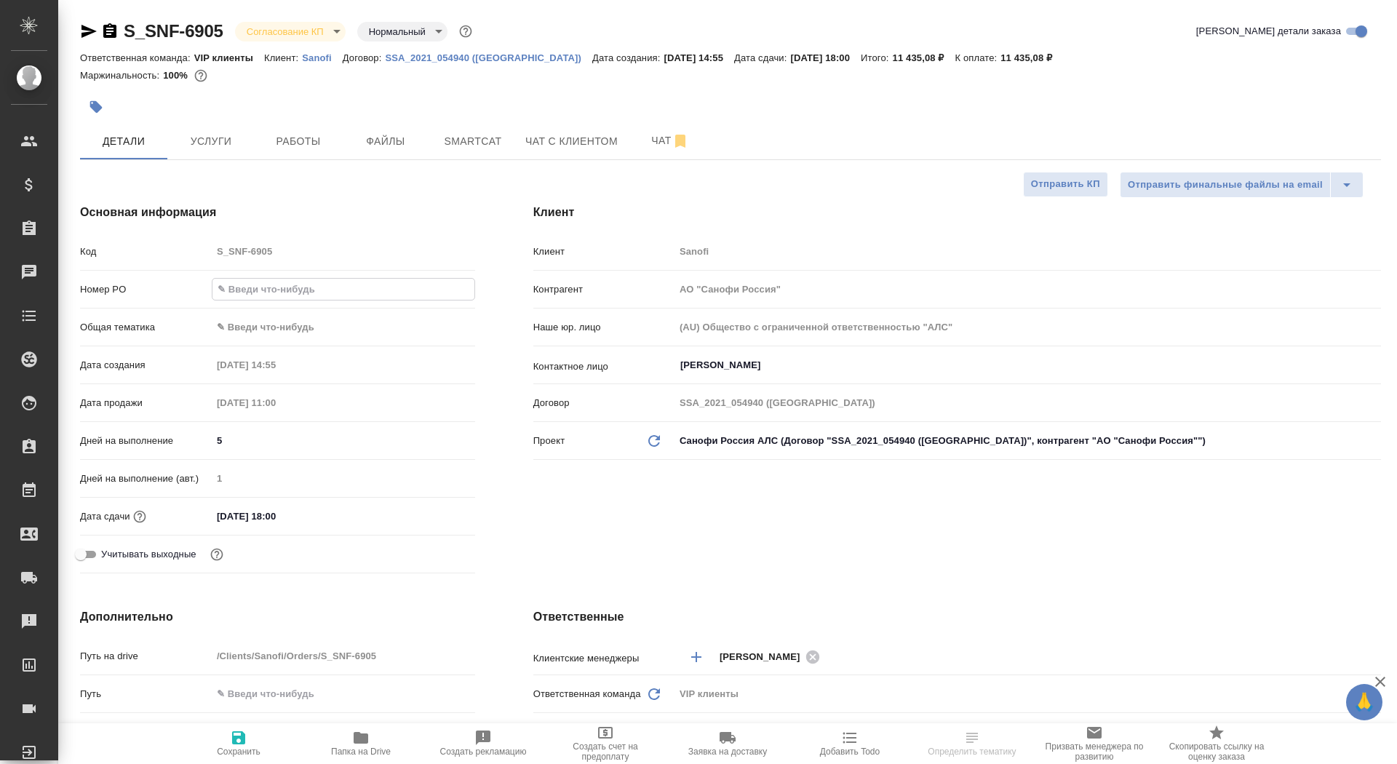
type textarea "x"
type input "E005866068"
click at [263, 746] on span "Сохранить" at bounding box center [238, 743] width 105 height 28
type textarea "x"
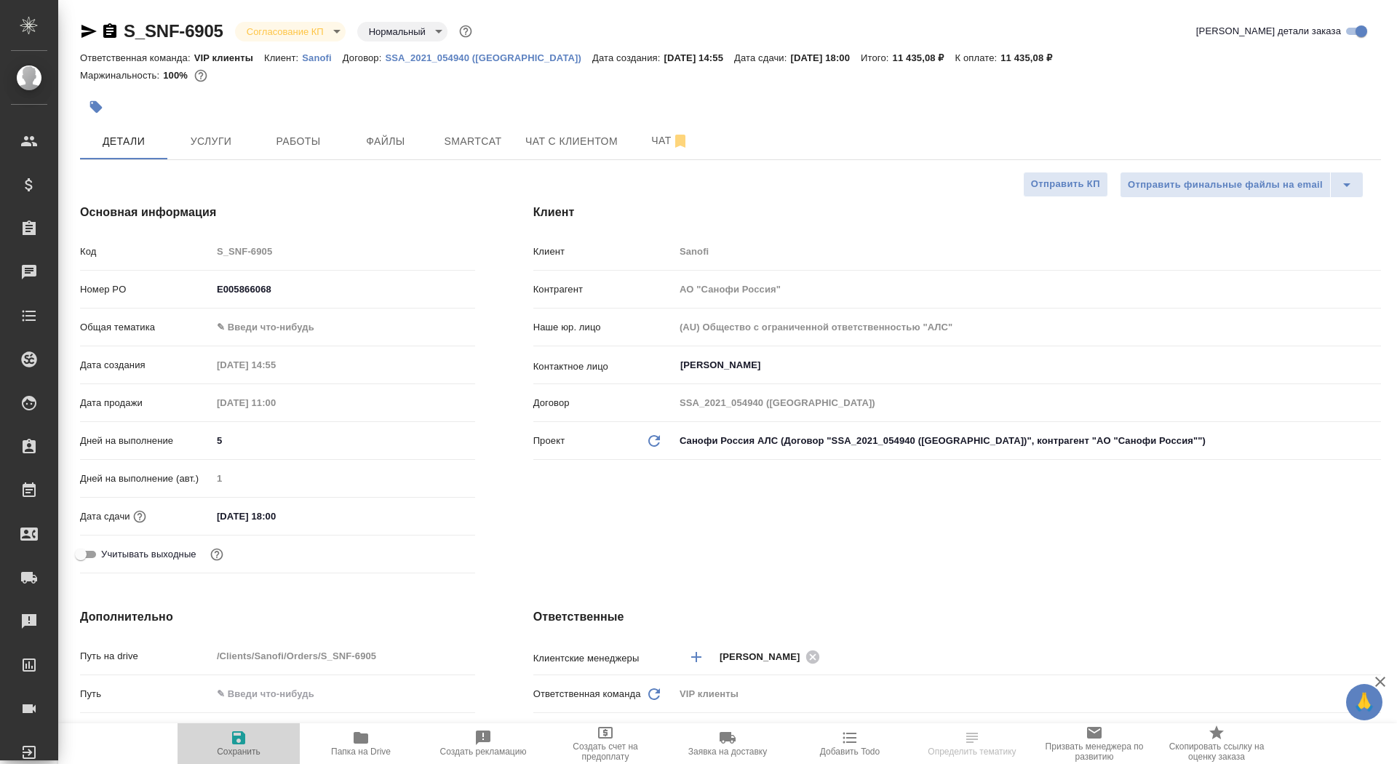
type textarea "x"
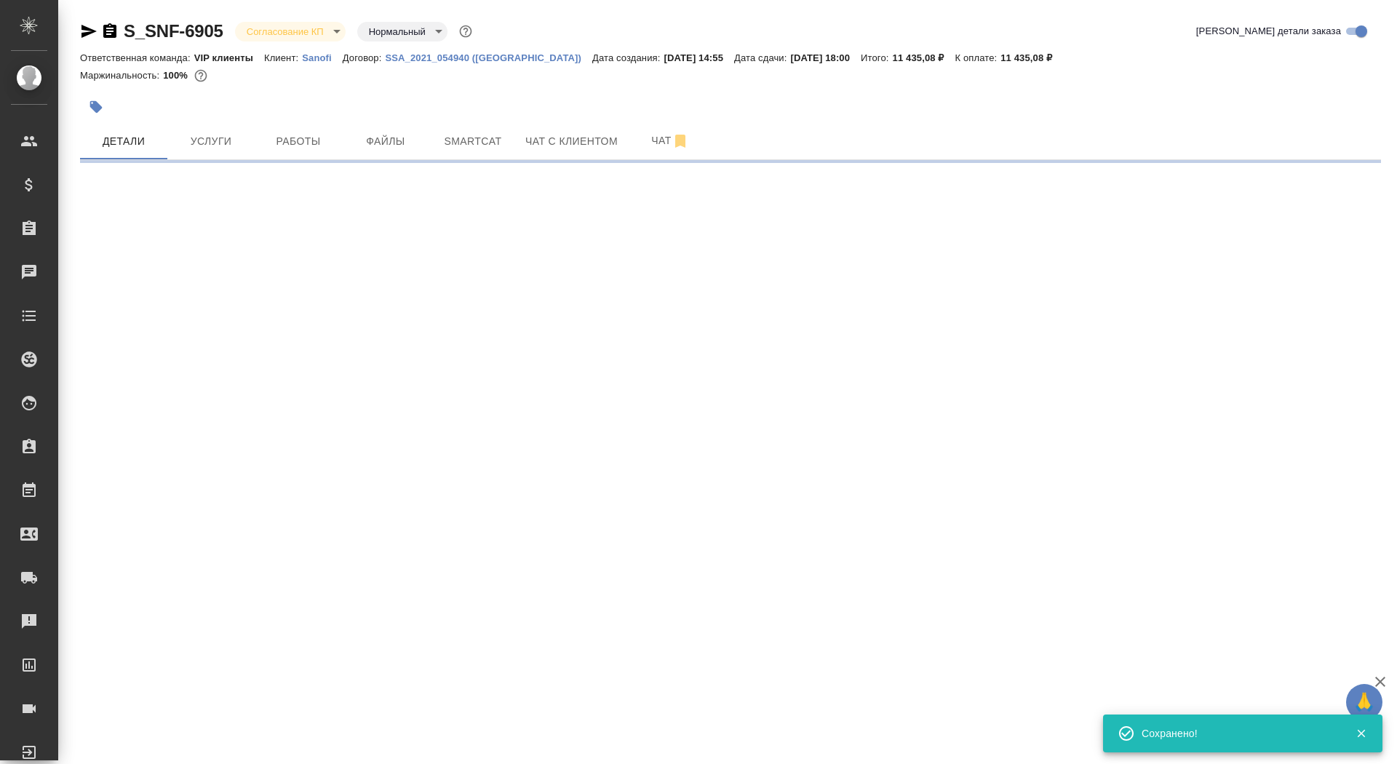
select select "RU"
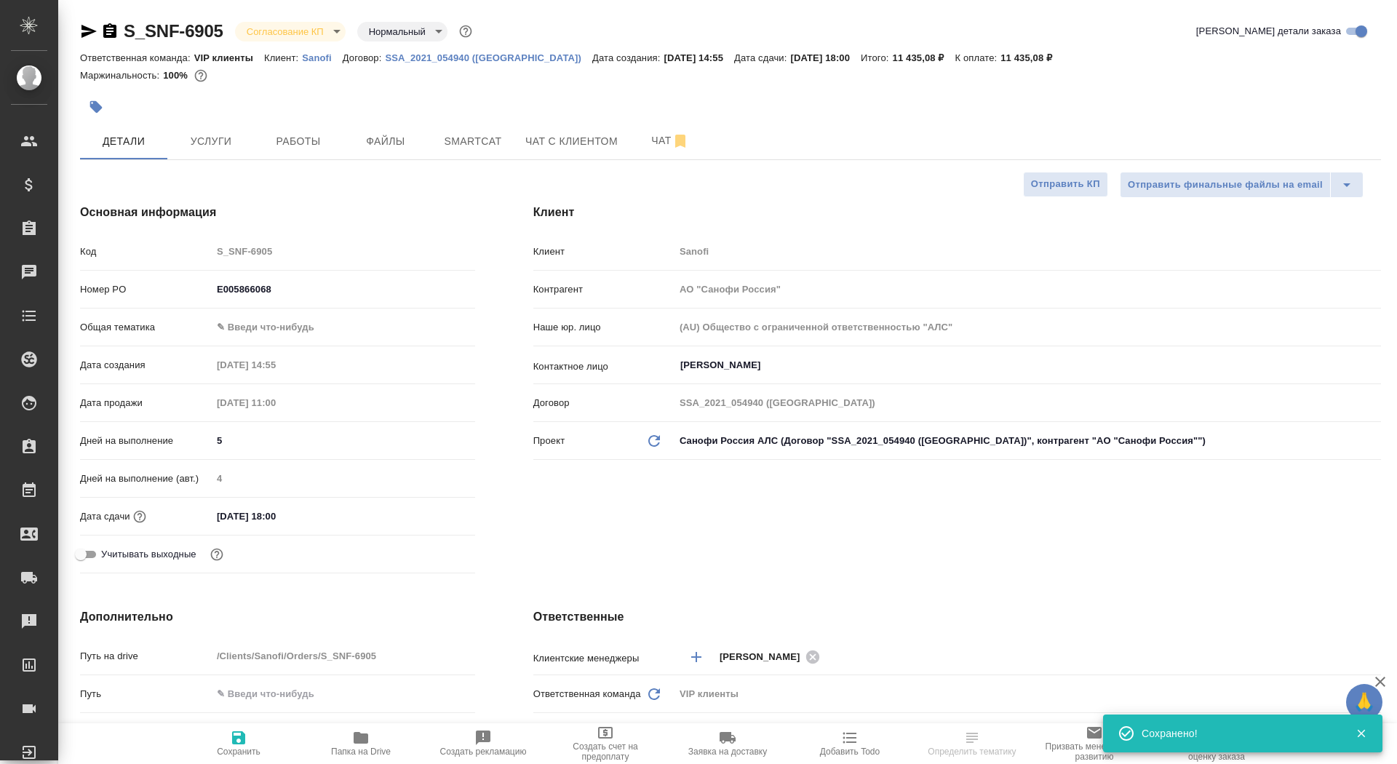
type textarea "x"
click at [254, 744] on span "Сохранить" at bounding box center [238, 743] width 105 height 28
type textarea "x"
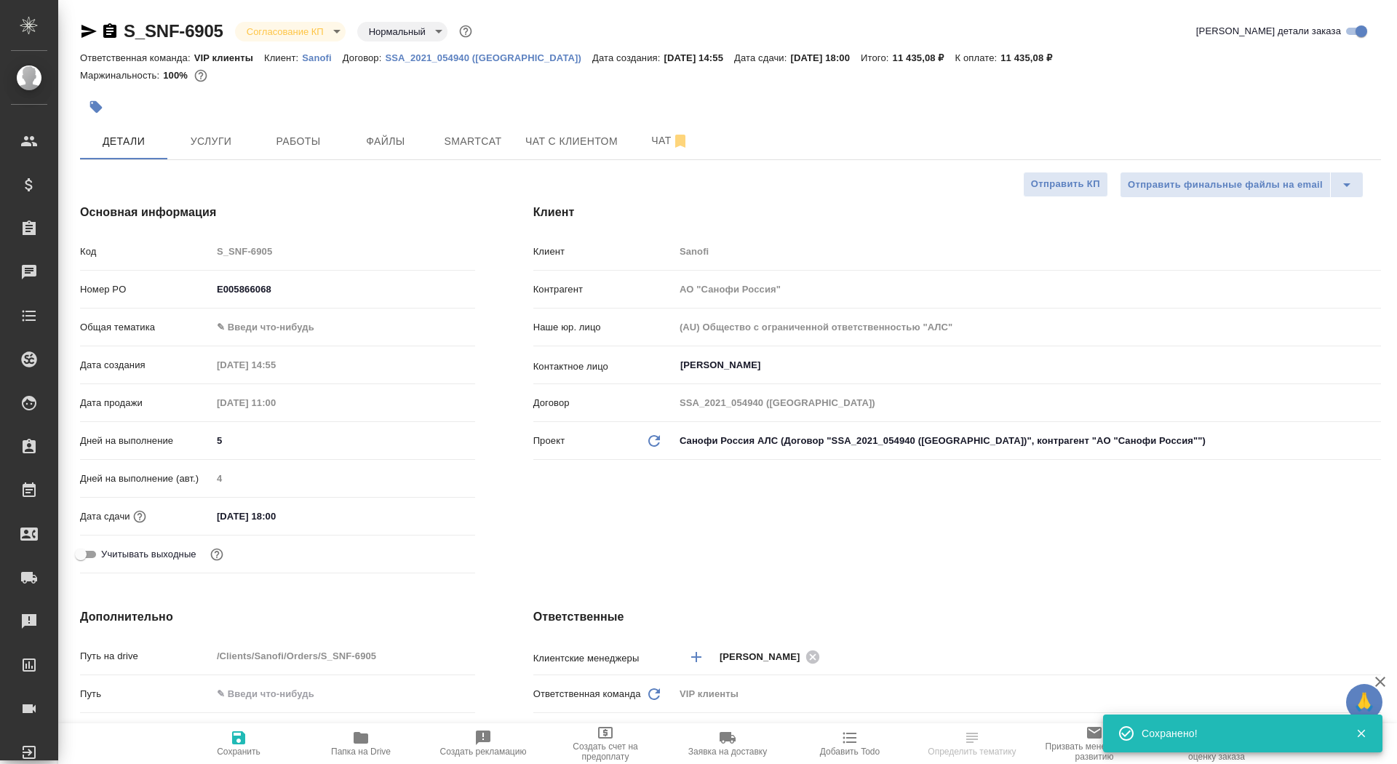
type textarea "x"
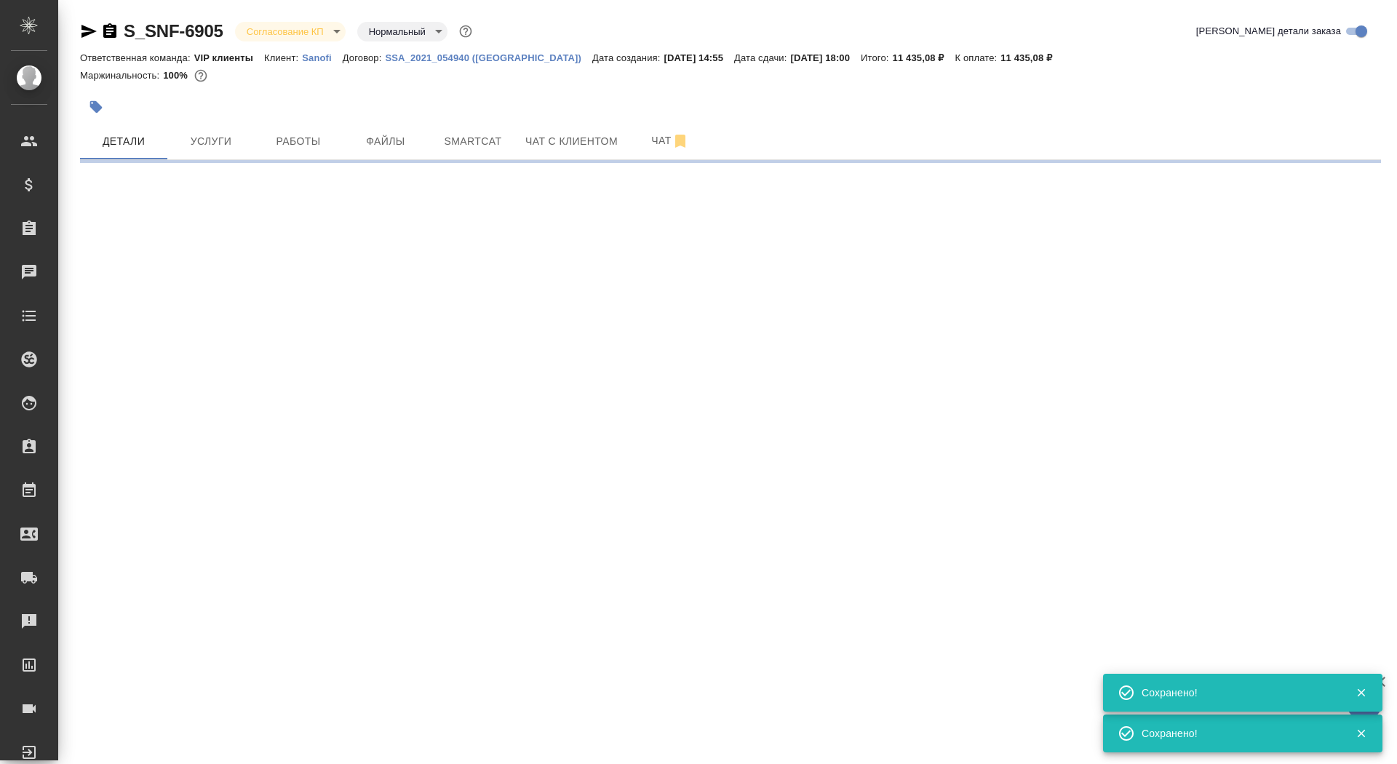
select select "RU"
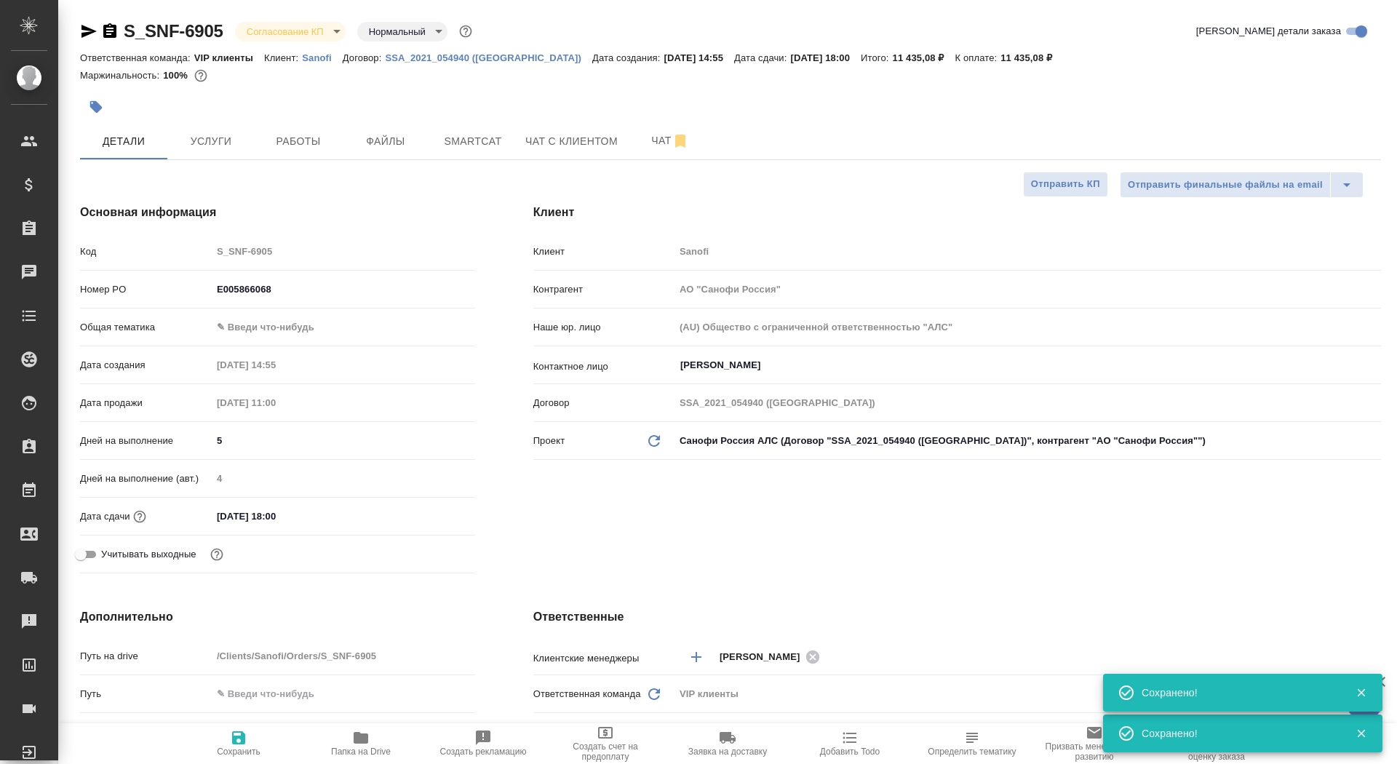
type textarea "x"
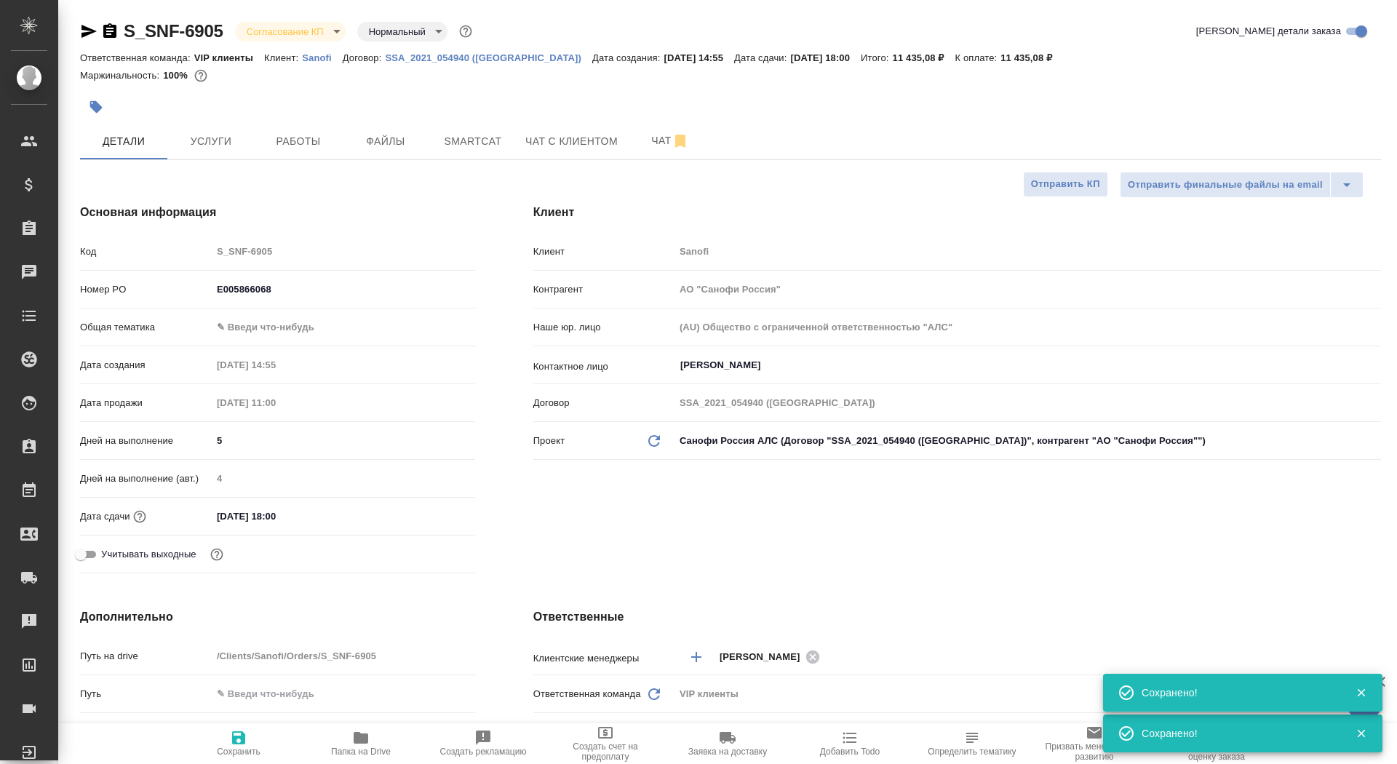
type textarea "x"
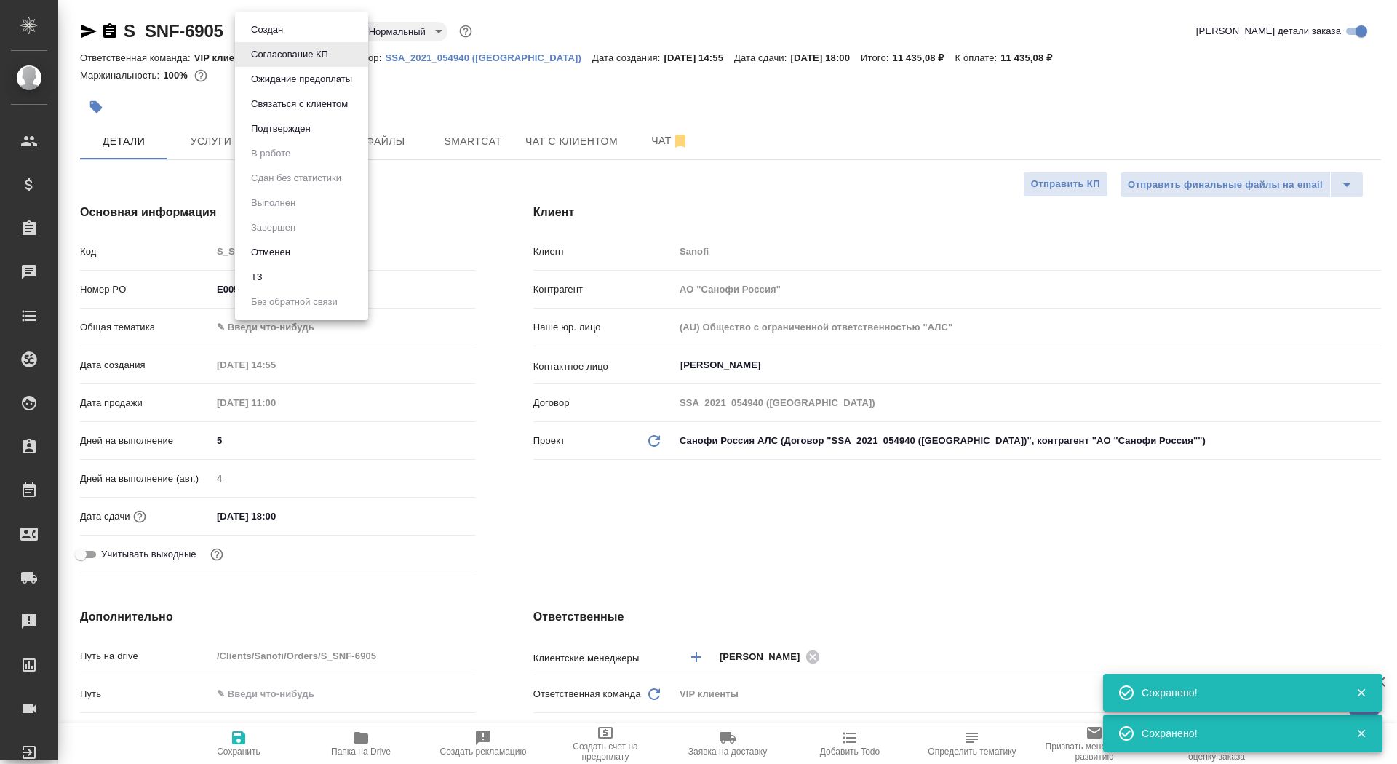
click at [340, 31] on body "🙏 .cls-1 fill:#fff; AWATERA Saydasheva Dilyara Клиенты Спецификации Заказы 0 Ча…" at bounding box center [698, 382] width 1397 height 764
click at [315, 132] on button "Подтвержден" at bounding box center [281, 129] width 68 height 16
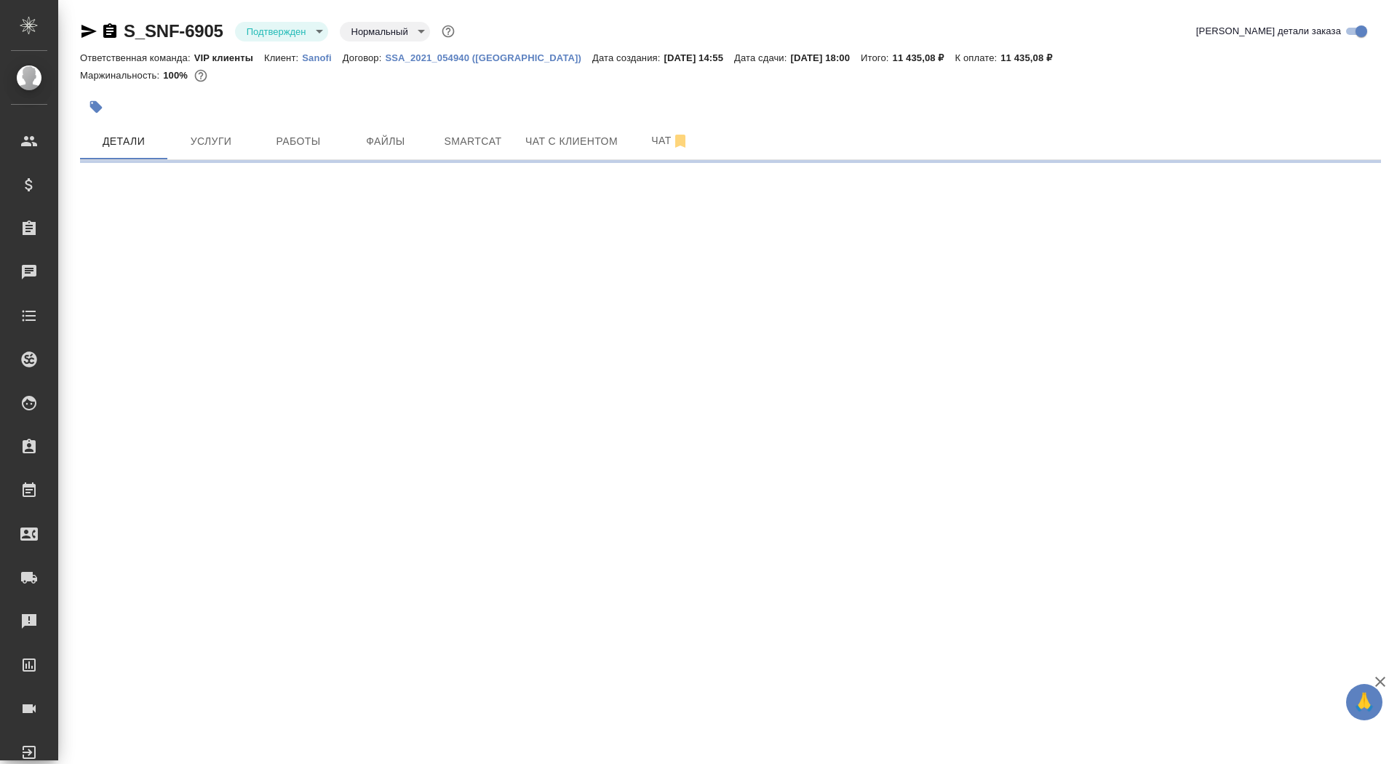
select select "RU"
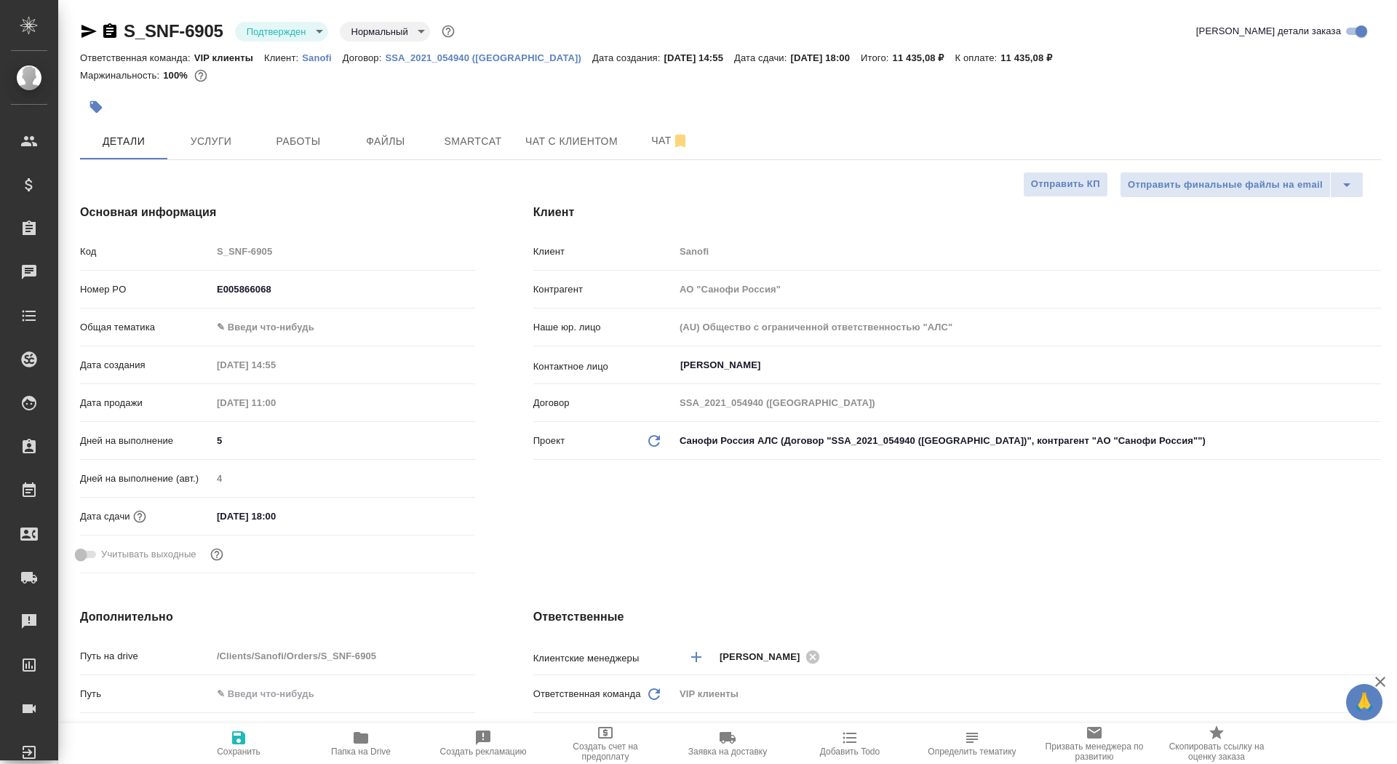
type textarea "x"
click at [645, 142] on span "Чат" at bounding box center [670, 141] width 70 height 18
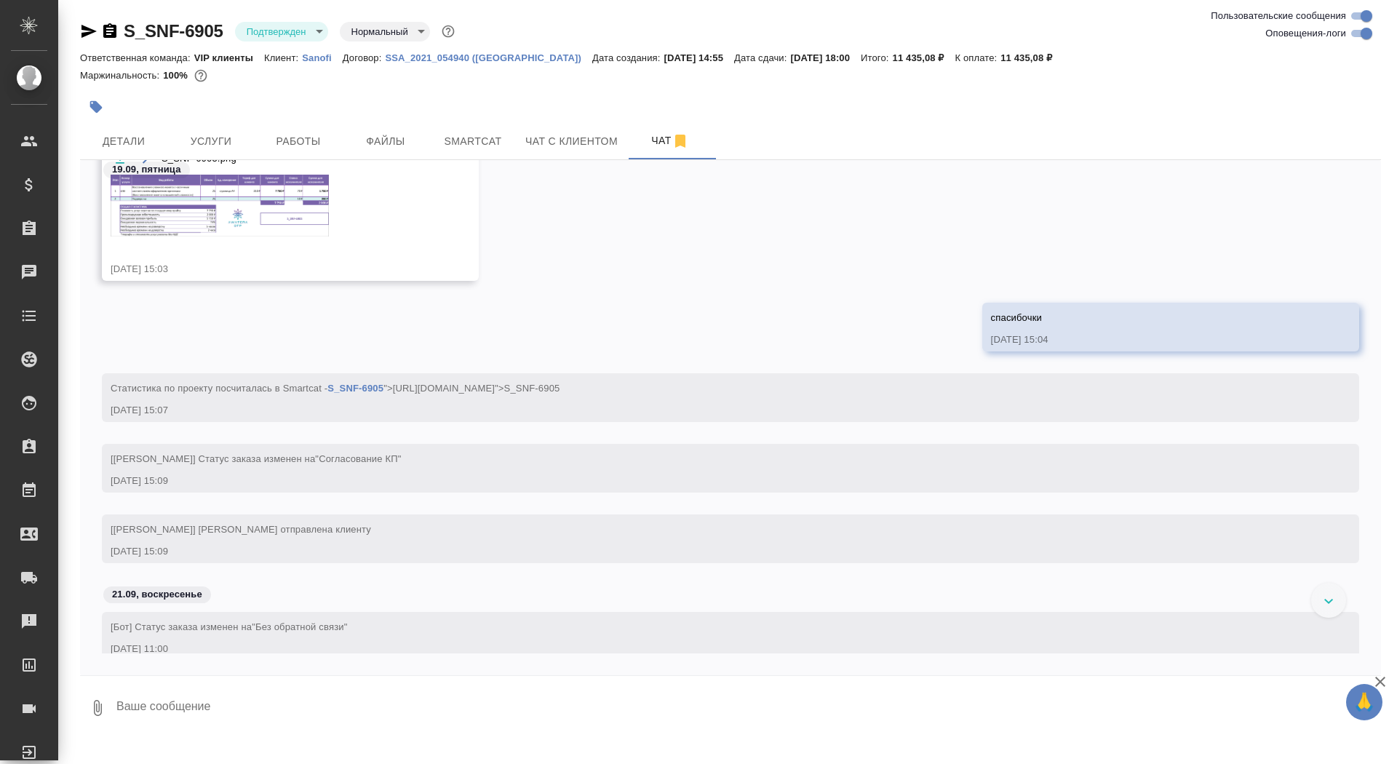
scroll to position [522, 0]
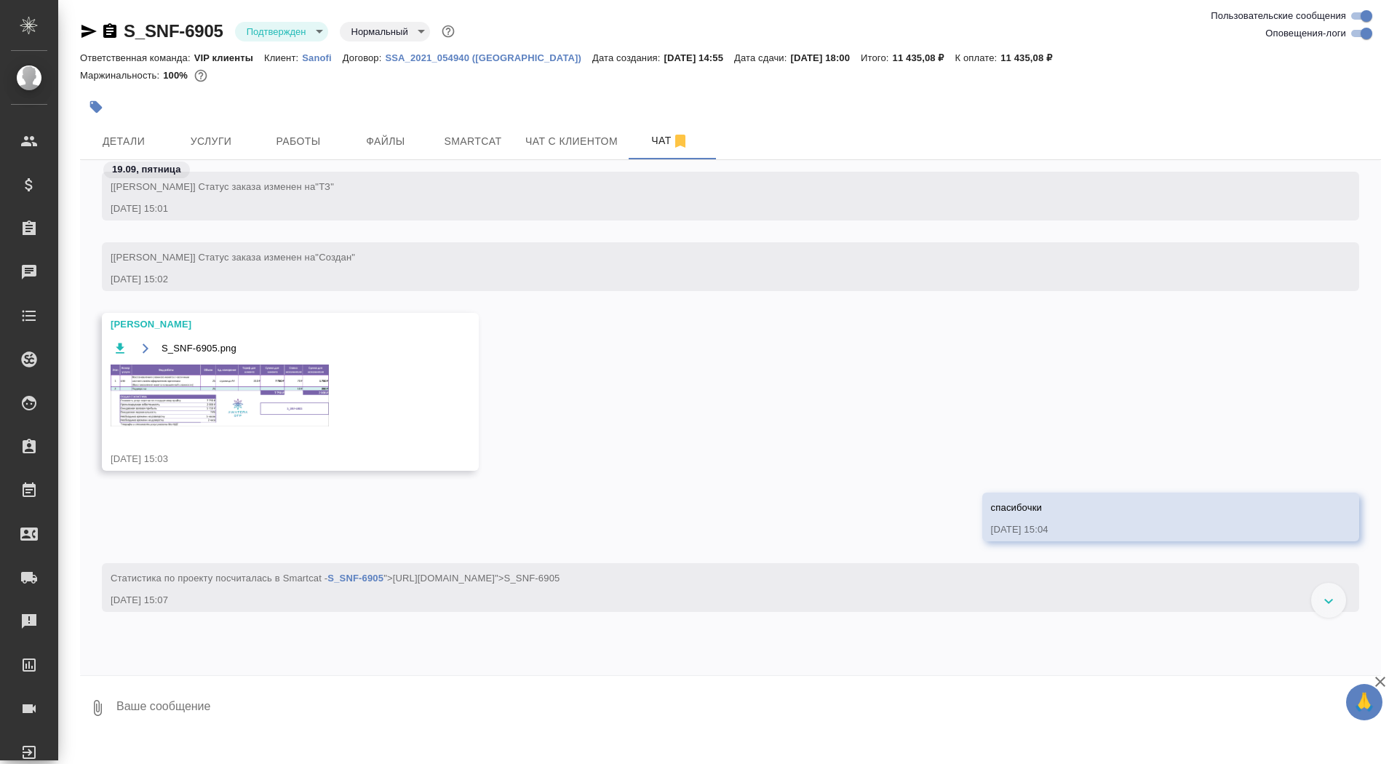
click at [249, 426] on img at bounding box center [220, 395] width 218 height 62
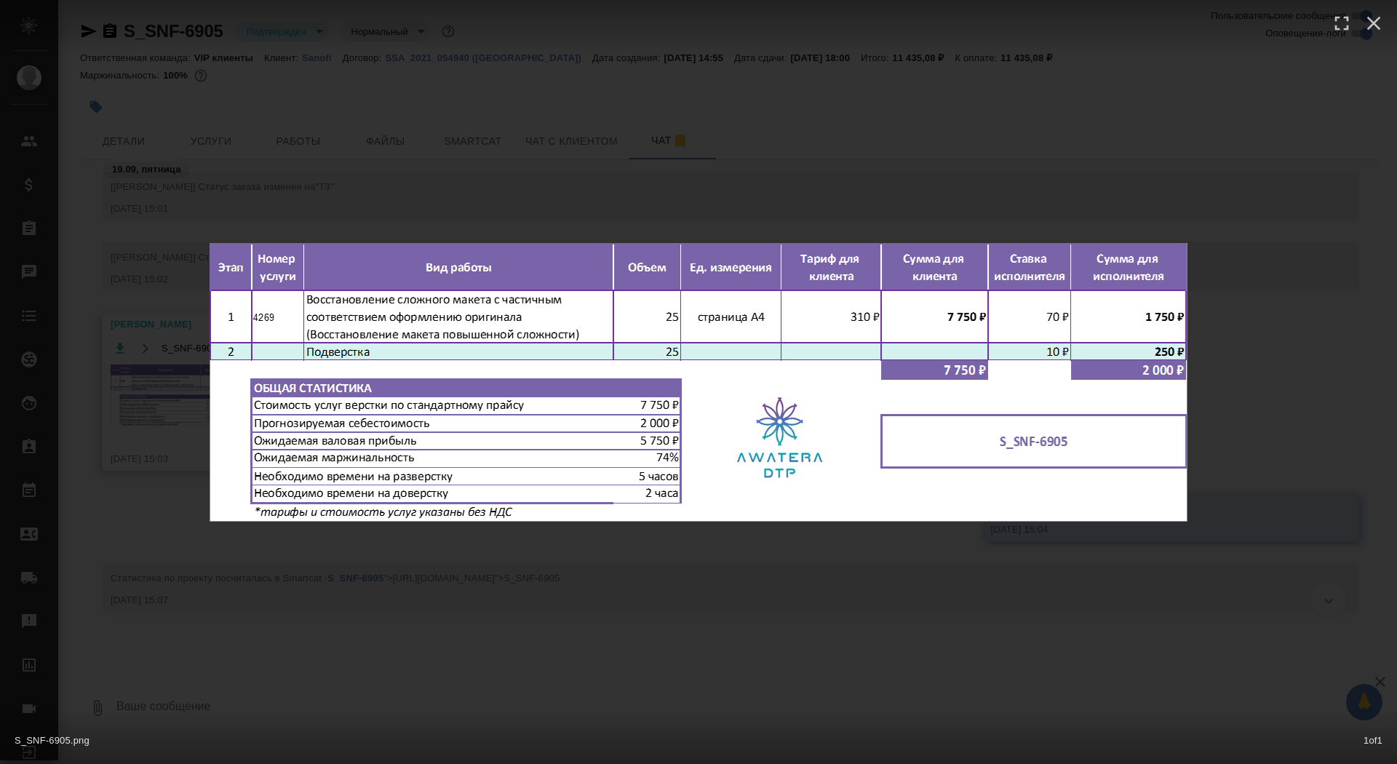
click at [152, 419] on div "S_SNF-6905.png 1 of 1" at bounding box center [698, 382] width 1397 height 764
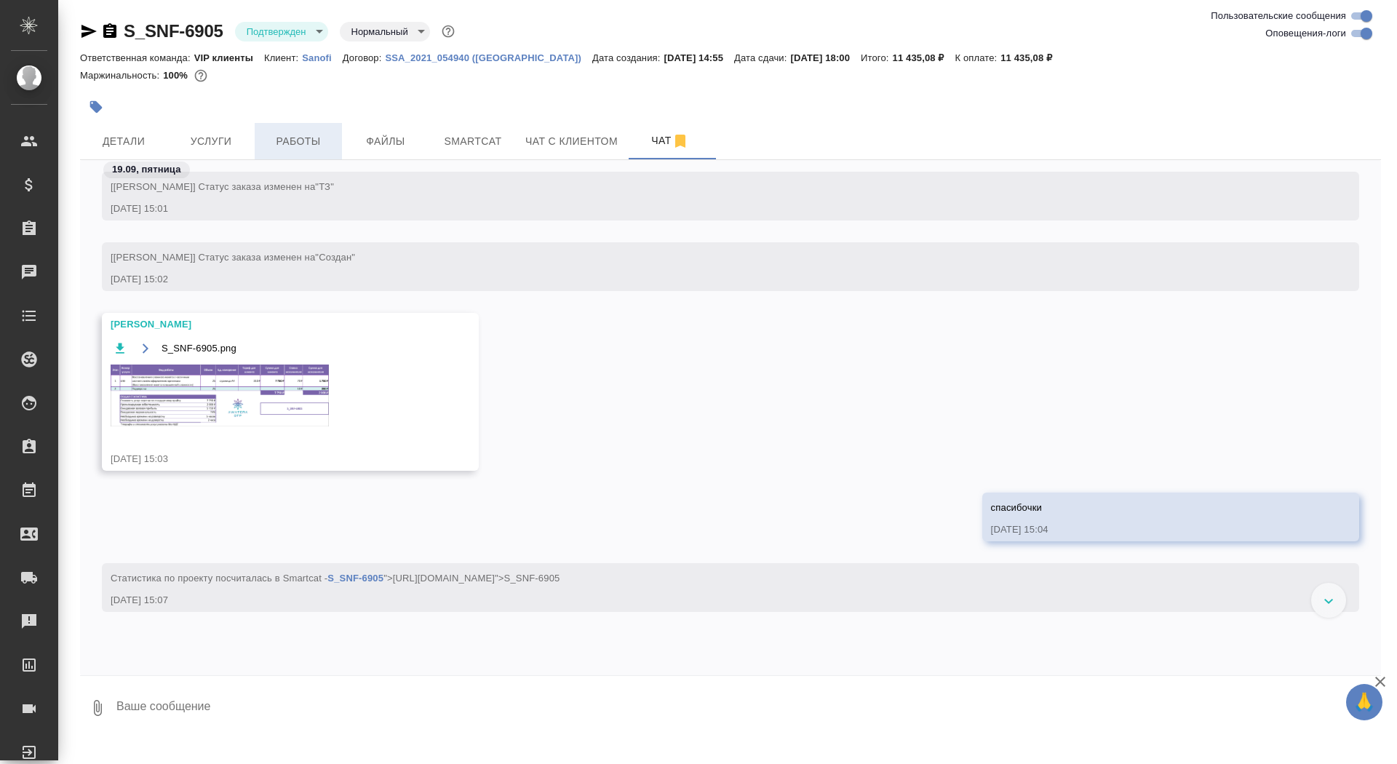
click at [319, 140] on span "Работы" at bounding box center [298, 141] width 70 height 18
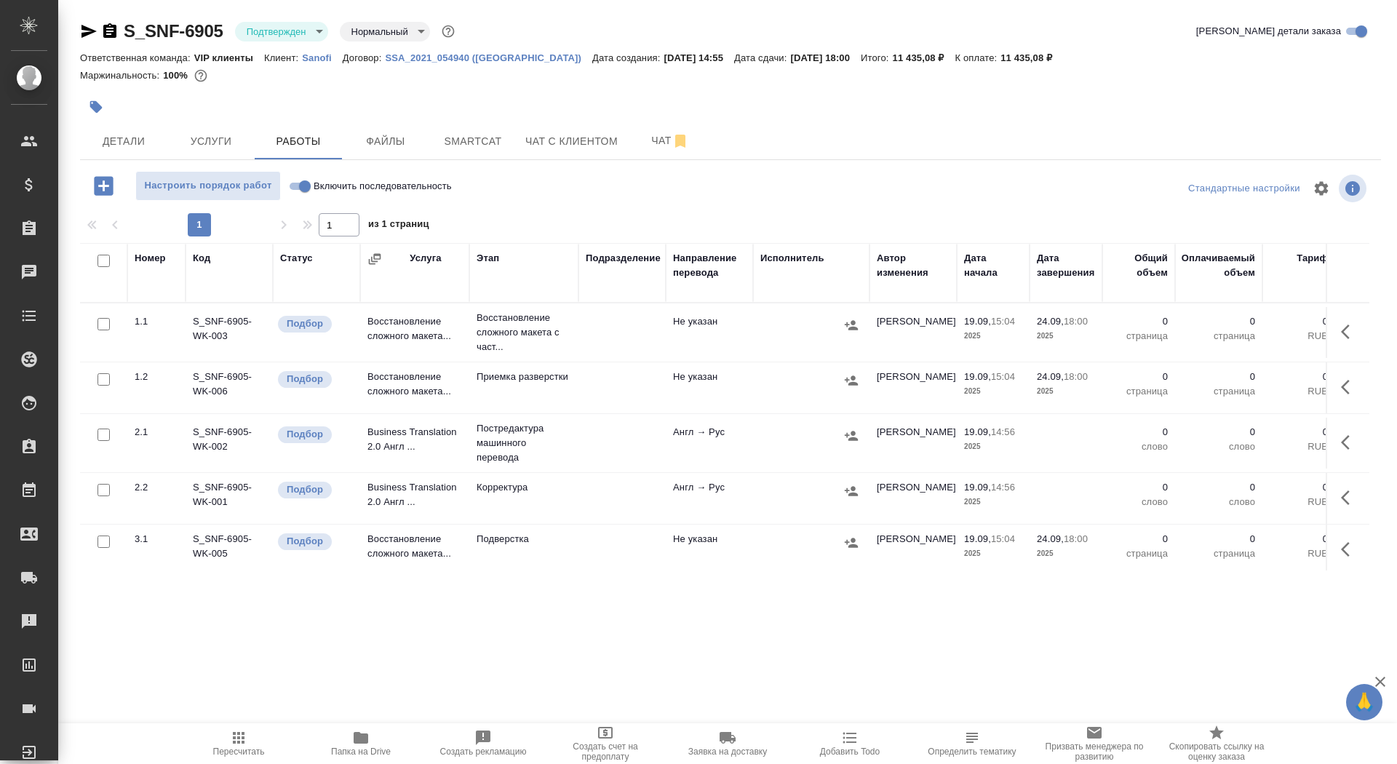
click at [1351, 342] on button "button" at bounding box center [1349, 331] width 35 height 35
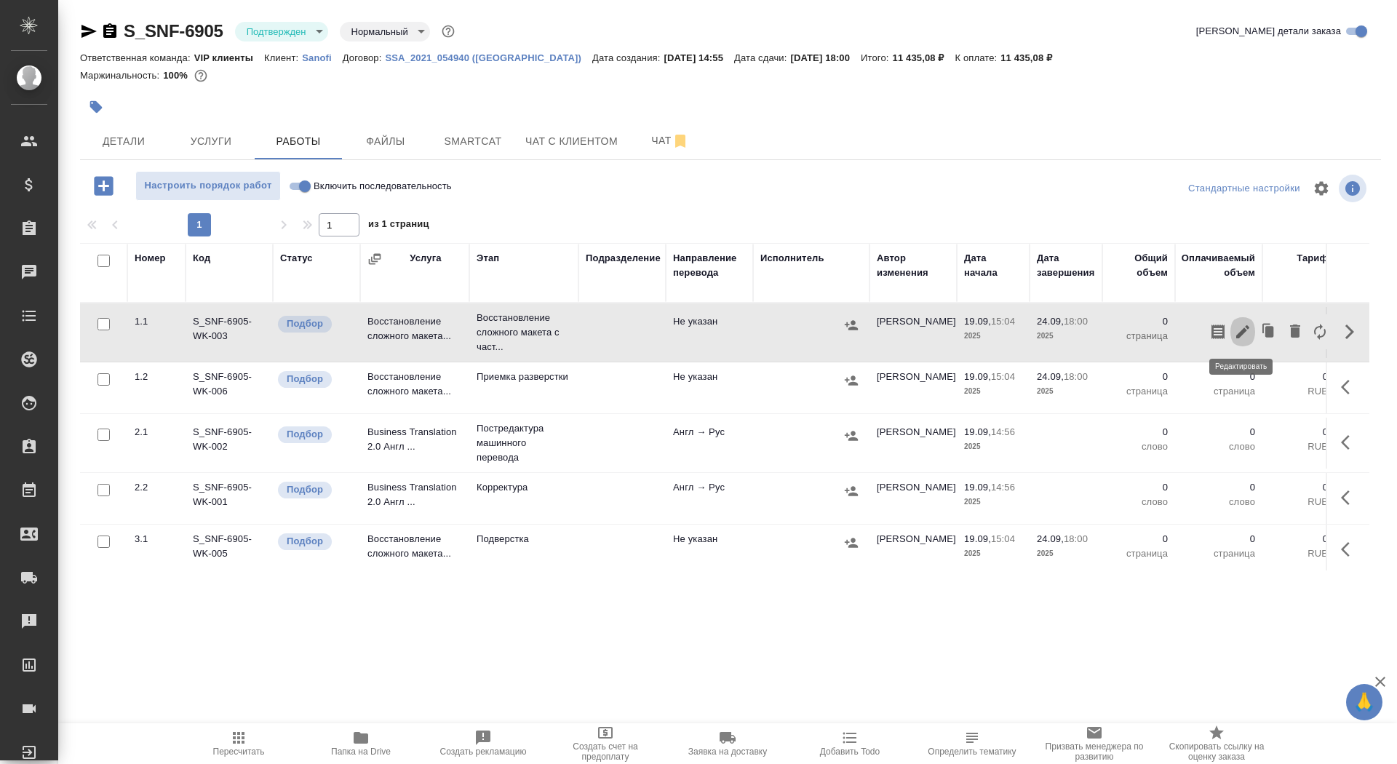
click at [1245, 331] on icon "button" at bounding box center [1242, 331] width 13 height 13
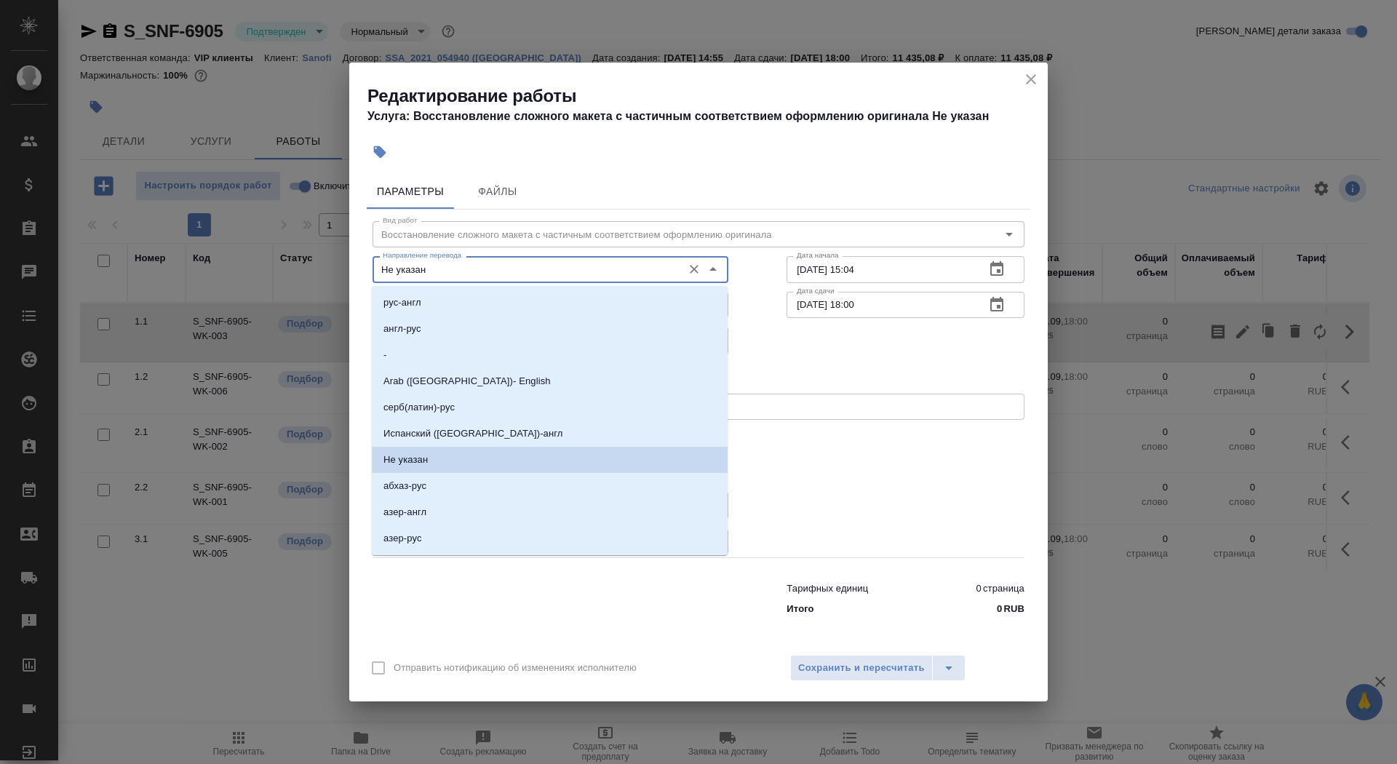
click at [471, 273] on input "Не указан" at bounding box center [526, 268] width 298 height 17
click at [472, 336] on li "англ-рус" at bounding box center [550, 329] width 356 height 26
type input "англ-рус"
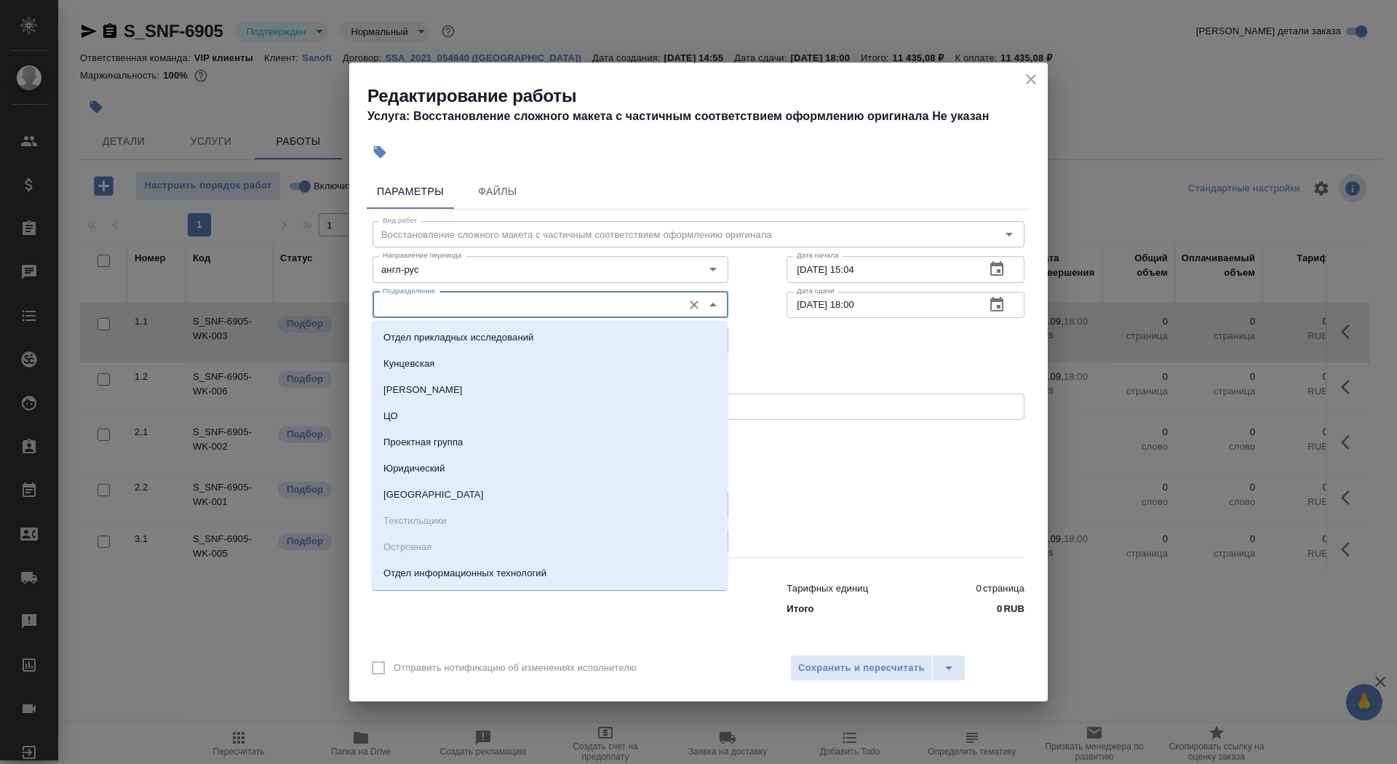
click at [469, 307] on input "Подразделение" at bounding box center [526, 304] width 298 height 17
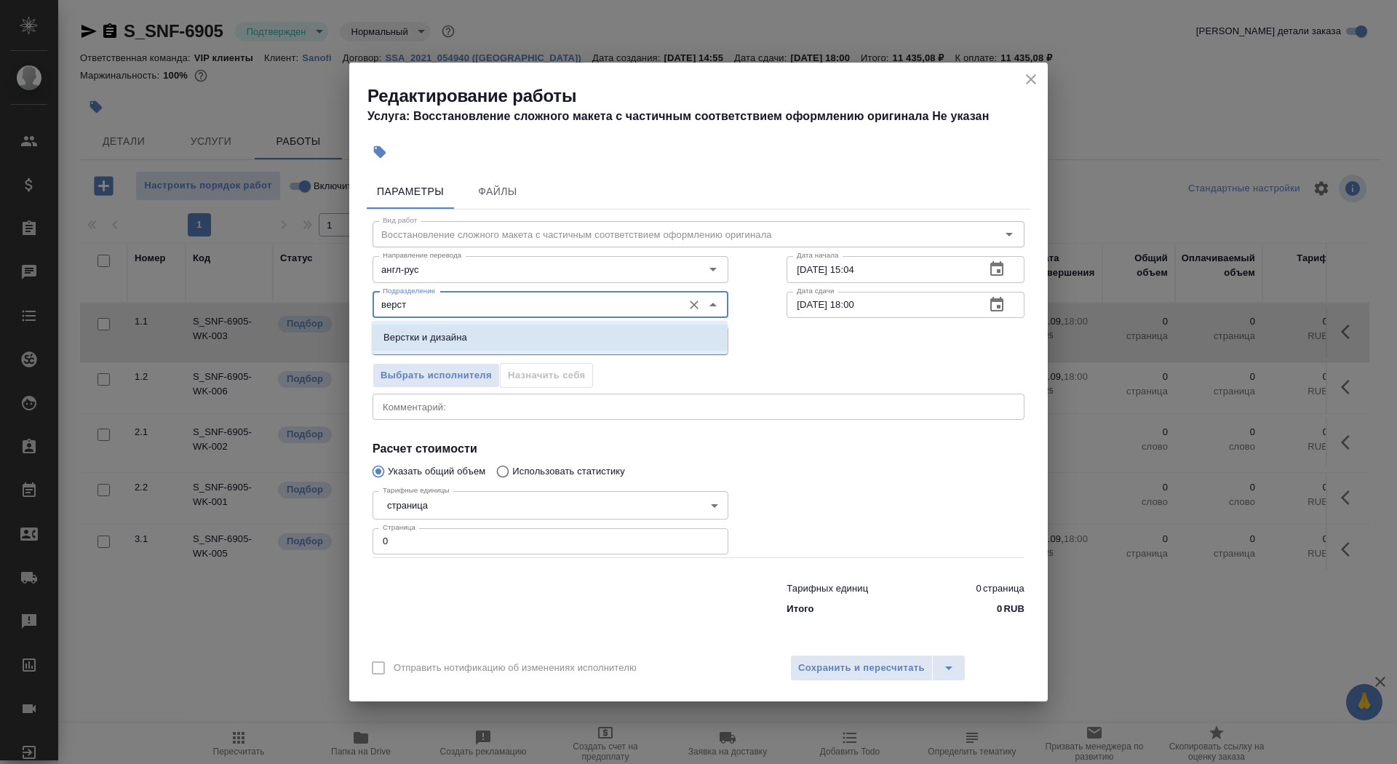
click at [453, 343] on p "Верстки и дизайна" at bounding box center [425, 337] width 84 height 15
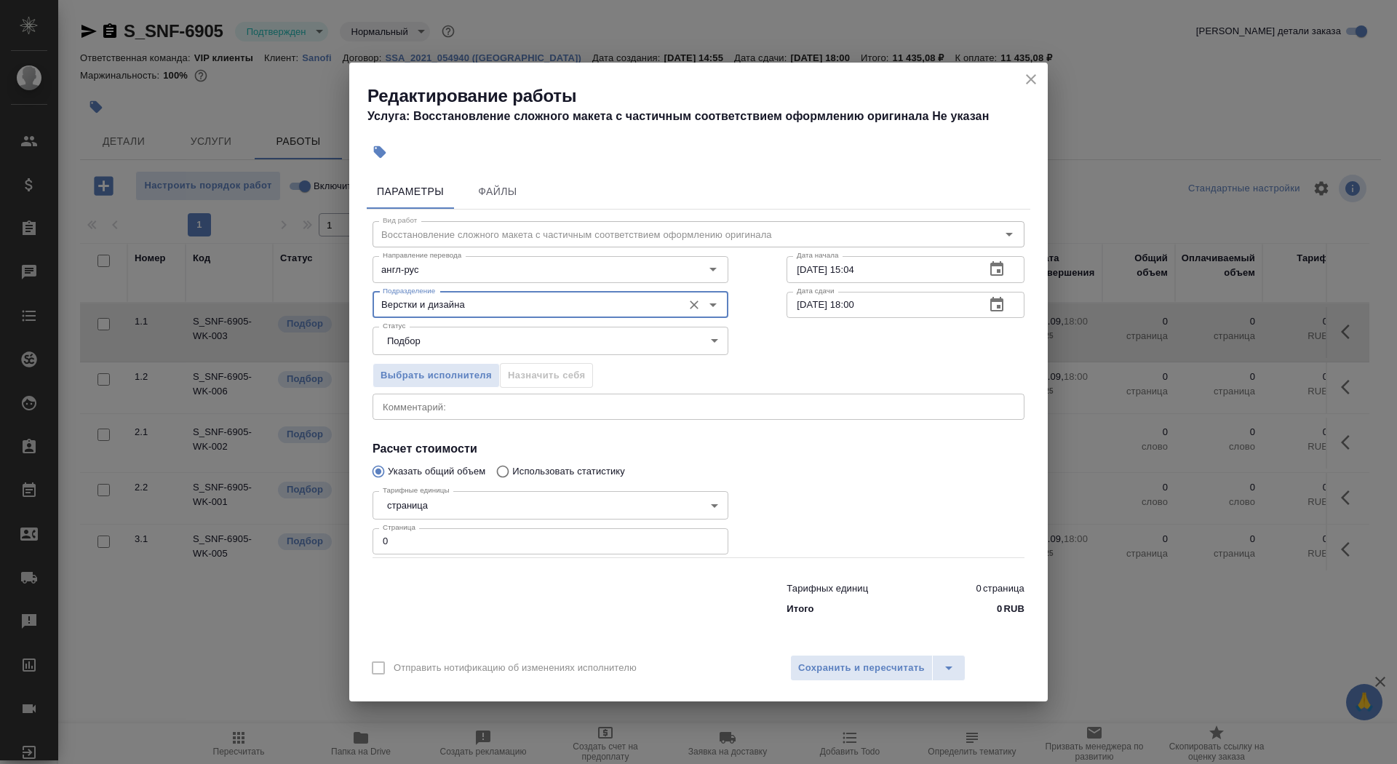
type input "Верстки и дизайна"
click at [463, 511] on body "🙏 .cls-1 fill:#fff; AWATERA Saydasheva Dilyara Клиенты Спецификации Заказы 0 Ча…" at bounding box center [698, 382] width 1397 height 764
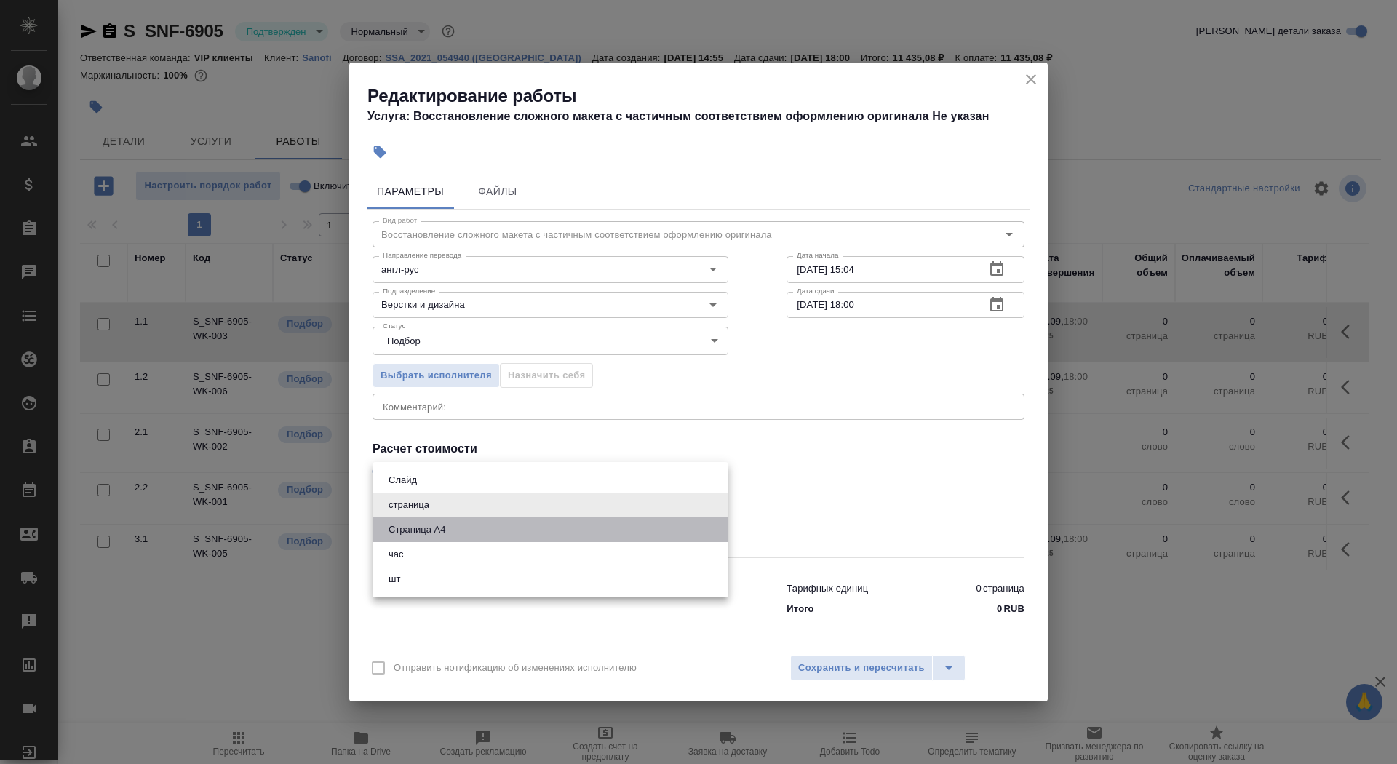
click at [461, 534] on li "Страница А4" at bounding box center [550, 529] width 356 height 25
type input "5f036ec4e16dec2d6b59c8ff"
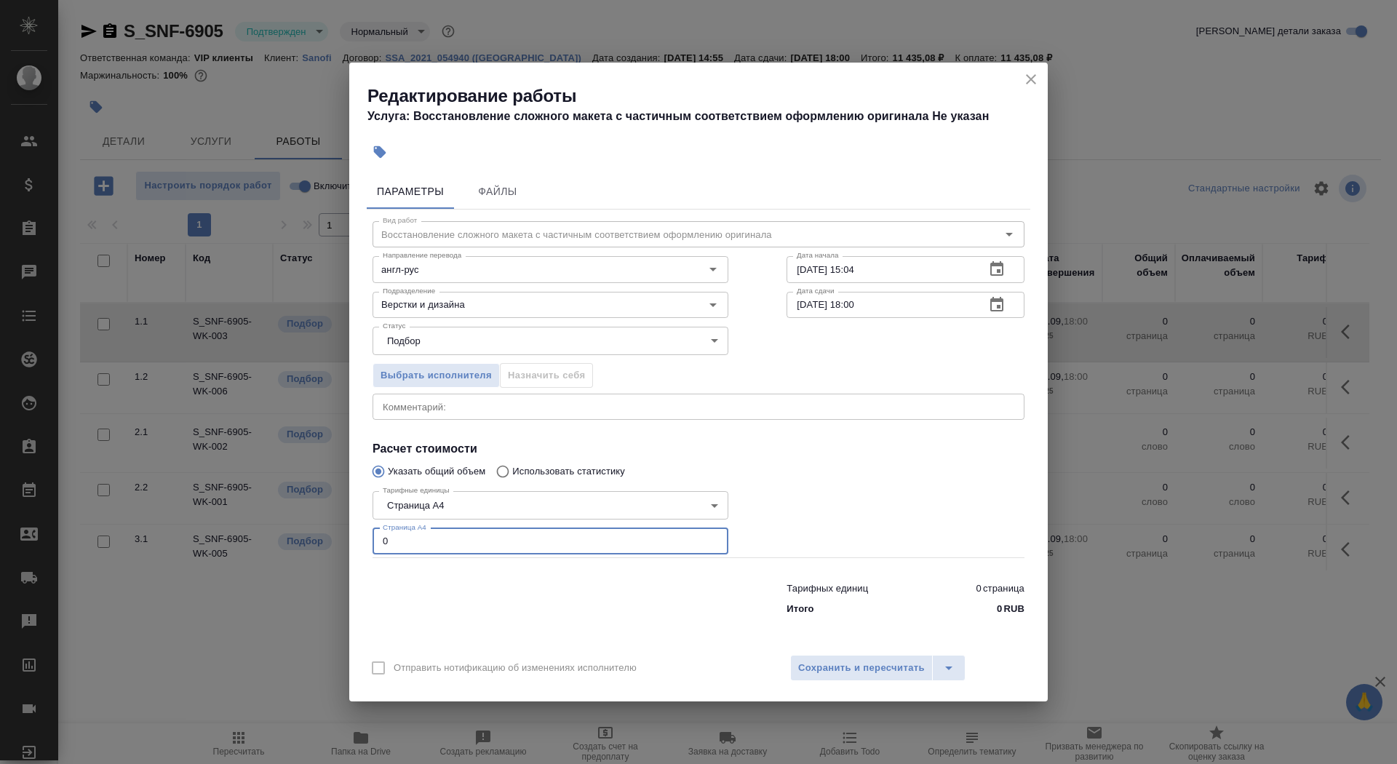
click at [461, 543] on input "0" at bounding box center [550, 541] width 356 height 26
type input "25"
click at [901, 271] on input "19.09.2025 15:04" at bounding box center [879, 269] width 187 height 26
click at [1002, 268] on icon "button" at bounding box center [996, 268] width 13 height 15
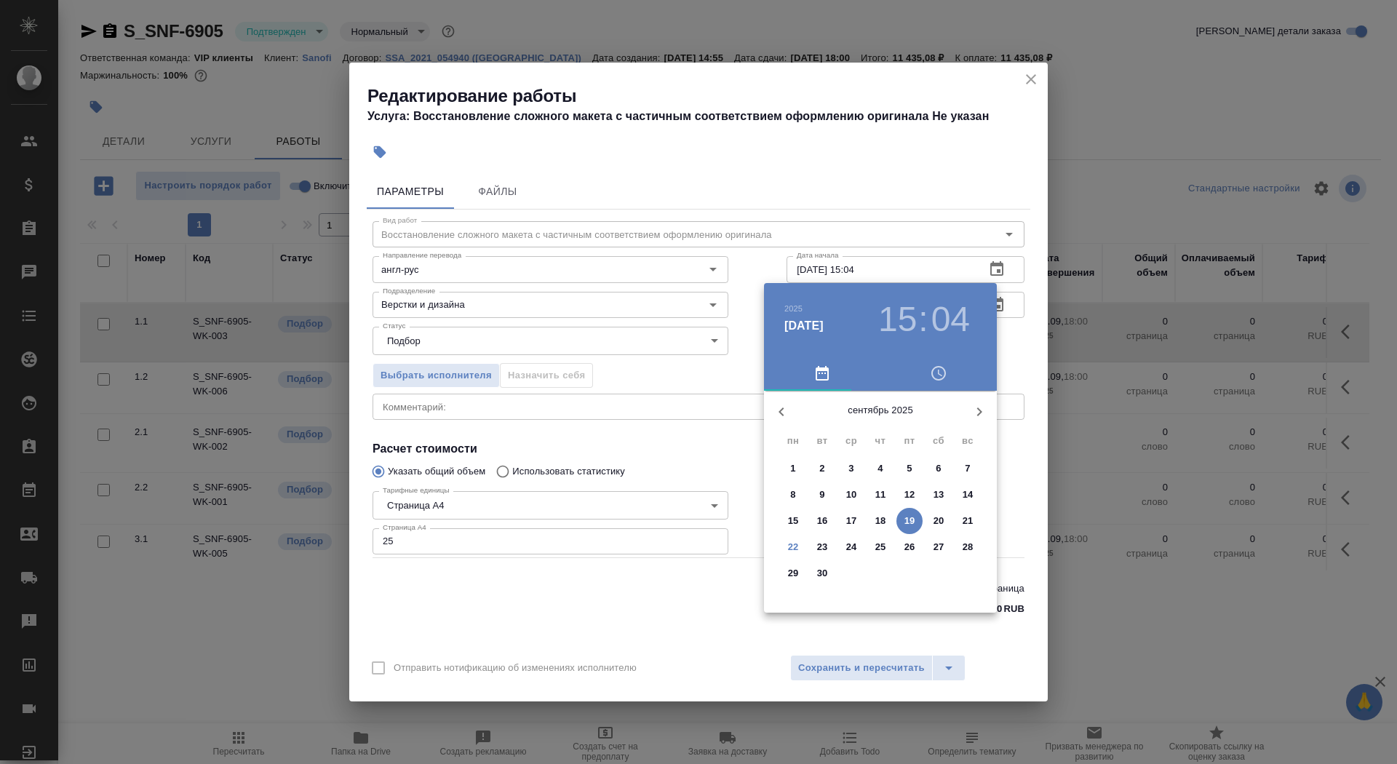
click at [799, 544] on span "22" at bounding box center [793, 547] width 26 height 15
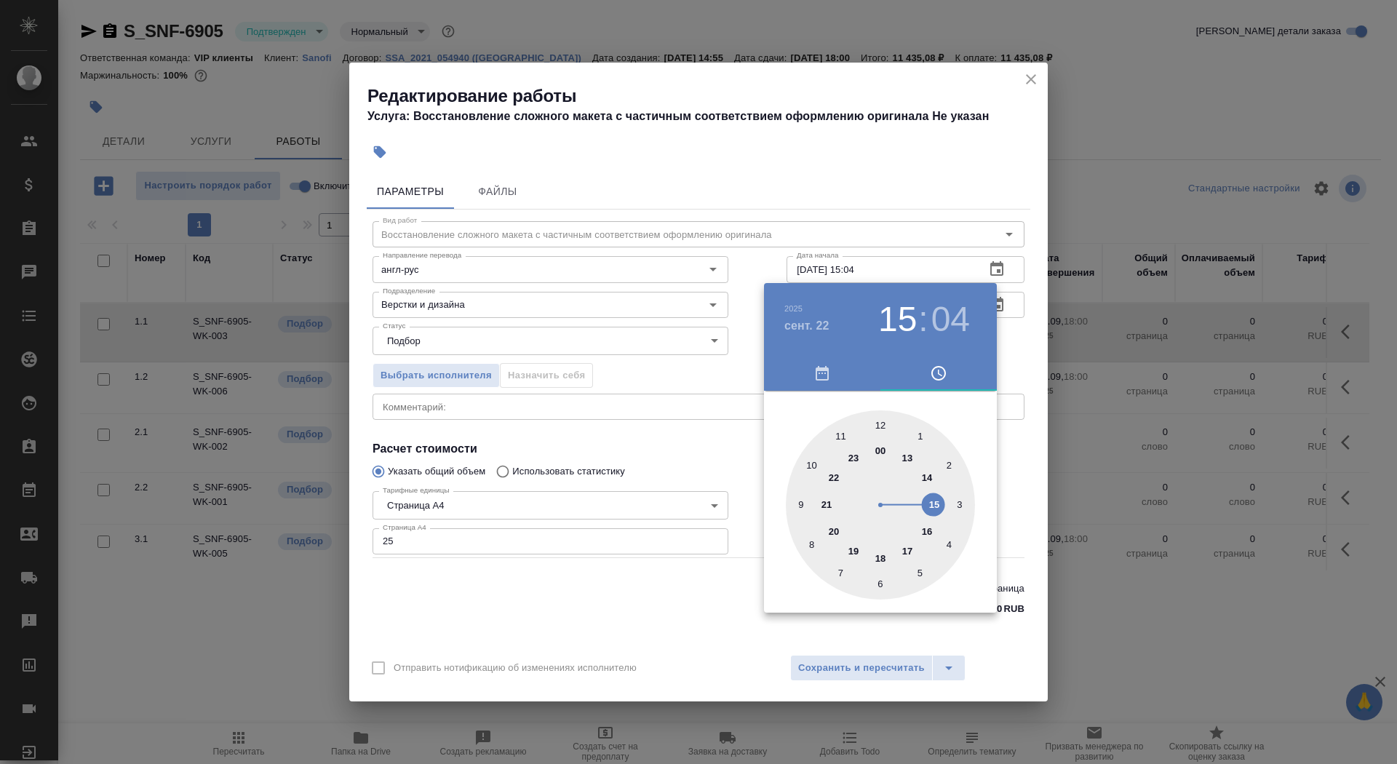
click at [813, 463] on div at bounding box center [880, 504] width 189 height 189
click at [882, 422] on div at bounding box center [880, 504] width 189 height 189
type input "22.09.2025 10:00"
click at [695, 448] on div at bounding box center [698, 382] width 1397 height 764
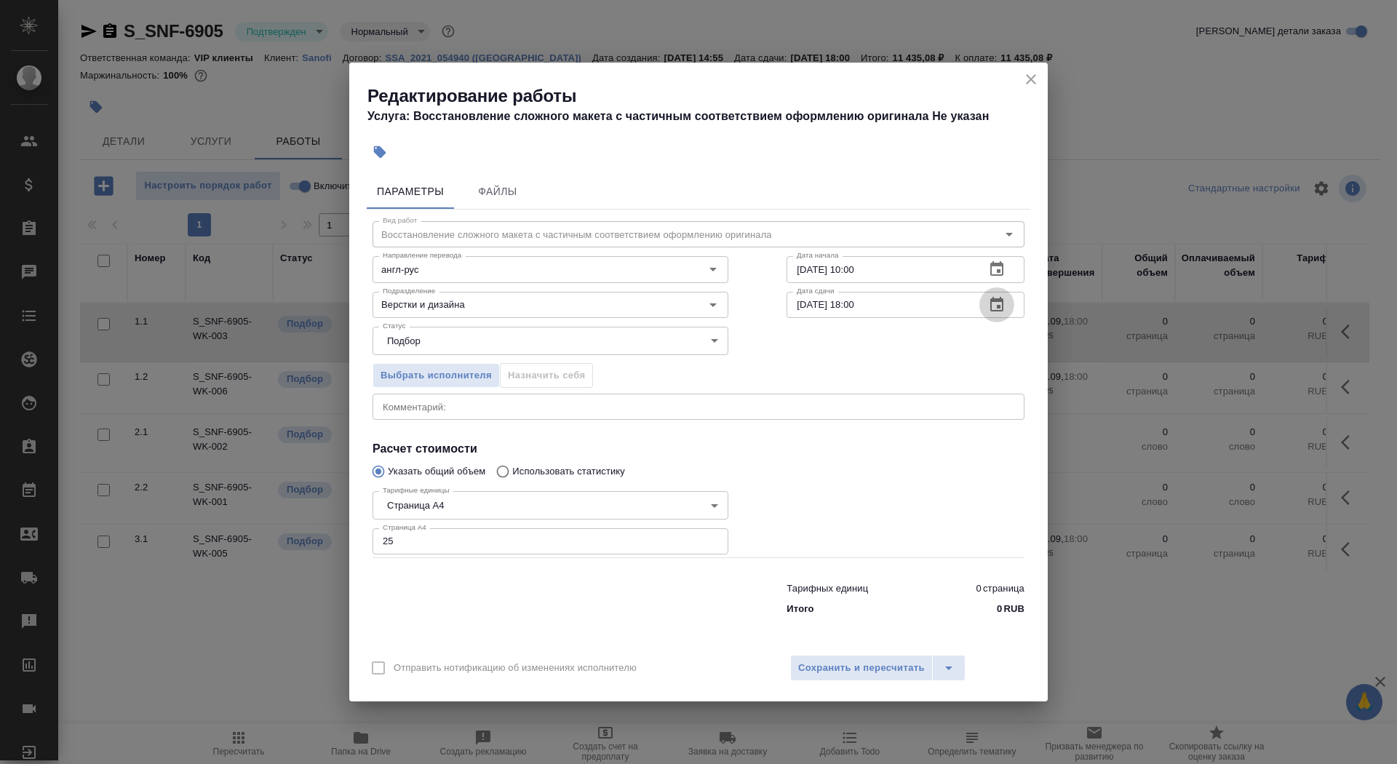
click at [1001, 308] on icon "button" at bounding box center [996, 304] width 17 height 17
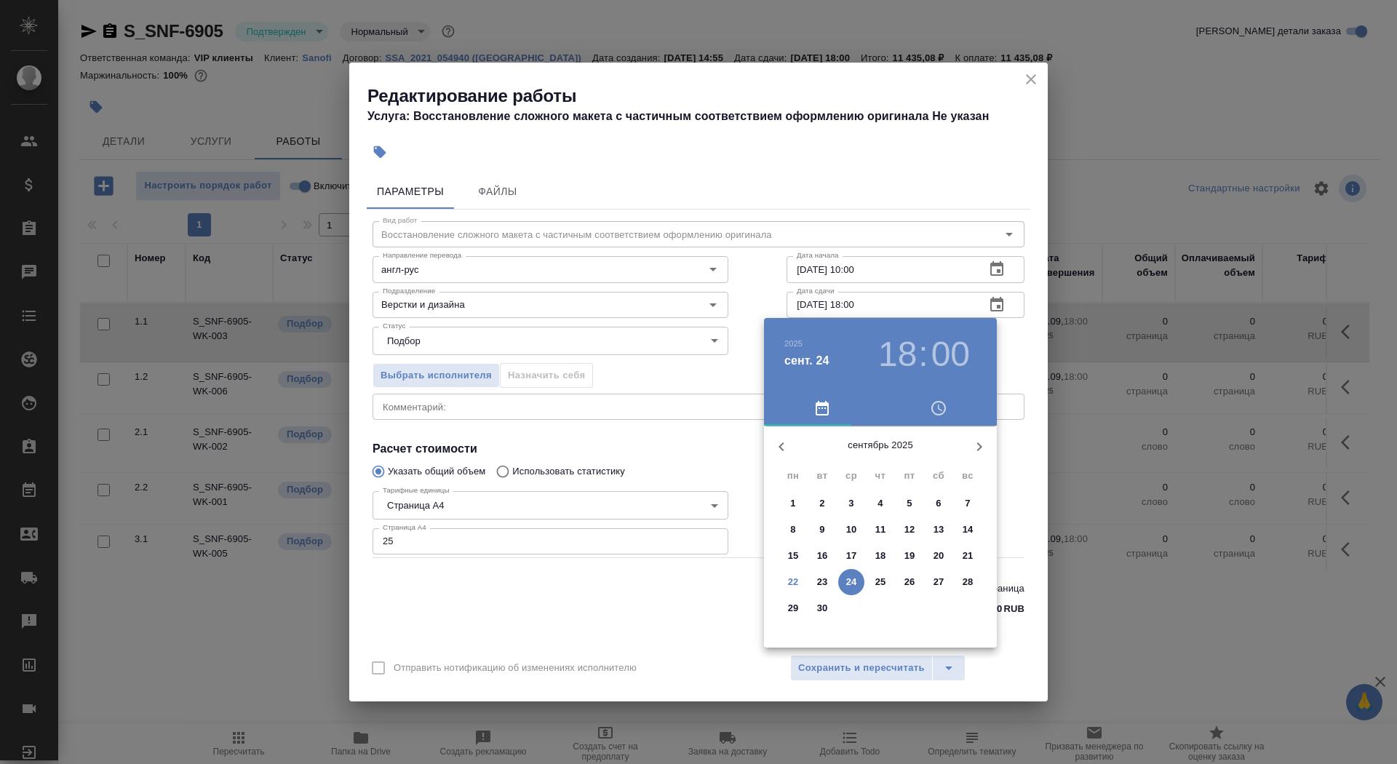
click at [793, 577] on p "22" at bounding box center [793, 582] width 11 height 15
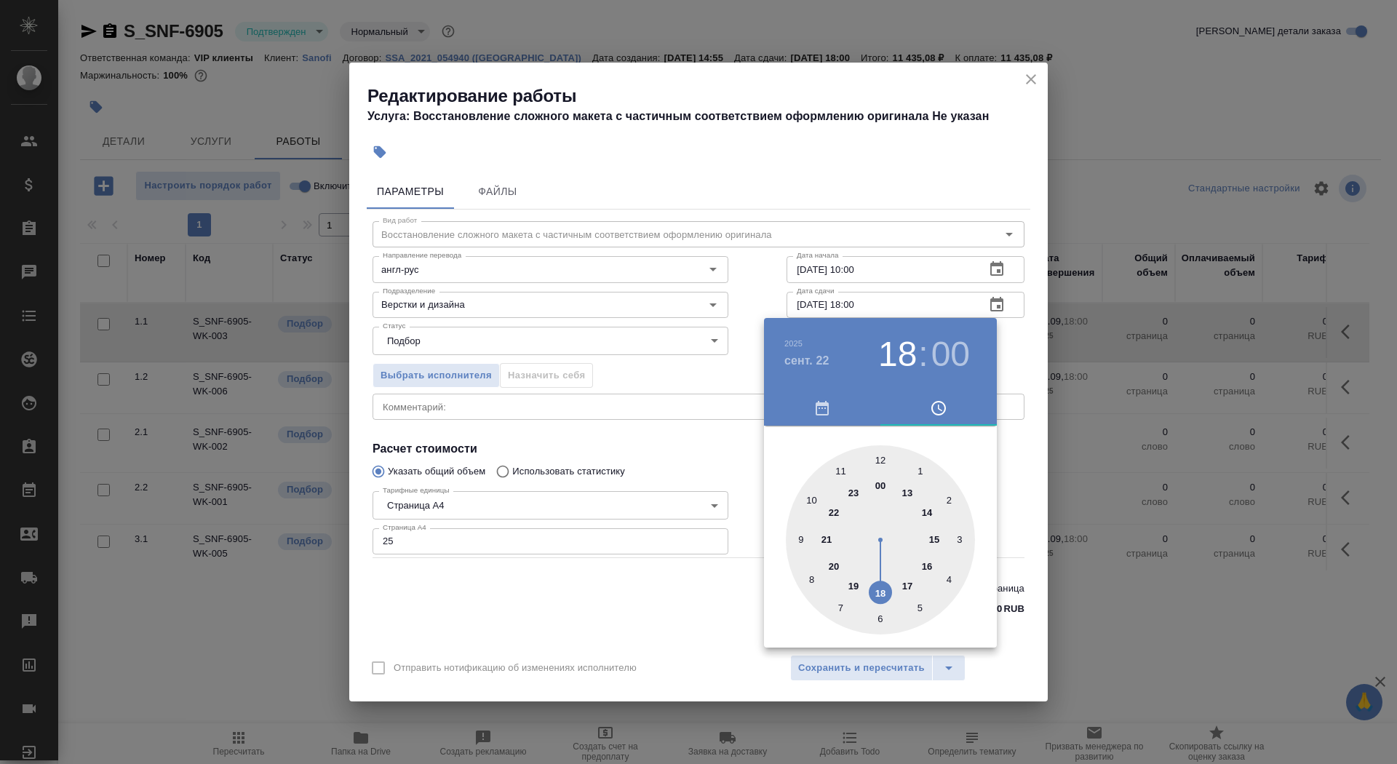
type input "22.09.2025 15:00"
click at [935, 535] on div at bounding box center [880, 539] width 189 height 189
click at [665, 489] on div at bounding box center [698, 382] width 1397 height 764
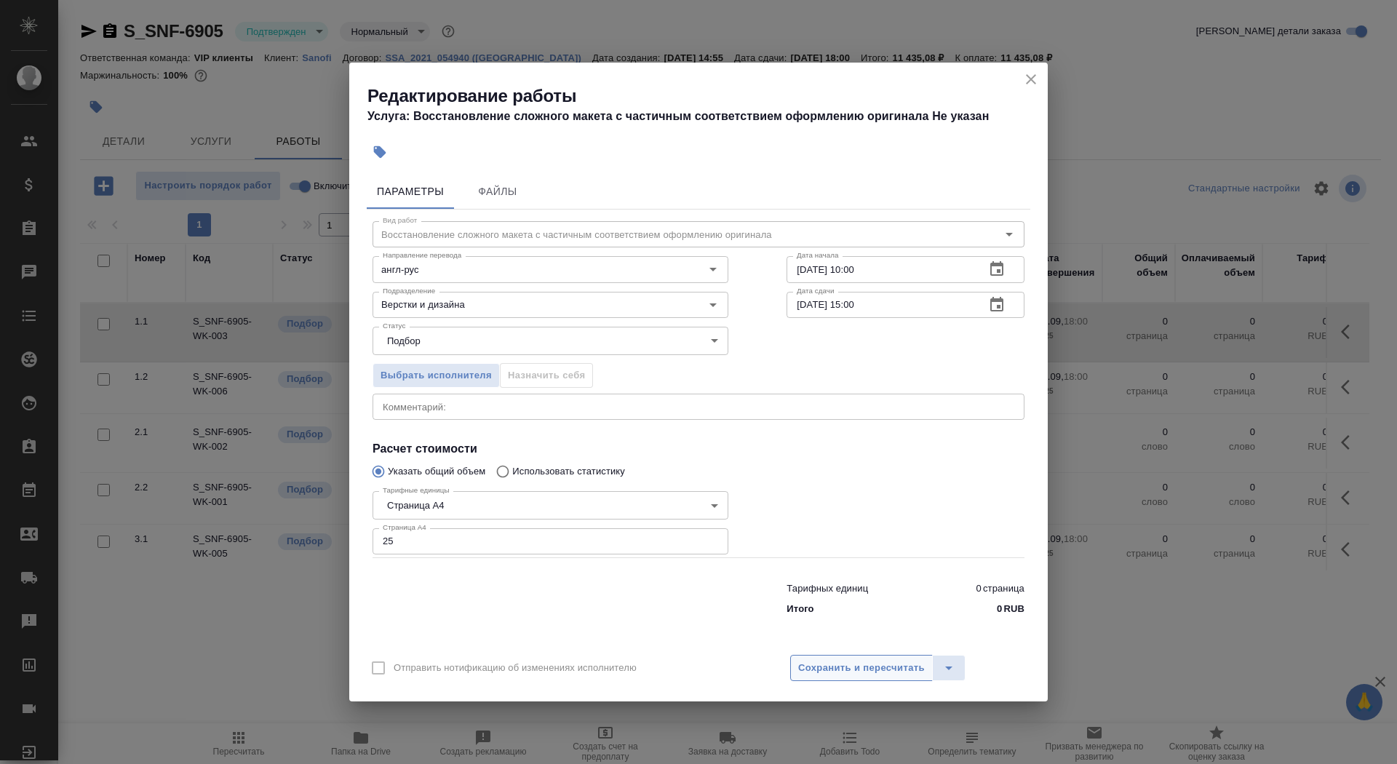
click at [866, 670] on span "Сохранить и пересчитать" at bounding box center [861, 668] width 127 height 17
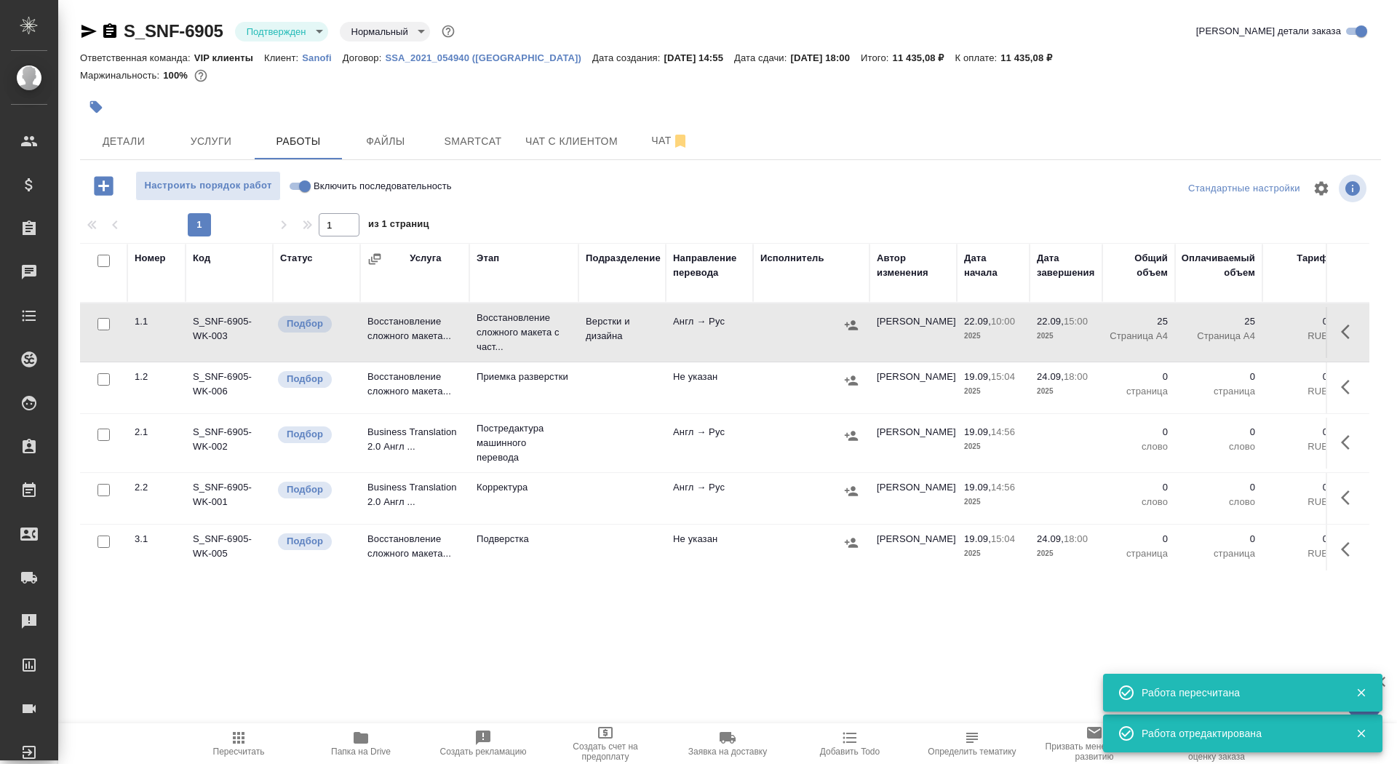
click at [92, 108] on icon "button" at bounding box center [96, 107] width 12 height 12
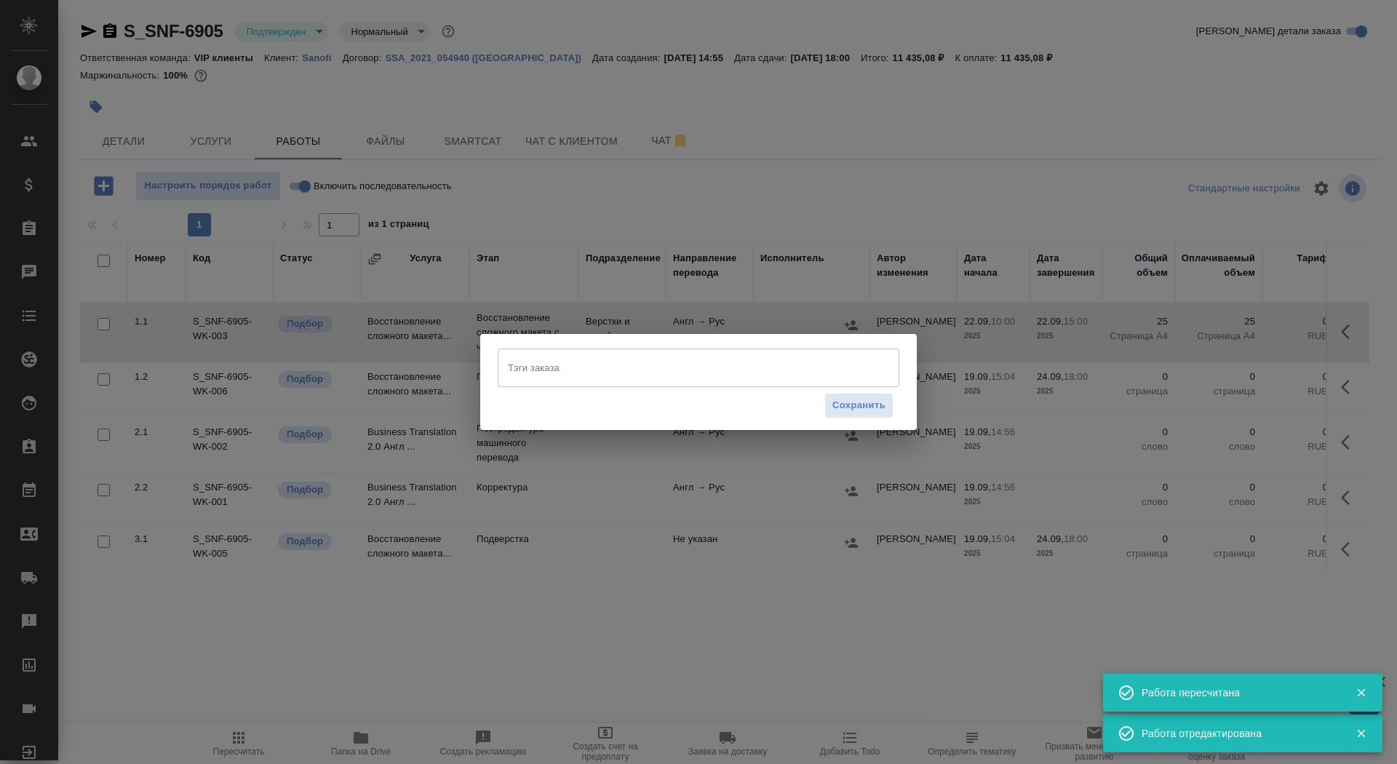
click at [608, 359] on input "Тэги заказа" at bounding box center [684, 367] width 361 height 25
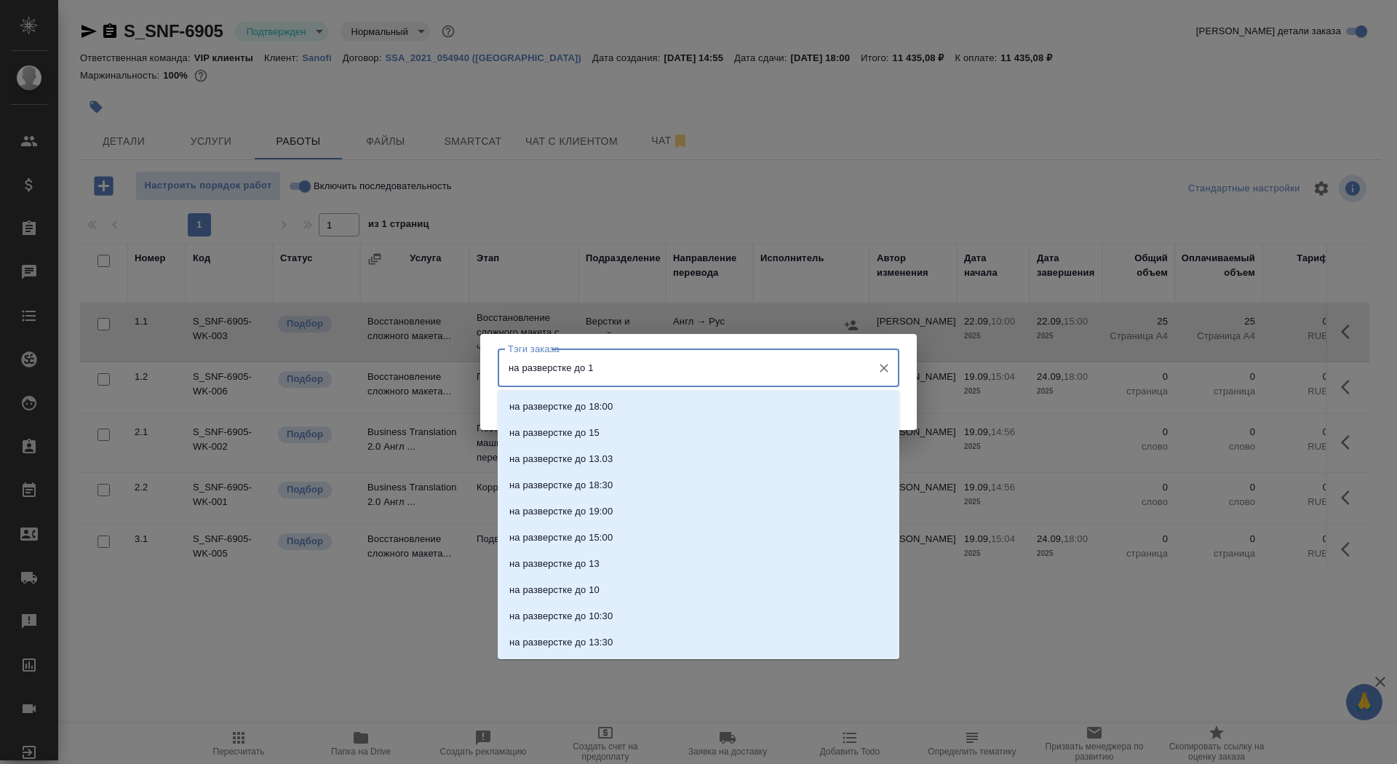
type input "на разверстке до 15"
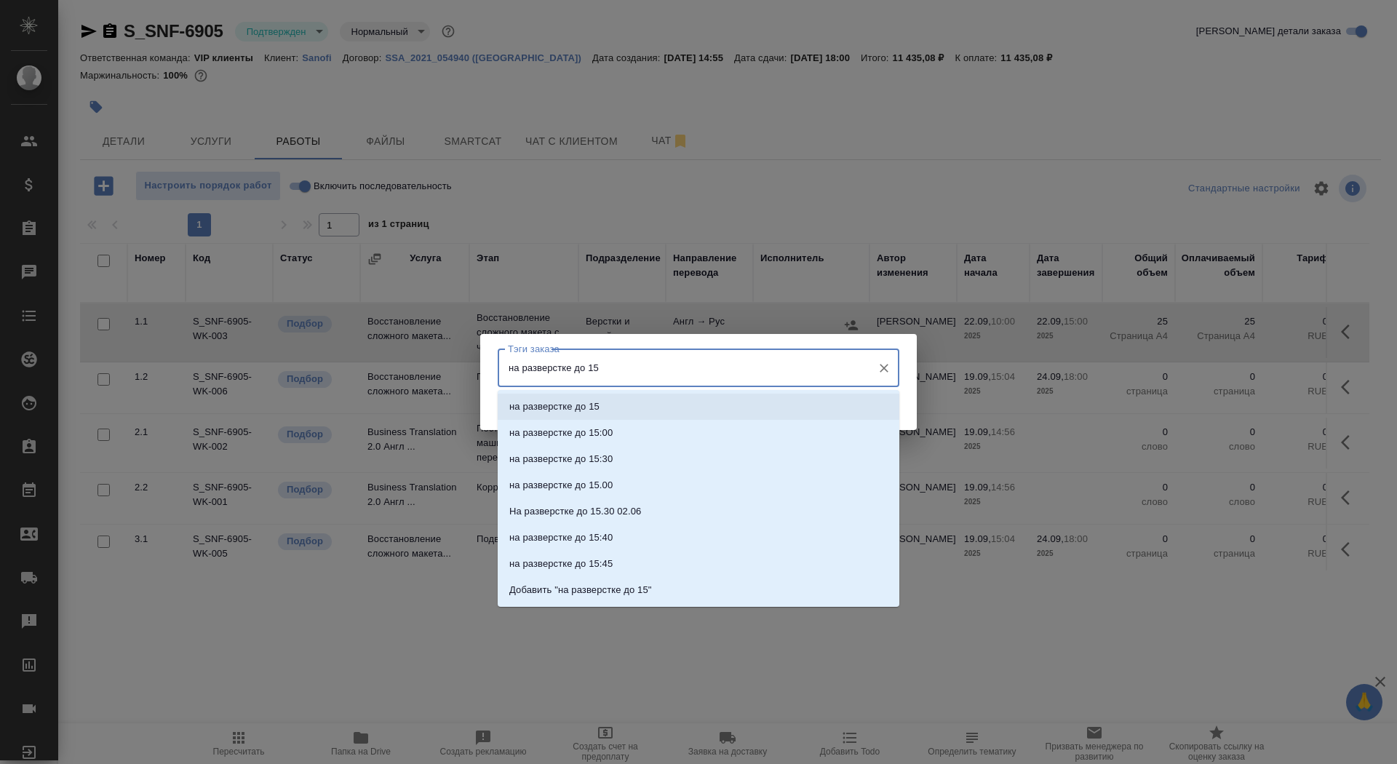
click at [650, 409] on li "на разверстке до 15" at bounding box center [699, 407] width 402 height 26
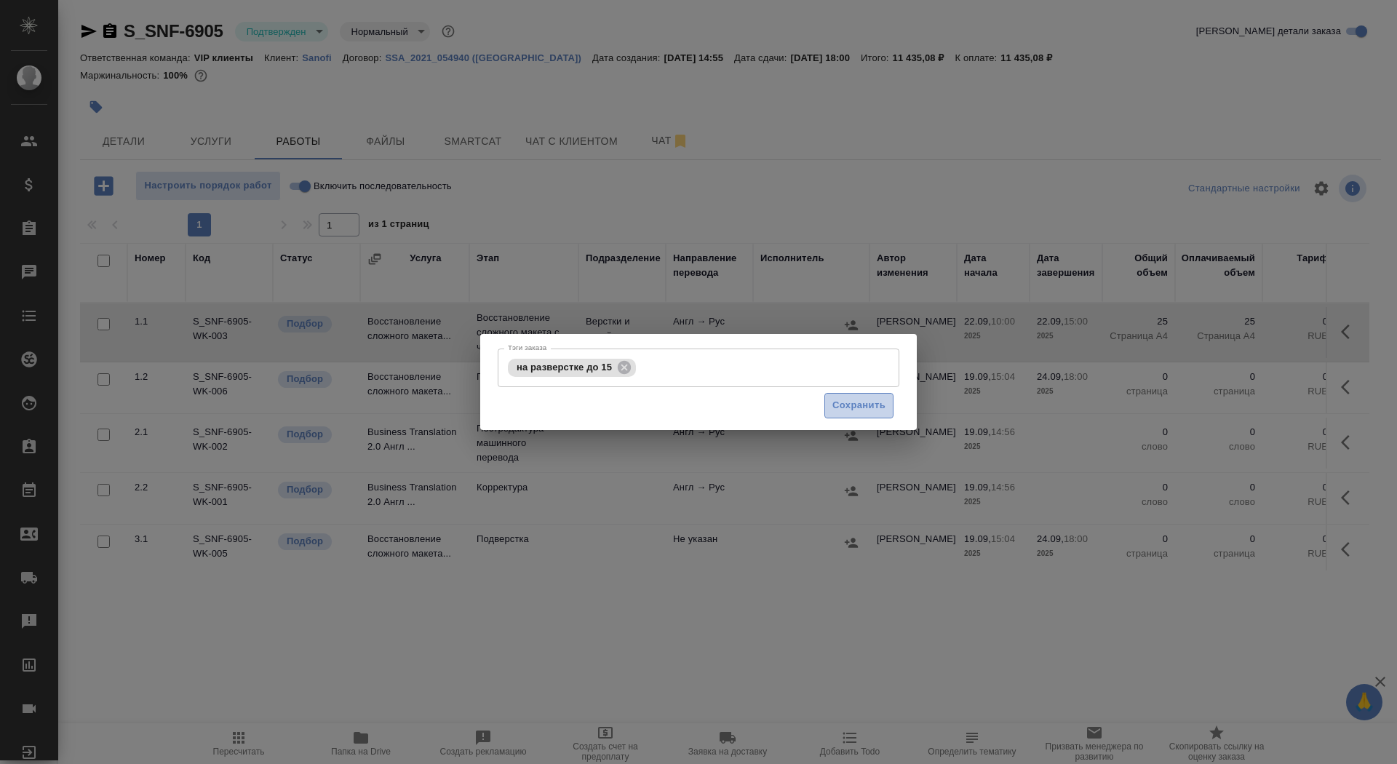
click at [884, 412] on span "Сохранить" at bounding box center [858, 405] width 53 height 17
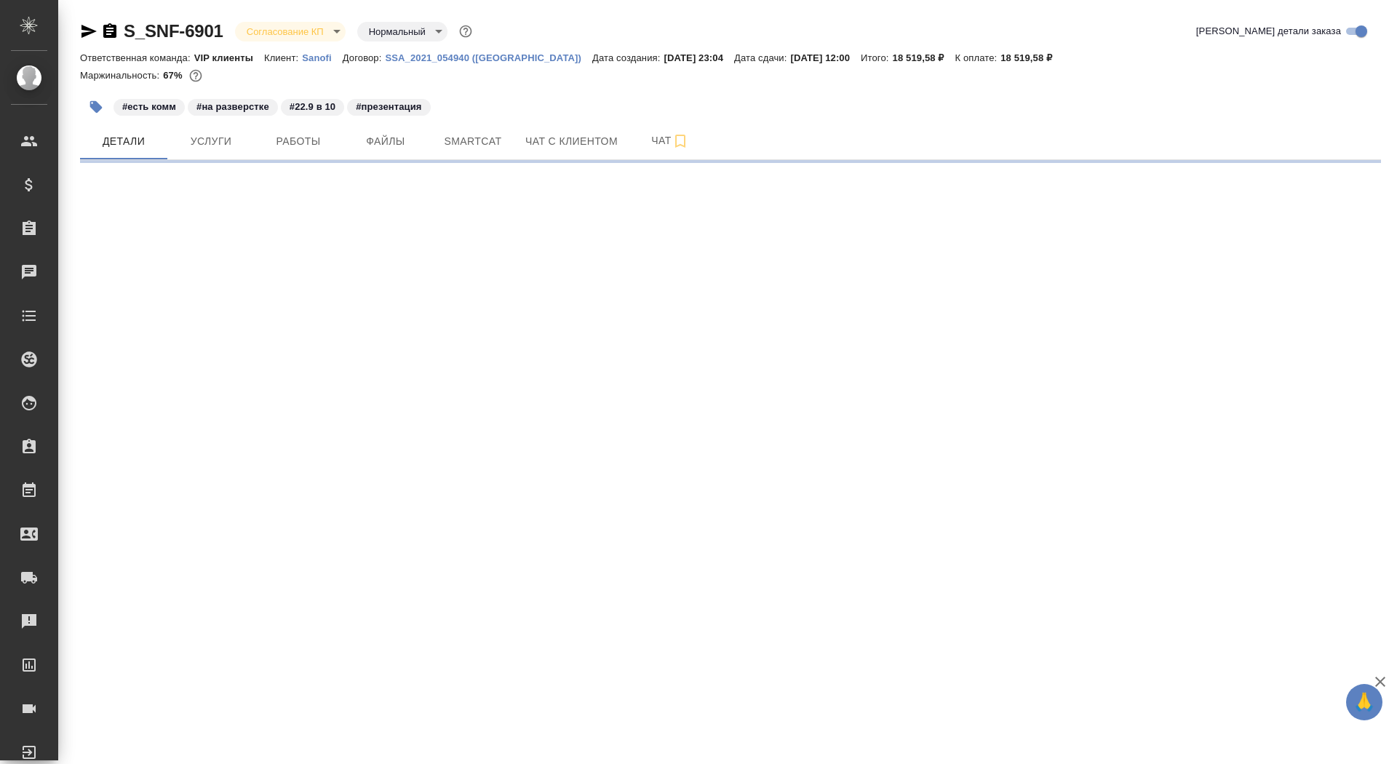
click at [115, 28] on icon "button" at bounding box center [109, 30] width 13 height 15
select select "RU"
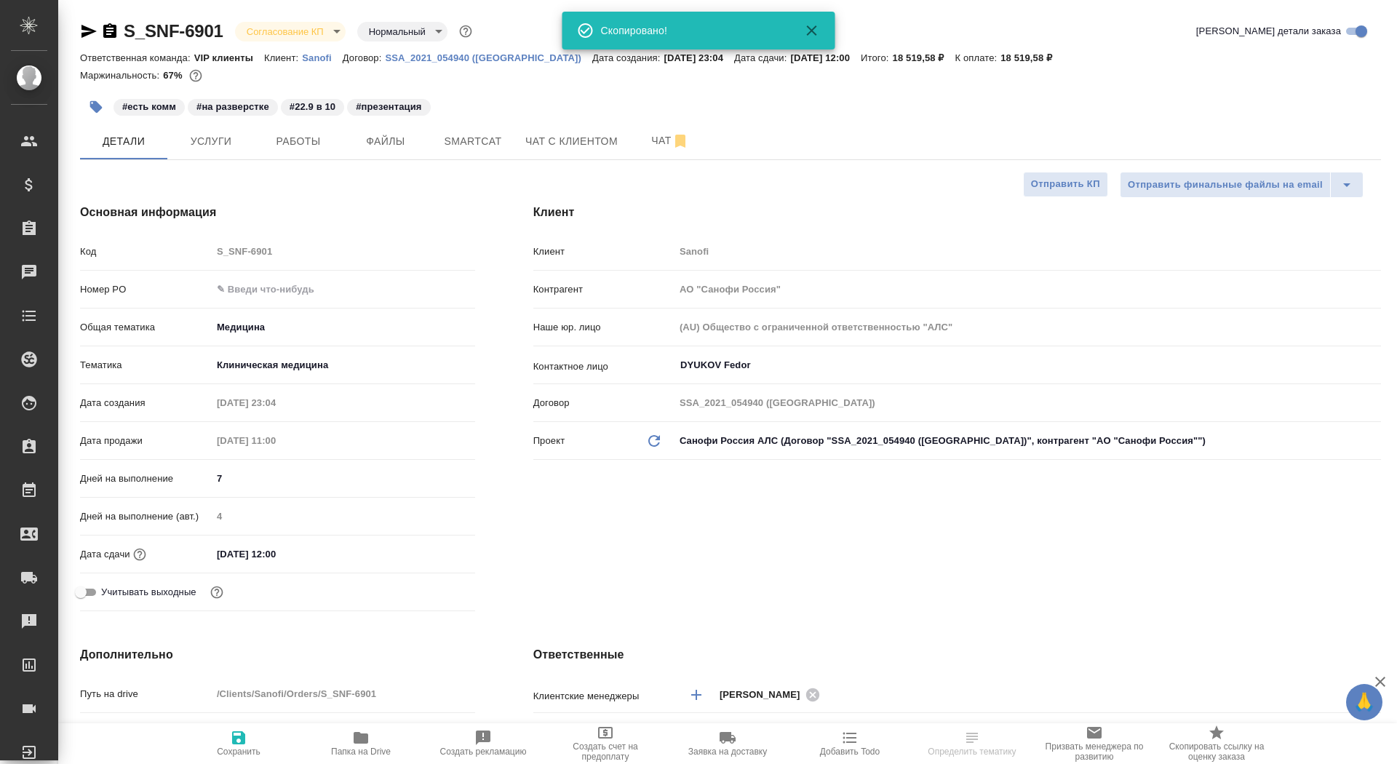
type textarea "x"
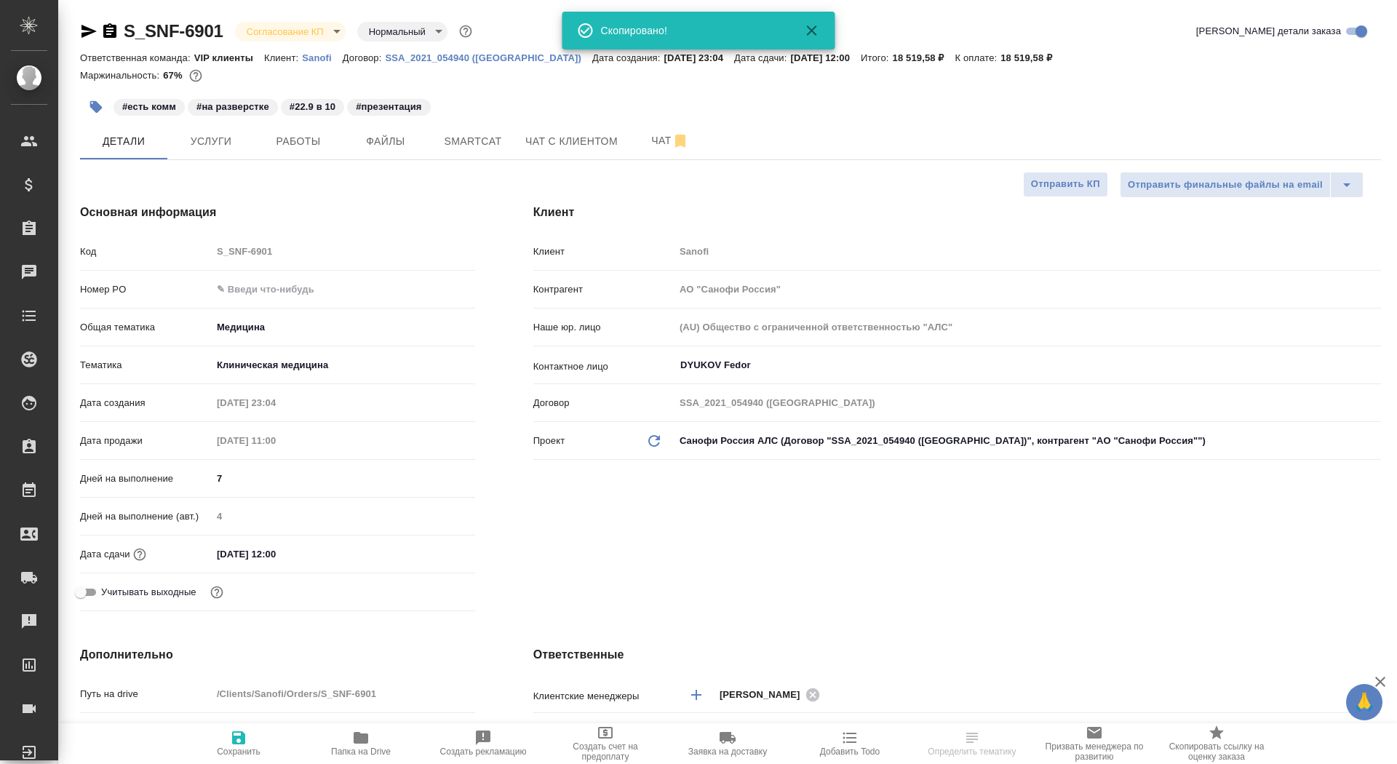
type textarea "x"
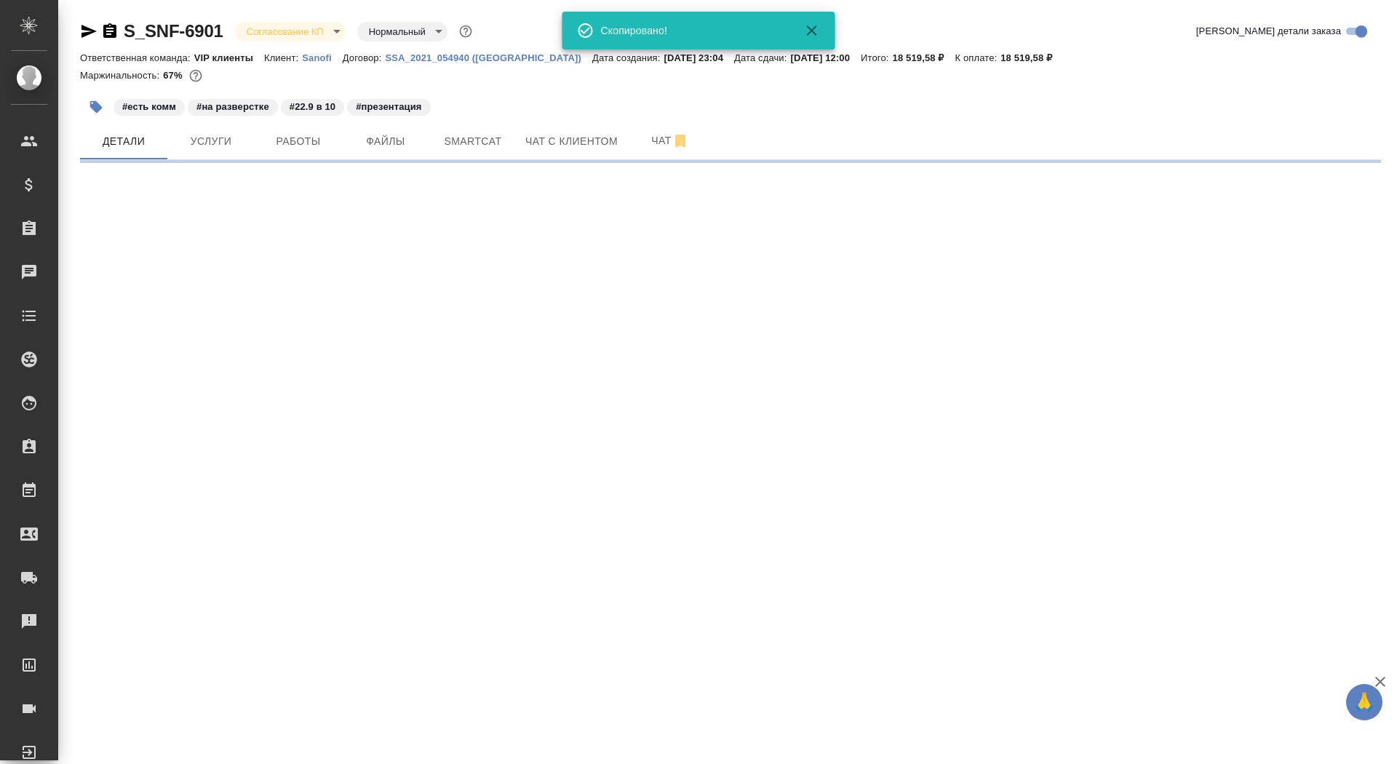
select select "RU"
